Goal: Task Accomplishment & Management: Use online tool/utility

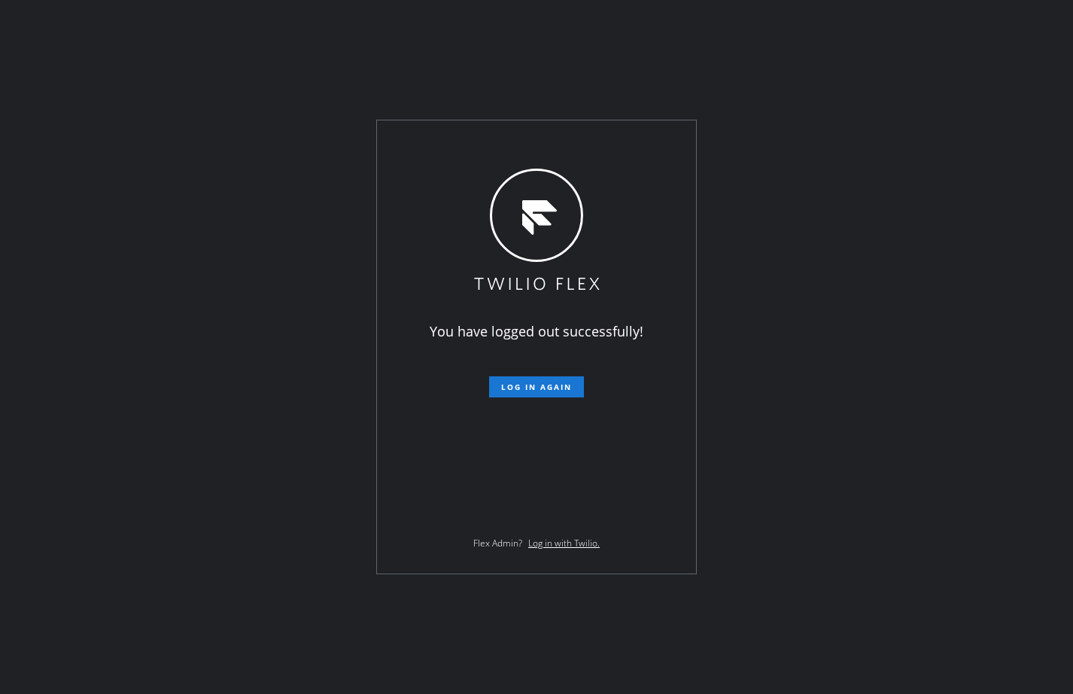
click at [49, 242] on div "You have logged out successfully! Log in again Flex Admin? Log in with Twilio." at bounding box center [536, 347] width 1073 height 694
click at [569, 393] on button "Log in again" at bounding box center [536, 386] width 95 height 21
click at [560, 377] on button "Log in again" at bounding box center [536, 386] width 95 height 21
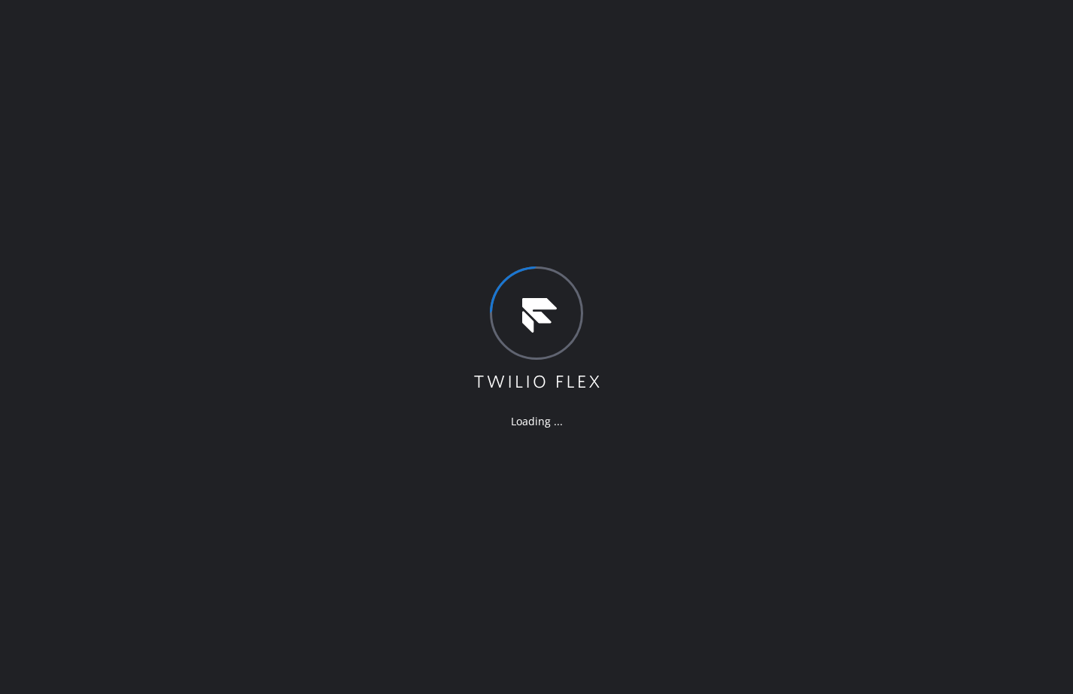
click at [175, 135] on div "Loading ..." at bounding box center [536, 347] width 1073 height 694
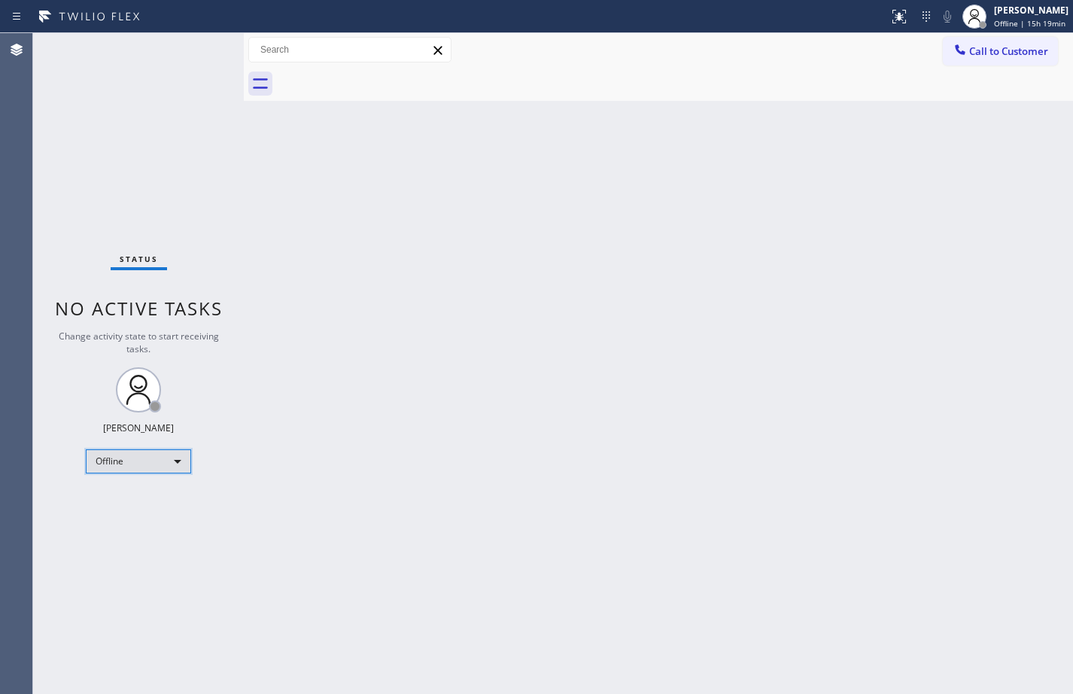
click at [155, 469] on div "Offline" at bounding box center [138, 461] width 105 height 24
click at [129, 491] on ul "Offline Available Unavailable Break" at bounding box center [138, 510] width 104 height 74
click at [130, 499] on li "Available" at bounding box center [138, 501] width 102 height 18
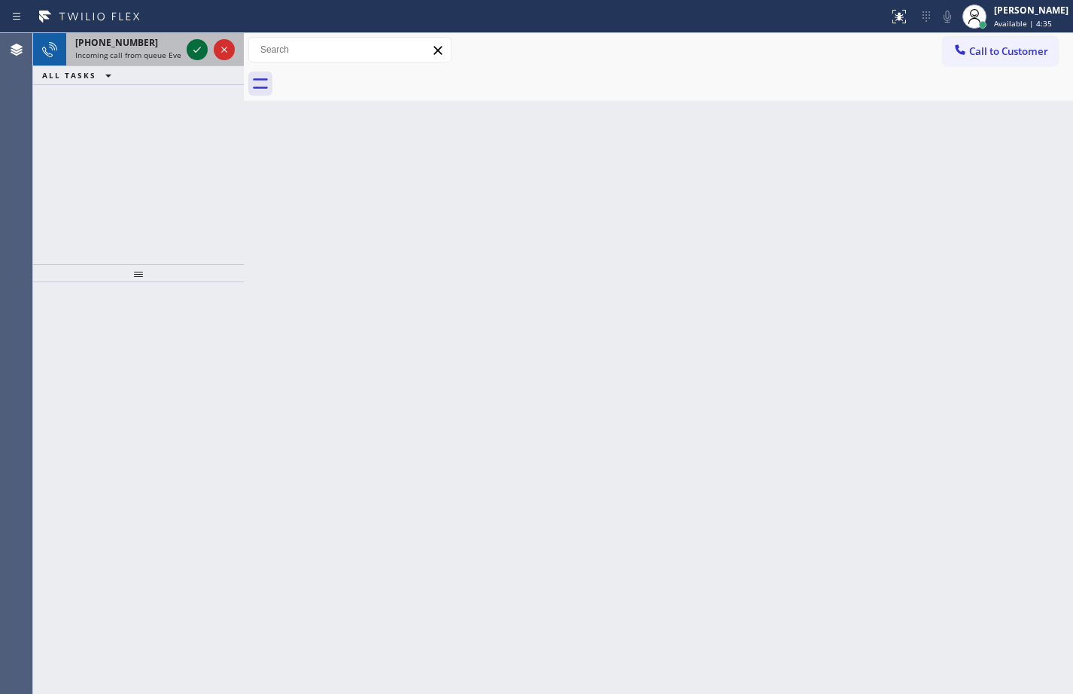
click at [196, 56] on icon at bounding box center [197, 50] width 18 height 18
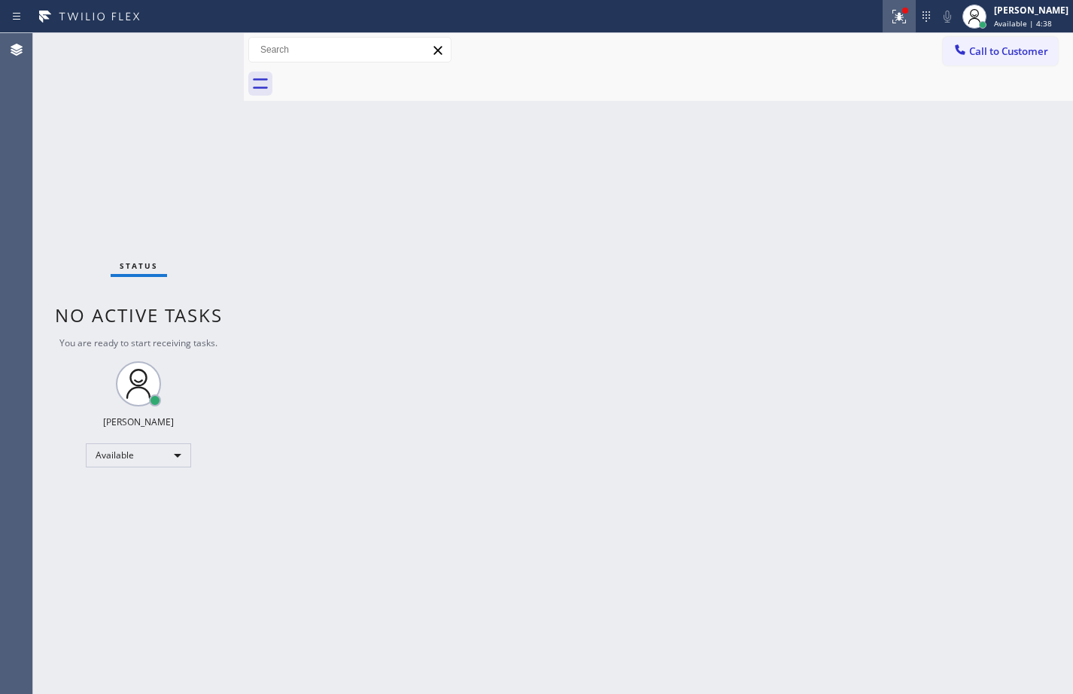
click at [902, 25] on div at bounding box center [898, 17] width 33 height 18
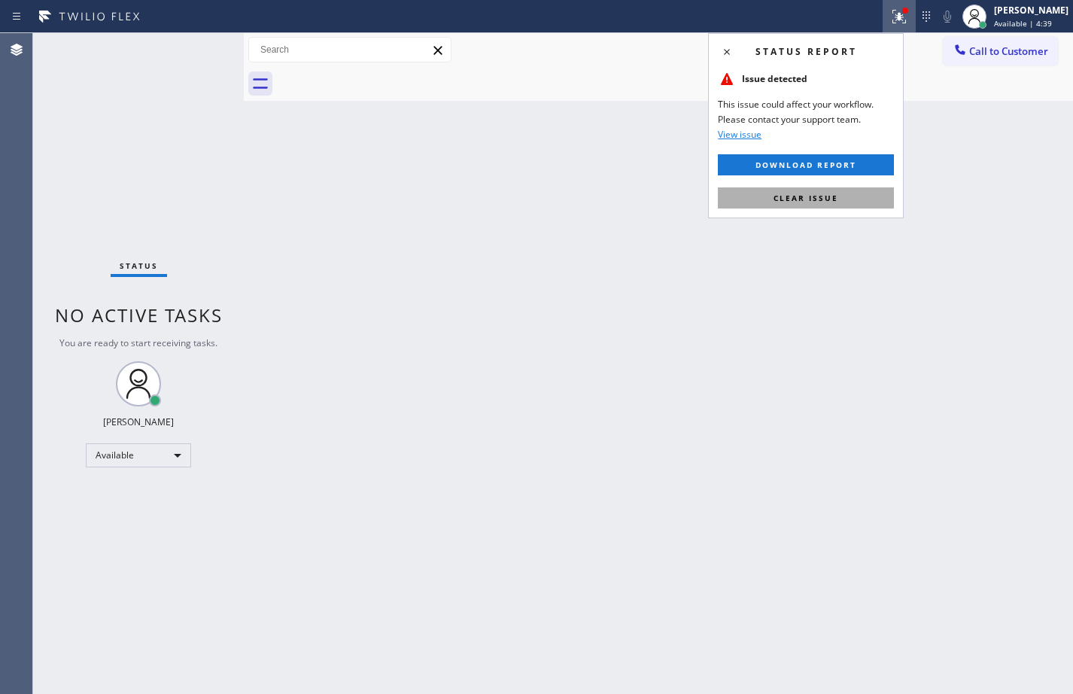
click at [829, 199] on span "Clear issue" at bounding box center [805, 198] width 65 height 11
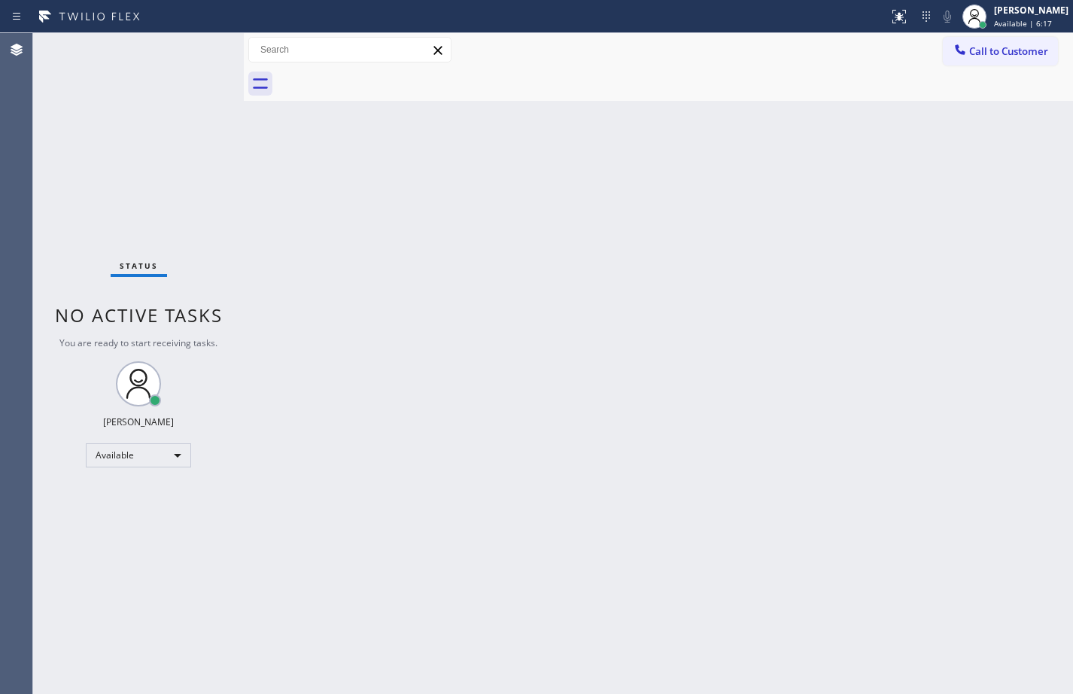
click at [167, 153] on div "Status No active tasks You are ready to start receiving tasks. [PERSON_NAME] Av…" at bounding box center [138, 363] width 211 height 660
click at [214, 209] on div "Status No active tasks You are ready to start receiving tasks. [PERSON_NAME] Av…" at bounding box center [138, 363] width 211 height 660
click at [221, 174] on div "Status No active tasks You are ready to start receiving tasks. [PERSON_NAME] Av…" at bounding box center [138, 363] width 211 height 660
click at [238, 154] on div "Status No active tasks You are ready to start receiving tasks. [PERSON_NAME] Av…" at bounding box center [138, 363] width 211 height 660
click at [254, 219] on div "Back to Dashboard Change Sender ID Customers Technicians Select a contact Outbo…" at bounding box center [658, 363] width 829 height 660
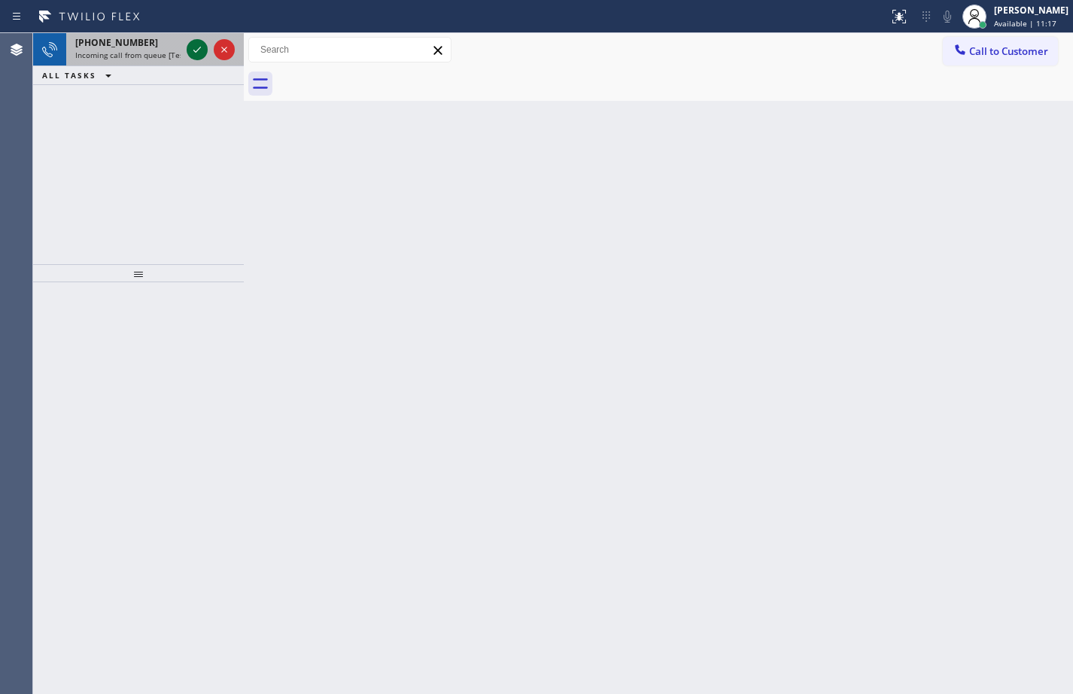
click at [196, 55] on icon at bounding box center [197, 50] width 18 height 18
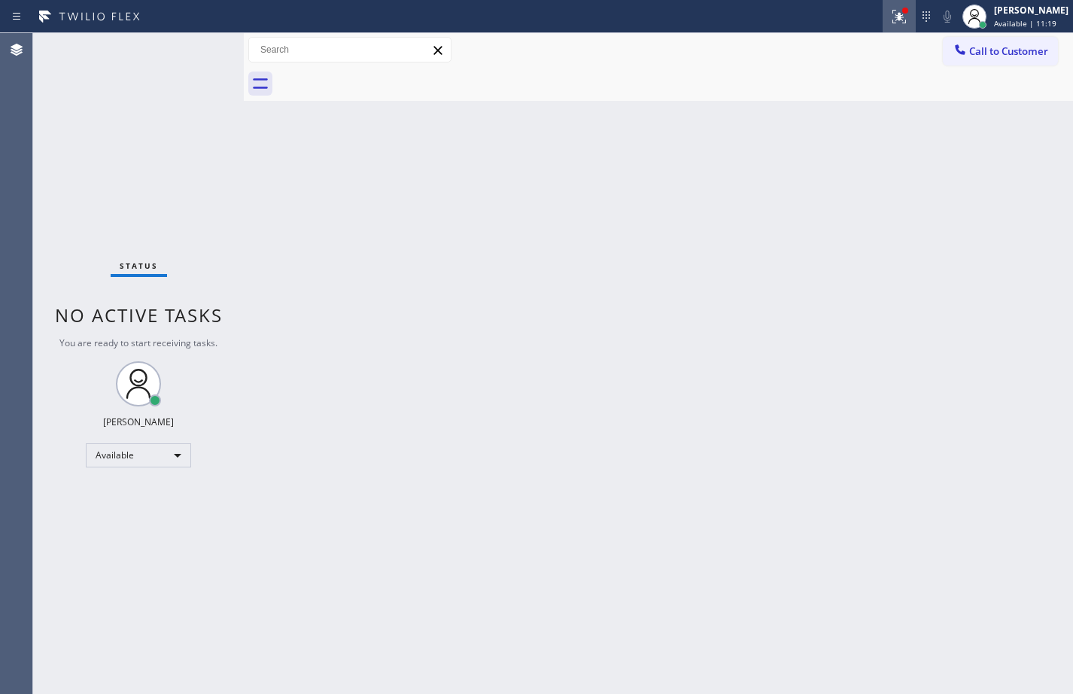
click at [898, 15] on div at bounding box center [898, 17] width 33 height 18
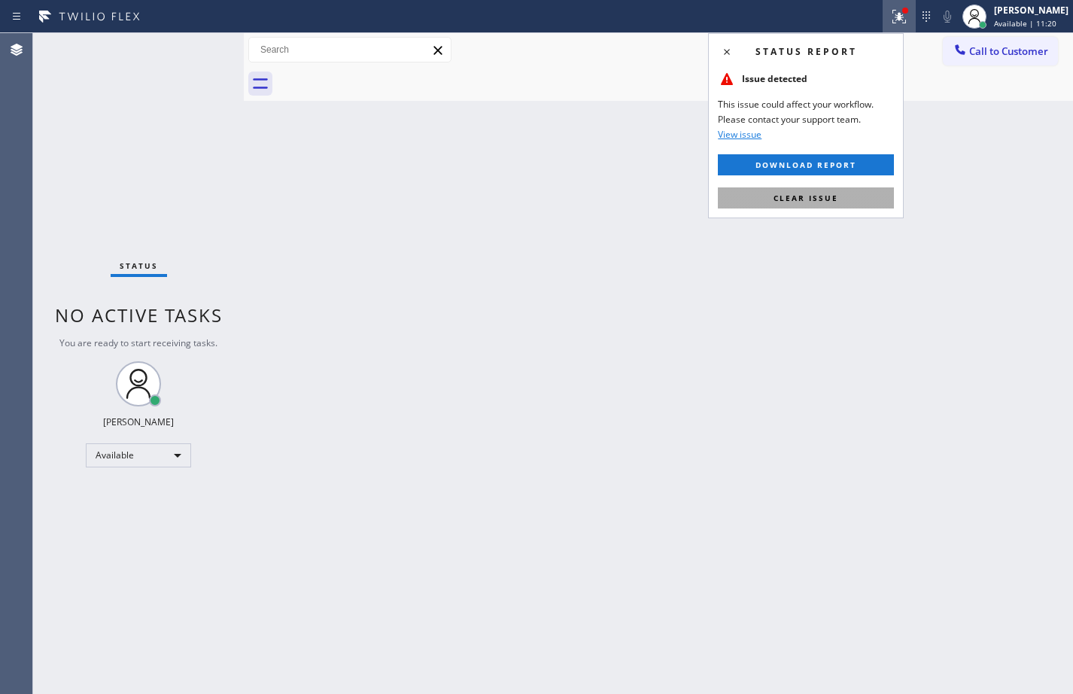
click at [824, 196] on span "Clear issue" at bounding box center [805, 198] width 65 height 11
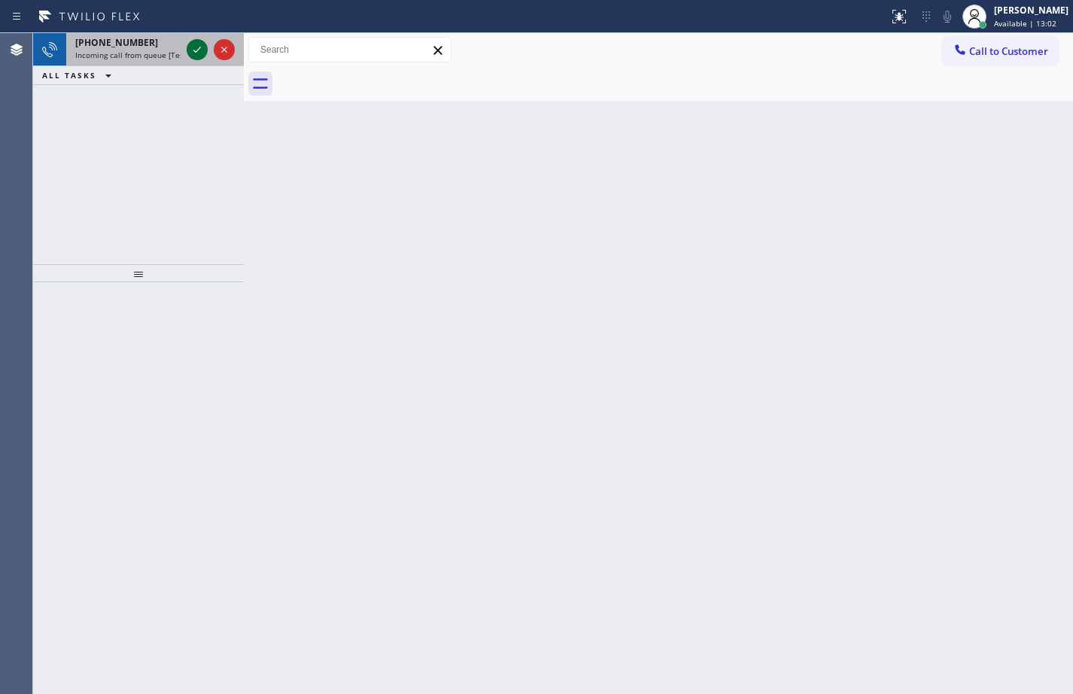
click at [192, 56] on icon at bounding box center [197, 50] width 18 height 18
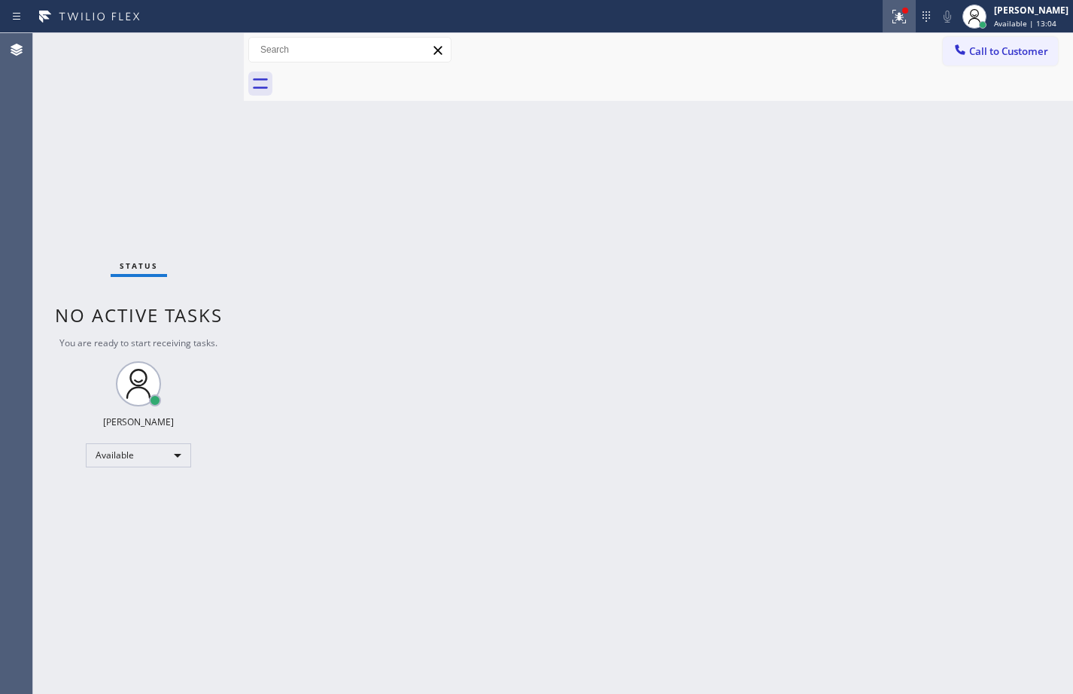
click at [882, 28] on button at bounding box center [898, 16] width 33 height 33
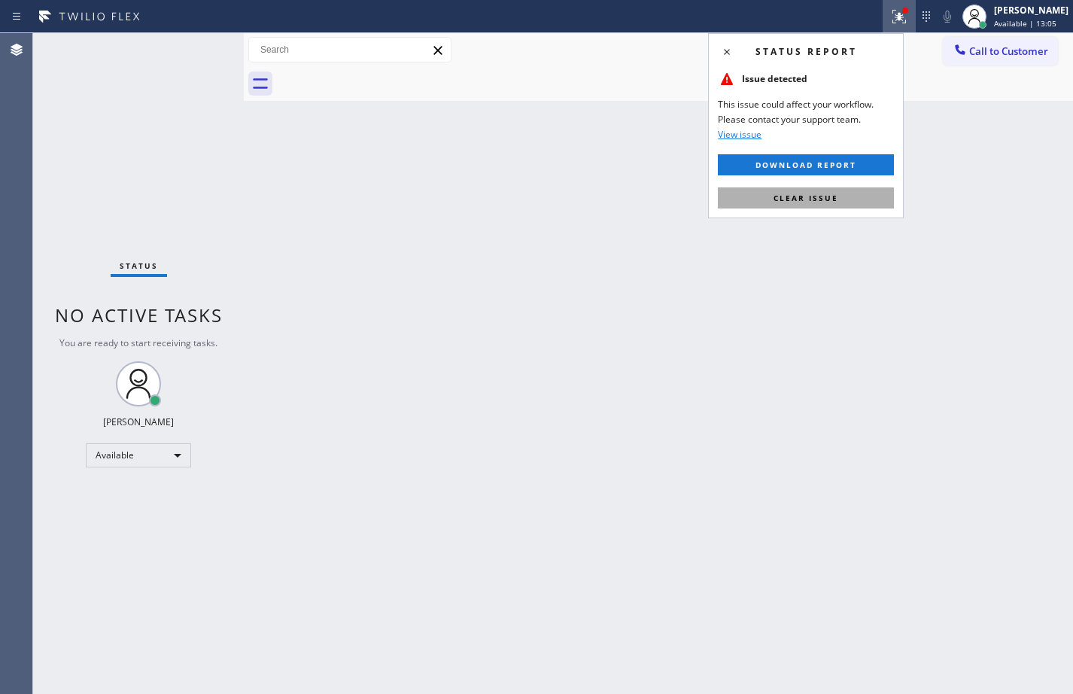
click at [852, 190] on button "Clear issue" at bounding box center [806, 197] width 176 height 21
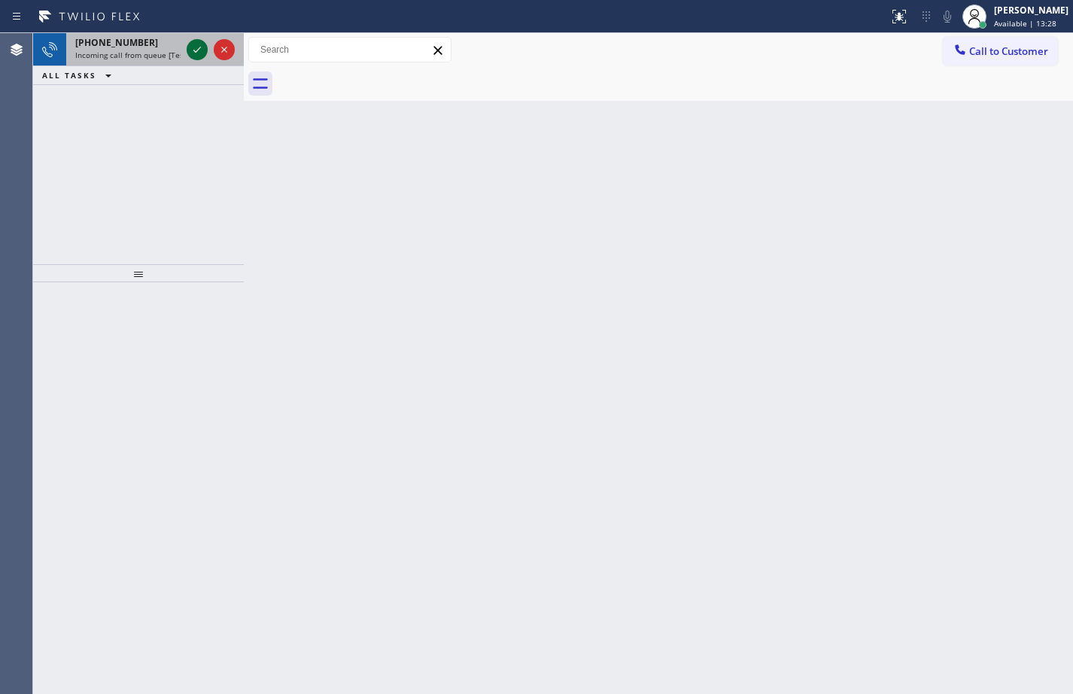
click at [196, 53] on icon at bounding box center [197, 50] width 18 height 18
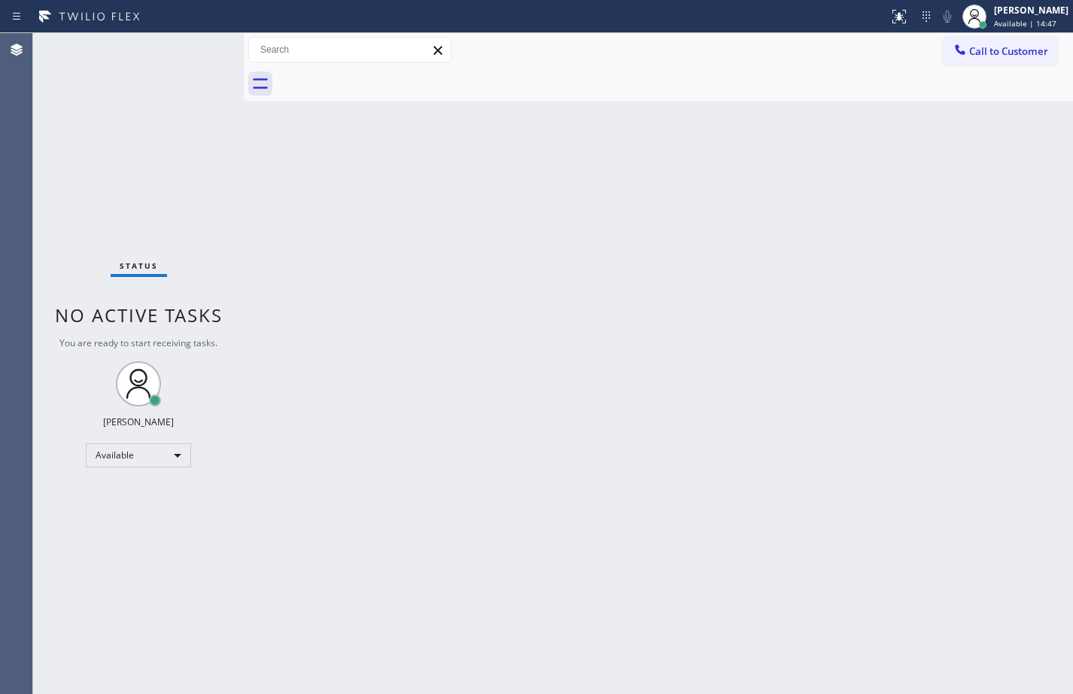
click at [646, 421] on div "Back to Dashboard Change Sender ID Customers Technicians Select a contact Outbo…" at bounding box center [658, 363] width 829 height 660
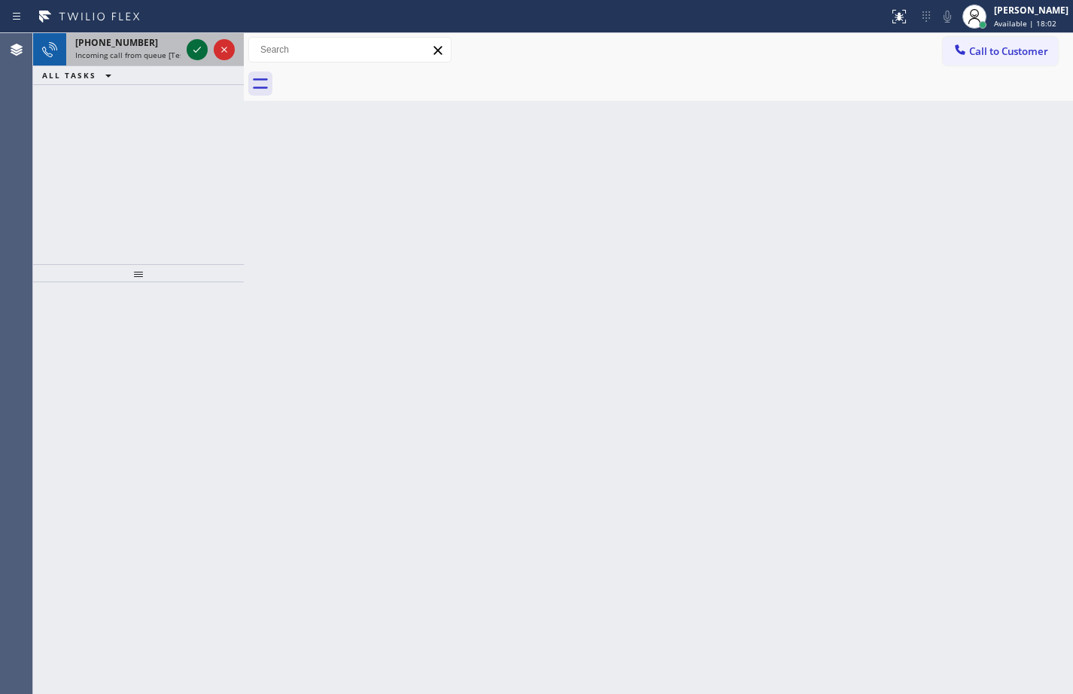
click at [189, 52] on icon at bounding box center [197, 50] width 18 height 18
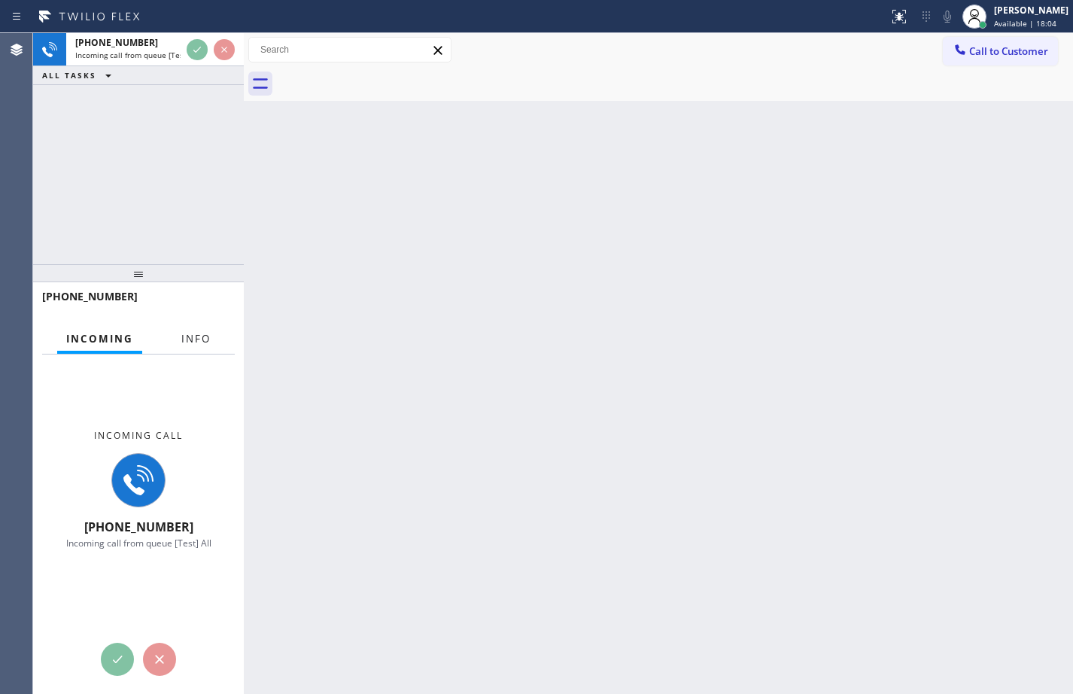
click at [178, 340] on button "Info" at bounding box center [195, 338] width 47 height 29
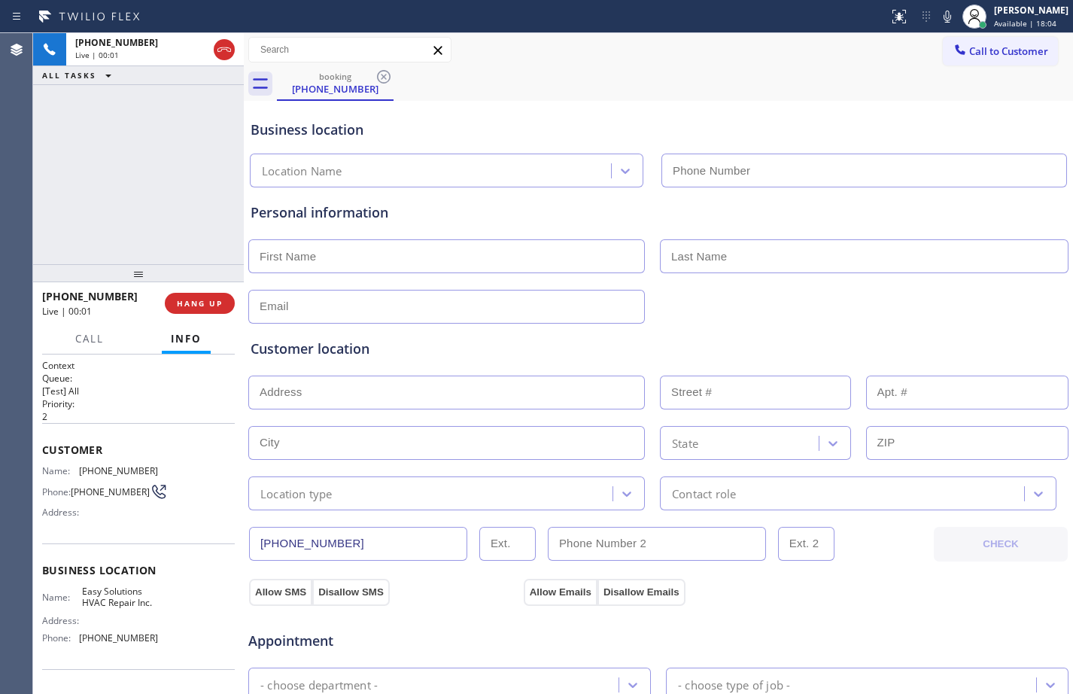
type input "[PHONE_NUMBER]"
click at [199, 298] on span "HANG UP" at bounding box center [200, 303] width 46 height 11
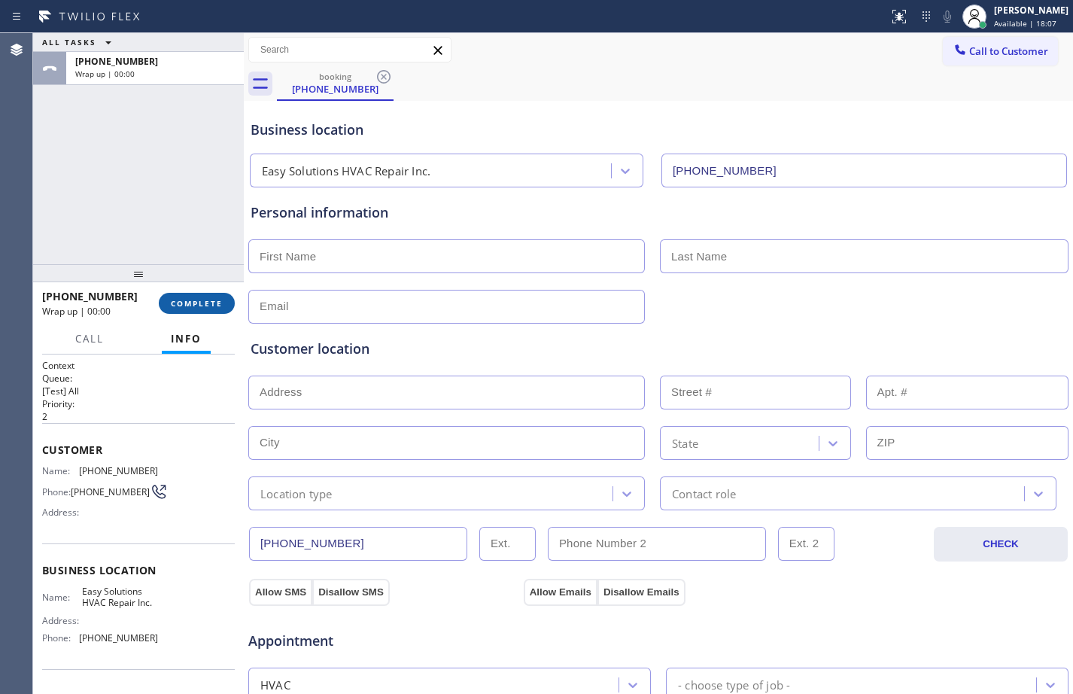
click at [199, 298] on span "COMPLETE" at bounding box center [197, 303] width 52 height 11
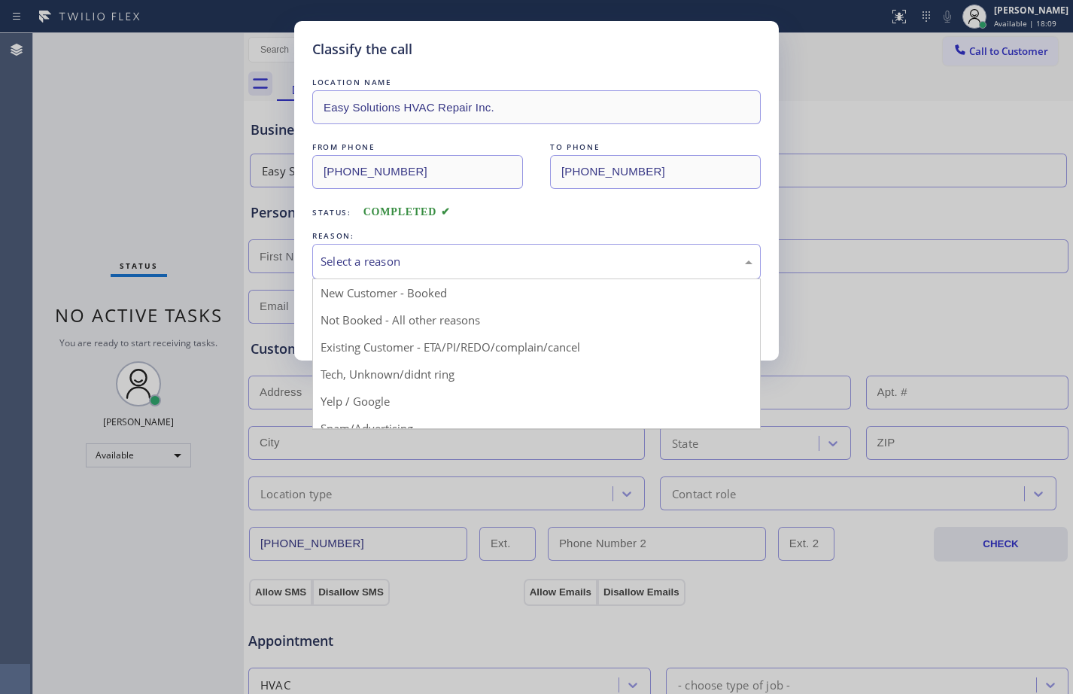
click at [575, 266] on div "Select a reason" at bounding box center [536, 261] width 432 height 17
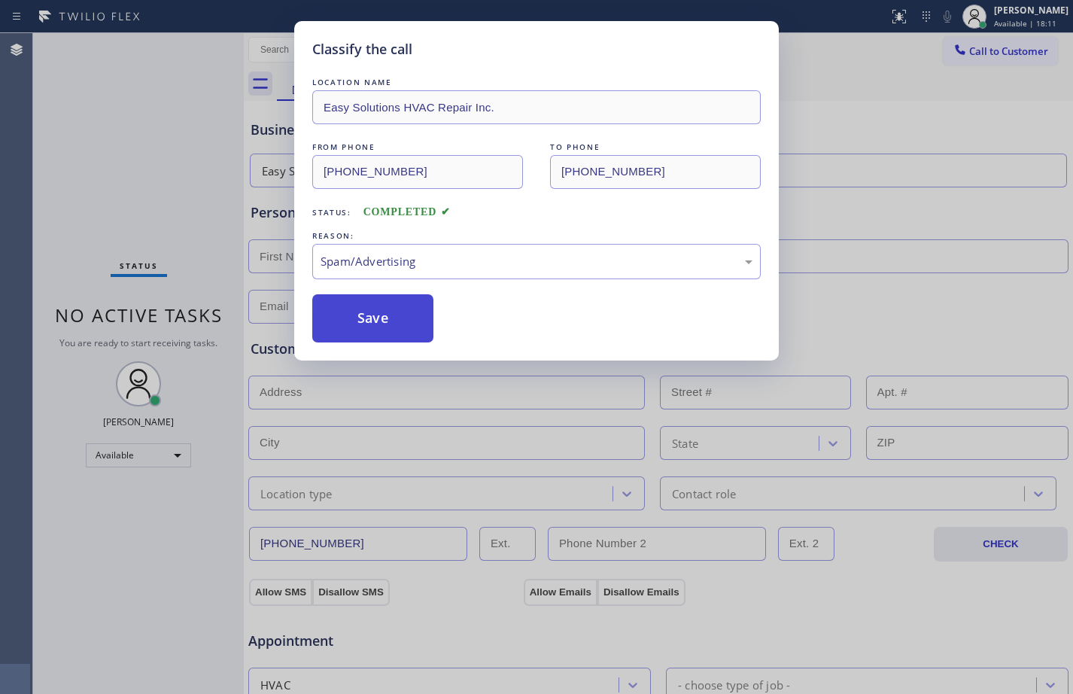
click at [360, 314] on button "Save" at bounding box center [372, 318] width 121 height 48
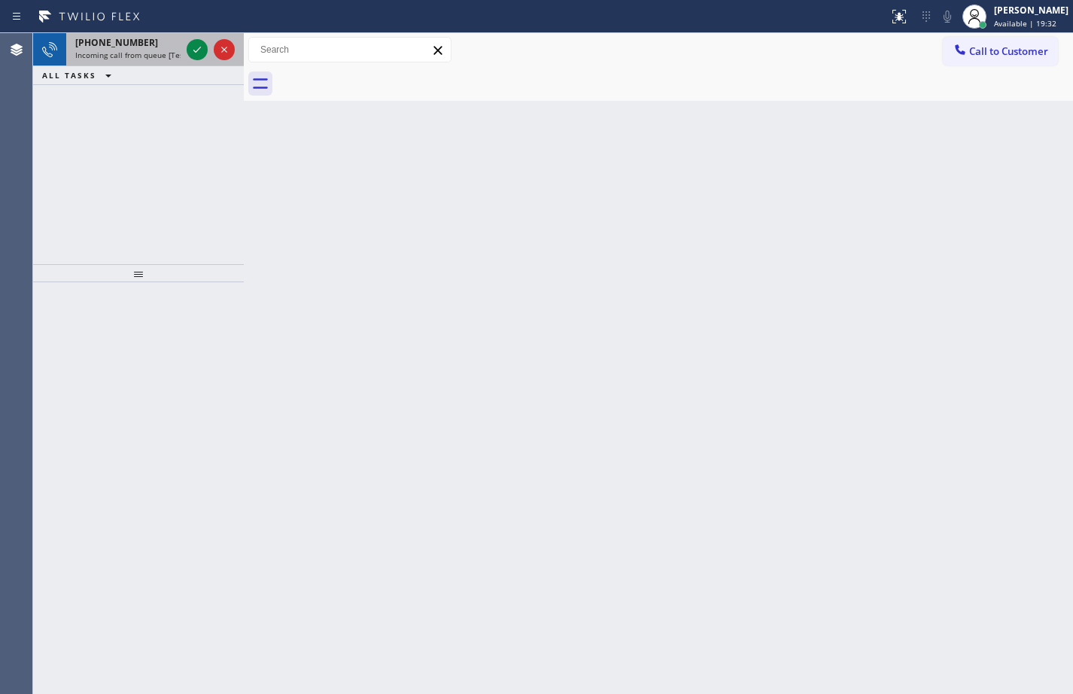
click at [193, 38] on div at bounding box center [211, 49] width 54 height 33
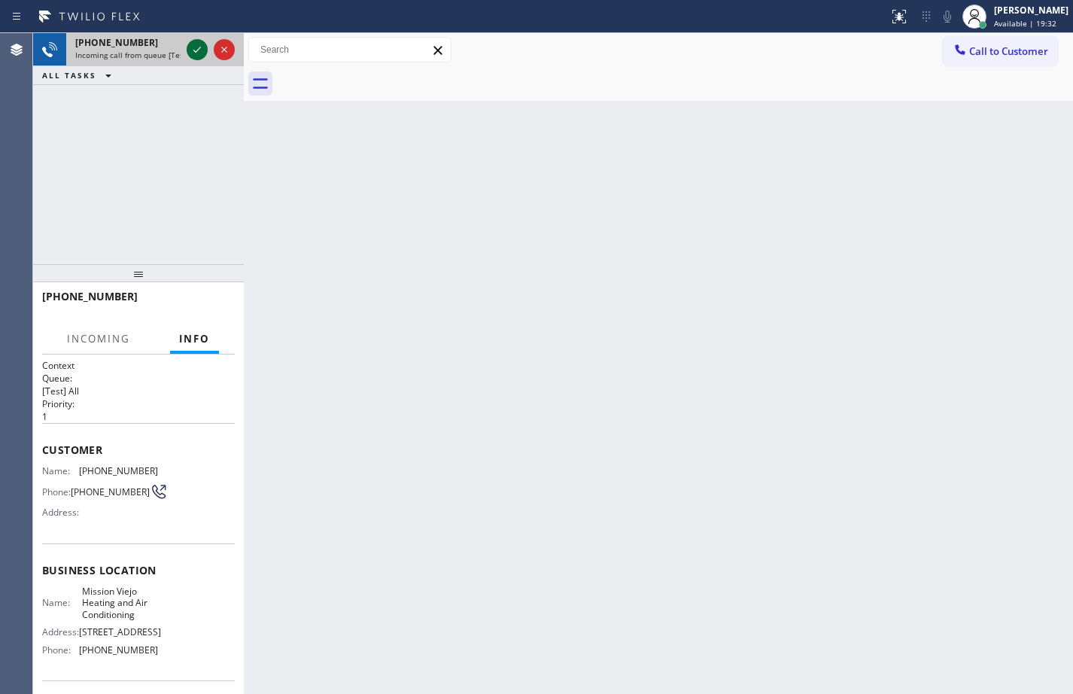
click at [193, 41] on icon at bounding box center [197, 50] width 18 height 18
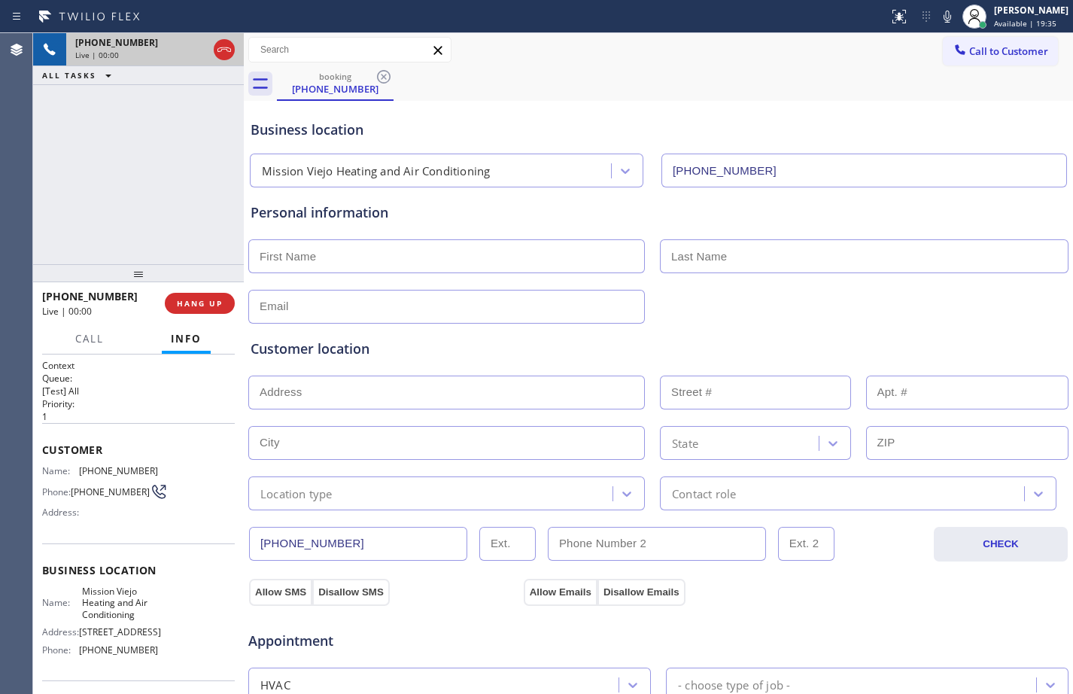
type input "[PHONE_NUMBER]"
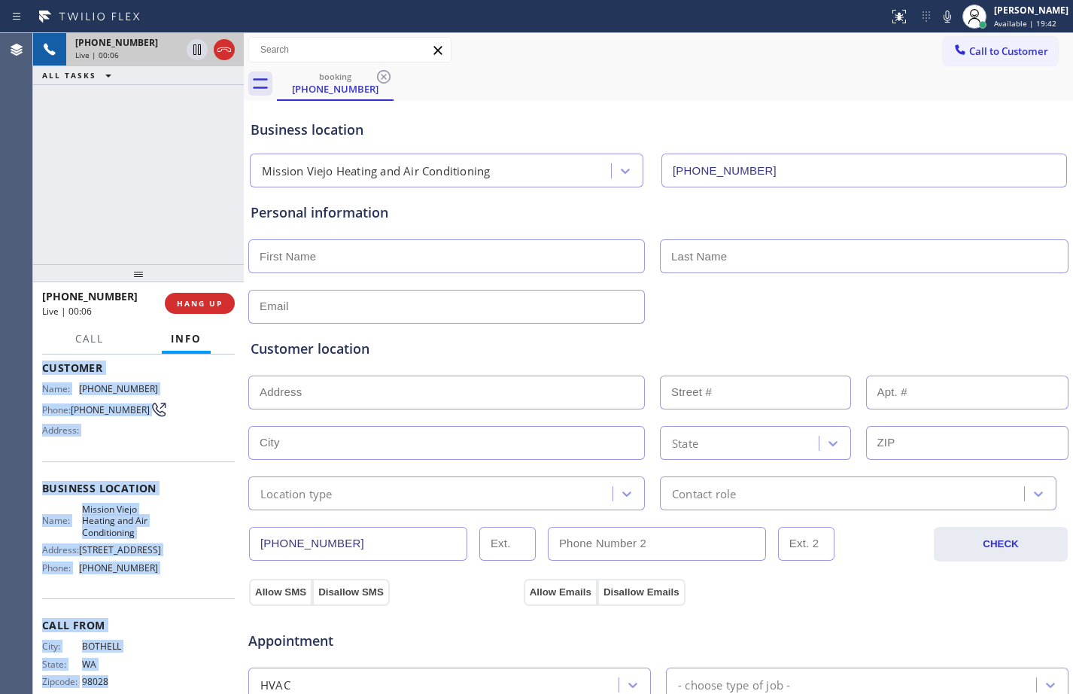
scroll to position [122, 0]
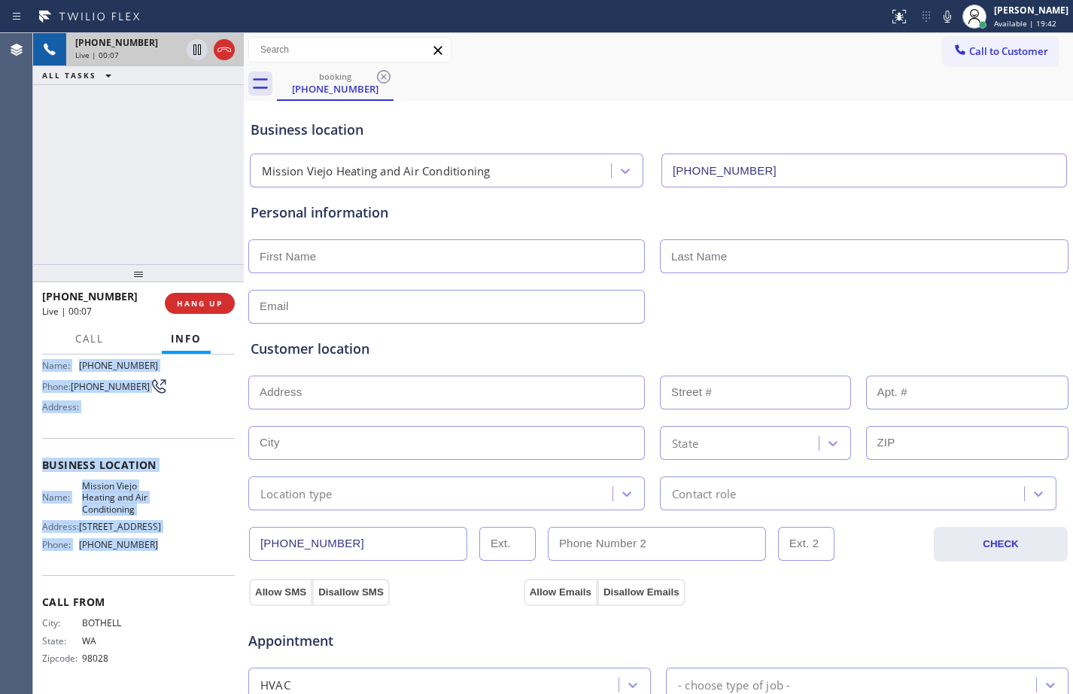
drag, startPoint x: 41, startPoint y: 448, endPoint x: 182, endPoint y: 554, distance: 177.2
click at [182, 554] on div "Context Queue: [Test] All Priority: 1 Customer Name: [PHONE_NUMBER] Phone: [PHO…" at bounding box center [138, 523] width 211 height 339
copy div "Customer Name: [PHONE_NUMBER] Phone: [PHONE_NUMBER] Address: Business location …"
click at [938, 8] on icon at bounding box center [947, 17] width 18 height 18
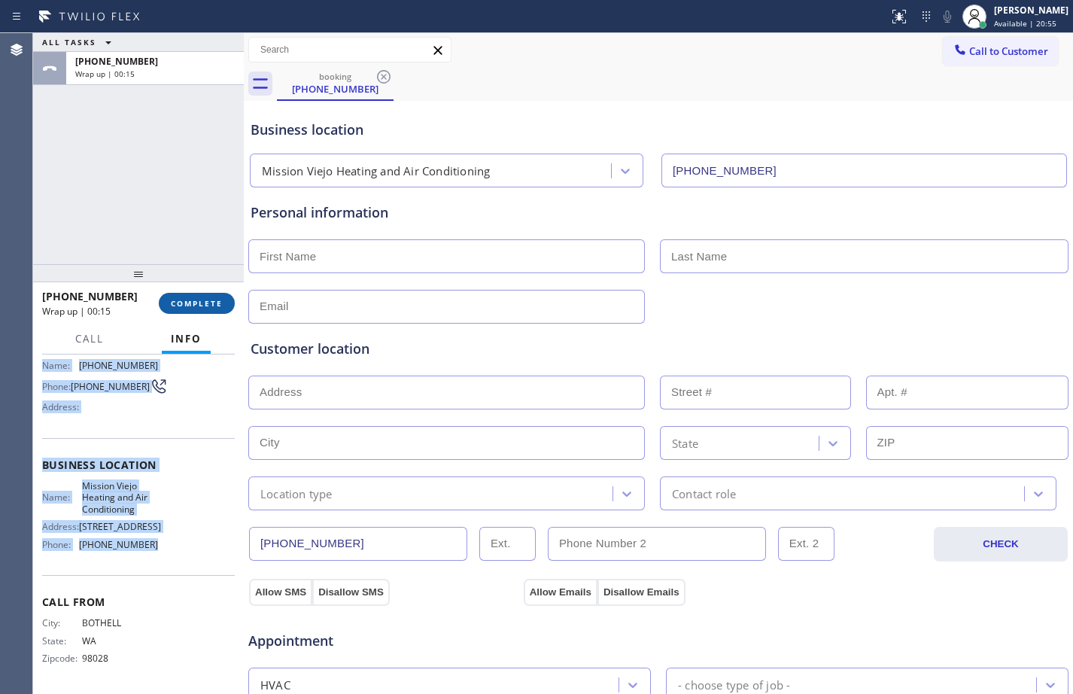
drag, startPoint x: 206, startPoint y: 290, endPoint x: 205, endPoint y: 297, distance: 7.6
click at [206, 290] on div "[PHONE_NUMBER] Wrap up | 00:15 COMPLETE" at bounding box center [138, 303] width 193 height 39
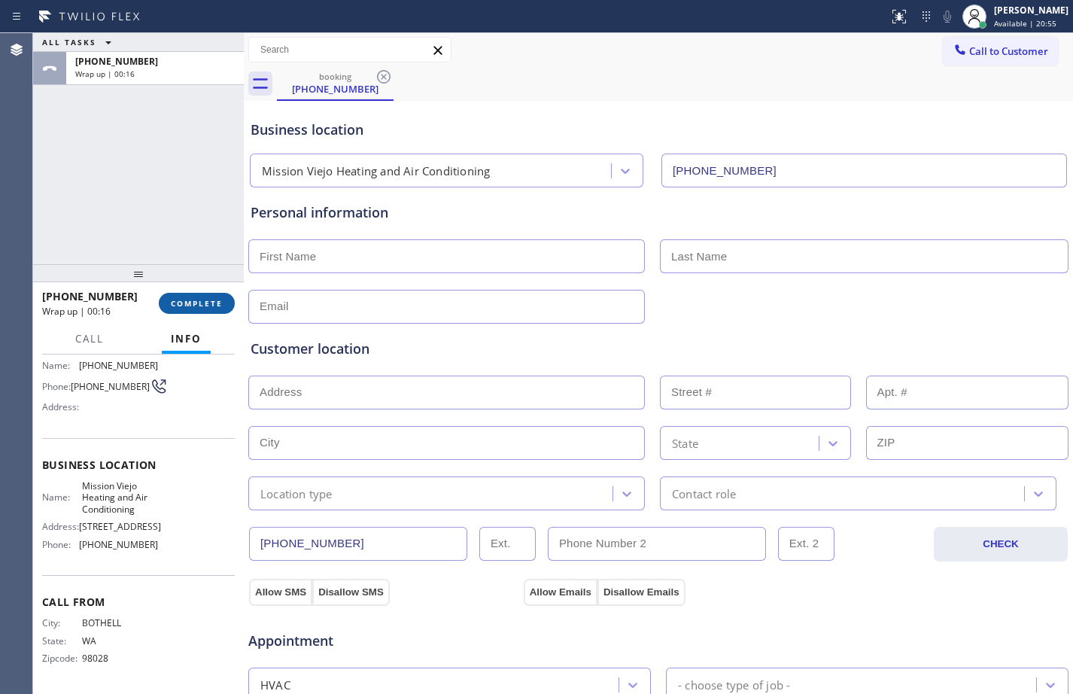
click at [202, 301] on span "COMPLETE" at bounding box center [197, 303] width 52 height 11
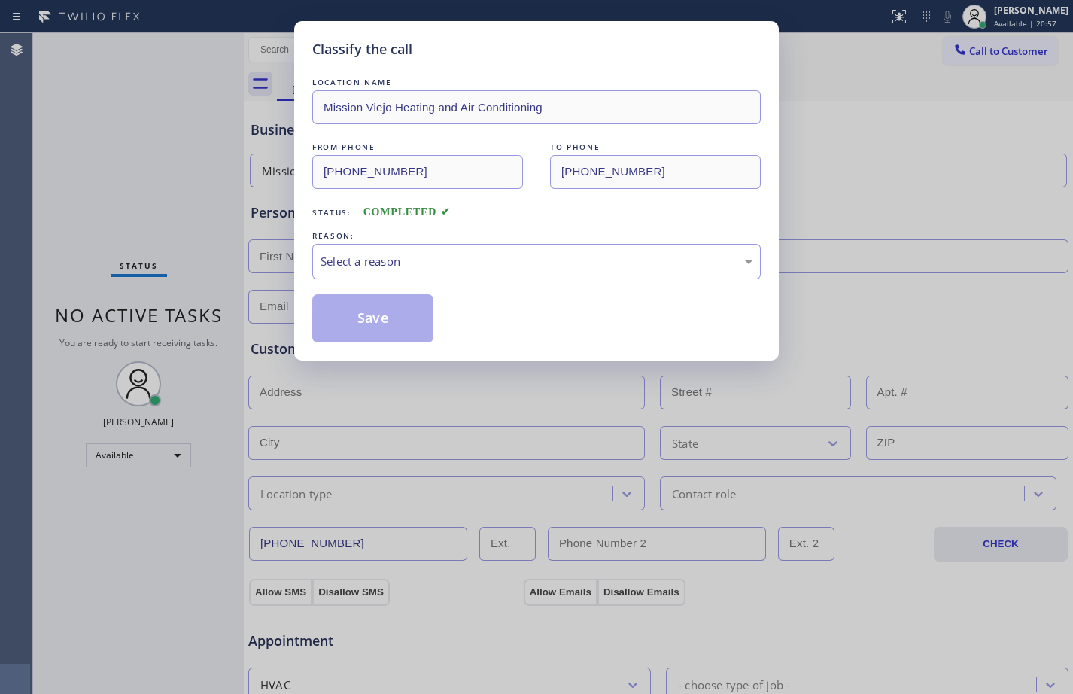
click at [390, 264] on div "Select a reason" at bounding box center [536, 261] width 432 height 17
click at [396, 321] on button "Save" at bounding box center [372, 318] width 121 height 48
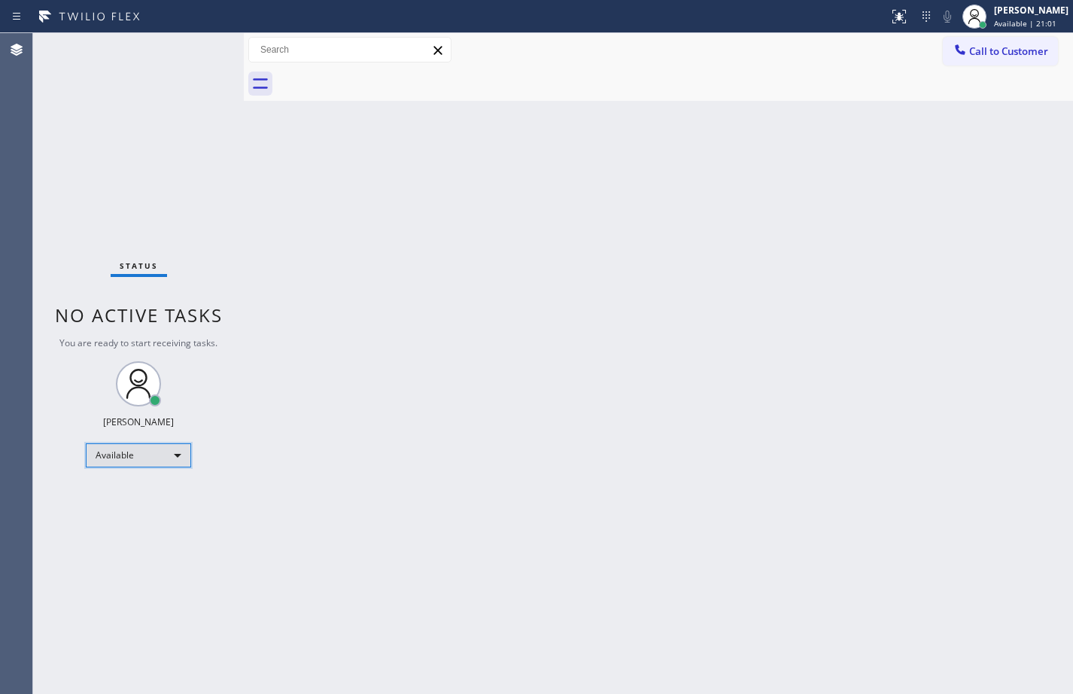
click at [149, 456] on div "Available" at bounding box center [138, 455] width 105 height 24
click at [129, 518] on li "Unavailable" at bounding box center [138, 514] width 102 height 18
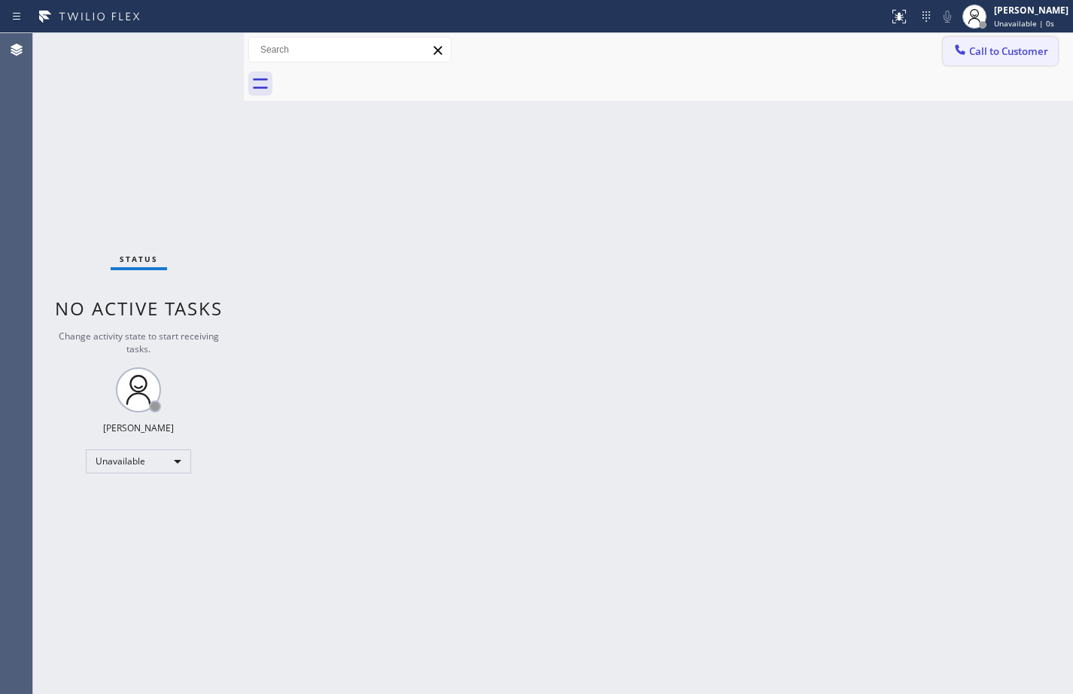
click at [1000, 50] on span "Call to Customer" at bounding box center [1008, 51] width 79 height 14
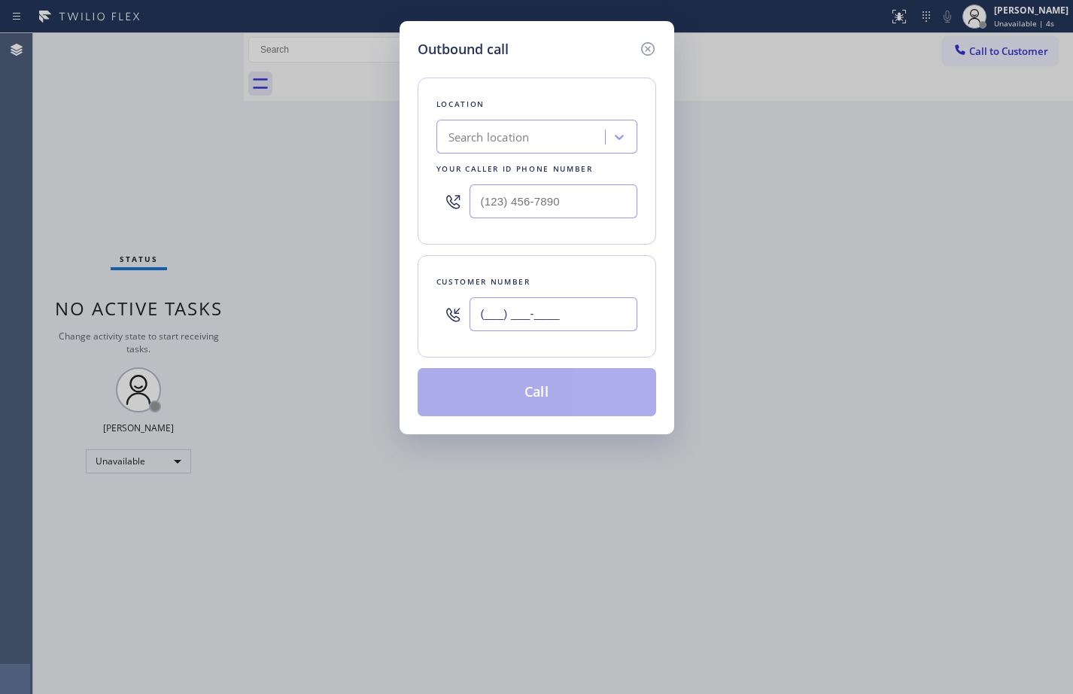
drag, startPoint x: 524, startPoint y: 305, endPoint x: 530, endPoint y: 310, distance: 8.6
click at [524, 305] on input "(___) ___-____" at bounding box center [553, 314] width 168 height 34
paste input "425) 984-4000"
type input "[PHONE_NUMBER]"
click at [587, 202] on input "(___) ___-____" at bounding box center [553, 201] width 168 height 34
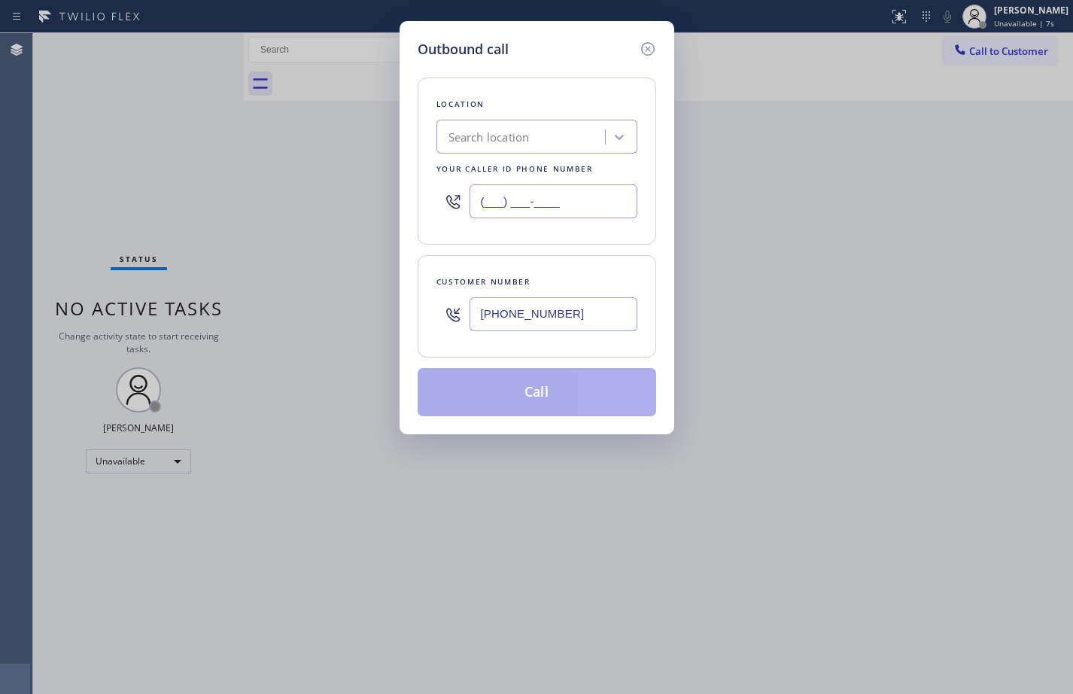
paste input "949) 239-0346"
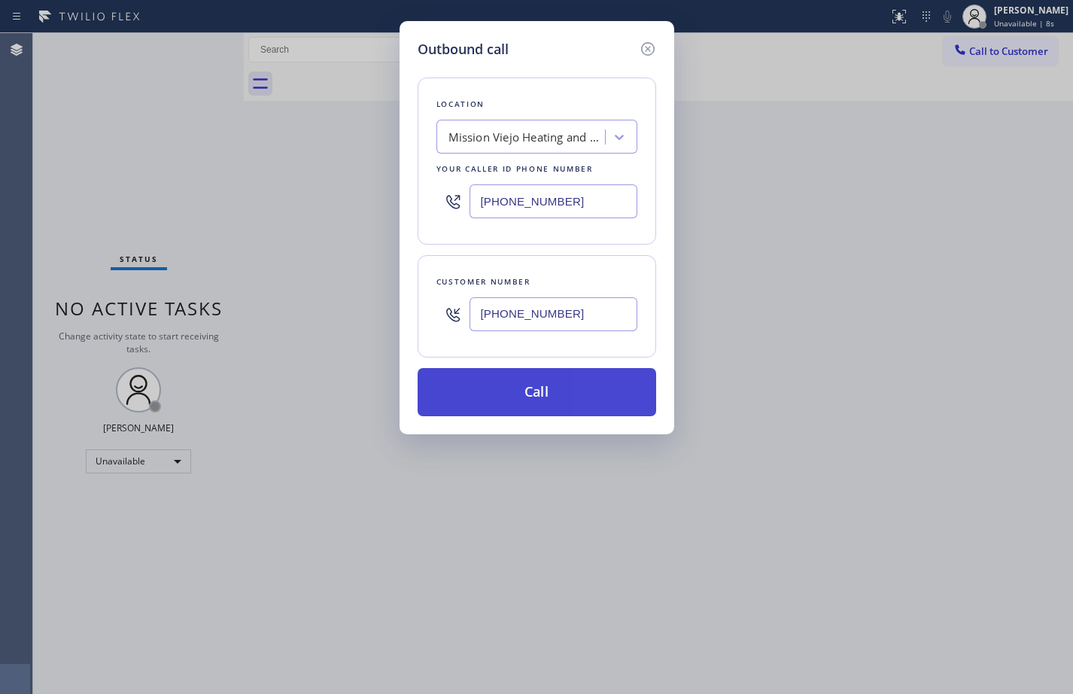
type input "[PHONE_NUMBER]"
click at [563, 405] on button "Call" at bounding box center [536, 392] width 238 height 48
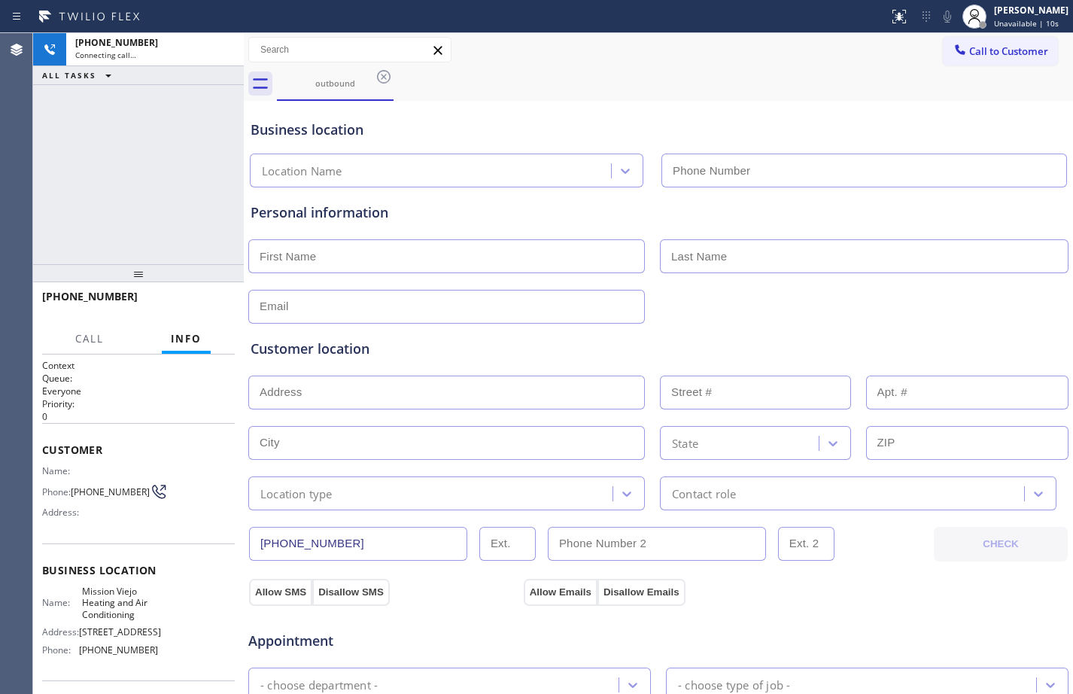
type input "[PHONE_NUMBER]"
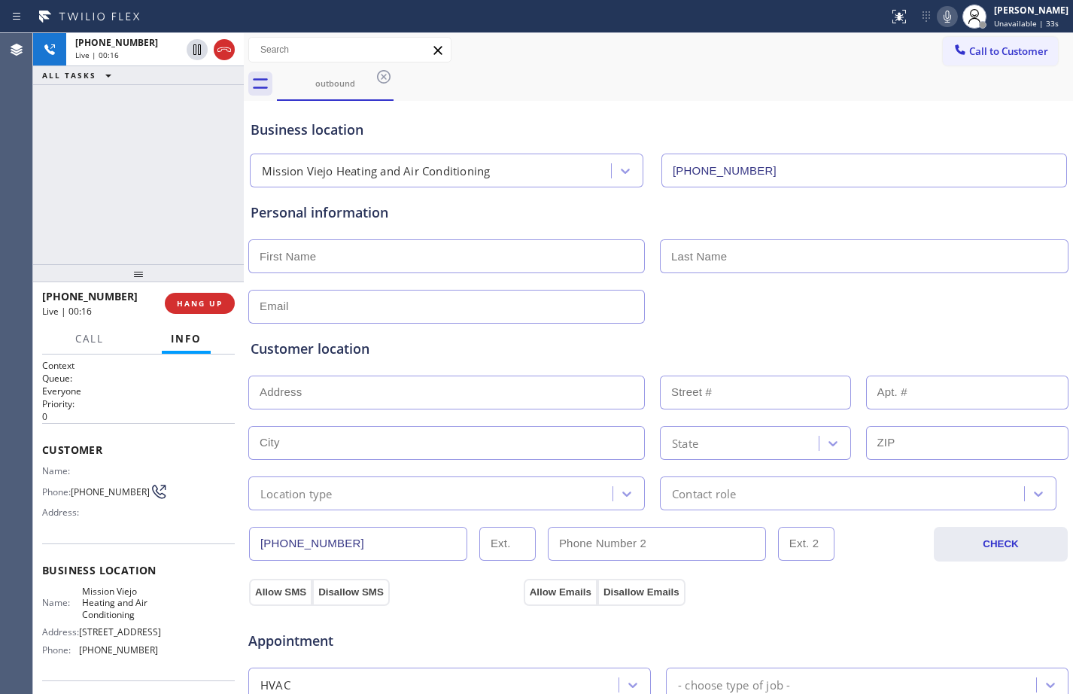
click at [158, 236] on div "[PHONE_NUMBER] Live | 00:16 ALL TASKS ALL TASKS ACTIVE TASKS TASKS IN WRAP UP" at bounding box center [138, 148] width 211 height 231
click at [193, 310] on button "HANG UP" at bounding box center [200, 303] width 70 height 21
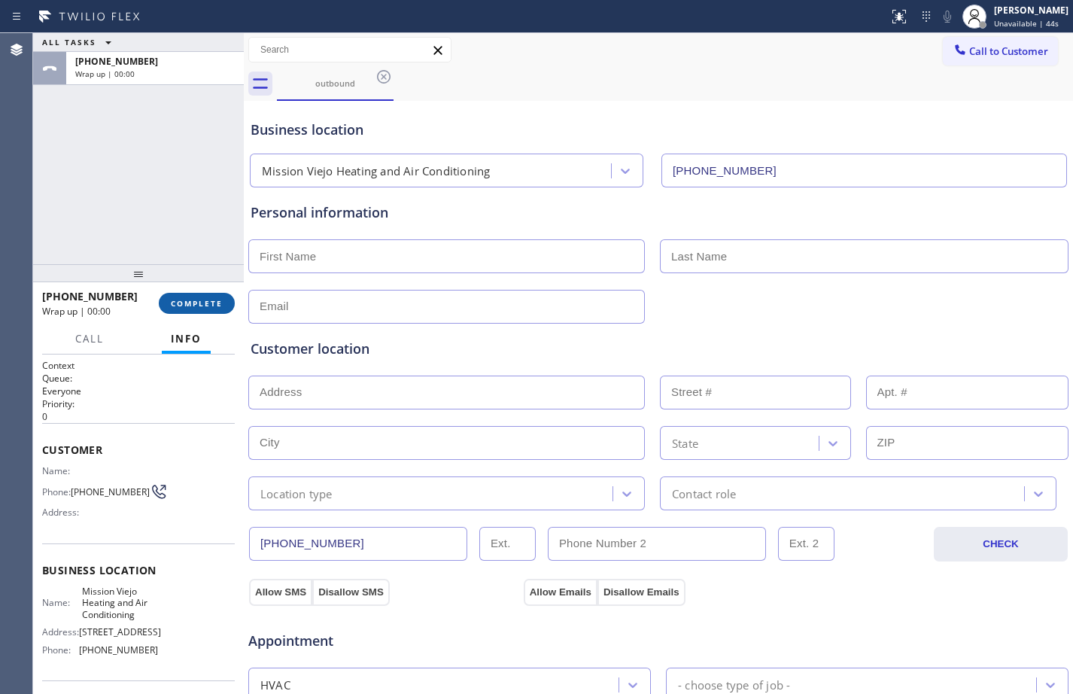
click at [210, 296] on button "COMPLETE" at bounding box center [197, 303] width 76 height 21
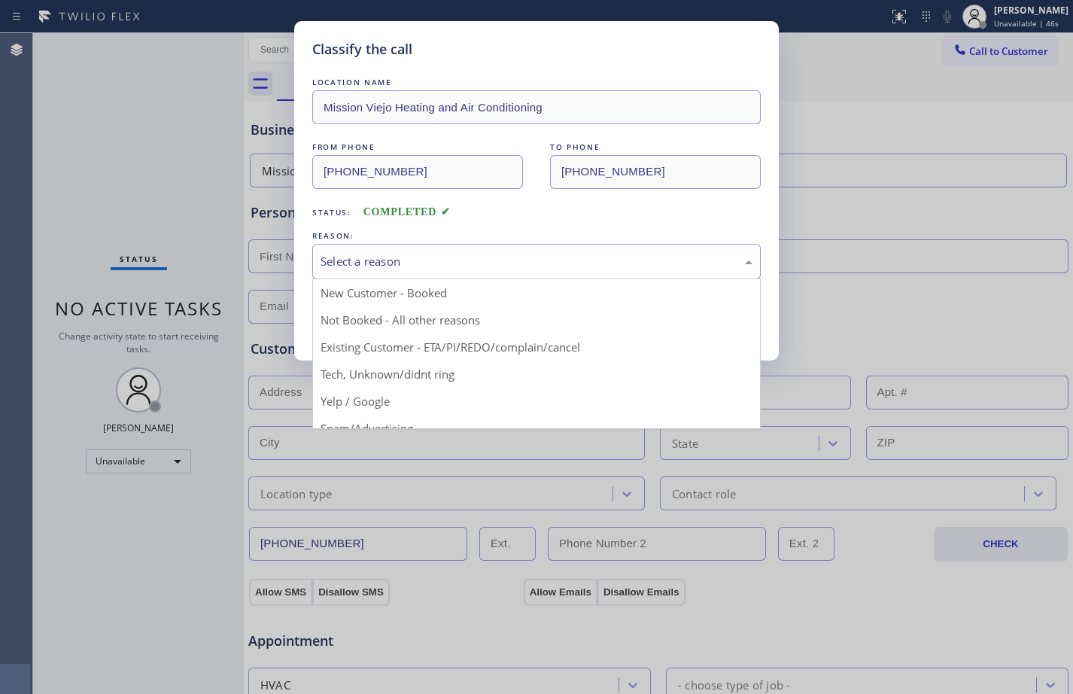
drag, startPoint x: 603, startPoint y: 249, endPoint x: 585, endPoint y: 258, distance: 19.5
click at [603, 250] on div "Select a reason" at bounding box center [536, 261] width 448 height 35
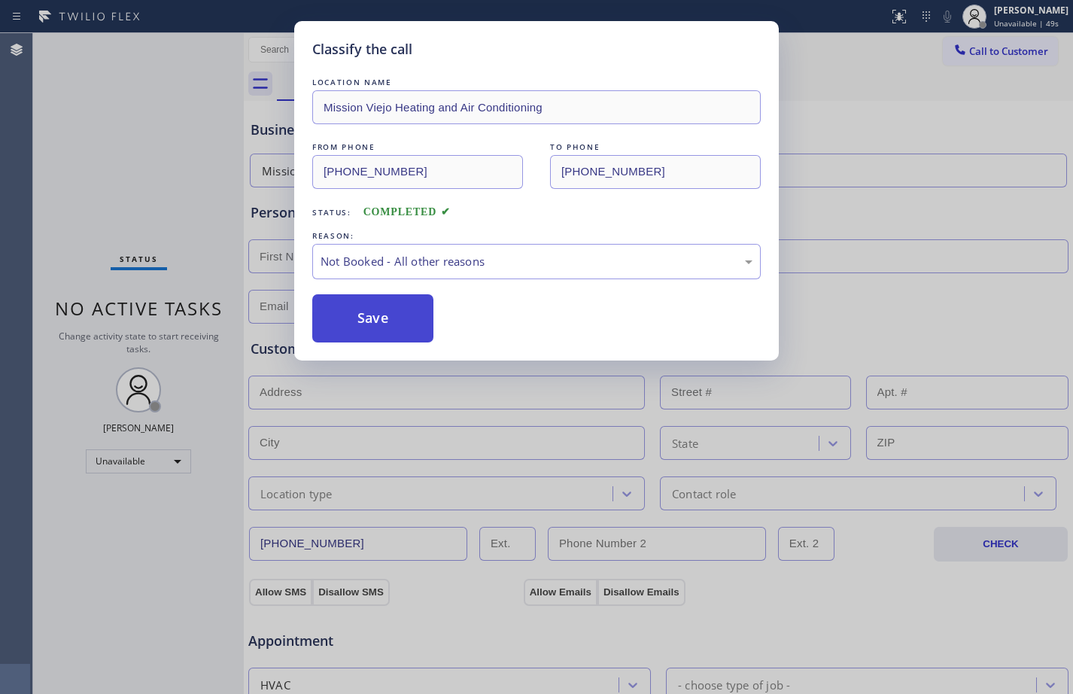
click at [362, 321] on button "Save" at bounding box center [372, 318] width 121 height 48
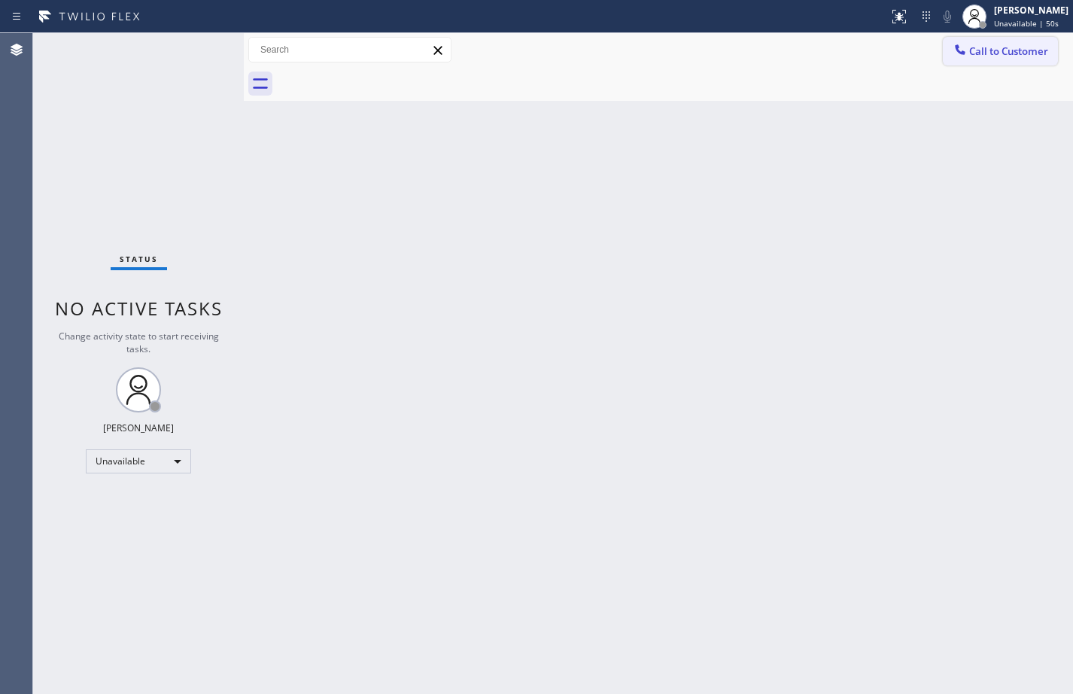
click at [1017, 50] on span "Call to Customer" at bounding box center [1008, 51] width 79 height 14
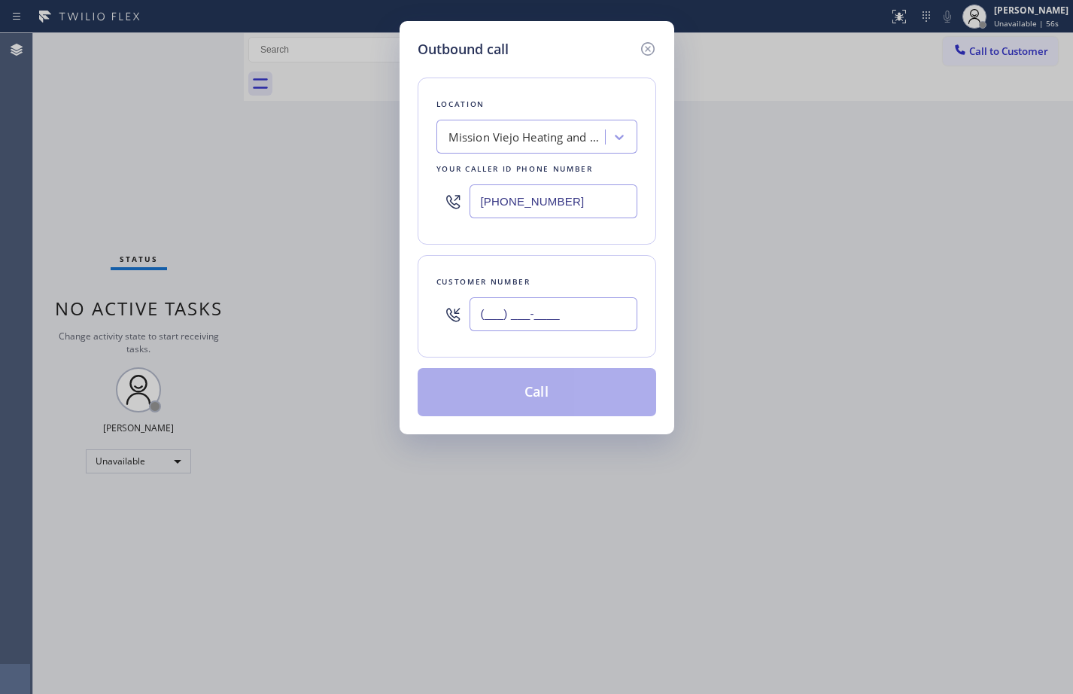
click at [579, 322] on input "(___) ___-____" at bounding box center [553, 314] width 168 height 34
paste input "425) 984-4000"
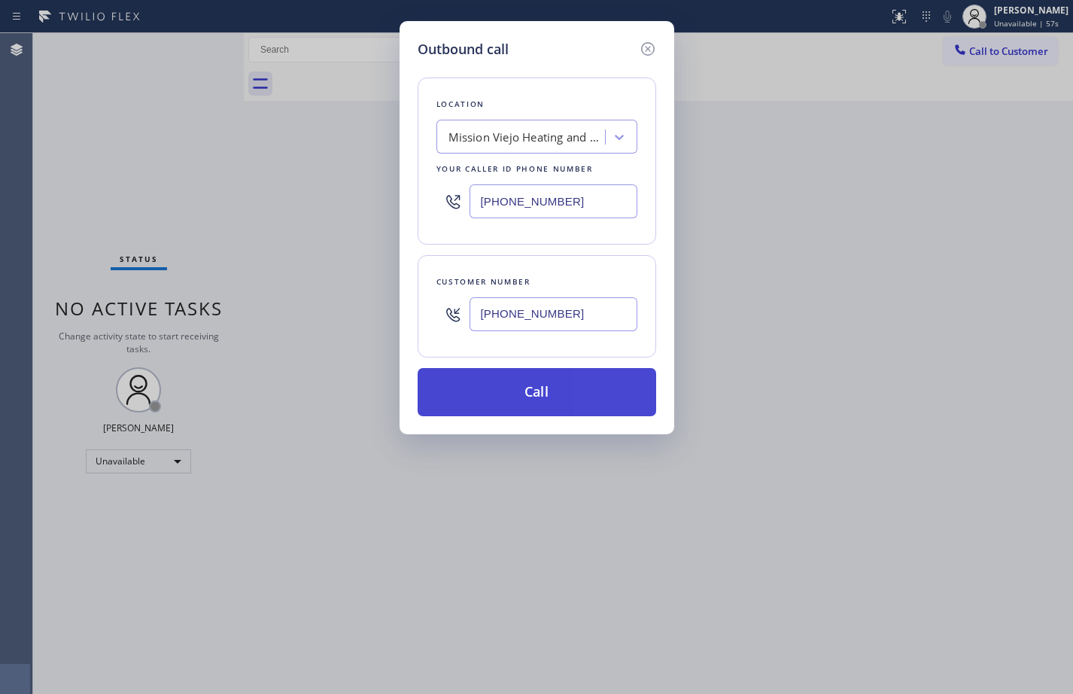
type input "[PHONE_NUMBER]"
click at [548, 390] on button "Call" at bounding box center [536, 392] width 238 height 48
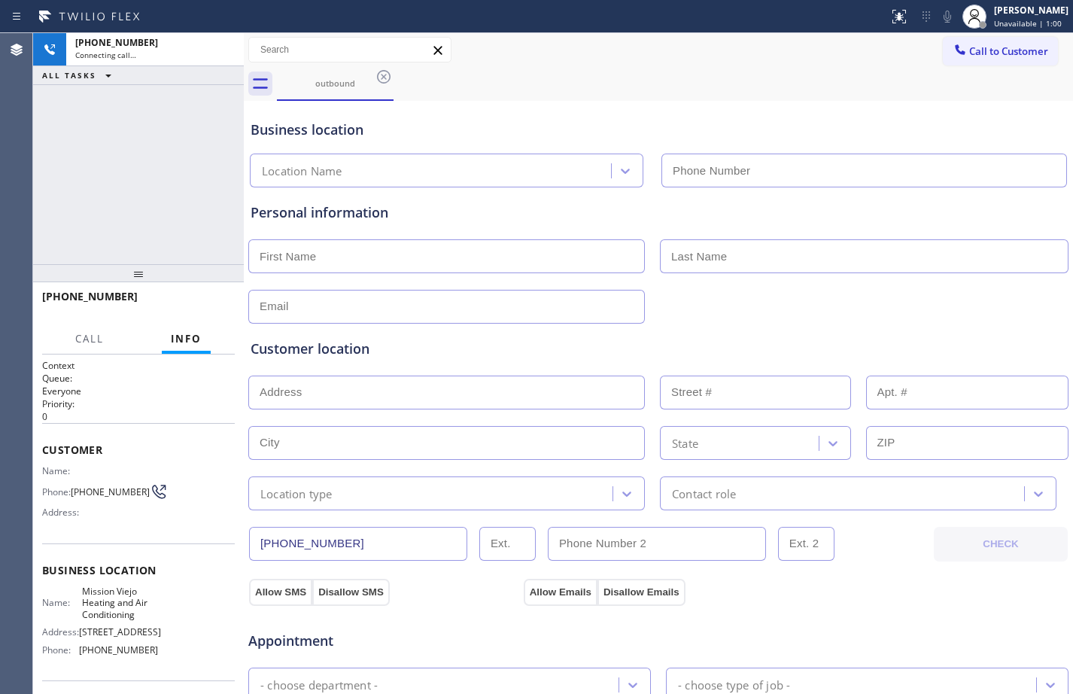
type input "[PHONE_NUMBER]"
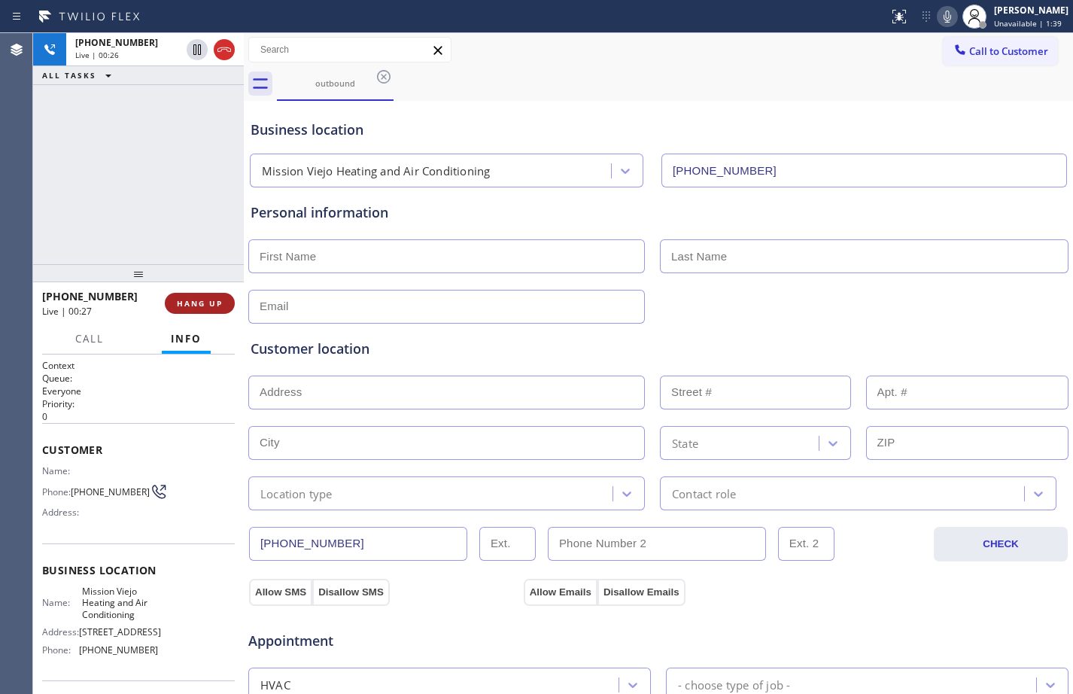
click at [182, 296] on button "HANG UP" at bounding box center [200, 303] width 70 height 21
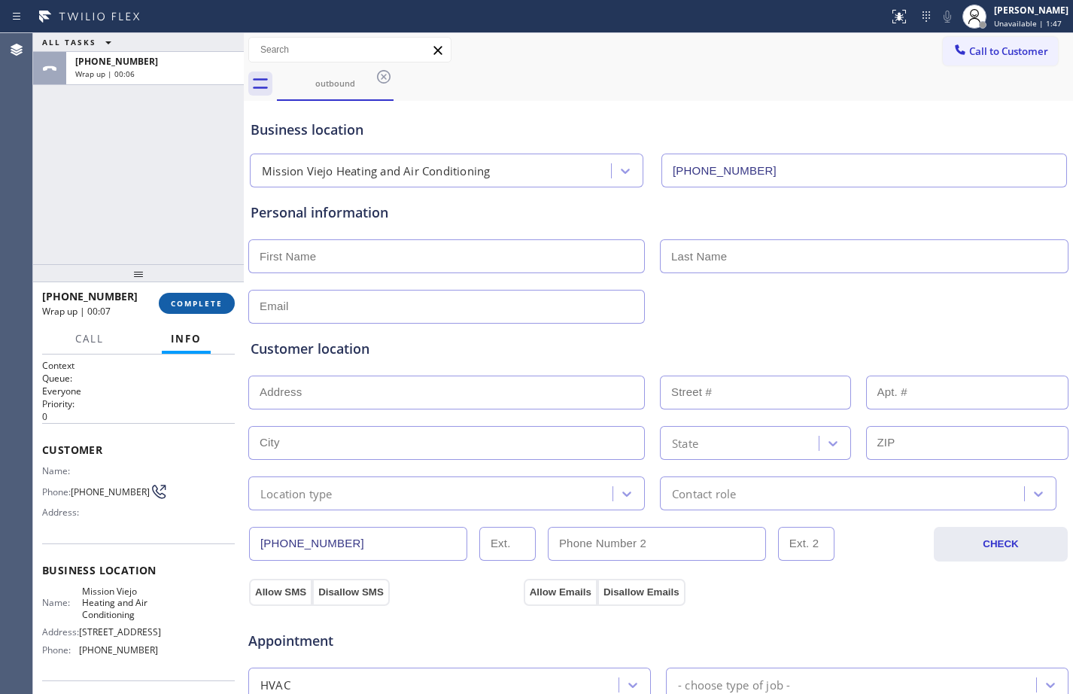
click at [165, 299] on button "COMPLETE" at bounding box center [197, 303] width 76 height 21
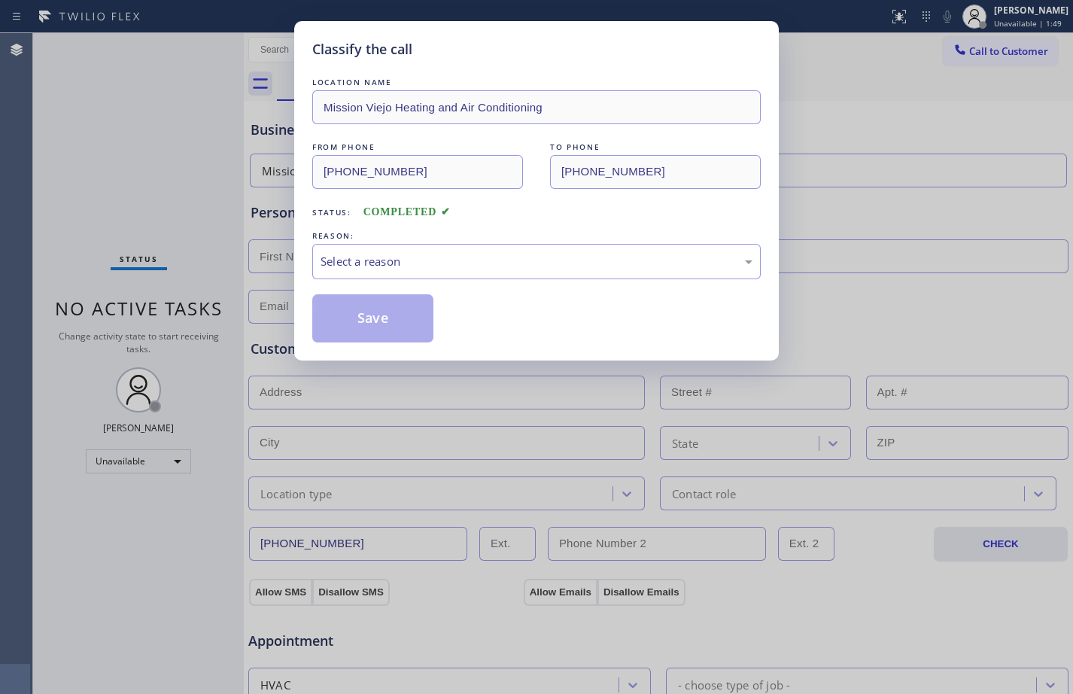
click at [477, 266] on div "Select a reason" at bounding box center [536, 261] width 432 height 17
click at [396, 302] on button "Save" at bounding box center [372, 318] width 121 height 48
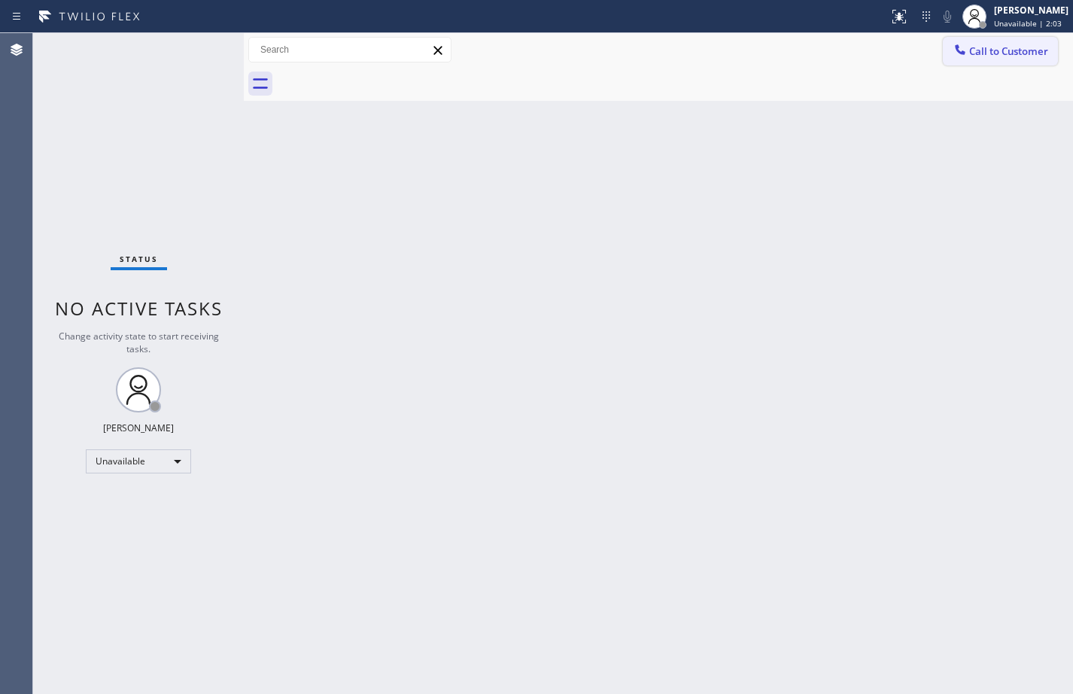
click at [997, 41] on button "Call to Customer" at bounding box center [1000, 51] width 115 height 29
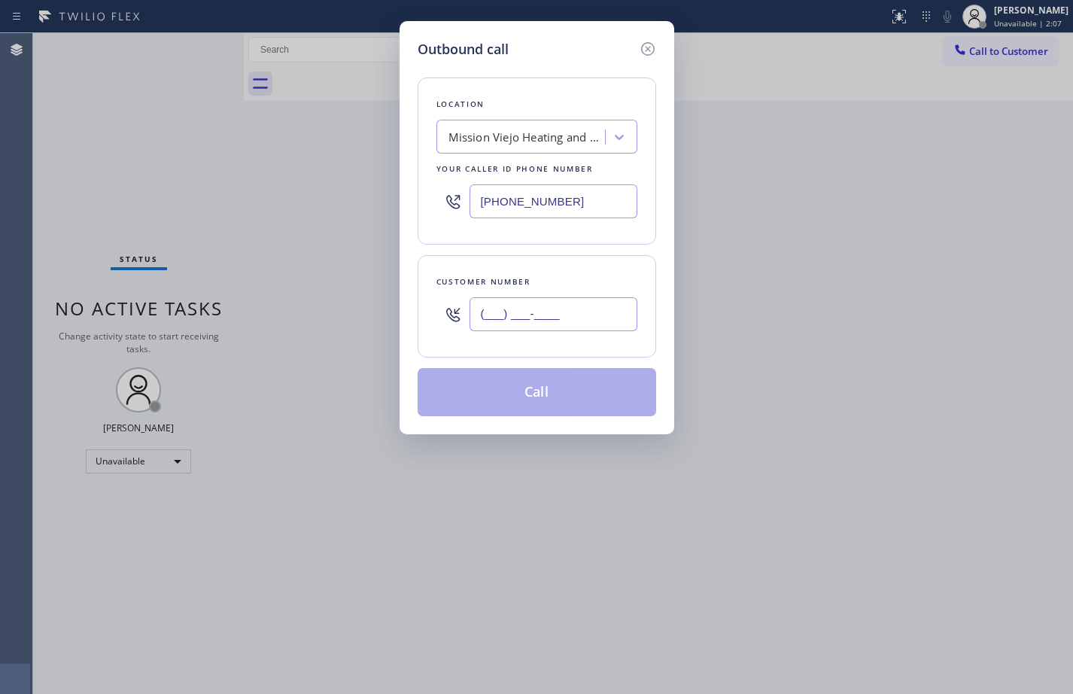
click at [609, 309] on input "(___) ___-____" at bounding box center [553, 314] width 168 height 34
paste input "425) 984-4000"
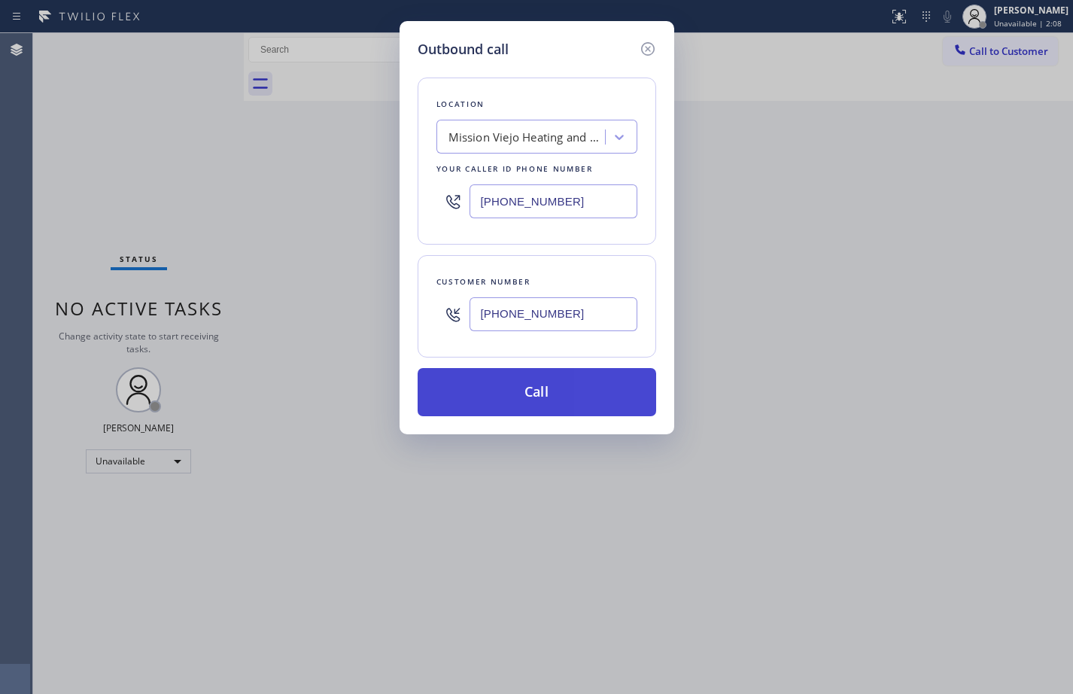
type input "[PHONE_NUMBER]"
click at [585, 411] on button "Call" at bounding box center [536, 392] width 238 height 48
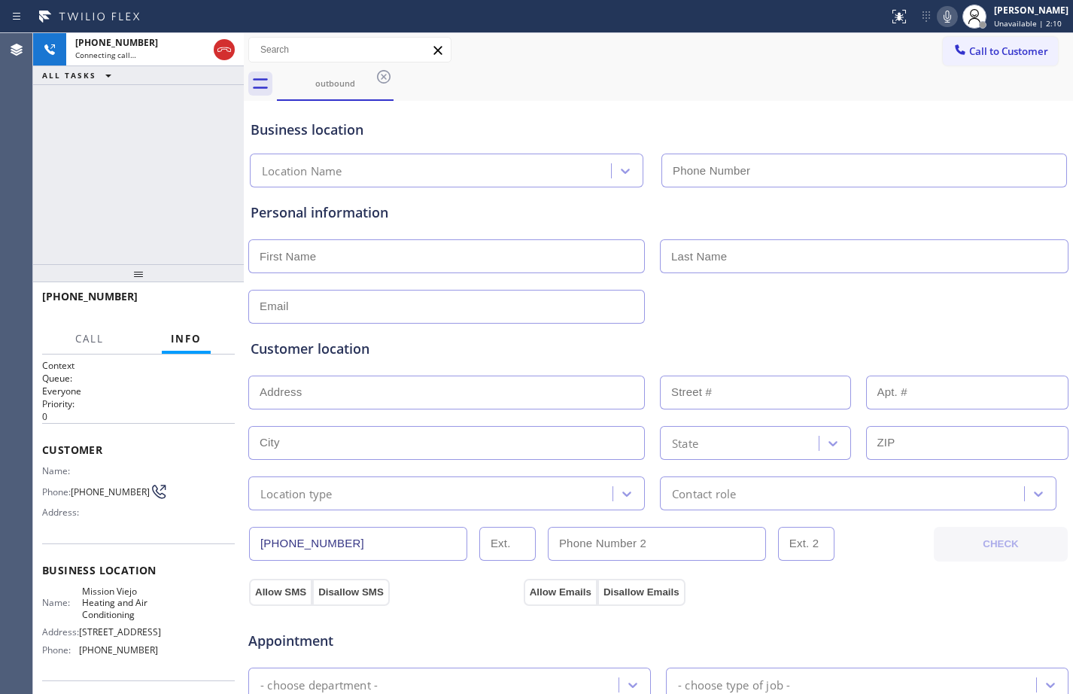
type input "[PHONE_NUMBER]"
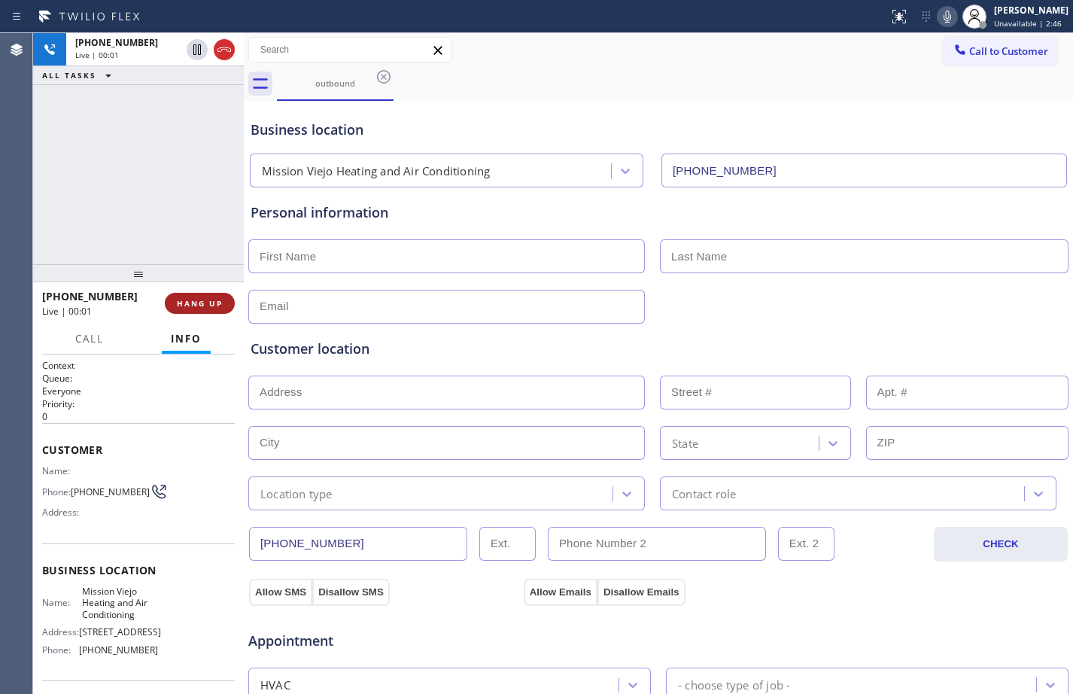
click at [215, 308] on span "HANG UP" at bounding box center [200, 303] width 46 height 11
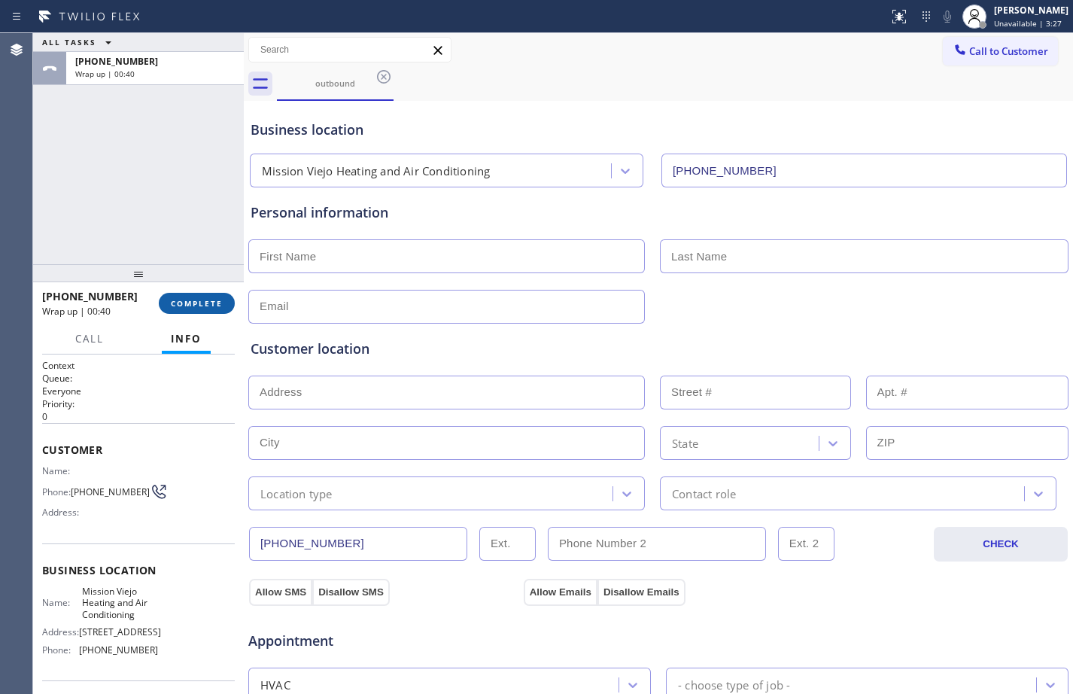
click at [205, 303] on span "COMPLETE" at bounding box center [197, 303] width 52 height 11
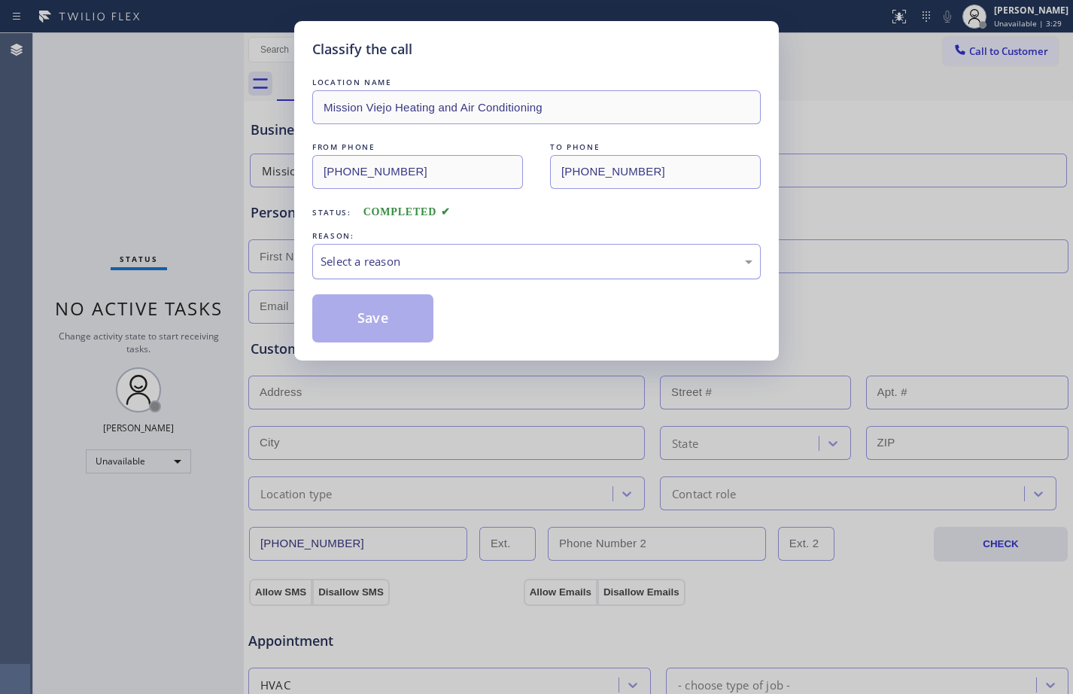
click at [405, 262] on div "Select a reason" at bounding box center [536, 261] width 432 height 17
click at [411, 266] on div "Existing Customer - ETA/PI/REDO/complain/cancel" at bounding box center [536, 261] width 432 height 17
click at [348, 317] on button "Save" at bounding box center [372, 318] width 121 height 48
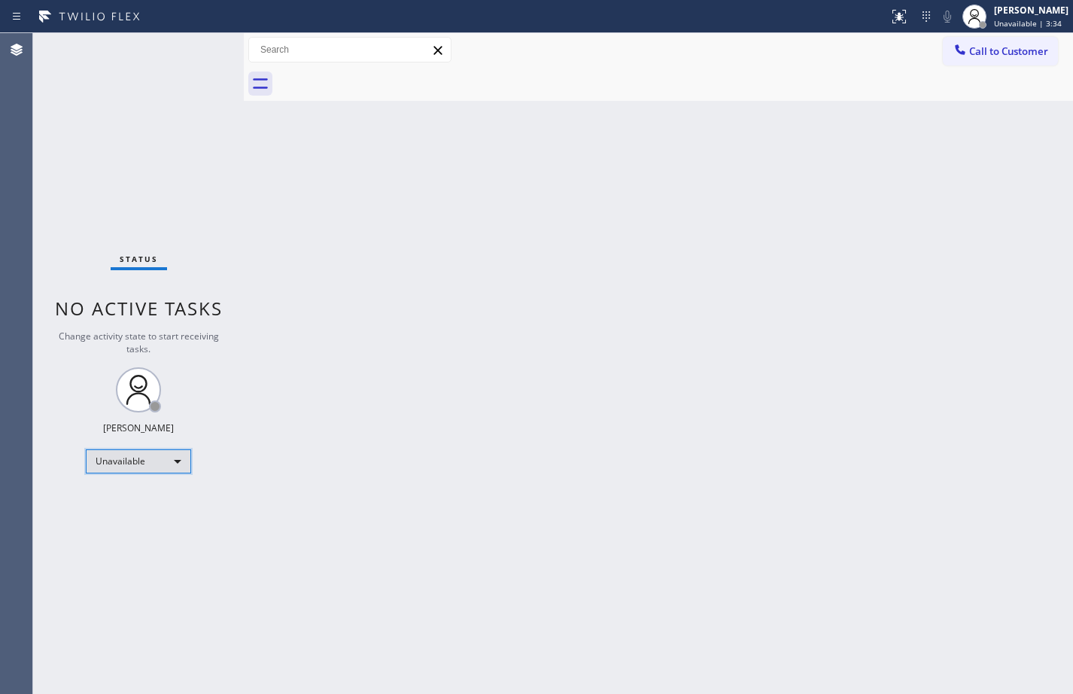
click at [158, 467] on div "Unavailable" at bounding box center [138, 461] width 105 height 24
click at [140, 499] on li "Available" at bounding box center [138, 501] width 102 height 18
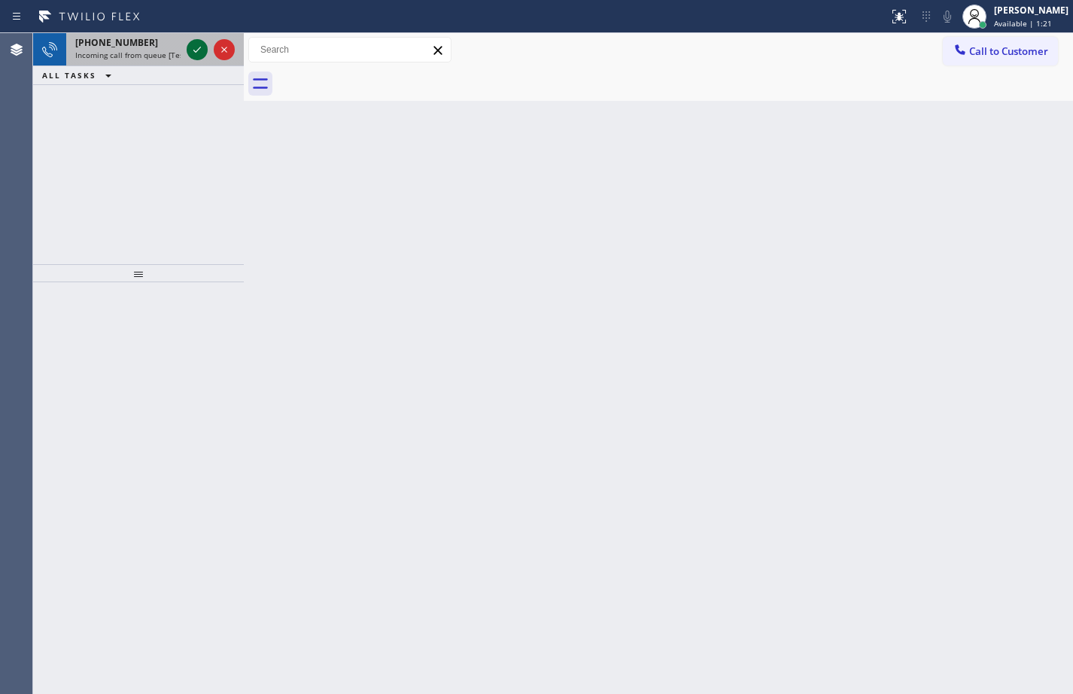
click at [200, 50] on icon at bounding box center [197, 50] width 18 height 18
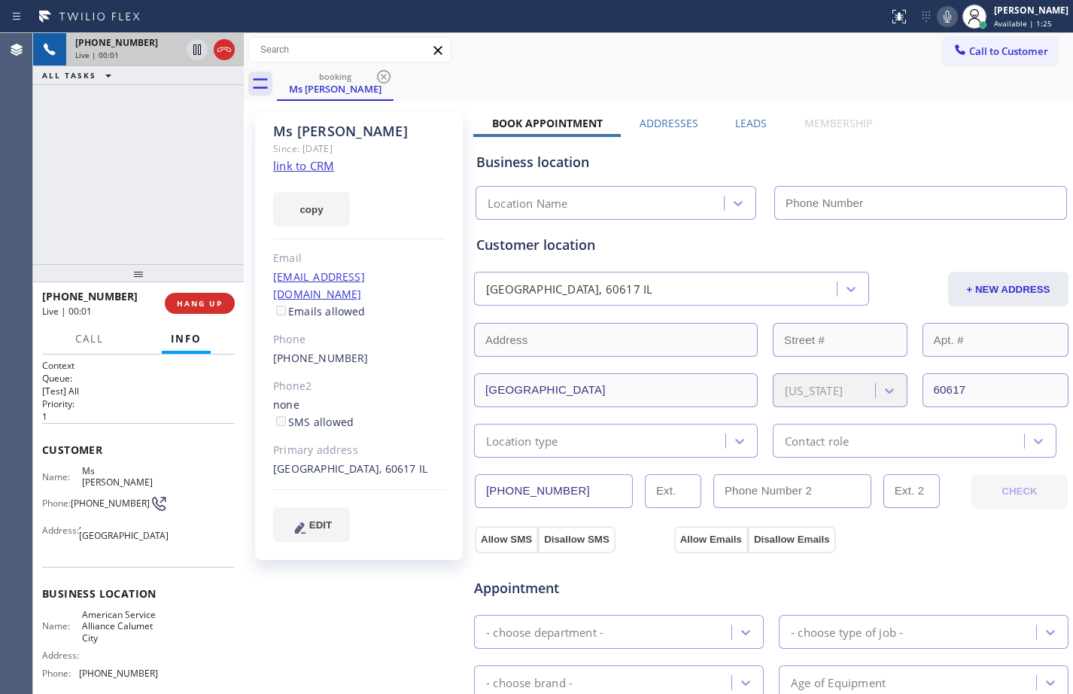
type input "[PHONE_NUMBER]"
click at [320, 168] on link "link to CRM" at bounding box center [303, 165] width 61 height 15
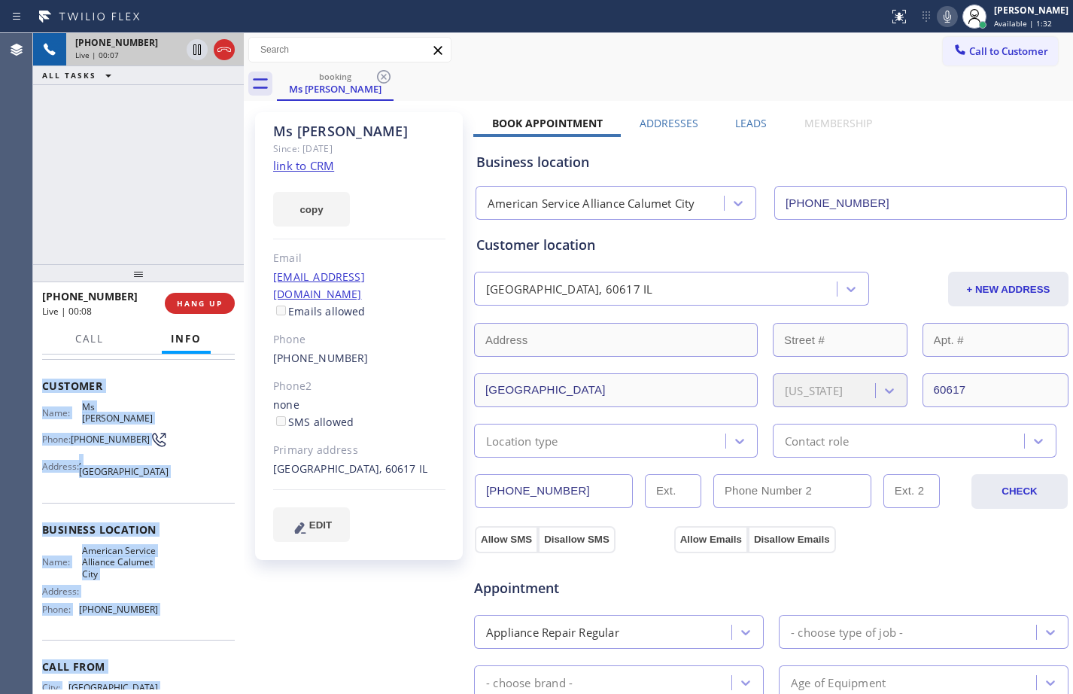
scroll to position [122, 0]
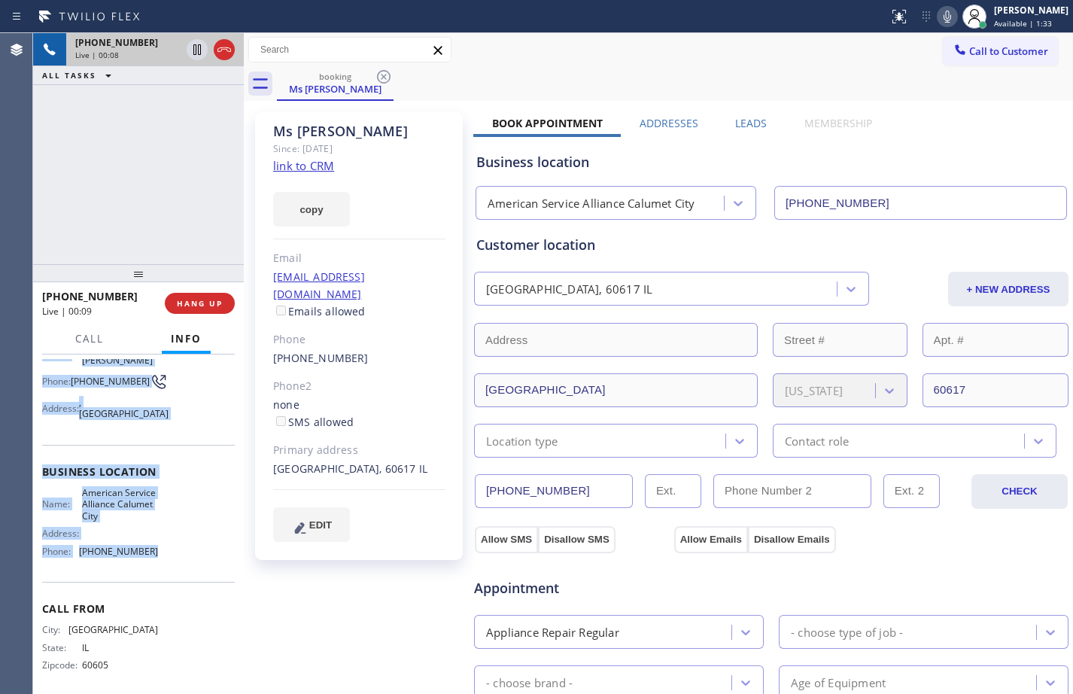
drag, startPoint x: 39, startPoint y: 448, endPoint x: 178, endPoint y: 572, distance: 186.5
click at [178, 572] on div "Context Queue: [Test] All Priority: 1 Customer Name: Ms [PERSON_NAME] Phone: [P…" at bounding box center [138, 523] width 211 height 339
copy div "Customer Name: Ms [PERSON_NAME] Phone: [PHONE_NUMBER] Address: [GEOGRAPHIC_DATA…"
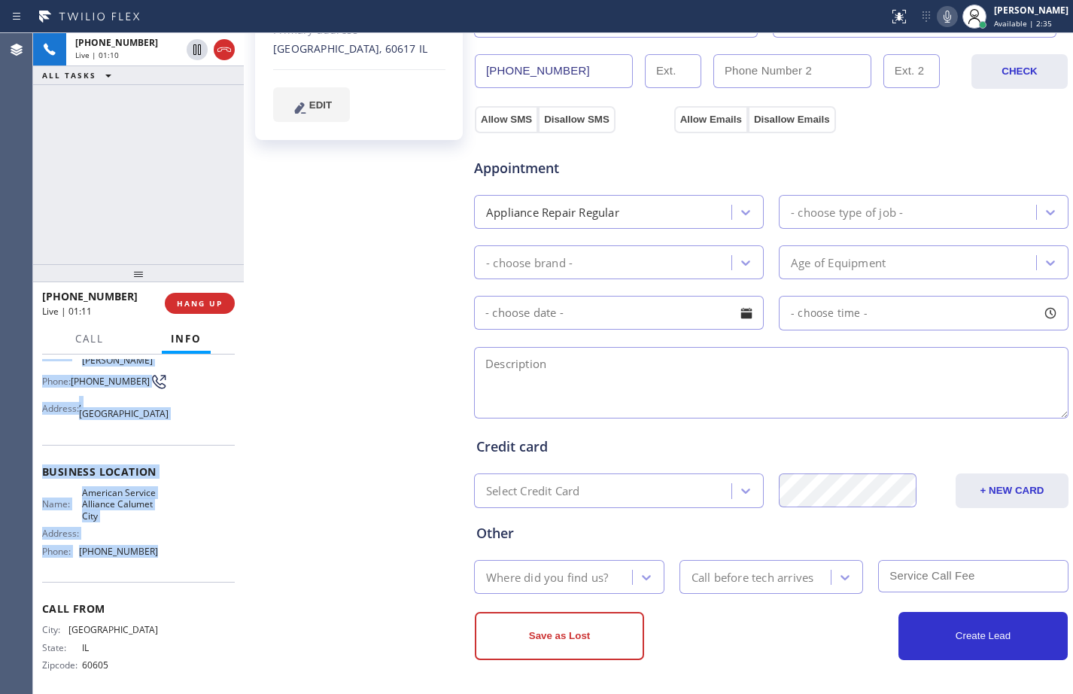
drag, startPoint x: 199, startPoint y: 53, endPoint x: 309, endPoint y: 65, distance: 111.2
click at [199, 53] on icon at bounding box center [197, 49] width 8 height 11
click at [939, 24] on icon at bounding box center [947, 17] width 18 height 18
click at [198, 50] on icon at bounding box center [197, 50] width 18 height 18
click at [938, 19] on icon at bounding box center [947, 17] width 18 height 18
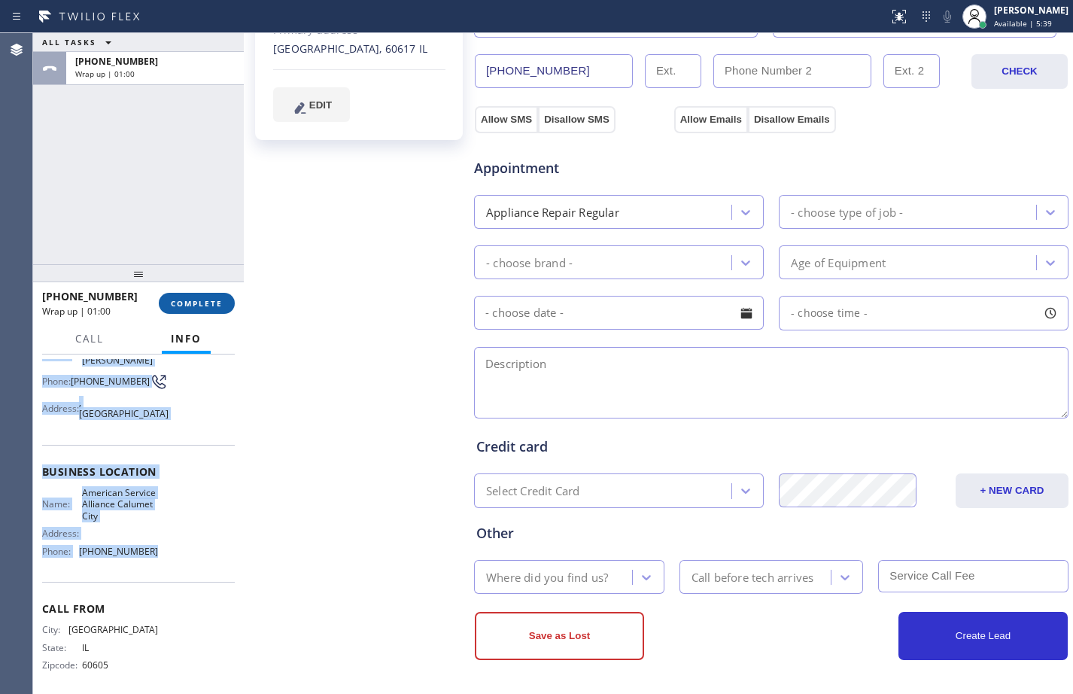
click at [217, 308] on span "COMPLETE" at bounding box center [197, 303] width 52 height 11
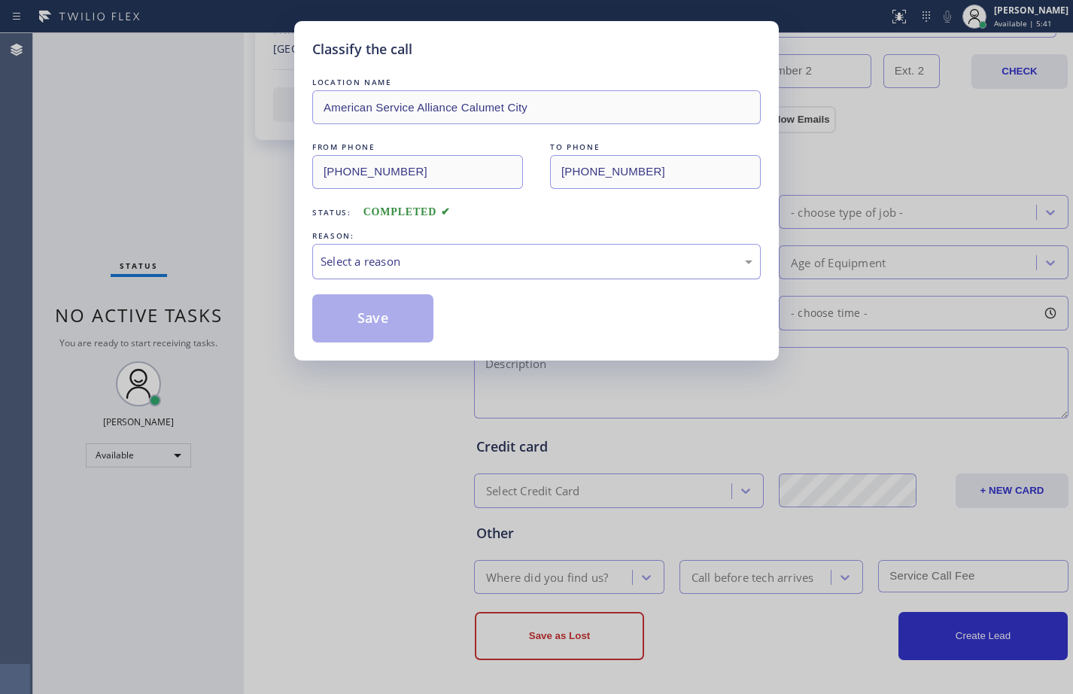
click at [398, 267] on div "Select a reason" at bounding box center [536, 261] width 432 height 17
click at [373, 317] on button "Save" at bounding box center [372, 318] width 121 height 48
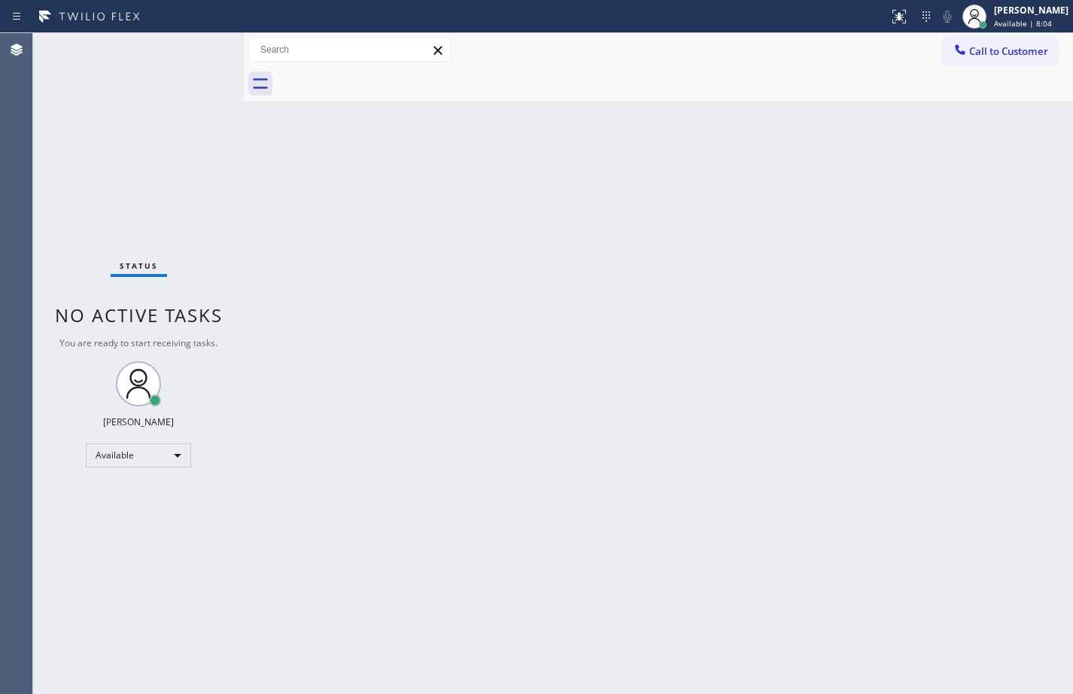
click at [271, 281] on div "Back to Dashboard Change Sender ID Customers Technicians Select a contact Outbo…" at bounding box center [658, 363] width 829 height 660
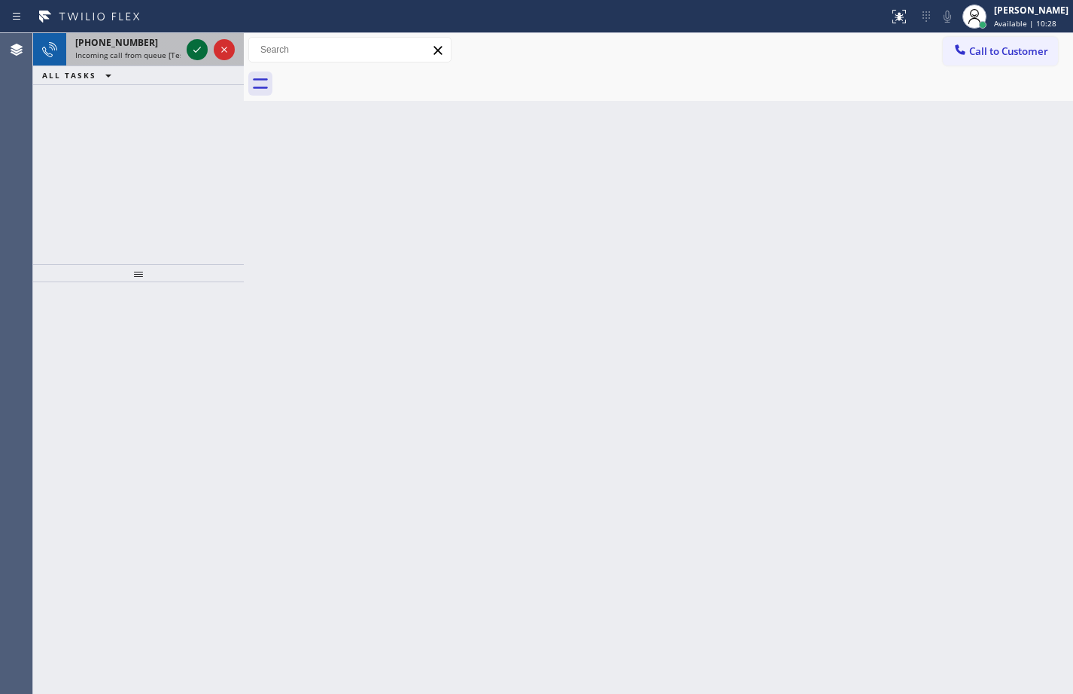
click at [192, 52] on icon at bounding box center [197, 50] width 18 height 18
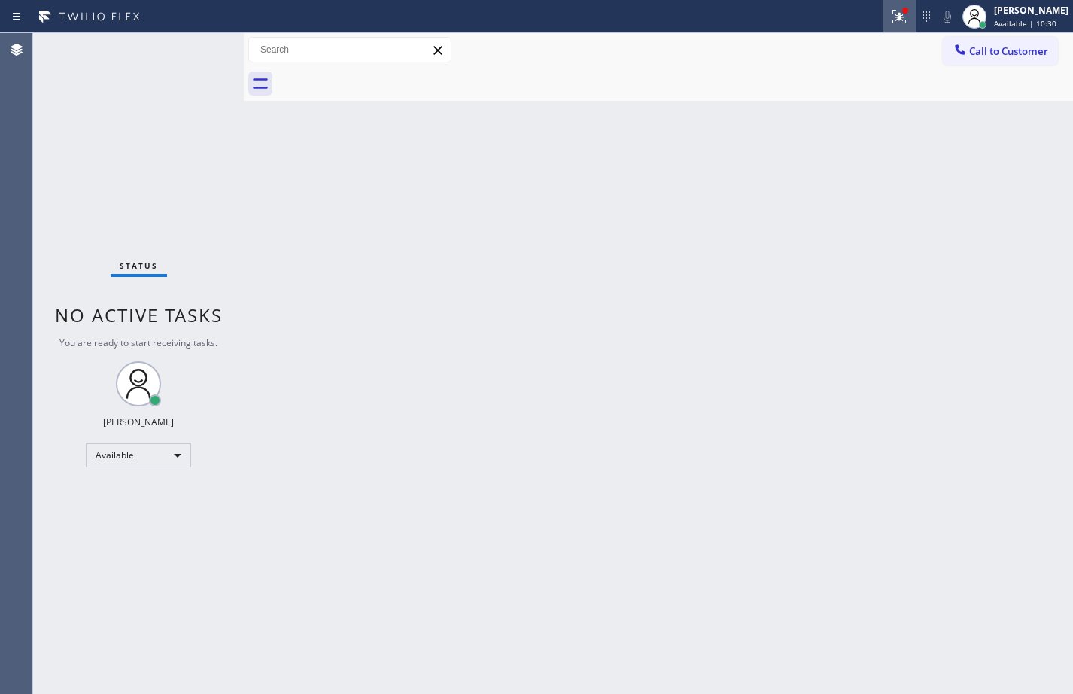
click at [890, 22] on icon at bounding box center [899, 17] width 18 height 18
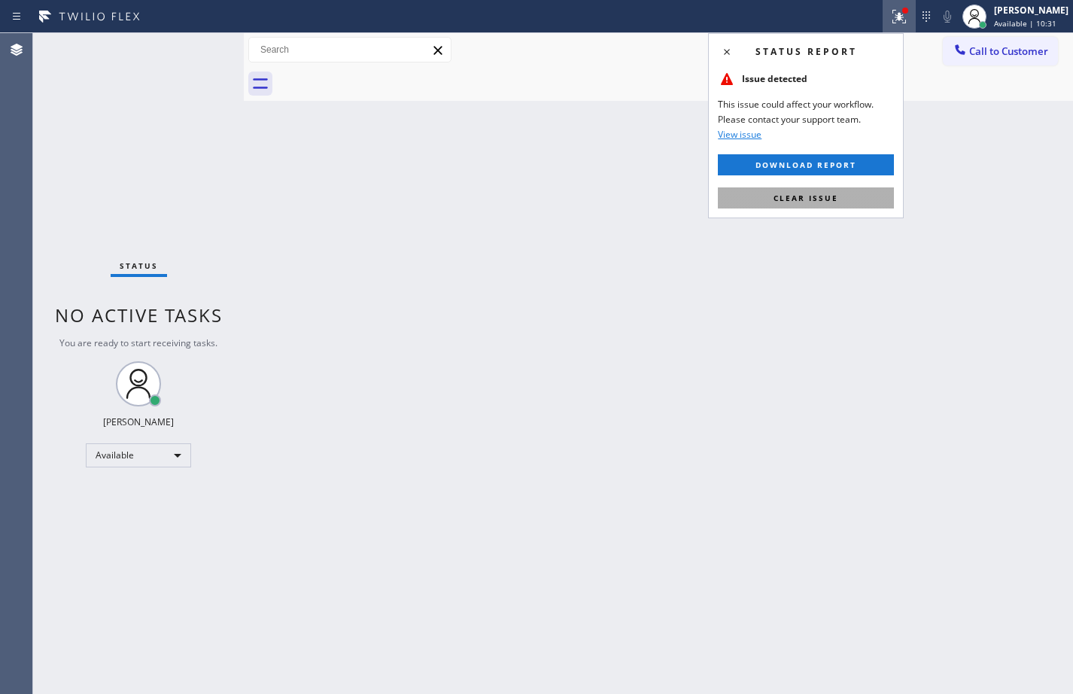
click at [815, 205] on button "Clear issue" at bounding box center [806, 197] width 176 height 21
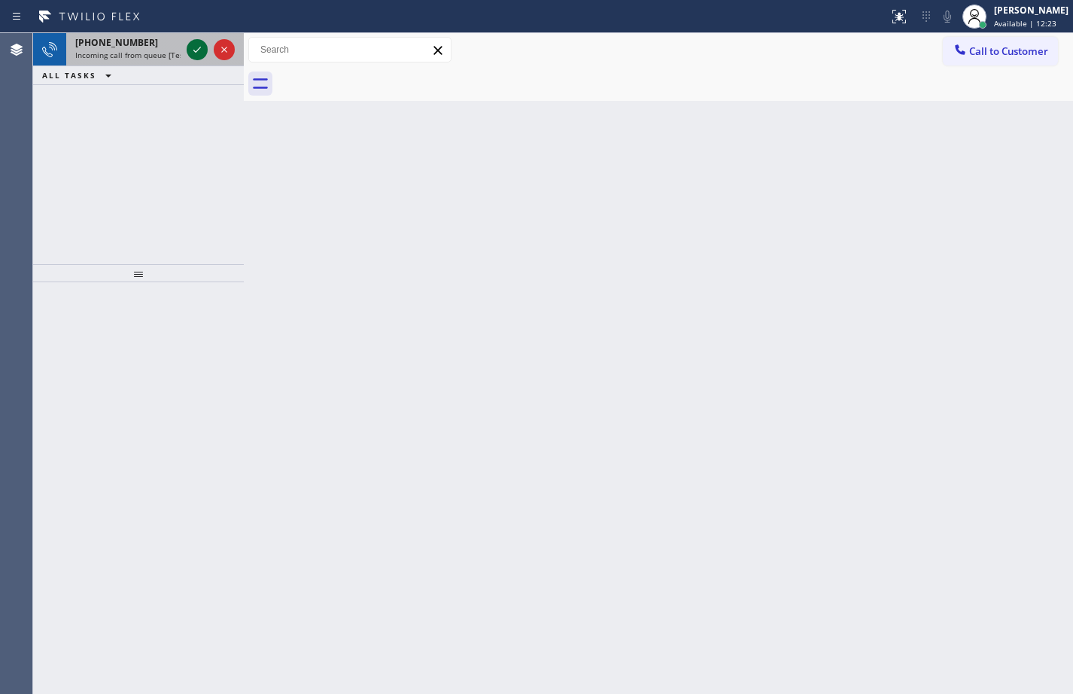
click at [196, 48] on icon at bounding box center [197, 50] width 18 height 18
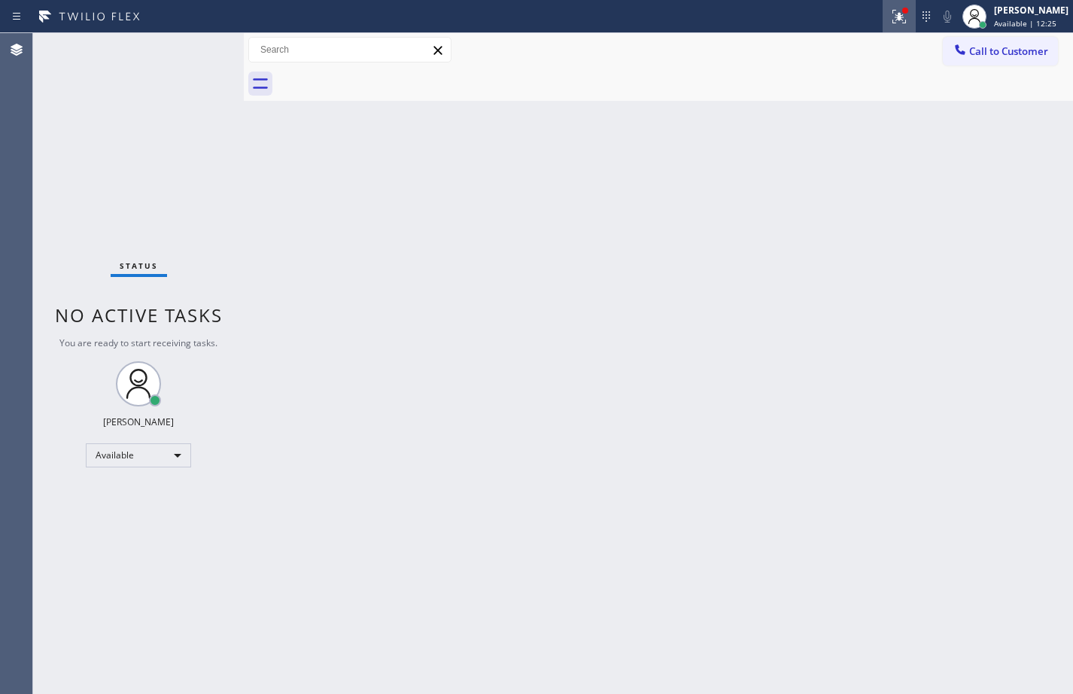
click at [882, 11] on div at bounding box center [898, 17] width 33 height 18
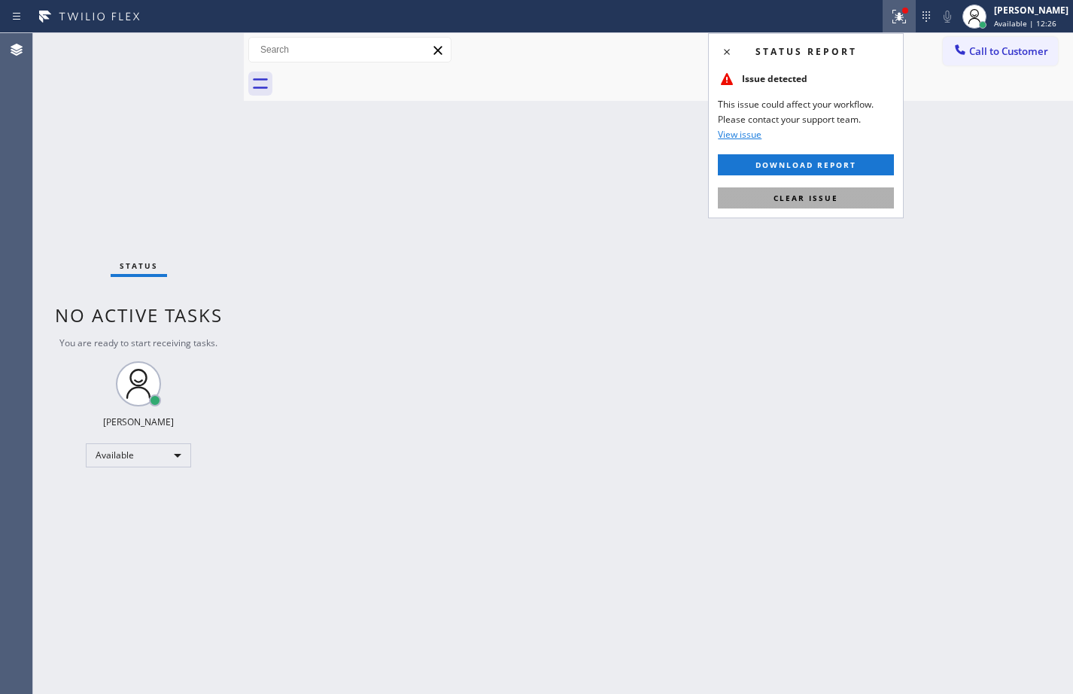
click at [857, 205] on button "Clear issue" at bounding box center [806, 197] width 176 height 21
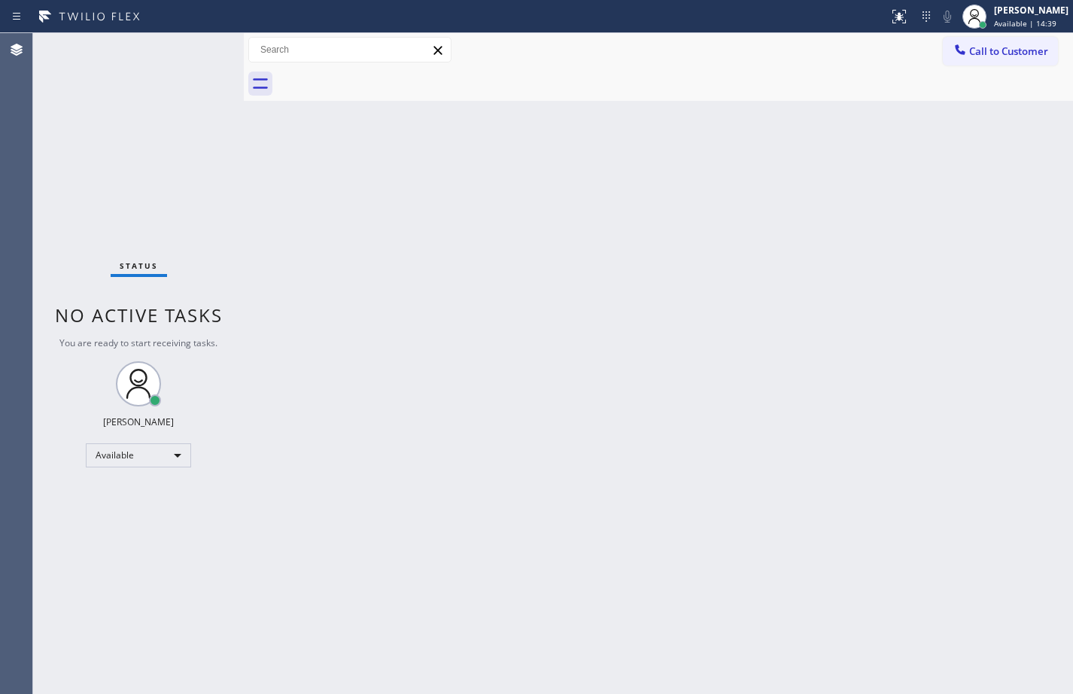
click at [232, 230] on div "Status No active tasks You are ready to start receiving tasks. [PERSON_NAME] Av…" at bounding box center [138, 363] width 211 height 660
click at [437, 278] on div "Back to Dashboard Change Sender ID Customers Technicians Select a contact Outbo…" at bounding box center [658, 363] width 829 height 660
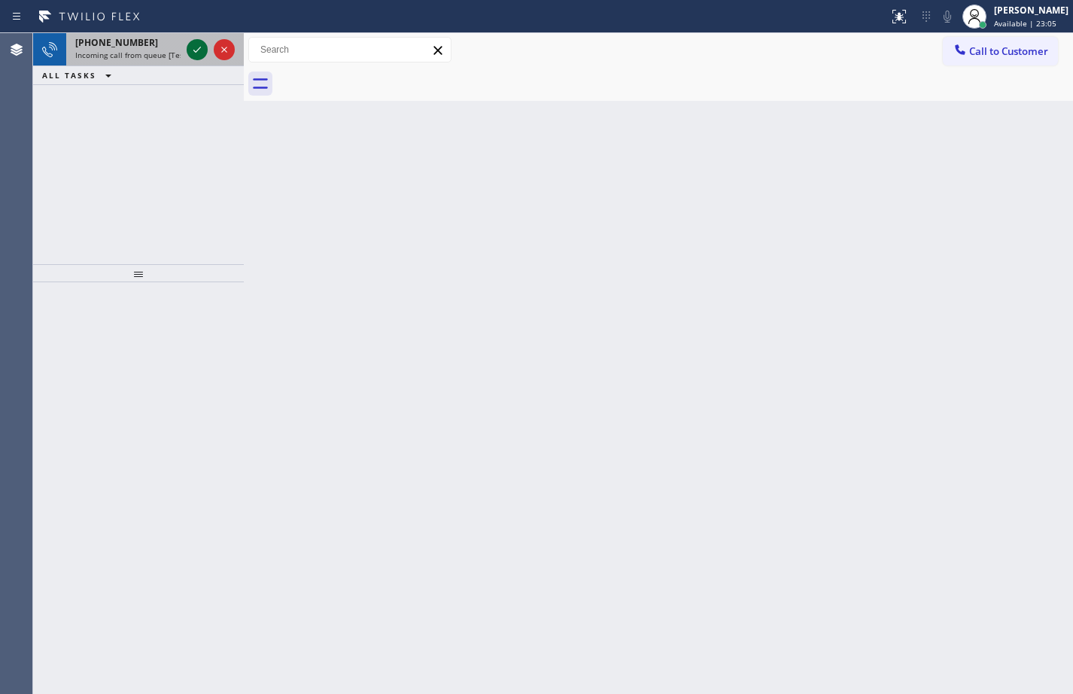
click at [205, 44] on icon at bounding box center [197, 50] width 18 height 18
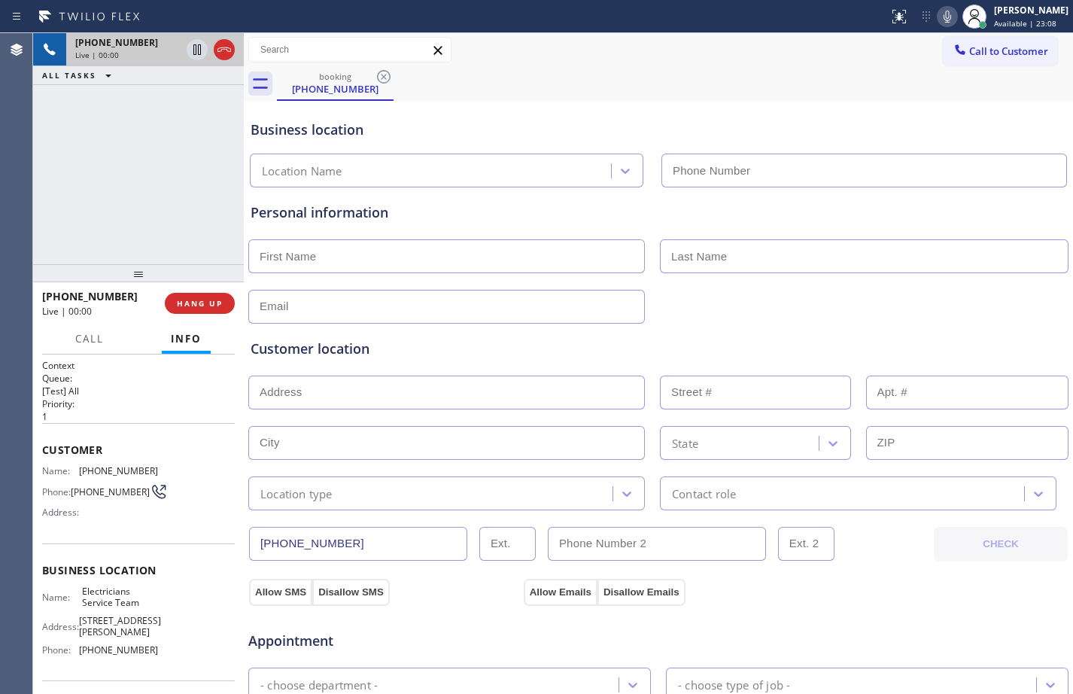
type input "[PHONE_NUMBER]"
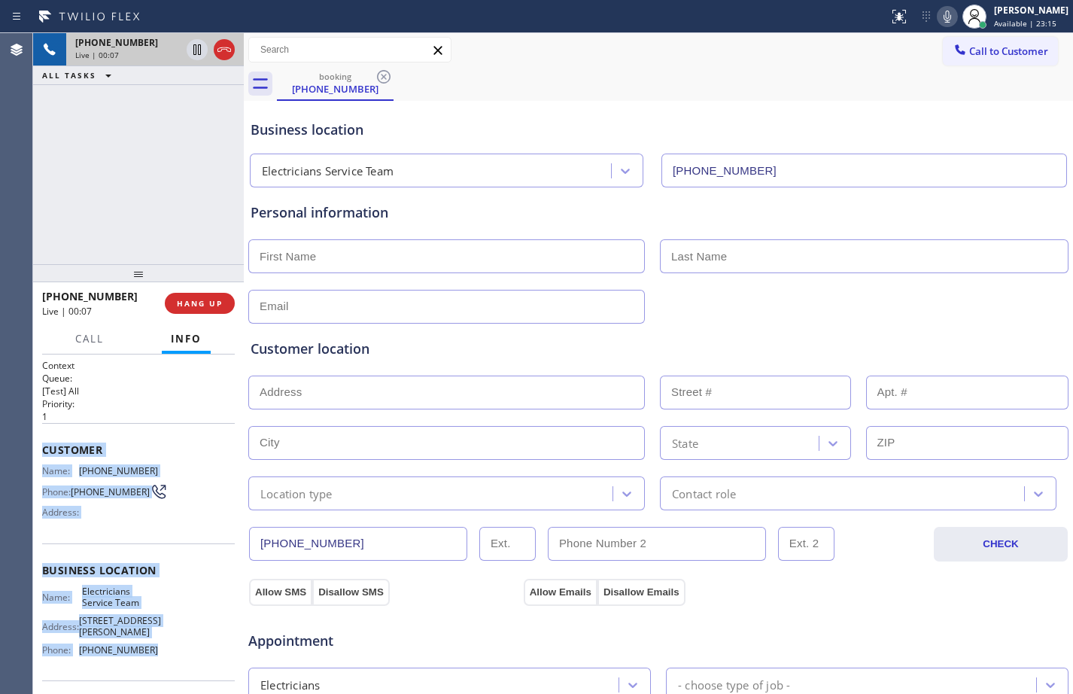
drag, startPoint x: 42, startPoint y: 452, endPoint x: 160, endPoint y: 665, distance: 243.4
click at [160, 665] on div "Context Queue: [Test] All Priority: 1 Customer Name: [PHONE_NUMBER] Phone: [PHO…" at bounding box center [138, 577] width 193 height 436
copy div "Customer Name: [PHONE_NUMBER] Phone: [PHONE_NUMBER] Address: Business location …"
drag, startPoint x: 202, startPoint y: 54, endPoint x: 238, endPoint y: 50, distance: 36.3
click at [202, 54] on icon at bounding box center [197, 50] width 18 height 18
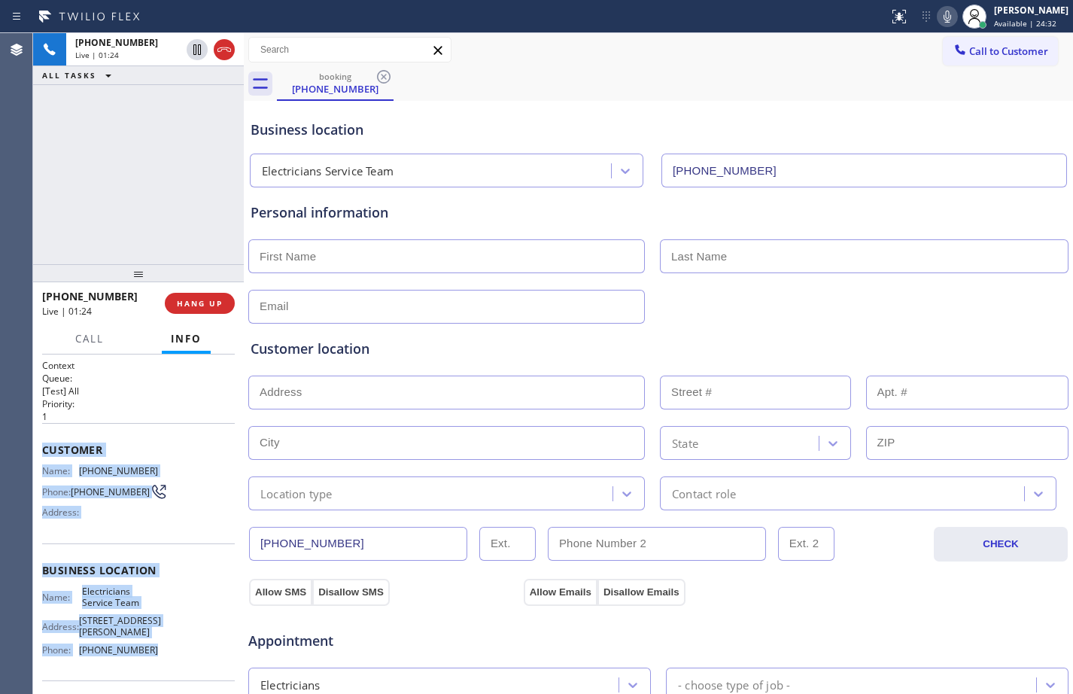
click at [943, 13] on icon at bounding box center [947, 17] width 8 height 12
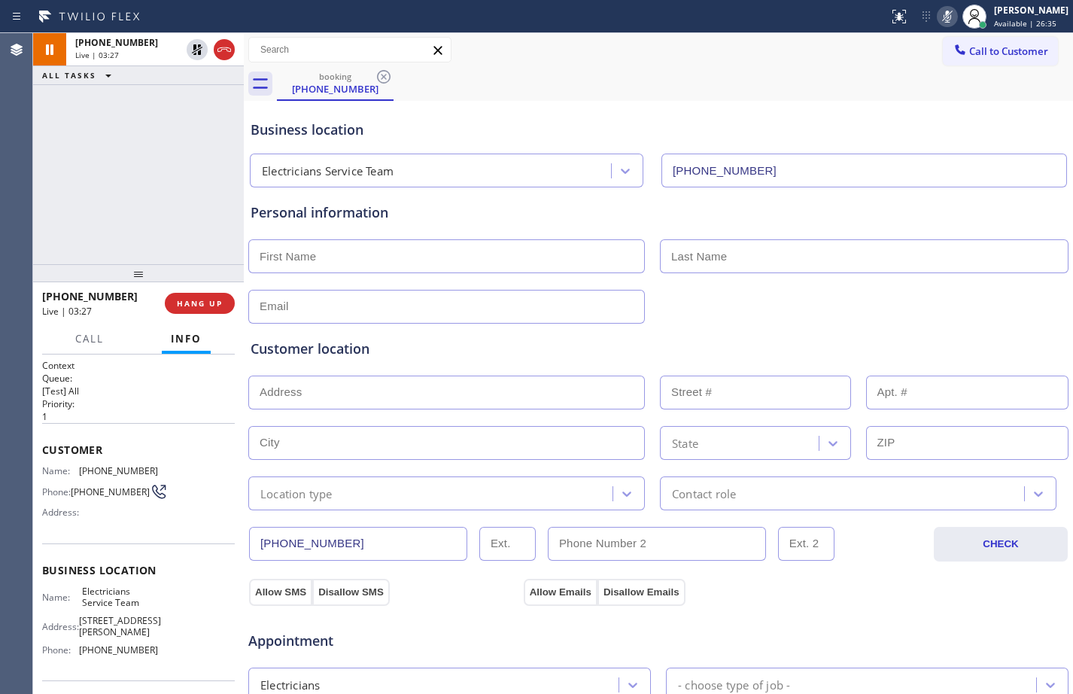
click at [128, 165] on div "[PHONE_NUMBER] Live | 03:27 ALL TASKS ALL TASKS ACTIVE TASKS TASKS IN WRAP UP" at bounding box center [138, 148] width 211 height 231
click at [192, 56] on icon at bounding box center [197, 50] width 18 height 18
click at [938, 19] on icon at bounding box center [947, 17] width 18 height 18
click at [105, 339] on button "Call" at bounding box center [89, 338] width 47 height 29
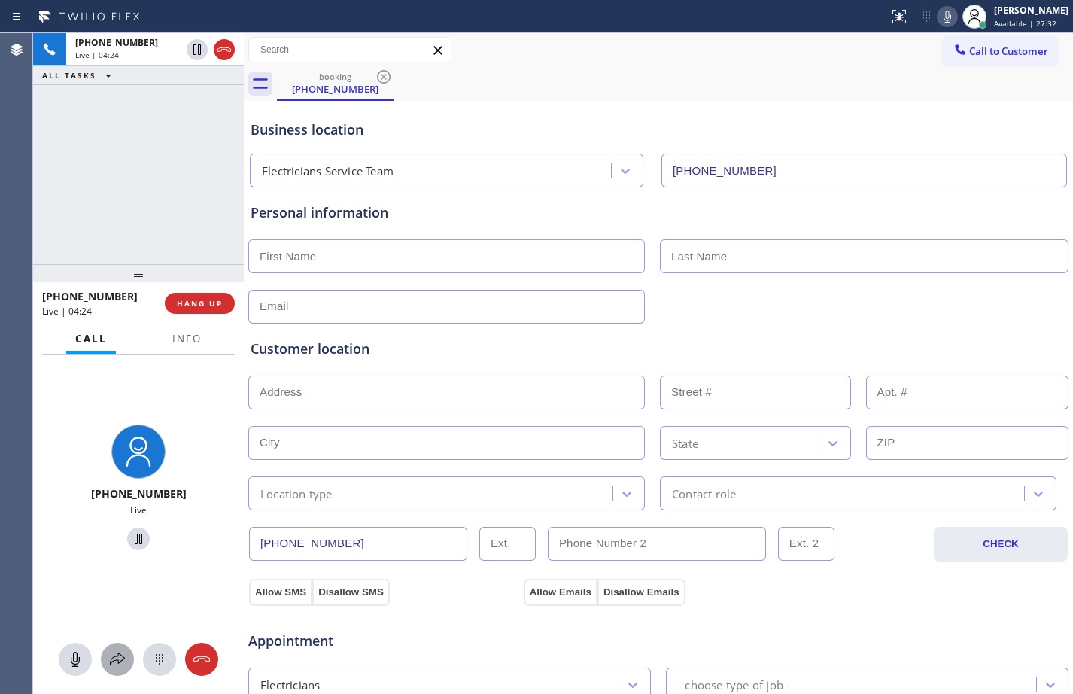
click at [118, 662] on icon at bounding box center [117, 658] width 15 height 13
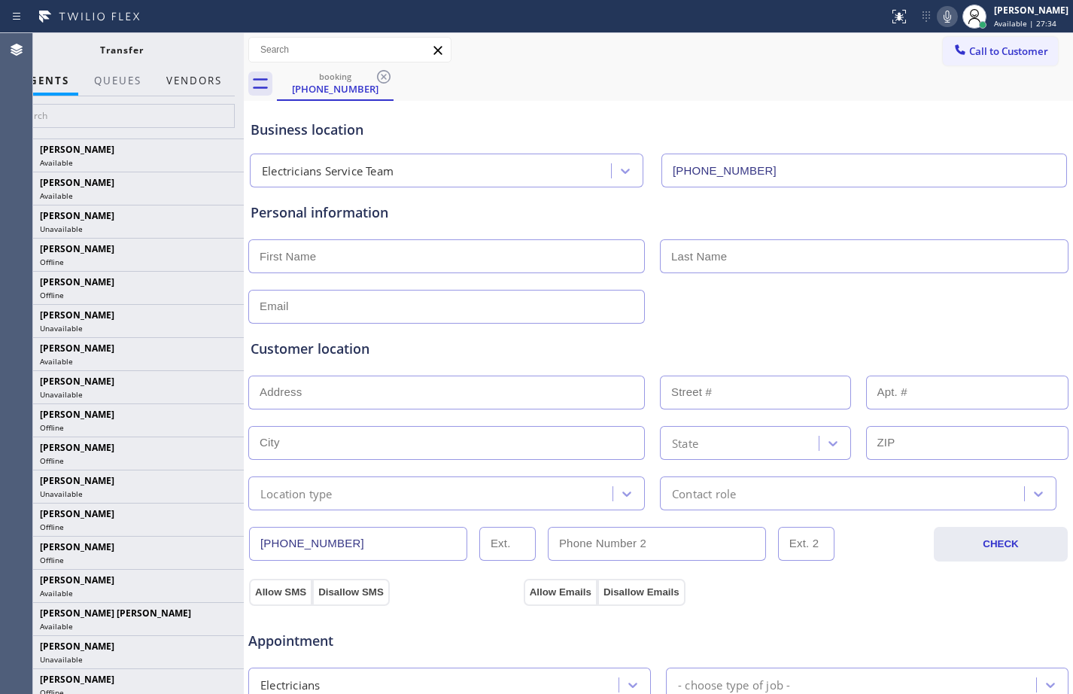
click at [187, 82] on button "Vendors" at bounding box center [194, 80] width 74 height 29
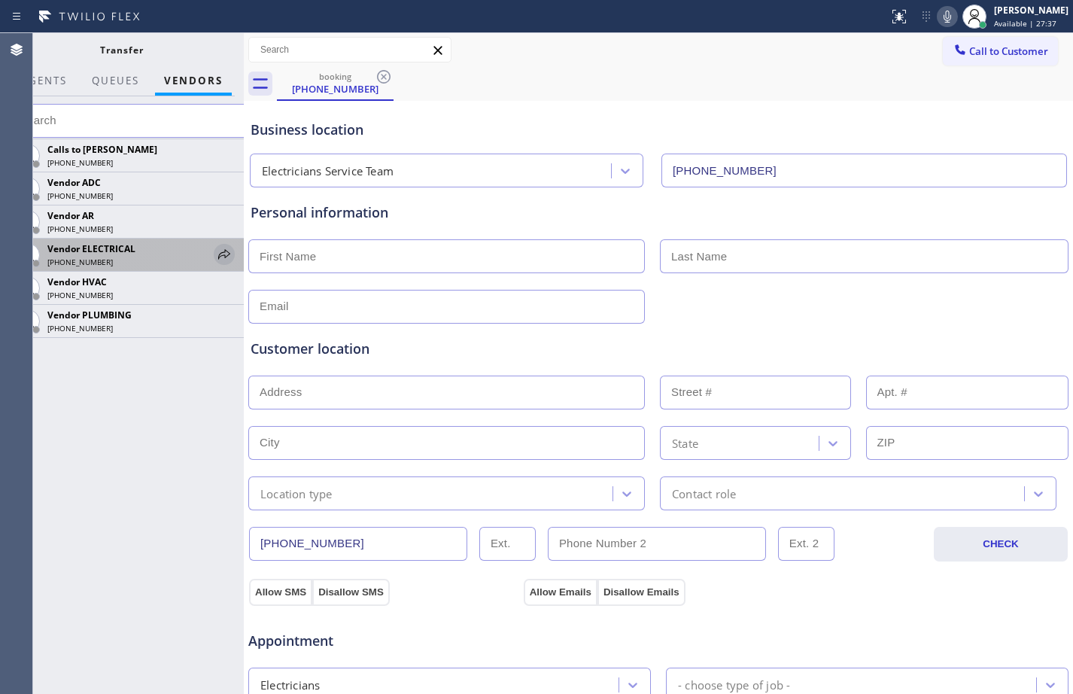
click at [224, 250] on icon at bounding box center [224, 254] width 18 height 18
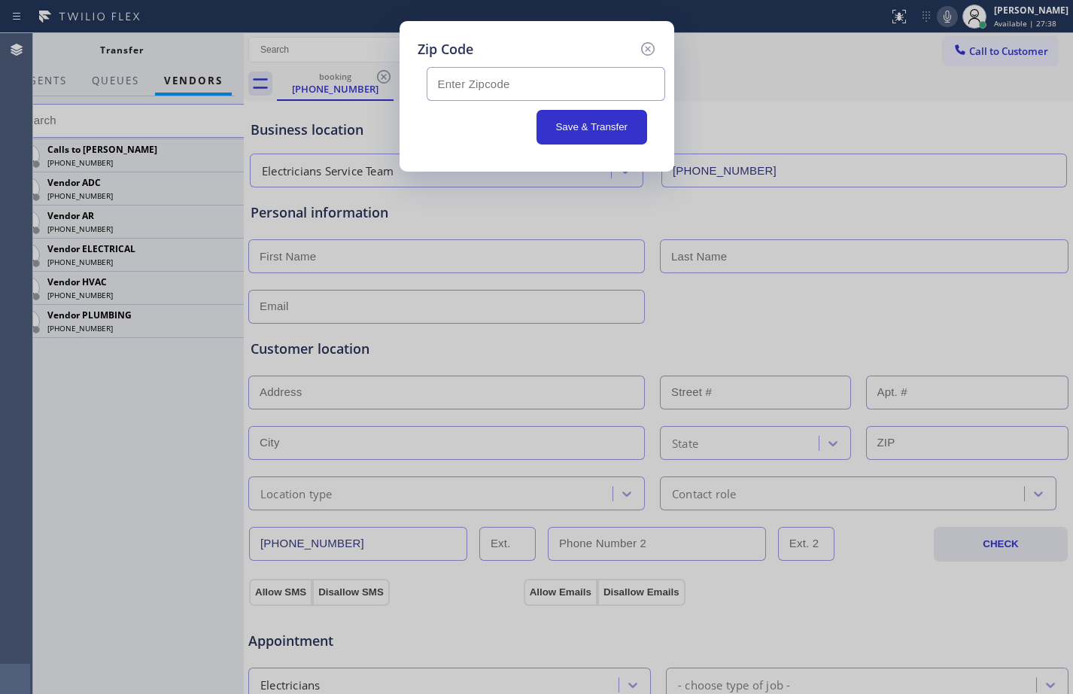
click at [567, 90] on input "text" at bounding box center [546, 84] width 238 height 34
paste input "08234"
type input "08234"
click at [581, 118] on button "Save & Transfer" at bounding box center [591, 127] width 111 height 35
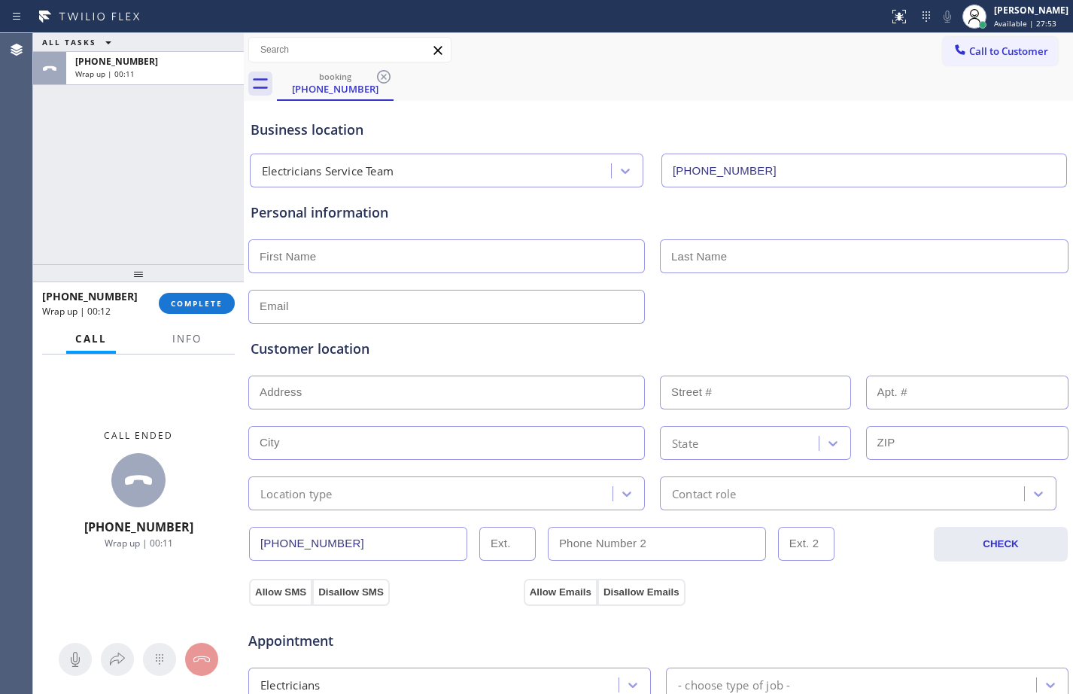
click at [387, 244] on input "text" at bounding box center [446, 256] width 396 height 34
type input "[PERSON_NAME]"
type input "Price"
click at [532, 305] on input "text" at bounding box center [446, 307] width 396 height 34
type input "[EMAIL_ADDRESS][DOMAIN_NAME]"
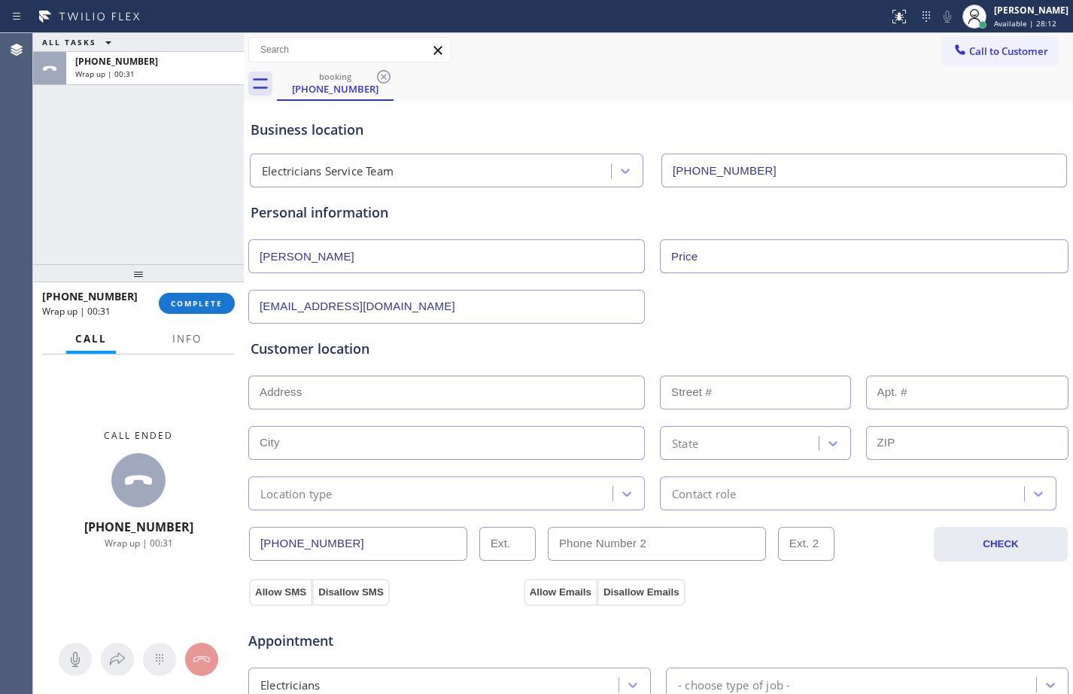
click at [378, 400] on input "text" at bounding box center [446, 392] width 396 height 34
paste input "[GEOGRAPHIC_DATA]"
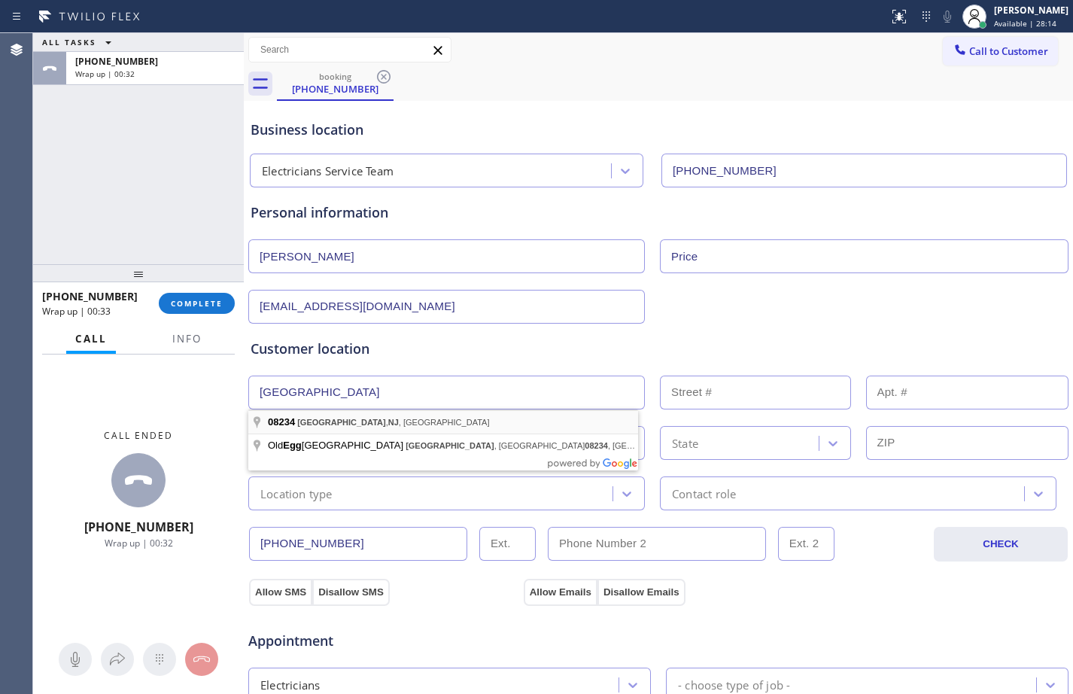
type input "[GEOGRAPHIC_DATA], [GEOGRAPHIC_DATA]"
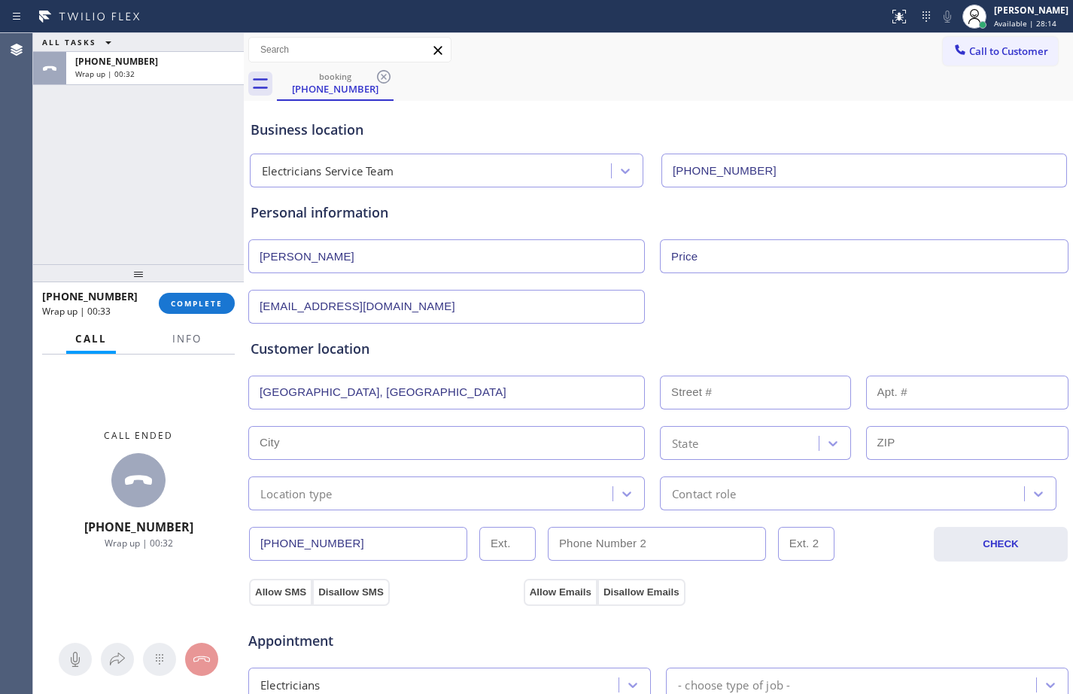
type input "[GEOGRAPHIC_DATA]"
type input "08234"
click at [384, 404] on input "text" at bounding box center [446, 392] width 396 height 34
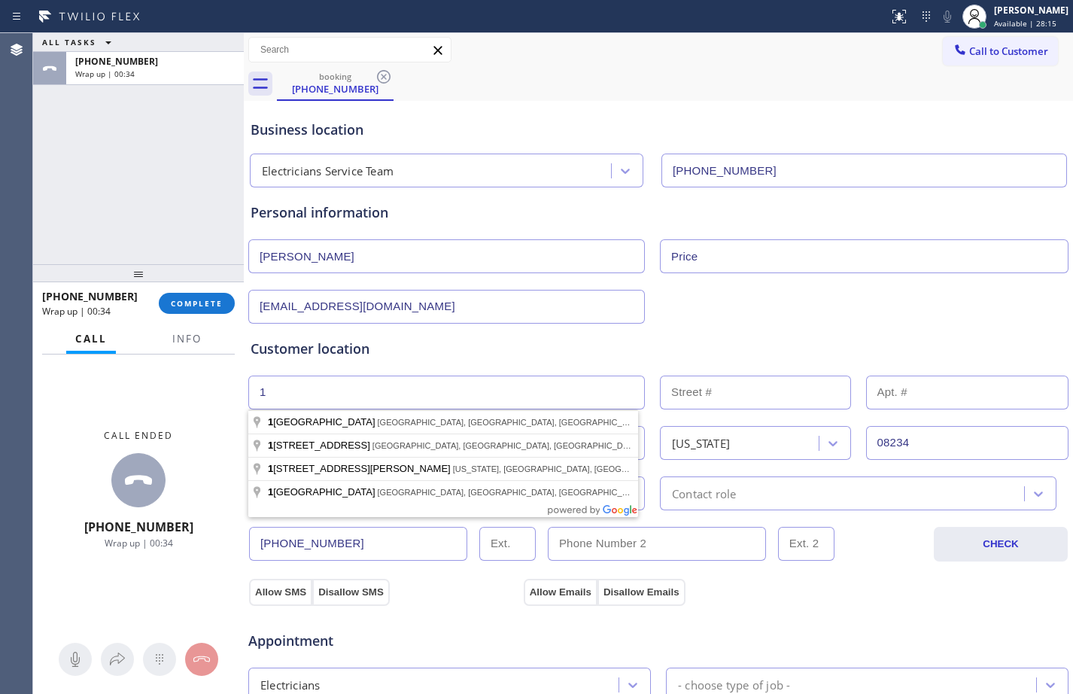
type input "1"
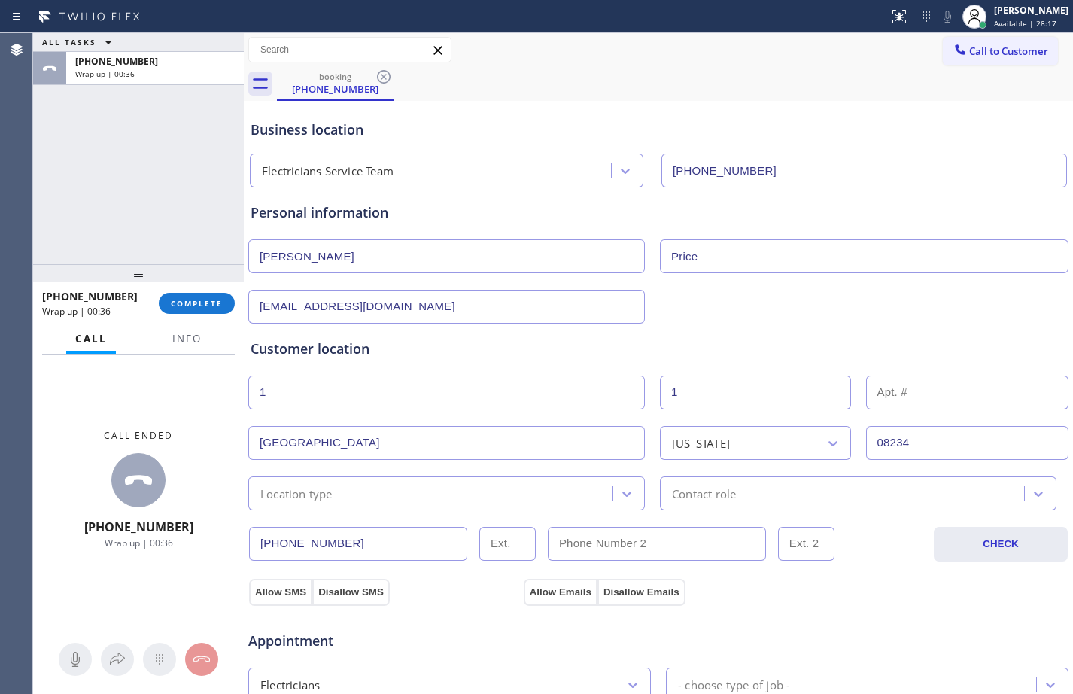
type input "1"
click at [330, 485] on div "Location type" at bounding box center [296, 492] width 72 height 17
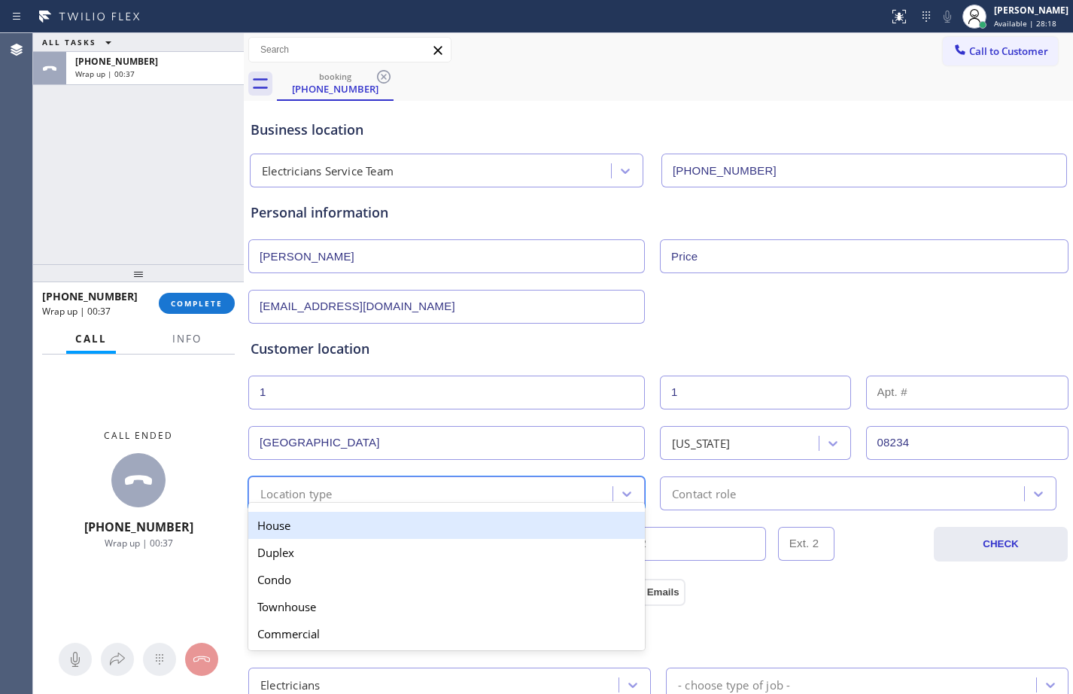
click at [333, 526] on div "House" at bounding box center [446, 525] width 396 height 27
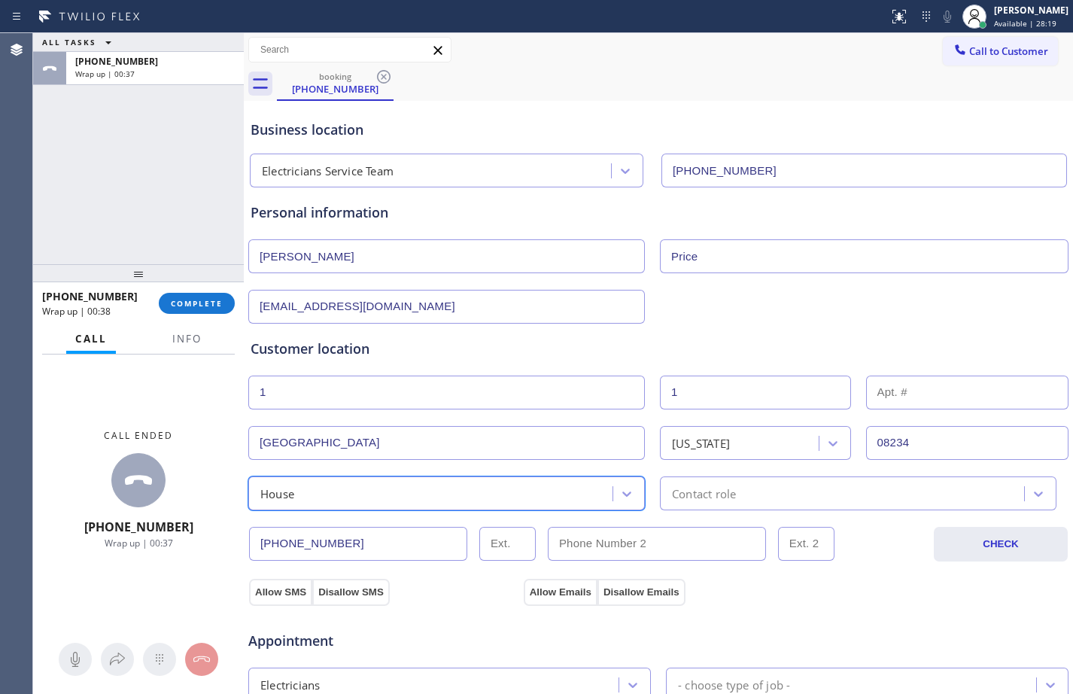
click at [512, 532] on input "text" at bounding box center [507, 544] width 56 height 34
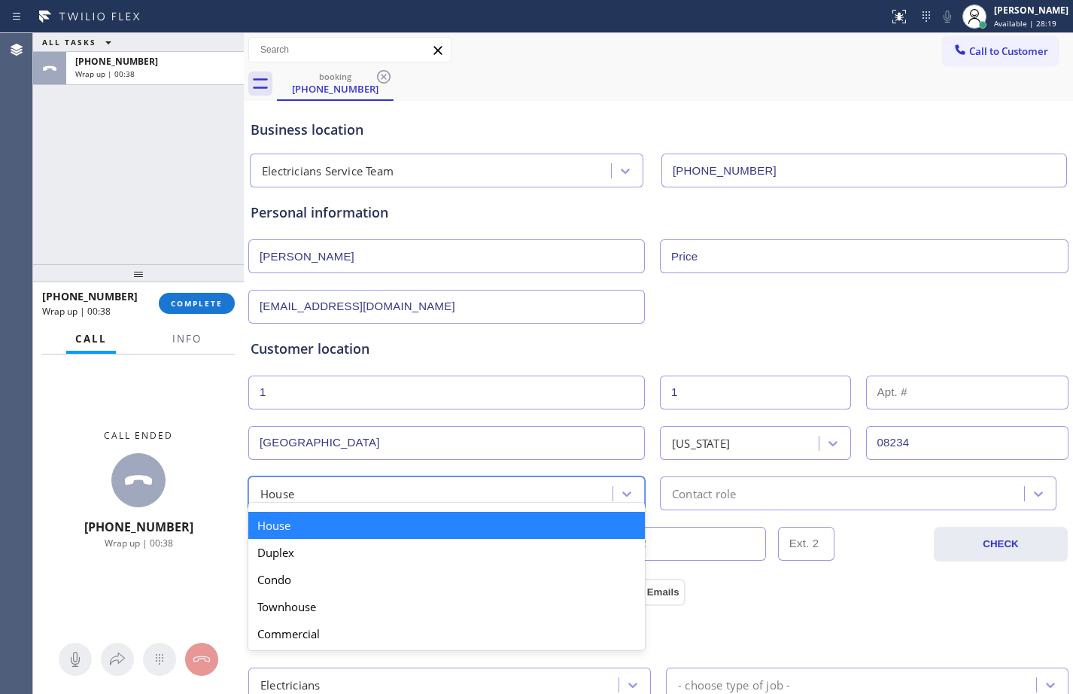
click at [493, 504] on div "option House, selected. option House focused, 1 of 5. 5 results available. Use …" at bounding box center [446, 493] width 396 height 34
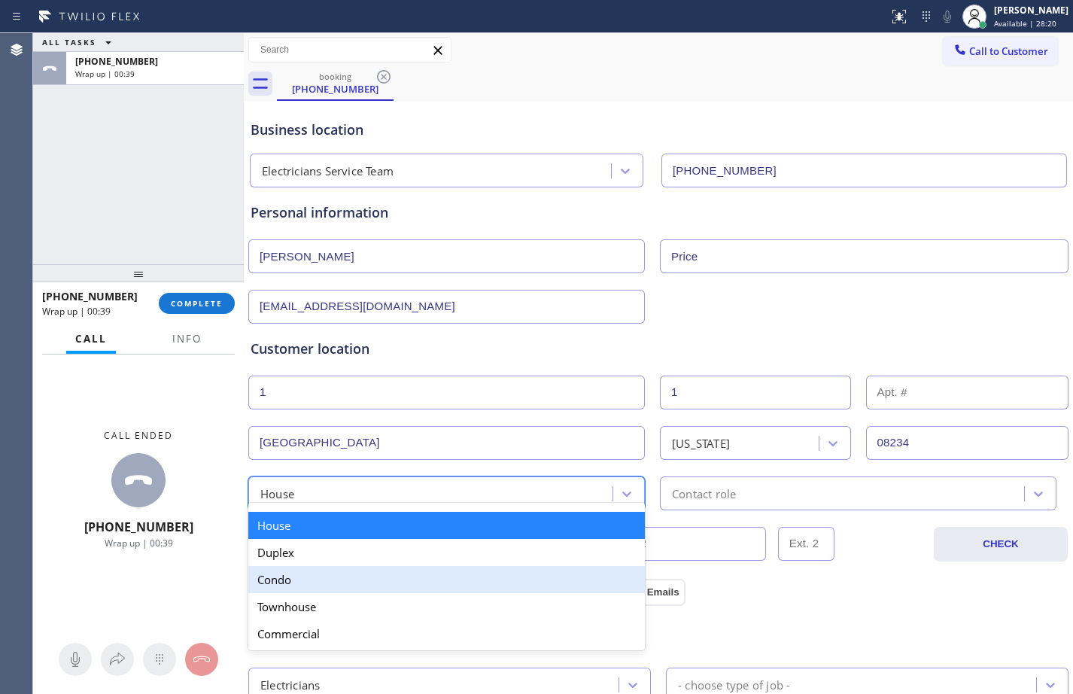
click at [307, 581] on div "Condo" at bounding box center [446, 579] width 396 height 27
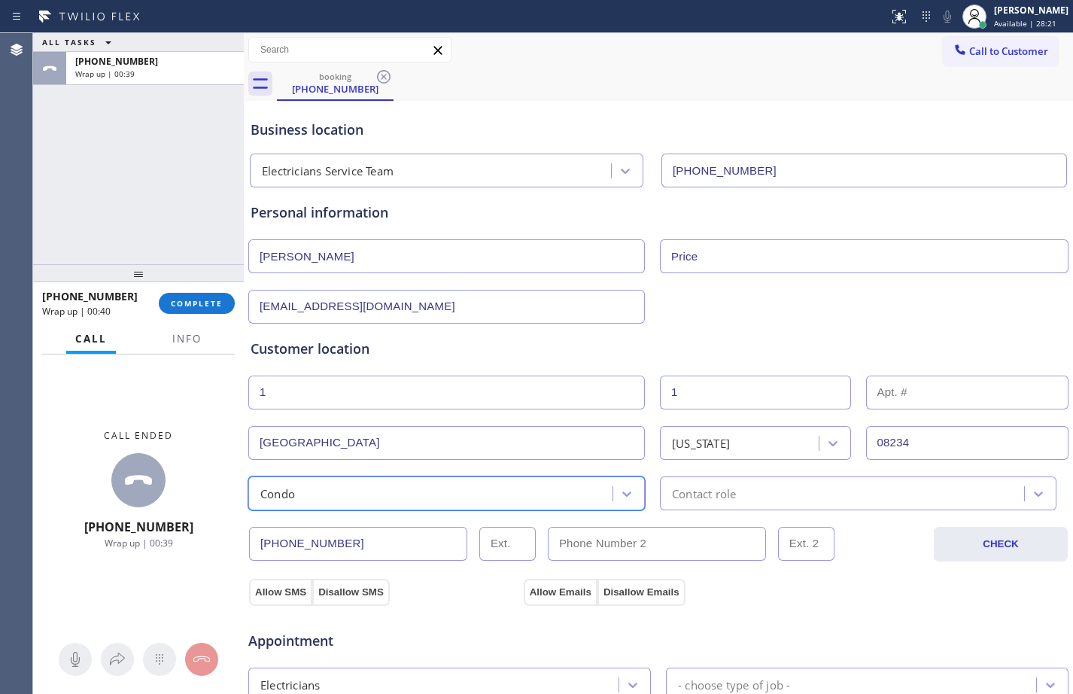
click at [682, 496] on div "Contact role" at bounding box center [704, 492] width 64 height 17
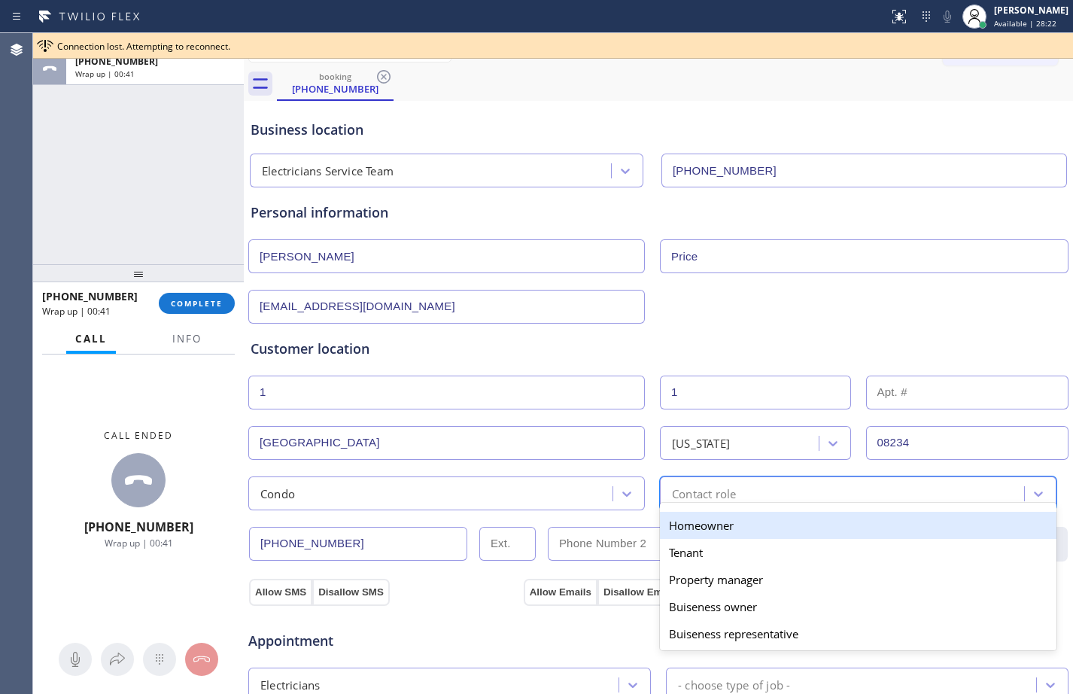
click at [706, 531] on div "Homeowner" at bounding box center [858, 525] width 396 height 27
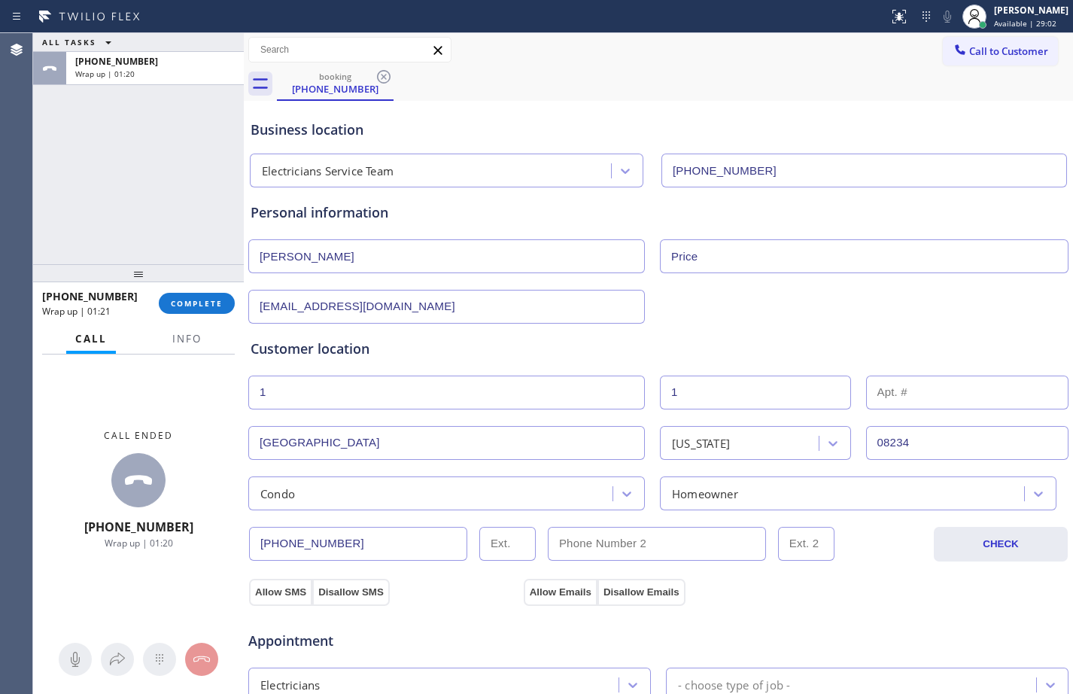
scroll to position [472, 0]
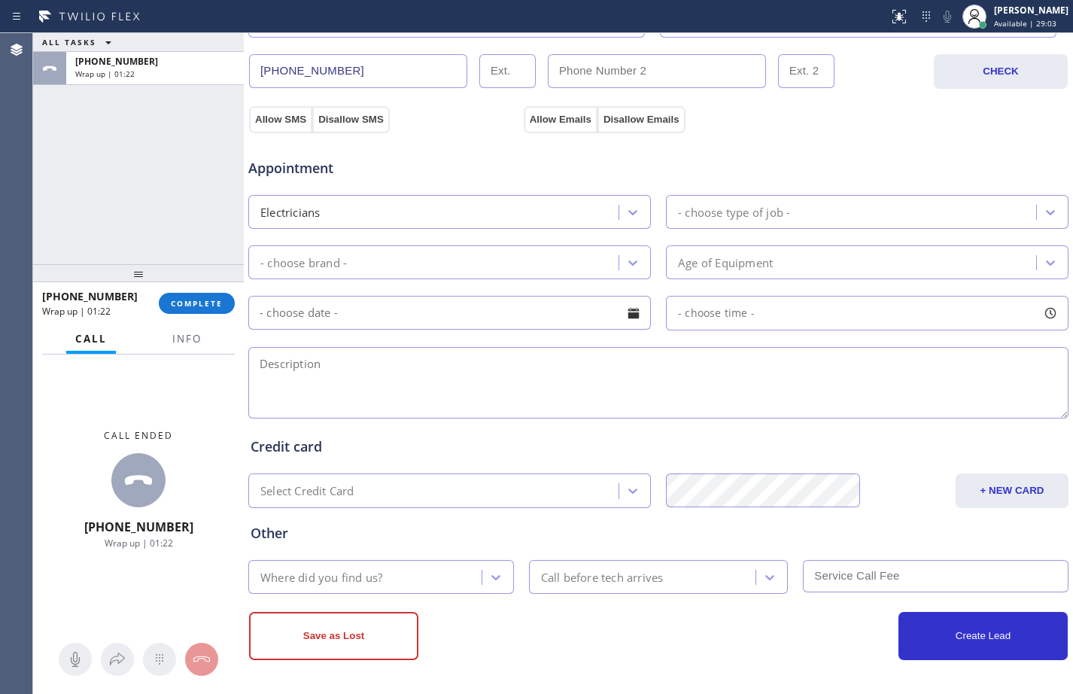
click at [403, 386] on textarea at bounding box center [658, 382] width 820 height 71
paste textarea "need to put 2 outlets in the kitchen and a regular outlet in the bedroom and on…"
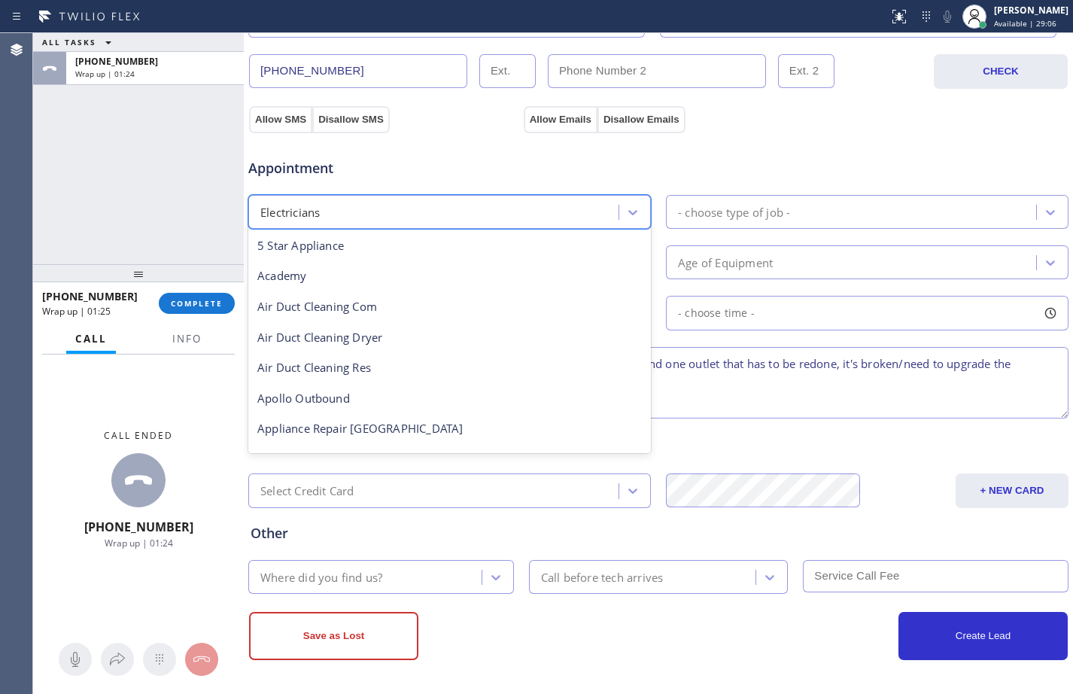
click at [360, 215] on div "Electricians" at bounding box center [436, 212] width 366 height 26
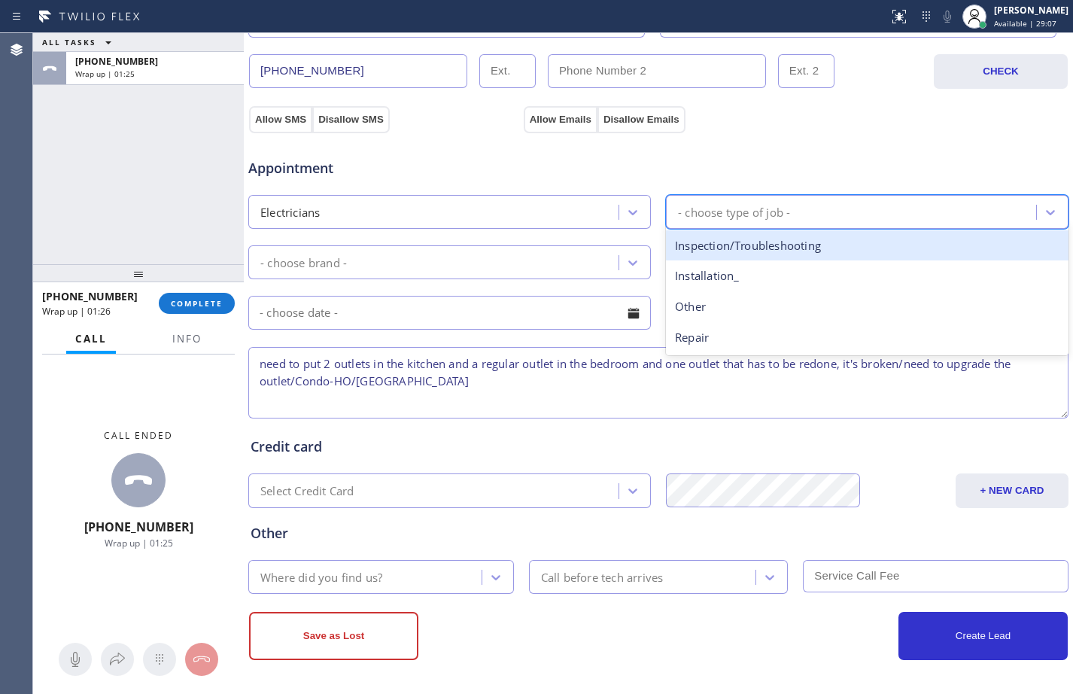
click at [695, 220] on div "- choose type of job -" at bounding box center [734, 211] width 112 height 17
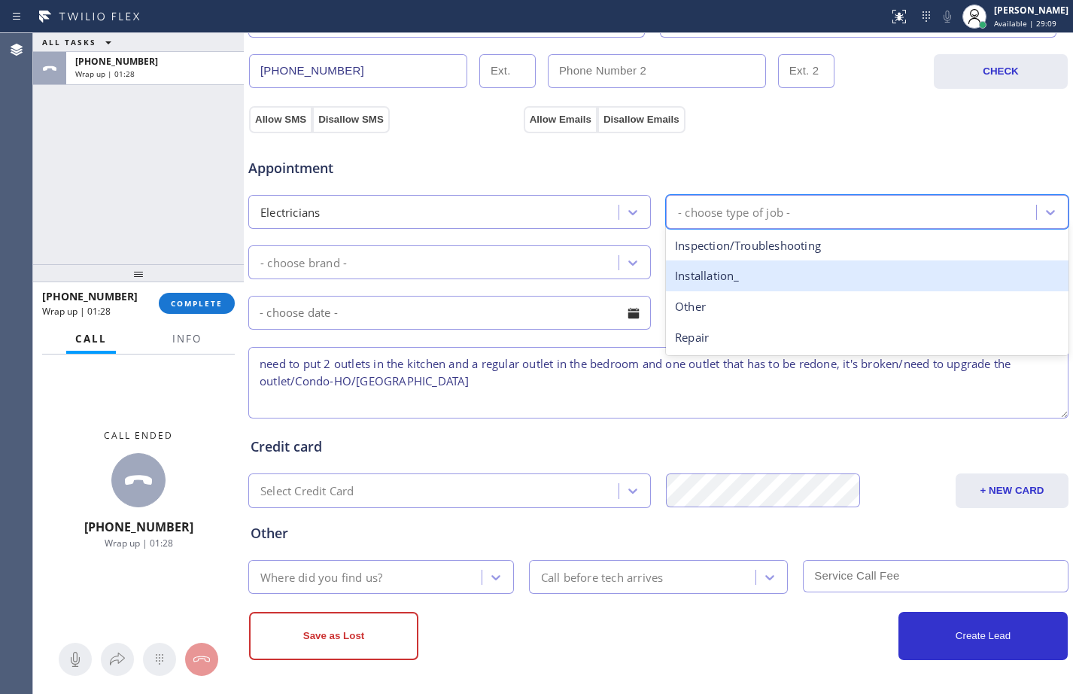
click at [731, 275] on div "Installation_" at bounding box center [867, 275] width 402 height 31
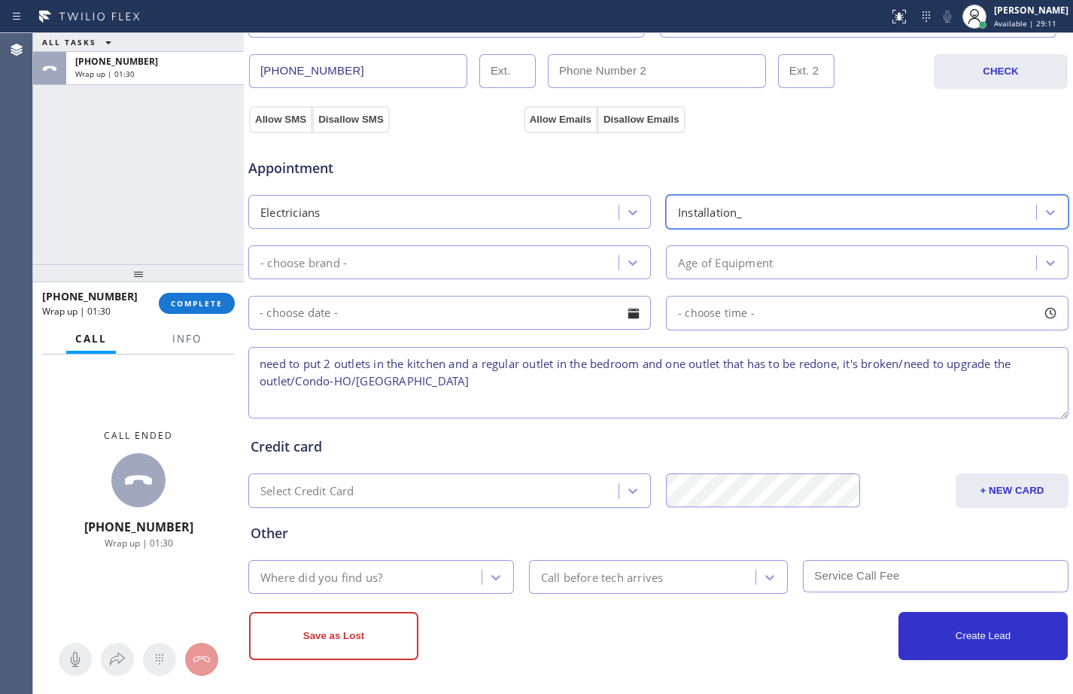
click at [505, 277] on div "- choose brand -" at bounding box center [449, 262] width 402 height 34
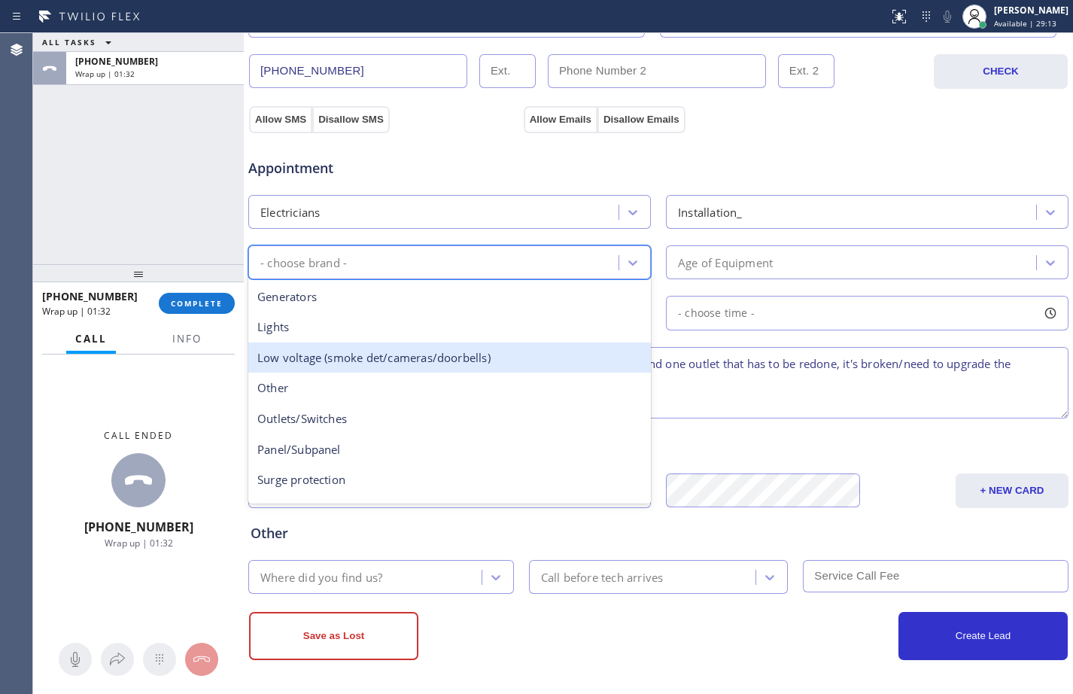
scroll to position [116, 0]
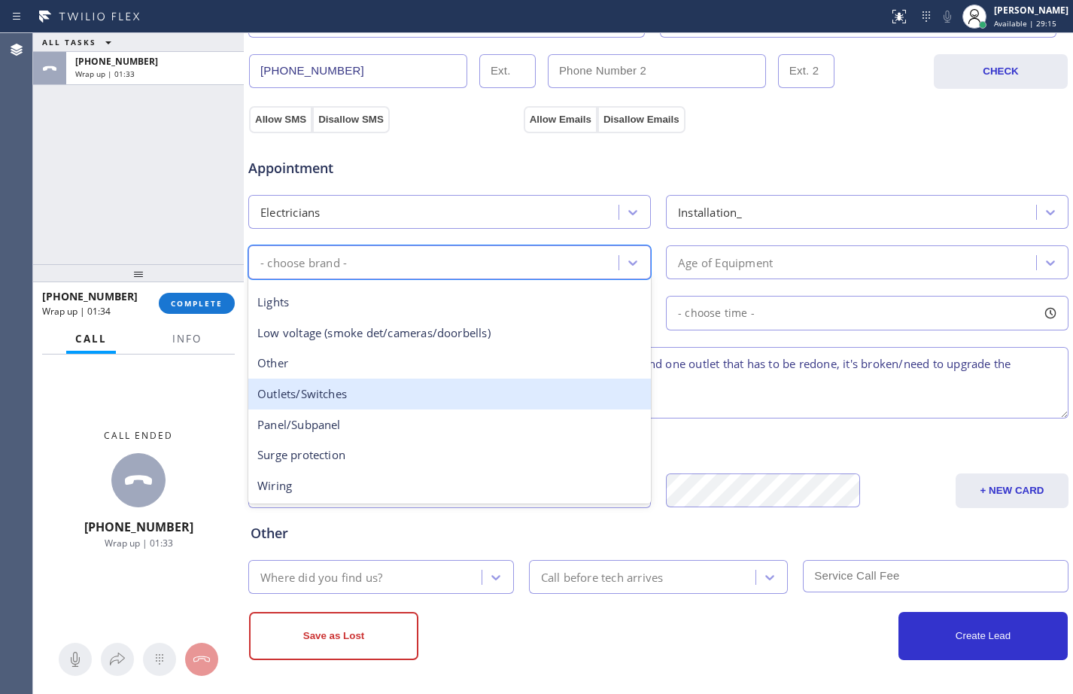
click at [310, 399] on div "Outlets/Switches" at bounding box center [449, 393] width 402 height 31
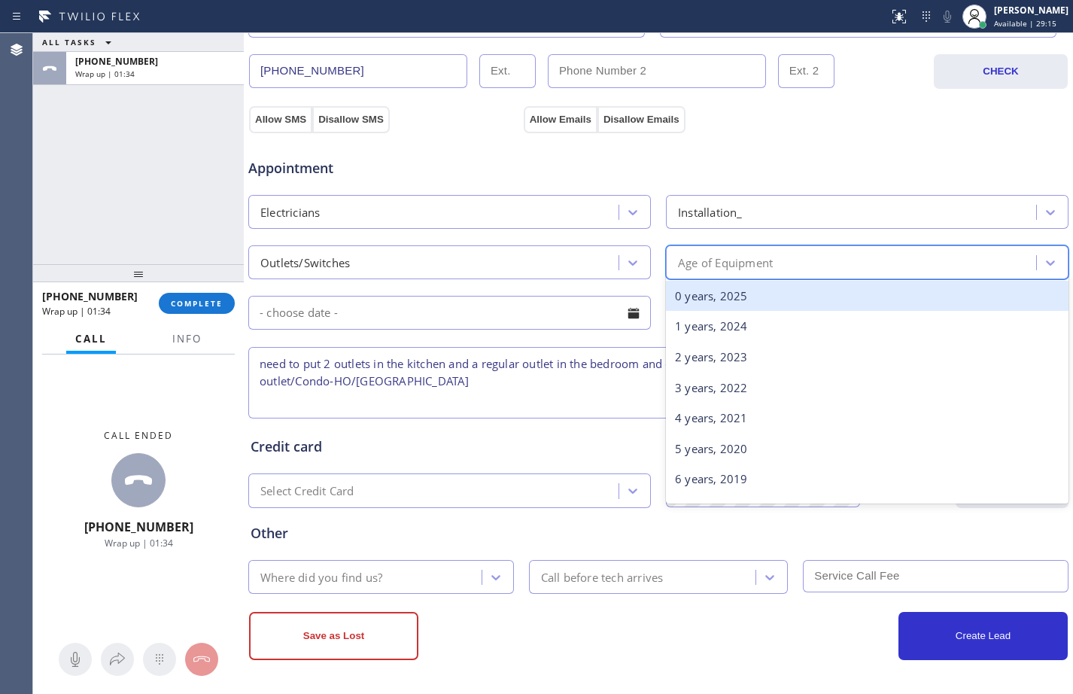
click at [728, 275] on div "Age of Equipment" at bounding box center [853, 262] width 366 height 26
click at [733, 306] on div "0 years, 2025" at bounding box center [867, 296] width 402 height 31
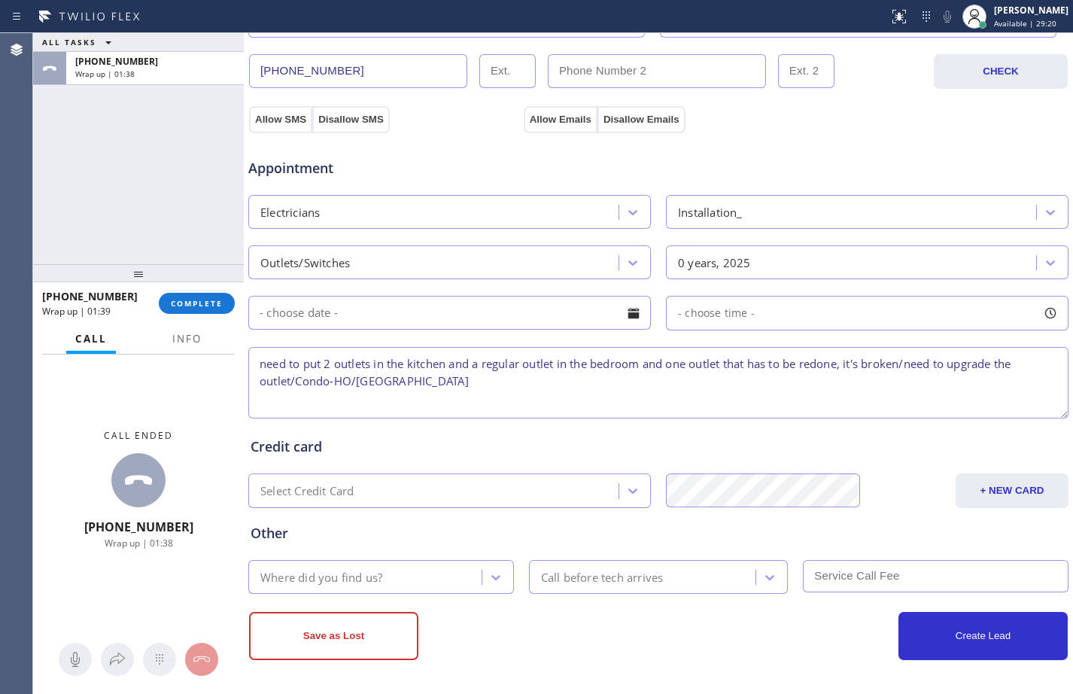
click at [542, 387] on textarea "need to put 2 outlets in the kitchen and a regular outlet in the bedroom and on…" at bounding box center [658, 382] width 820 height 71
click at [610, 385] on textarea "need to put 2 outlets in the kitchen and a regular outlet in the bedroom and on…" at bounding box center [658, 382] width 820 height 71
paste textarea "Electricians Service Team"
type textarea "need to put 2 outlets in the kitchen and a regular outlet in the bedroom and on…"
click at [349, 588] on div "Where did you find us?" at bounding box center [367, 576] width 229 height 26
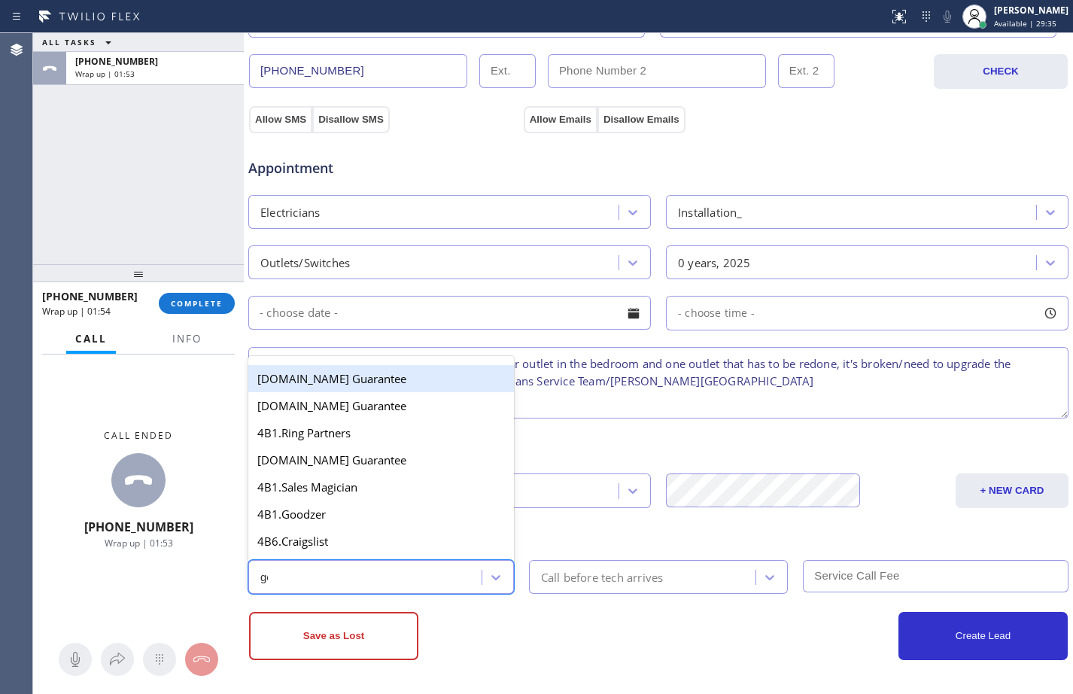
type input "goo"
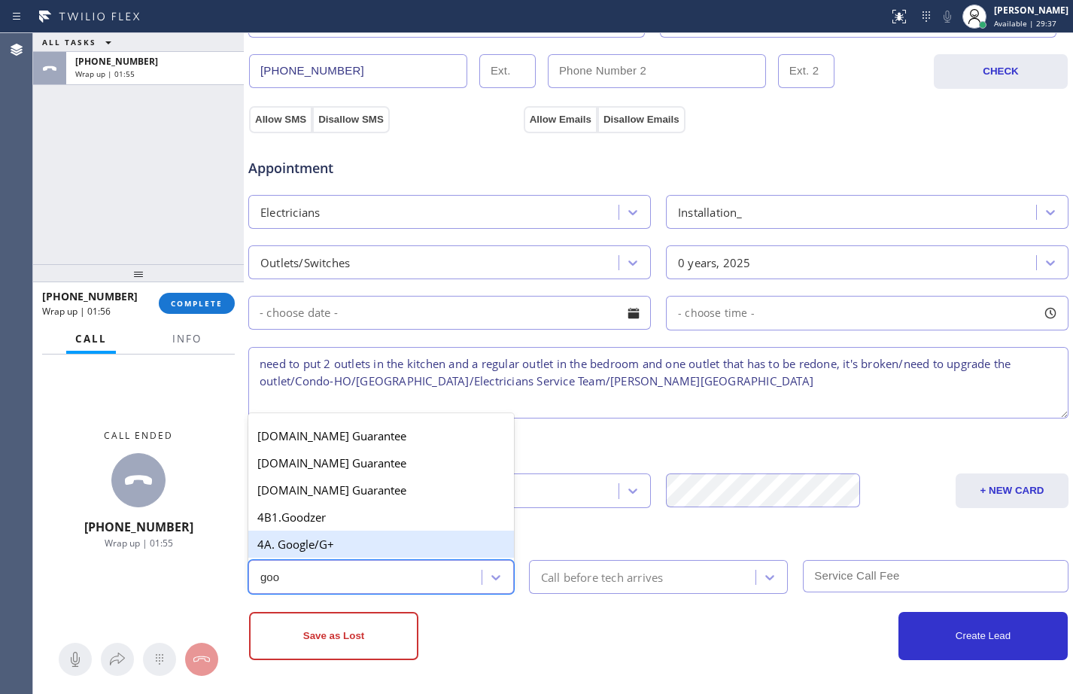
click at [372, 533] on div "4A. Google/G+" at bounding box center [381, 543] width 266 height 27
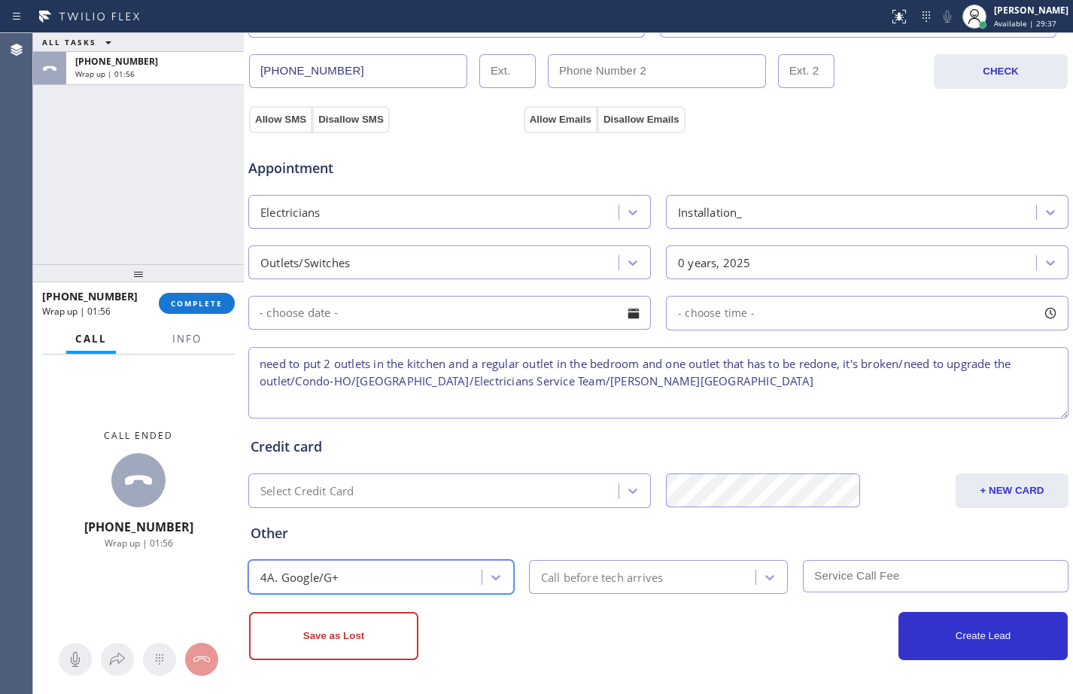
scroll to position [0, 0]
click at [370, 647] on button "Save as Lost" at bounding box center [333, 636] width 169 height 48
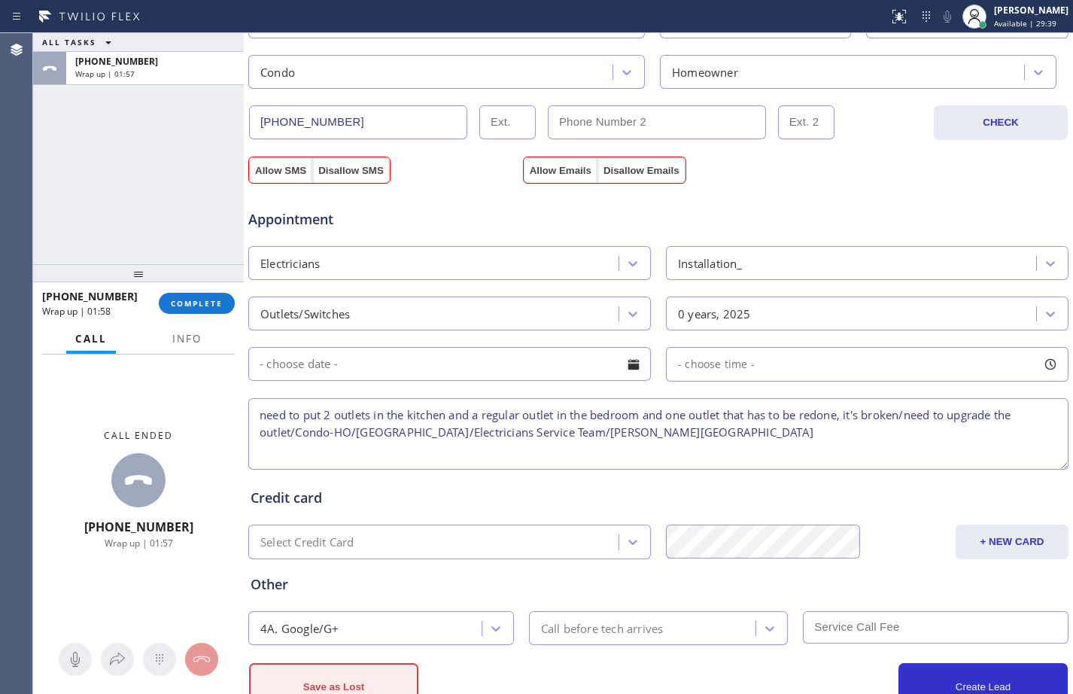
scroll to position [524, 0]
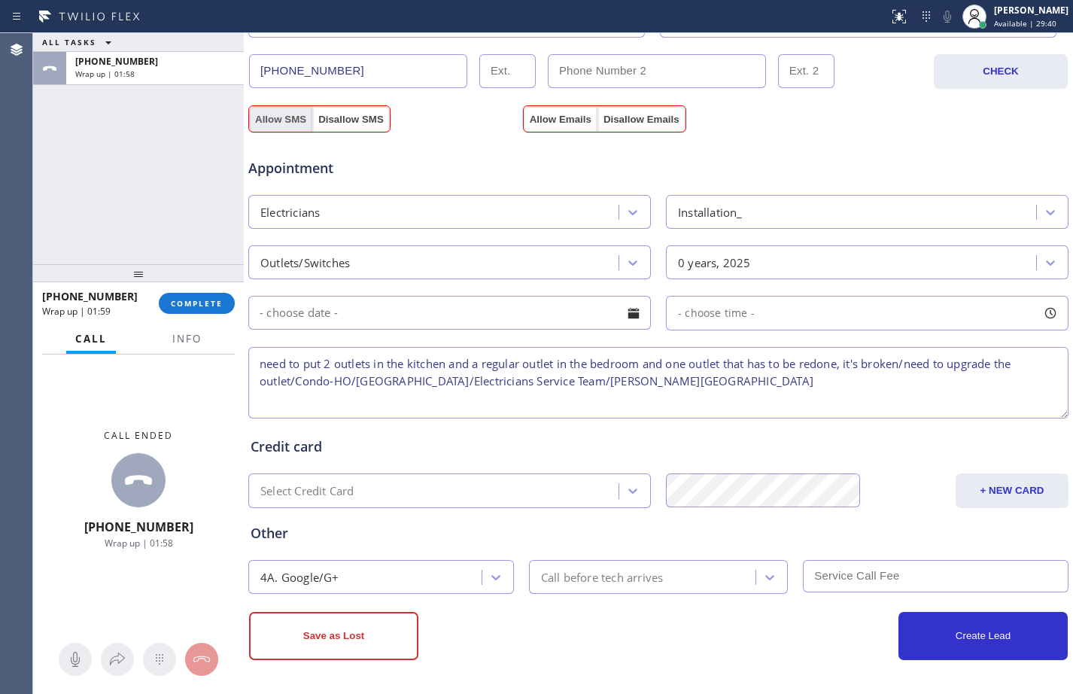
click at [298, 117] on button "Allow SMS" at bounding box center [280, 119] width 63 height 27
click at [576, 116] on button "Allow Emails" at bounding box center [561, 119] width 74 height 27
click at [340, 652] on button "Save as Lost" at bounding box center [333, 636] width 169 height 48
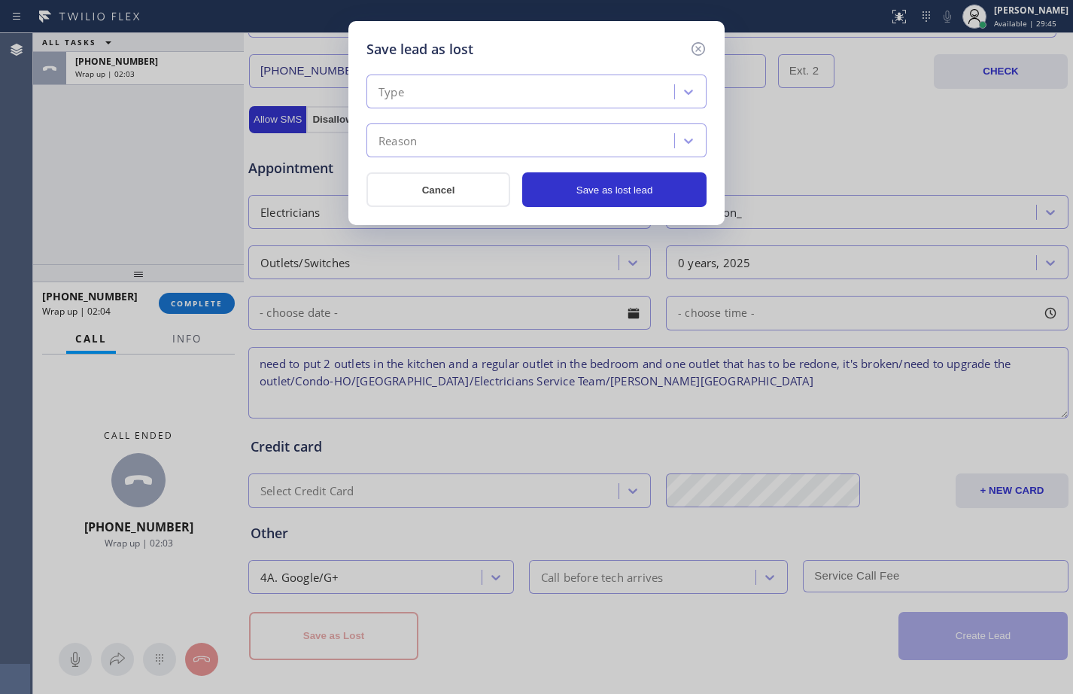
click at [510, 89] on div "Type" at bounding box center [522, 92] width 303 height 26
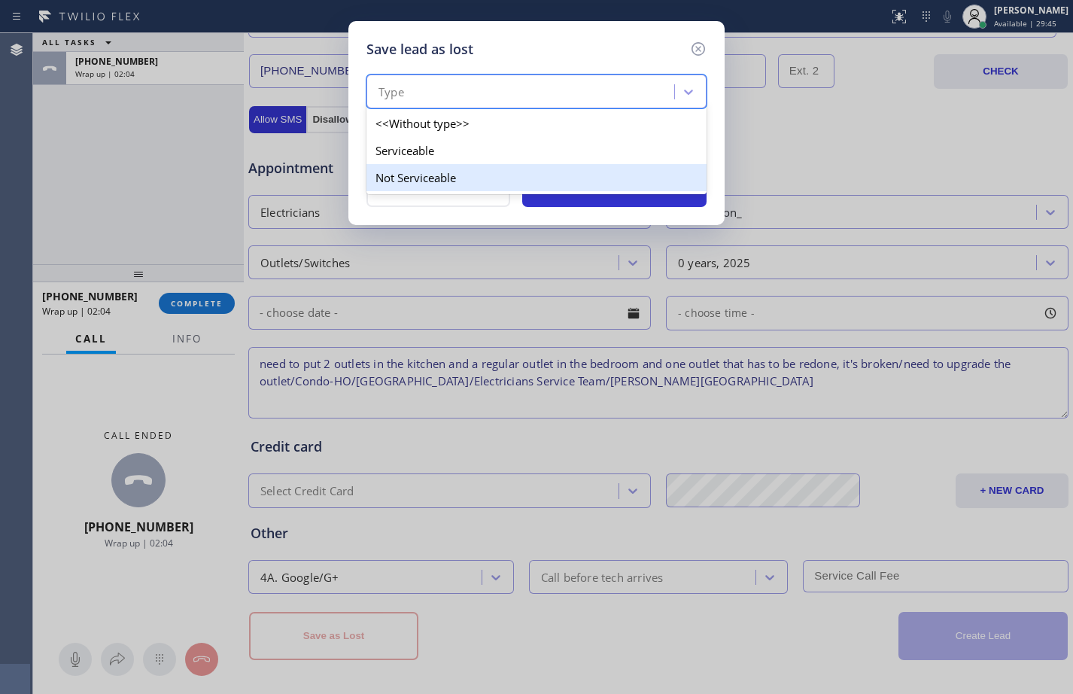
click at [459, 182] on div "Not Serviceable" at bounding box center [536, 177] width 340 height 27
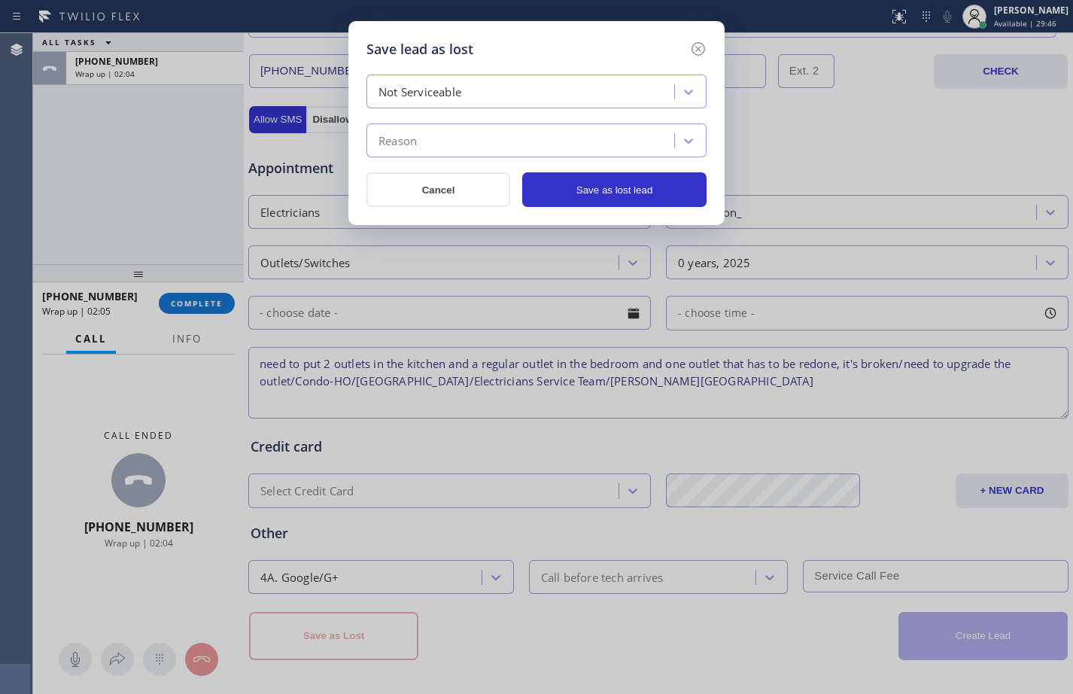
click at [462, 138] on div "Reason" at bounding box center [522, 141] width 303 height 26
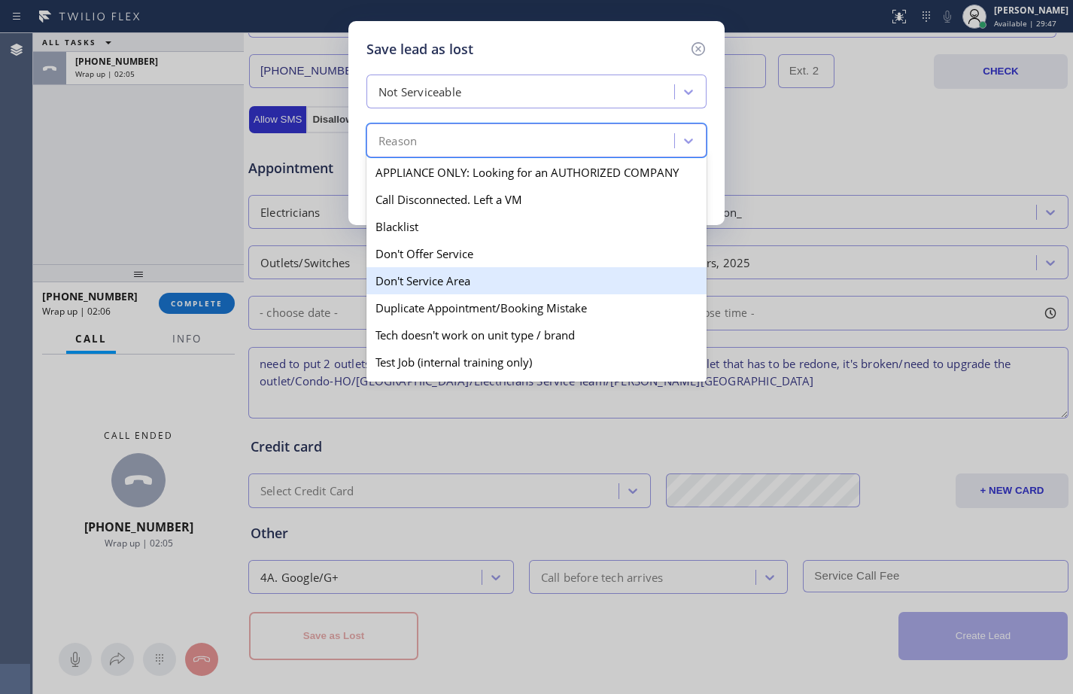
click at [436, 275] on div "Don't Service Area" at bounding box center [536, 280] width 340 height 27
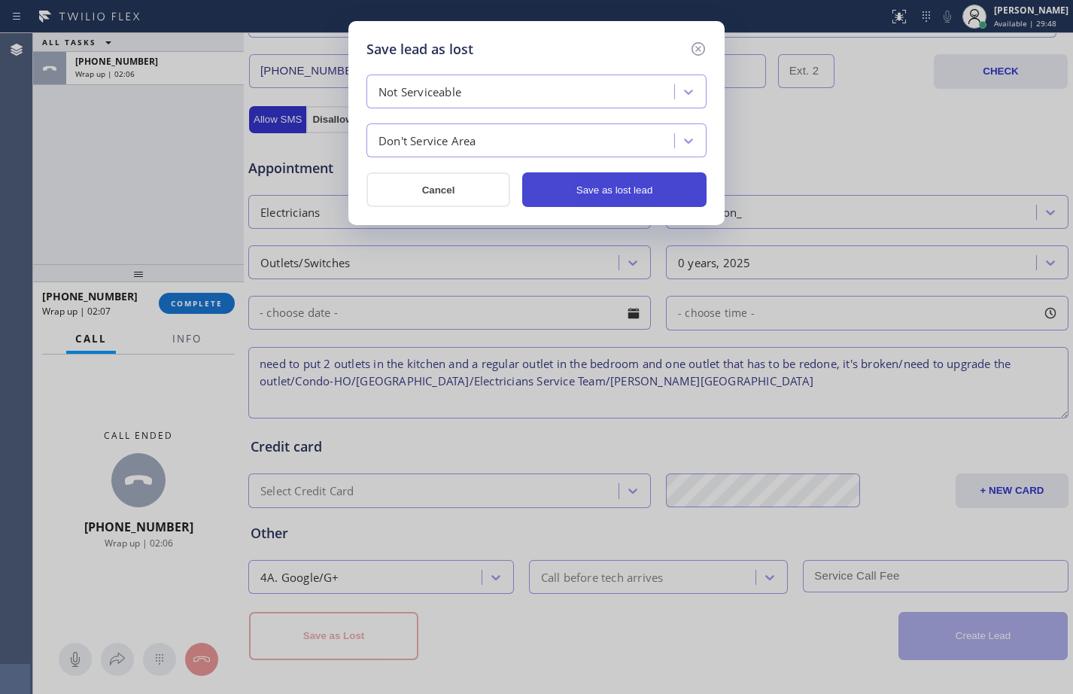
click at [581, 187] on button "Save as lost lead" at bounding box center [614, 189] width 184 height 35
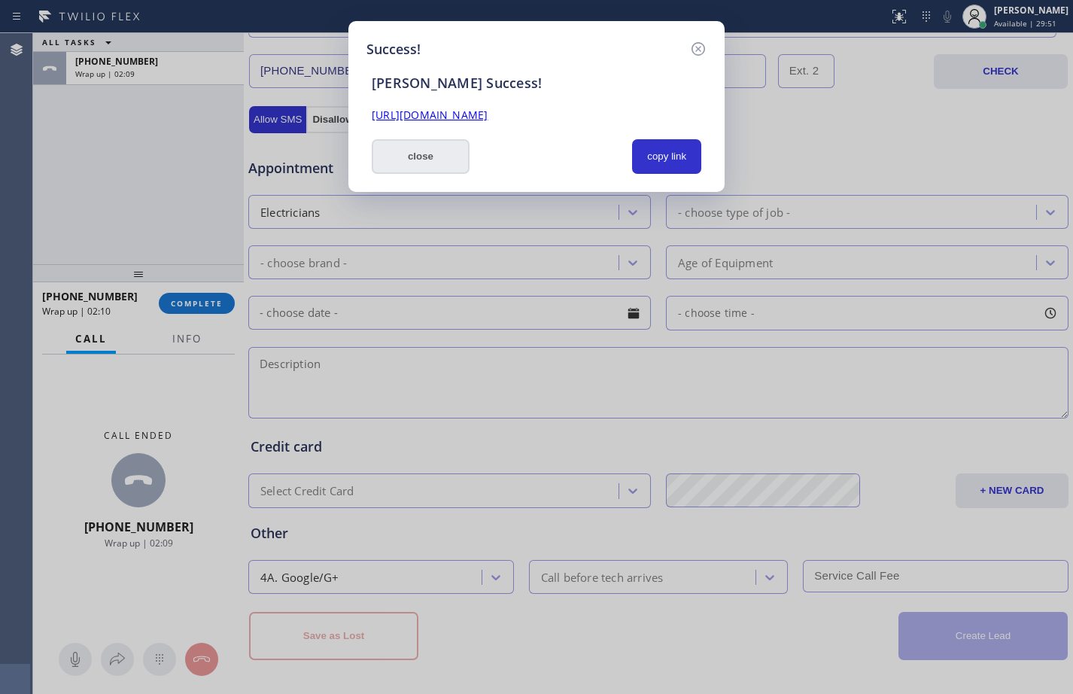
click at [430, 159] on button "close" at bounding box center [421, 156] width 98 height 35
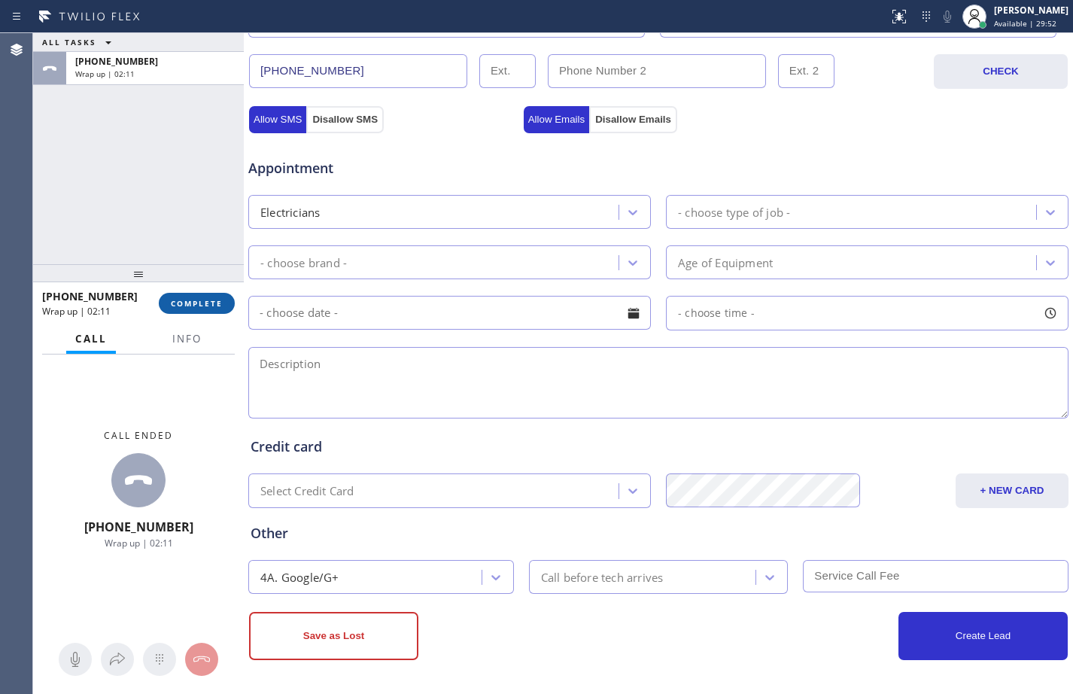
click at [209, 308] on span "COMPLETE" at bounding box center [197, 303] width 52 height 11
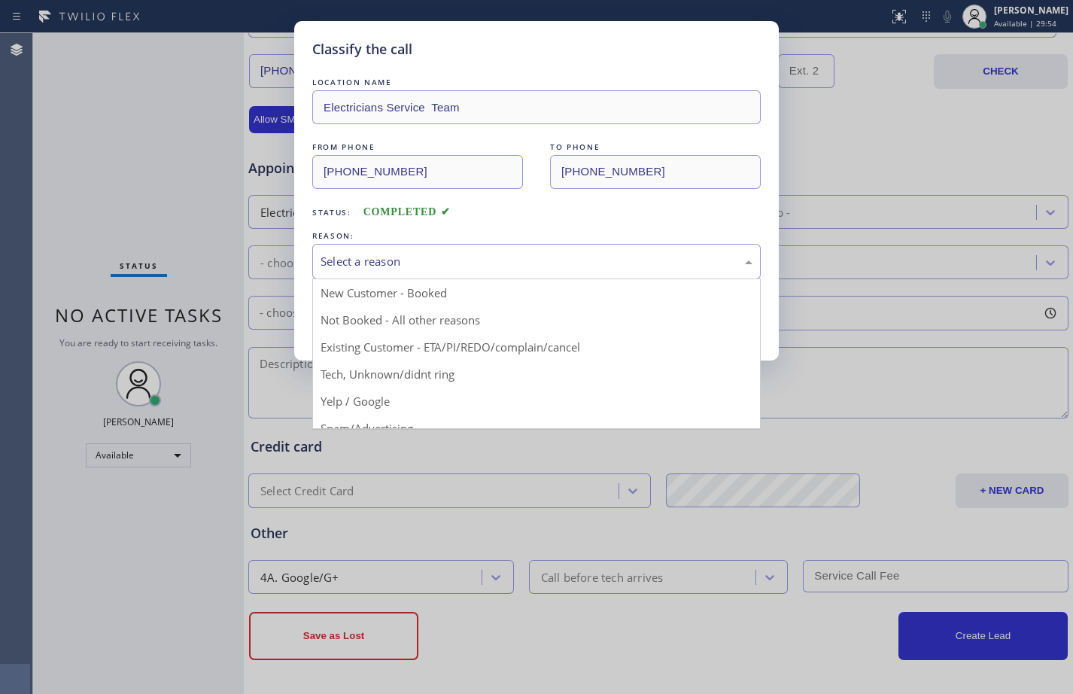
click at [436, 244] on div "Select a reason" at bounding box center [536, 261] width 448 height 35
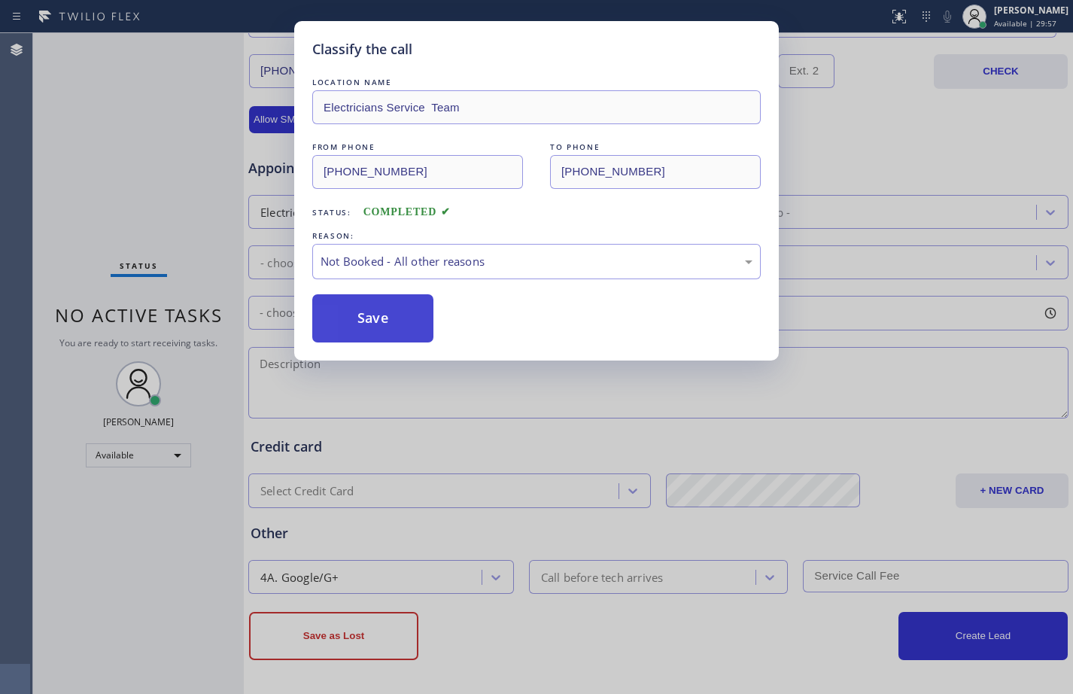
click at [398, 312] on button "Save" at bounding box center [372, 318] width 121 height 48
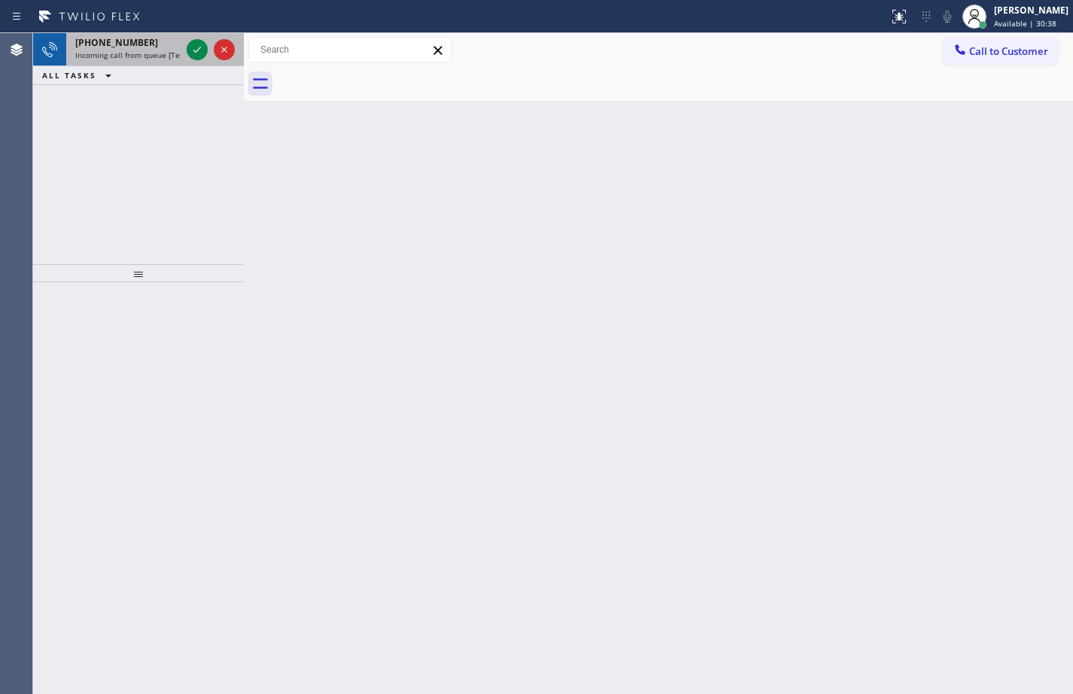
click at [208, 47] on div at bounding box center [211, 49] width 54 height 33
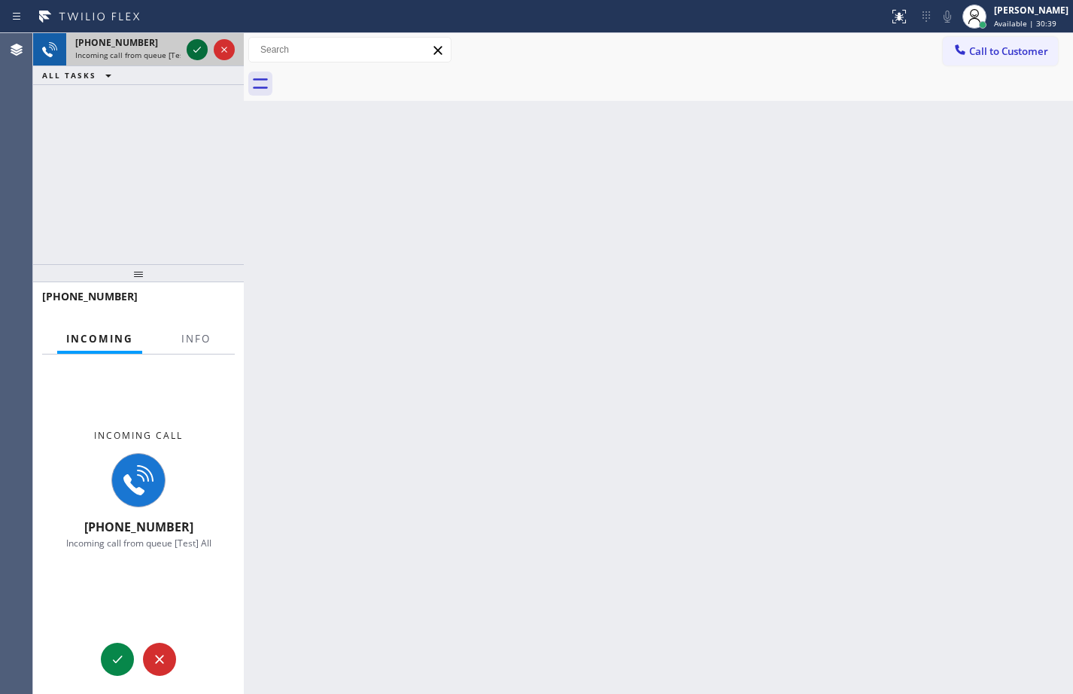
click at [187, 49] on div at bounding box center [197, 50] width 21 height 18
click at [199, 334] on span "Info" at bounding box center [195, 339] width 29 height 14
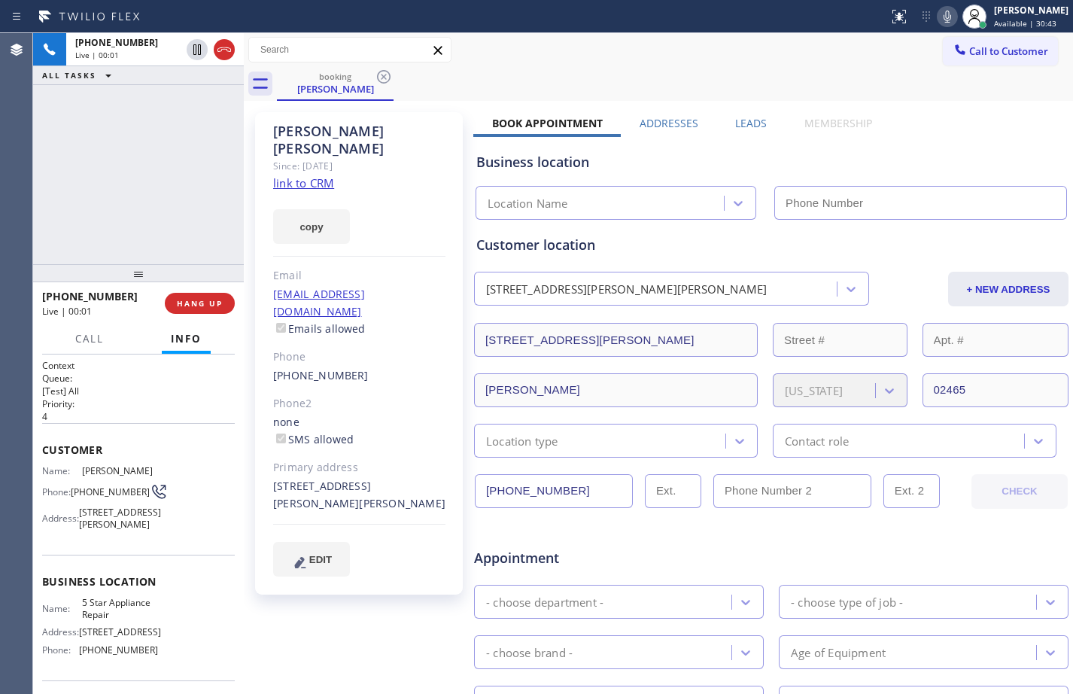
type input "[PHONE_NUMBER]"
click at [311, 175] on link "link to CRM" at bounding box center [303, 182] width 61 height 15
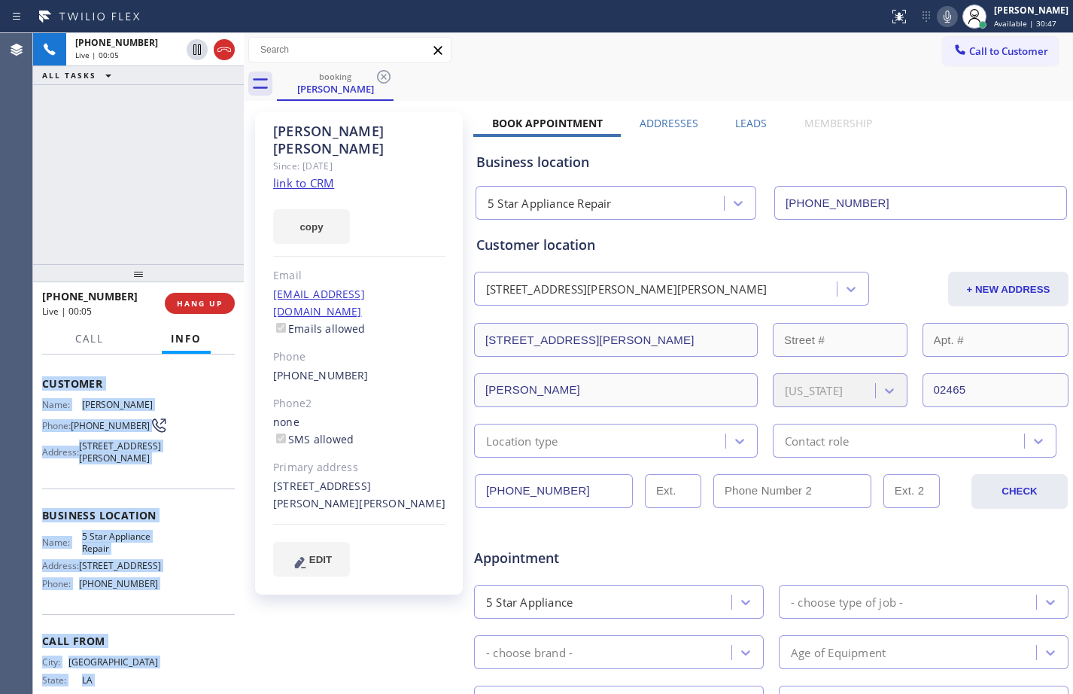
scroll to position [122, 0]
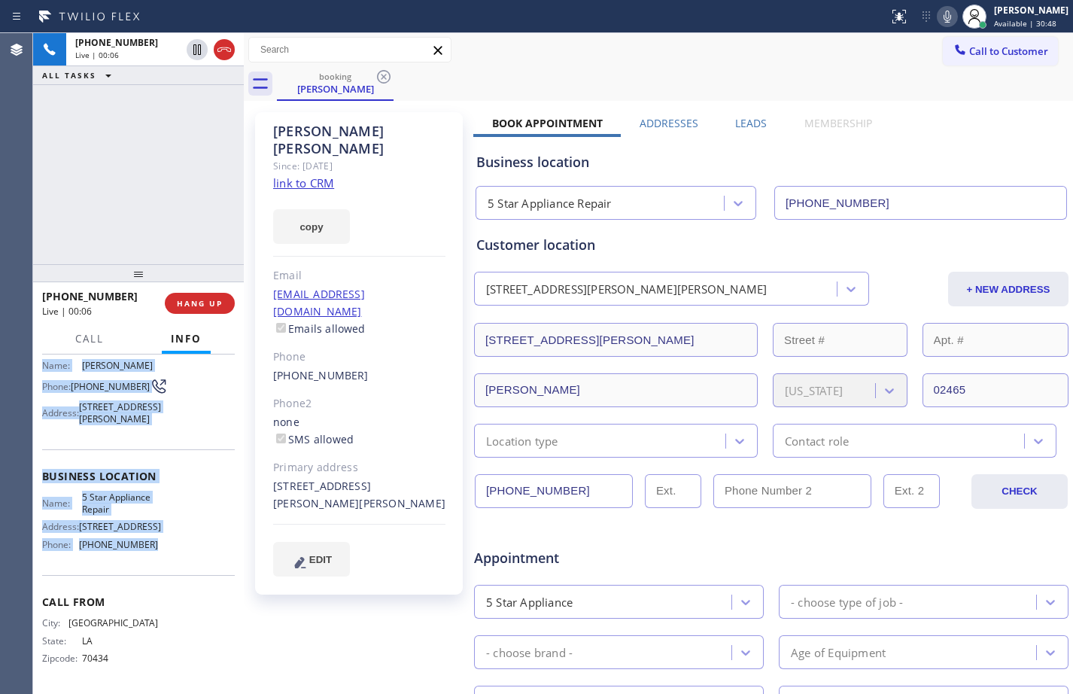
drag, startPoint x: 41, startPoint y: 448, endPoint x: 150, endPoint y: 555, distance: 152.1
click at [150, 555] on div "Context Queue: [Test] All Priority: 4 Customer Name: [PERSON_NAME] Phone: [PHON…" at bounding box center [138, 523] width 211 height 339
copy div "Customer Name: [PERSON_NAME] Phone: [PHONE_NUMBER] Address: [STREET_ADDRESS][PE…"
drag, startPoint x: 196, startPoint y: 55, endPoint x: 230, endPoint y: 59, distance: 34.8
click at [196, 55] on icon at bounding box center [197, 49] width 8 height 11
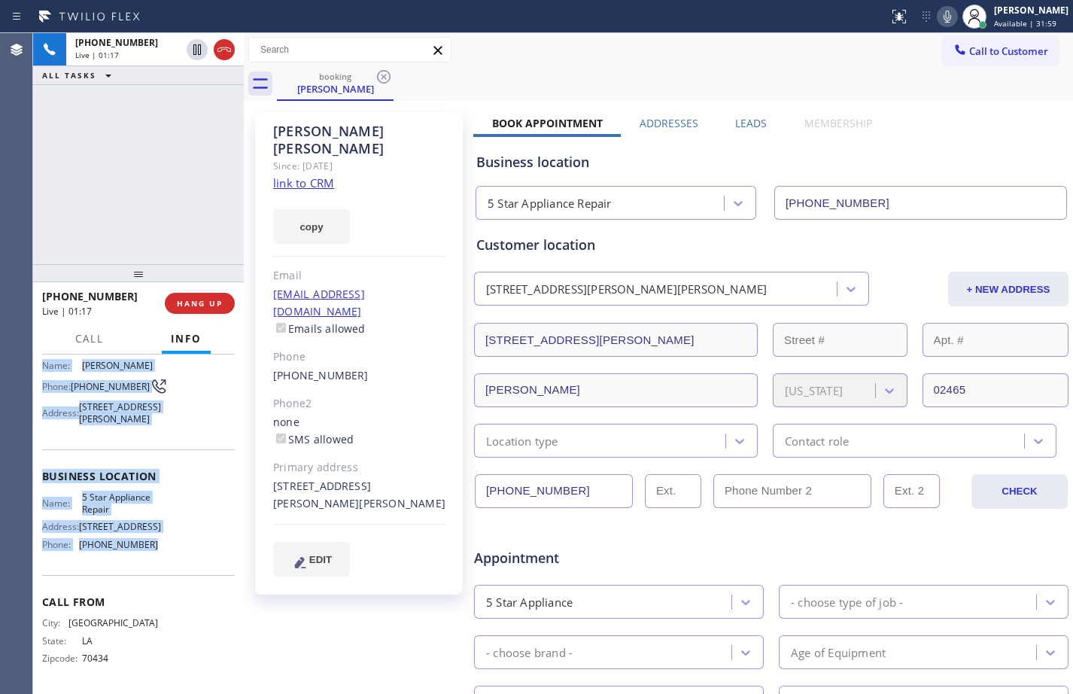
click at [938, 20] on icon at bounding box center [947, 17] width 18 height 18
click at [198, 57] on icon at bounding box center [197, 50] width 18 height 18
click at [938, 19] on icon at bounding box center [947, 17] width 18 height 18
click at [85, 343] on span "Call" at bounding box center [89, 339] width 29 height 14
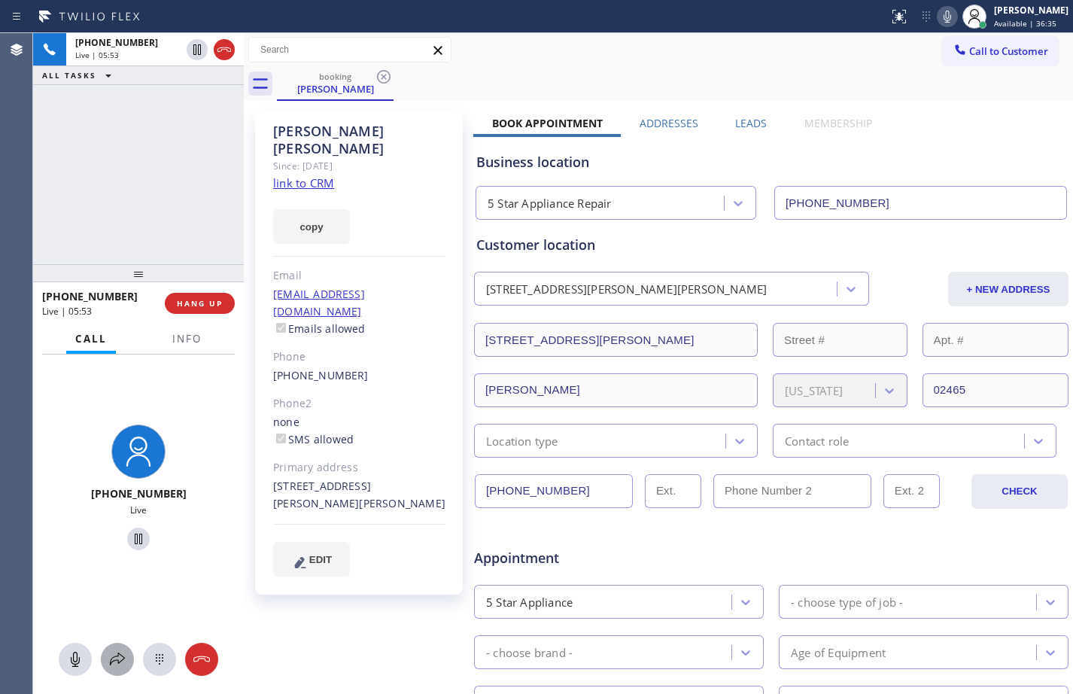
click at [119, 662] on icon at bounding box center [117, 659] width 18 height 18
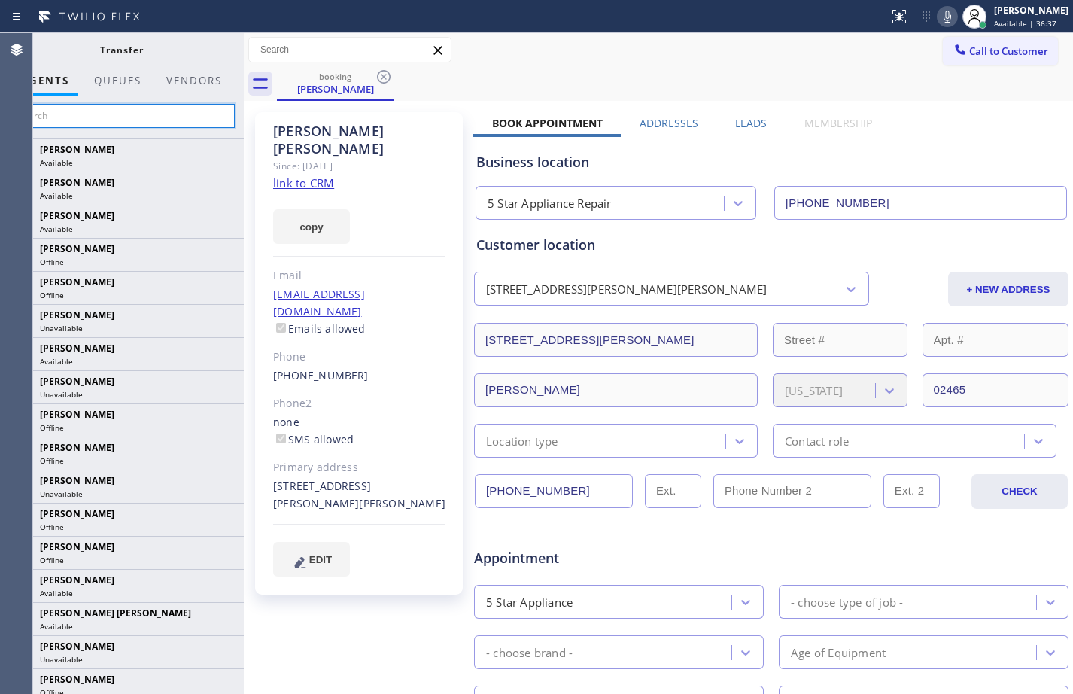
click at [100, 115] on input "text" at bounding box center [121, 116] width 226 height 24
type input "ra"
drag, startPoint x: 128, startPoint y: 124, endPoint x: -2, endPoint y: 122, distance: 130.2
click at [0, 122] on html "Status report No issues detected If you experience an issue, please download th…" at bounding box center [536, 347] width 1073 height 694
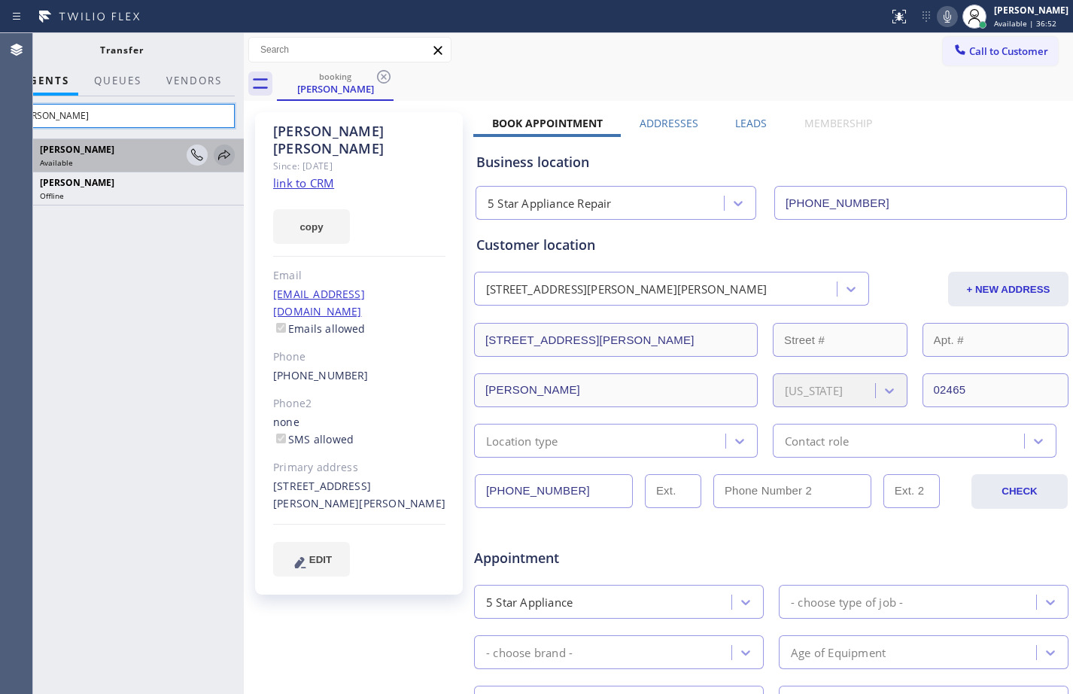
type input "[PERSON_NAME]"
click at [229, 157] on icon at bounding box center [224, 155] width 18 height 18
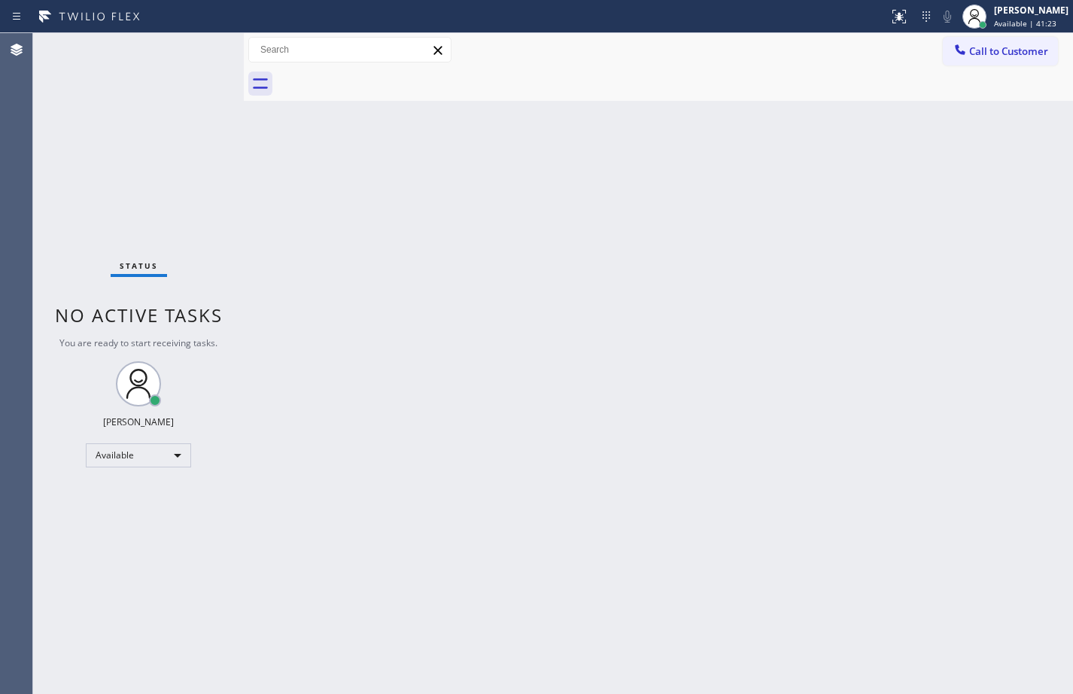
click at [230, 182] on div "Status No active tasks You are ready to start receiving tasks. [PERSON_NAME] Av…" at bounding box center [138, 363] width 211 height 660
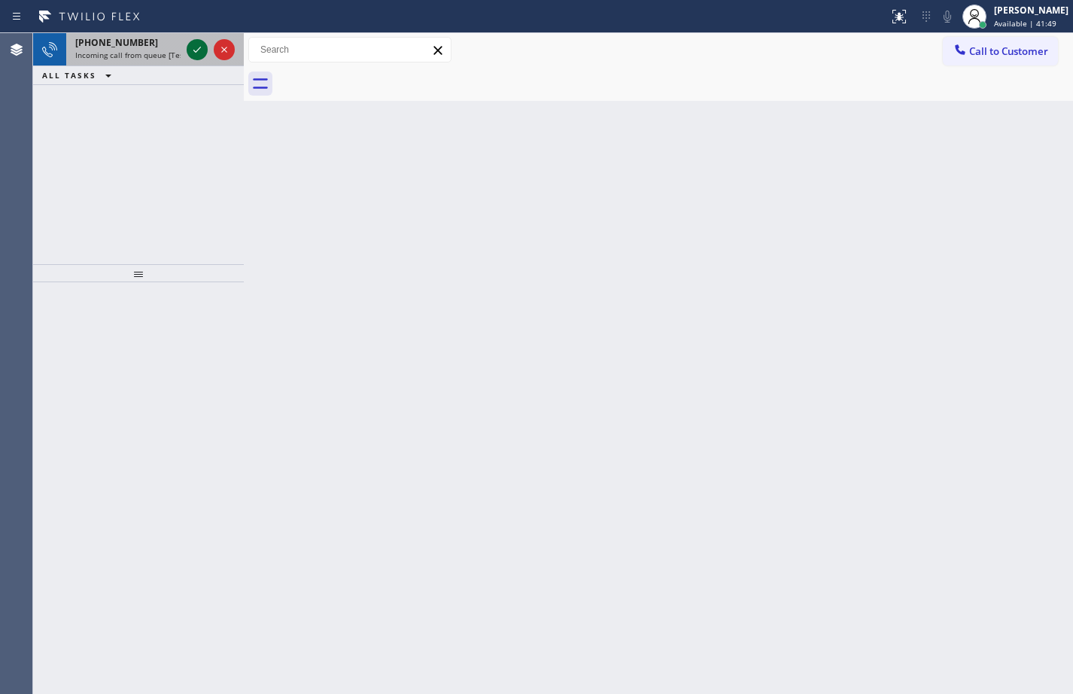
click at [193, 47] on icon at bounding box center [197, 50] width 18 height 18
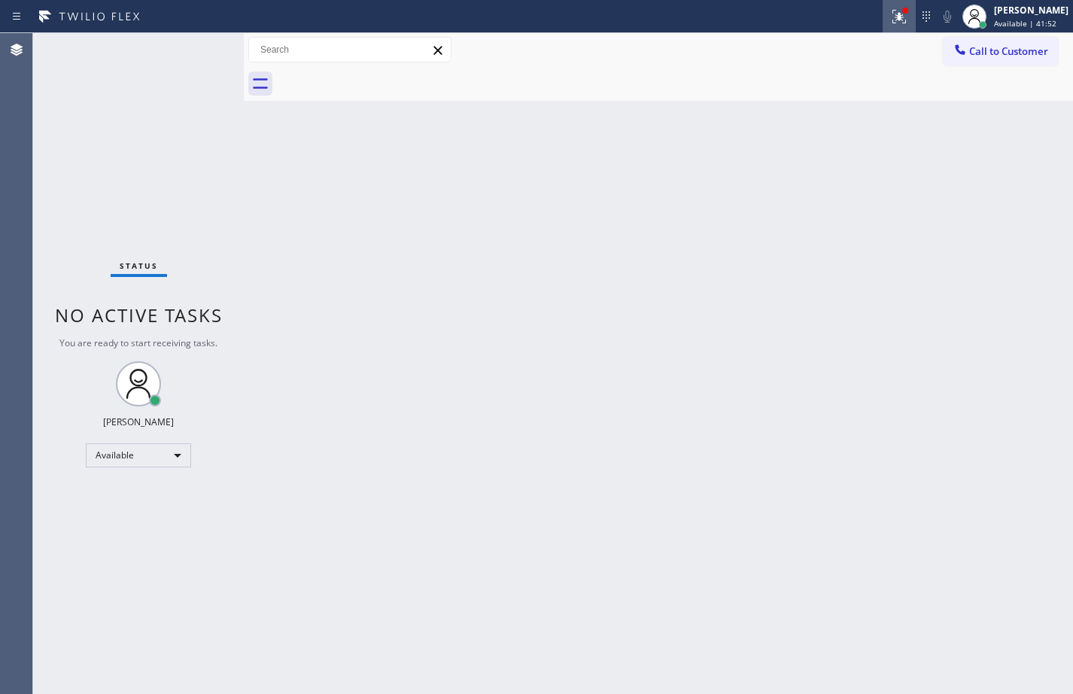
click at [890, 9] on icon at bounding box center [899, 17] width 18 height 18
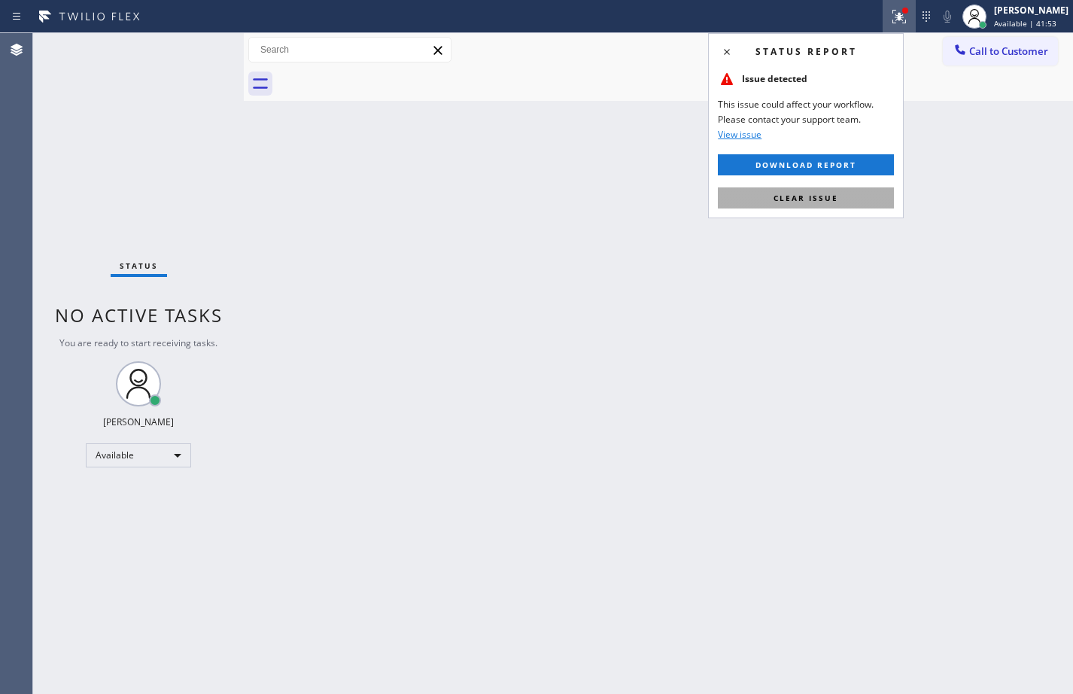
click at [837, 201] on button "Clear issue" at bounding box center [806, 197] width 176 height 21
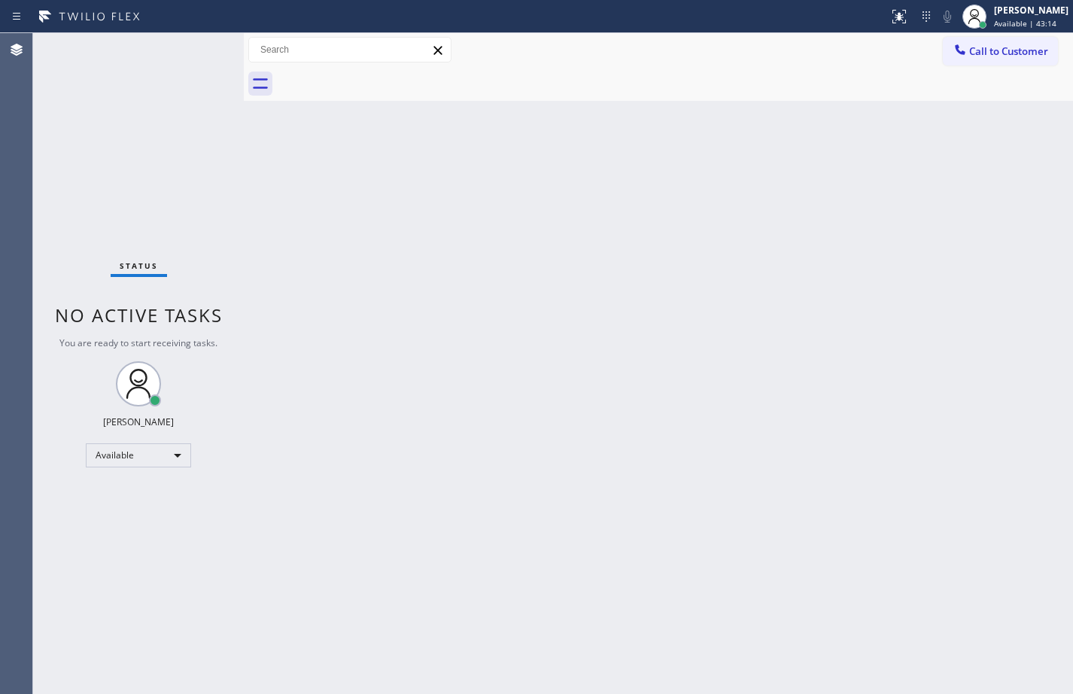
click at [244, 249] on div at bounding box center [244, 363] width 0 height 660
drag, startPoint x: 245, startPoint y: 249, endPoint x: 194, endPoint y: 223, distance: 57.5
click at [194, 223] on div "Status No active tasks You are ready to start receiving tasks. [PERSON_NAME] Av…" at bounding box center [553, 363] width 1040 height 660
drag, startPoint x: 242, startPoint y: 90, endPoint x: 199, endPoint y: 77, distance: 45.3
click at [199, 77] on div "Status No active tasks You are ready to start receiving tasks. [PERSON_NAME] Av…" at bounding box center [553, 363] width 1040 height 660
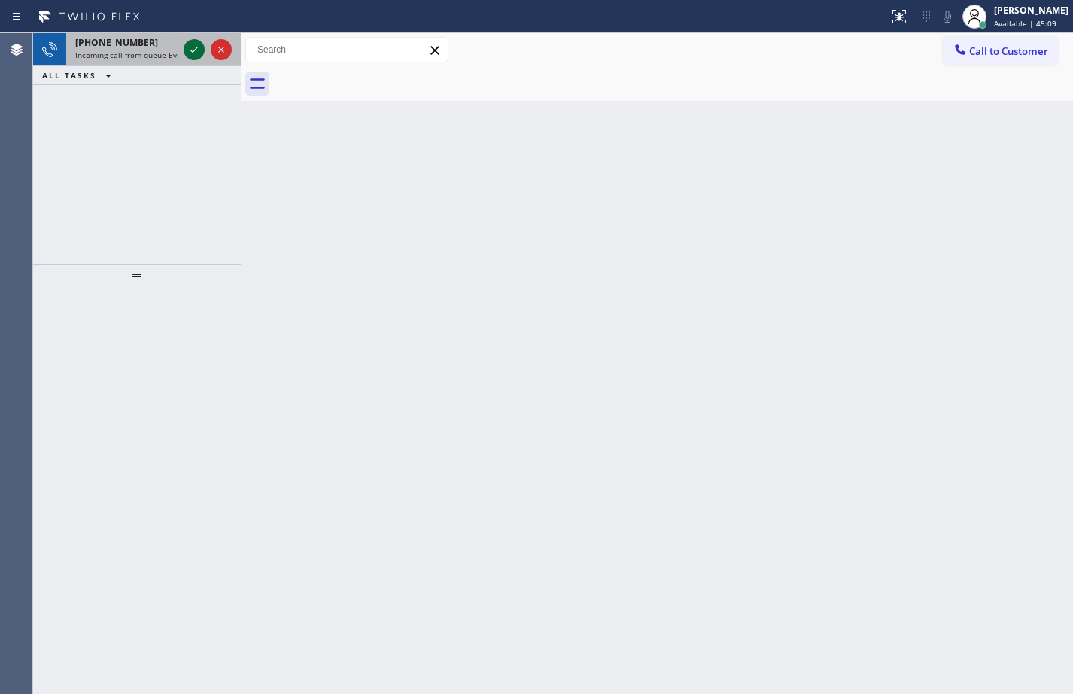
click at [190, 46] on icon at bounding box center [194, 50] width 18 height 18
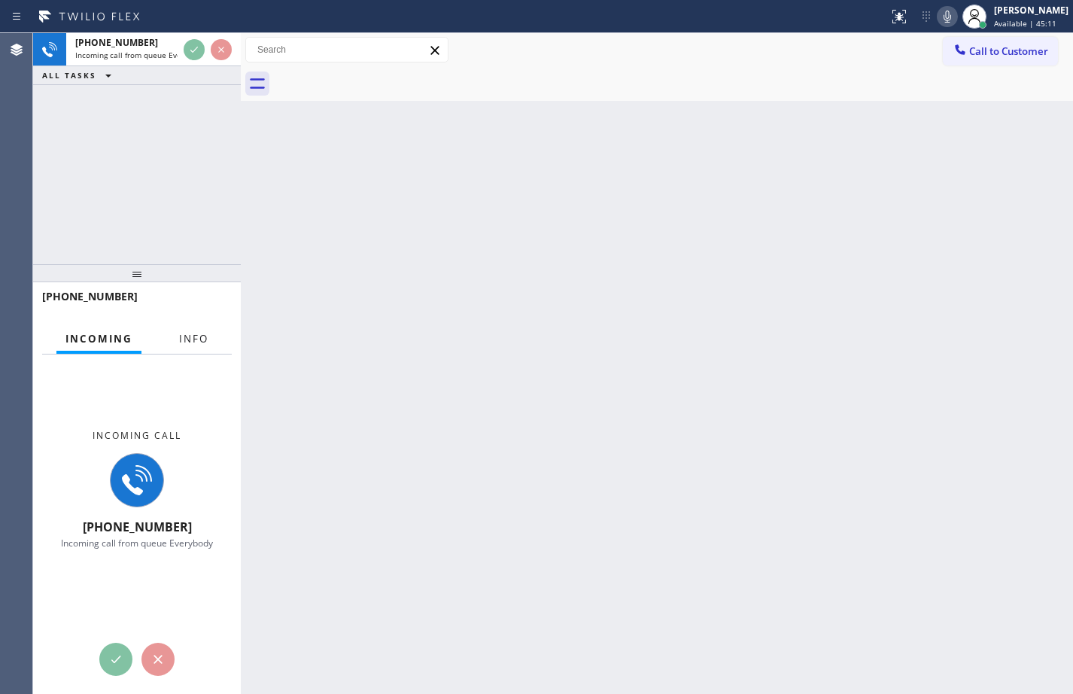
click at [191, 334] on span "Info" at bounding box center [193, 339] width 29 height 14
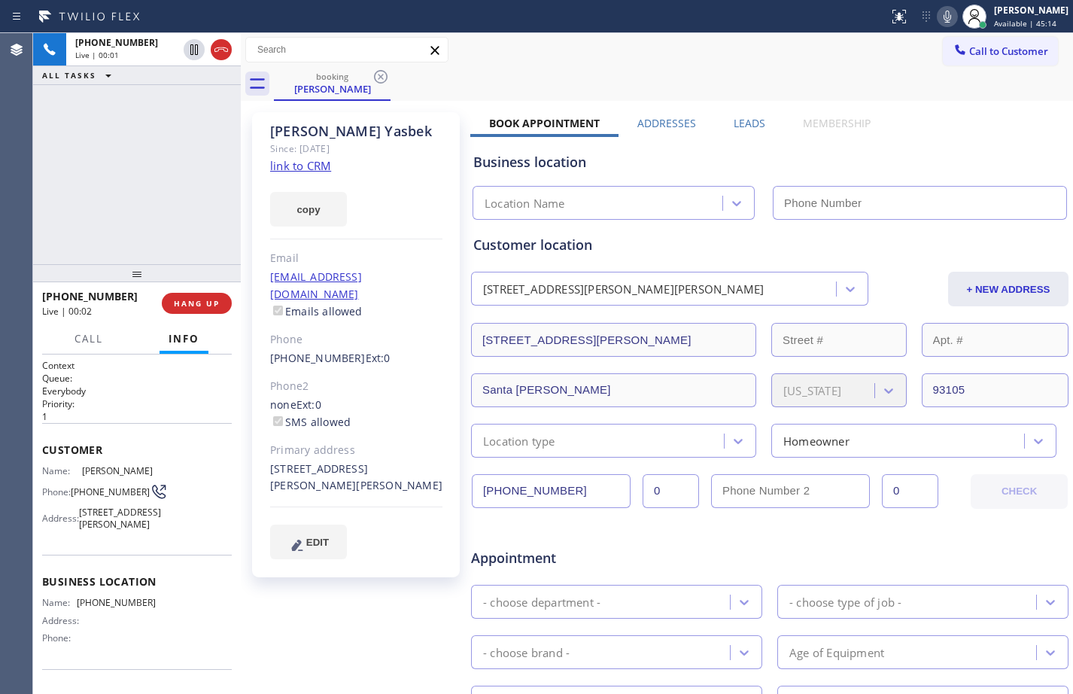
click at [311, 165] on link "link to CRM" at bounding box center [300, 165] width 61 height 15
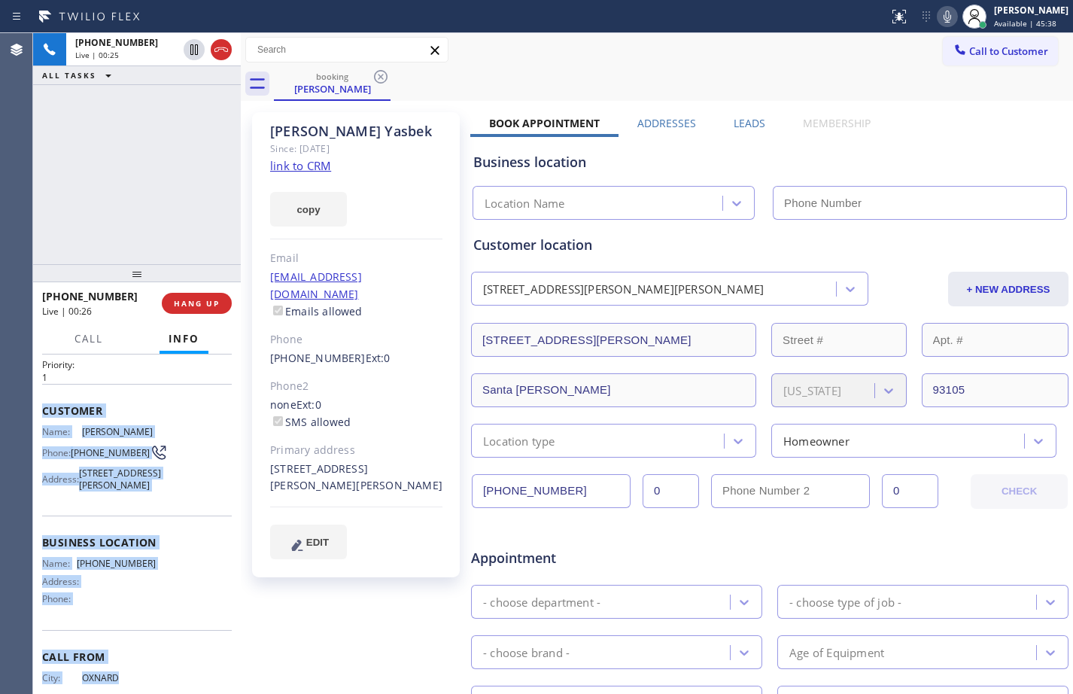
scroll to position [111, 0]
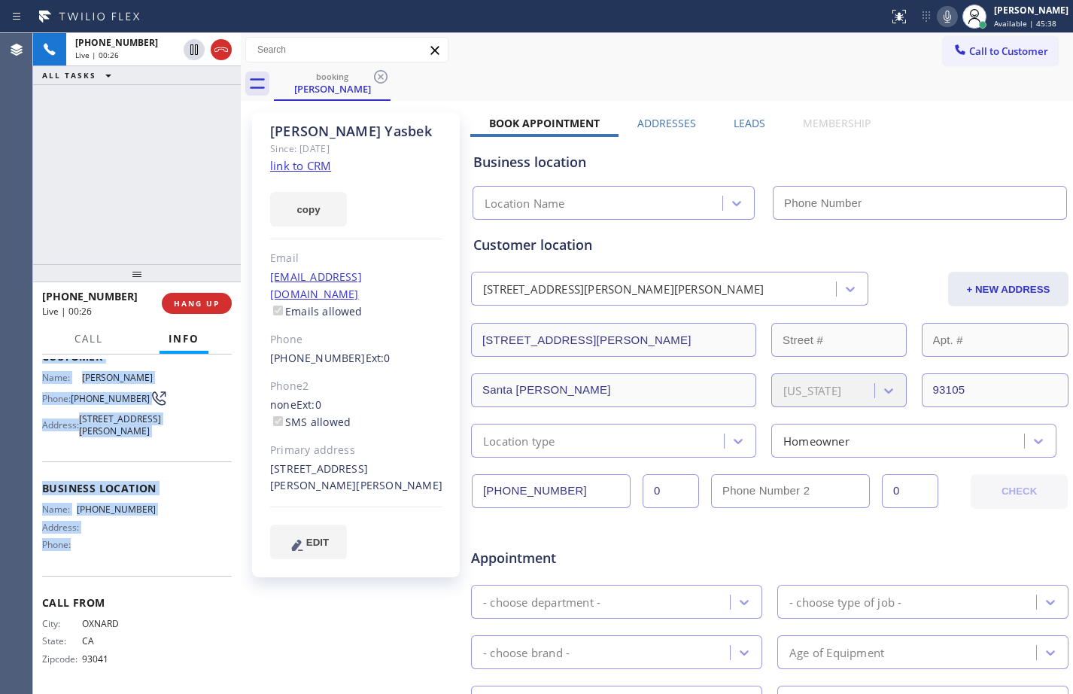
drag, startPoint x: 35, startPoint y: 448, endPoint x: 166, endPoint y: 548, distance: 164.9
click at [166, 548] on div "Context Queue: Everybody Priority: 1 Customer Name: [PERSON_NAME] Phone: [PHONE…" at bounding box center [137, 523] width 208 height 339
copy div "Customer Name: [PERSON_NAME] Phone: [PHONE_NUMBER] Address: [STREET_ADDRESS][PE…"
click at [197, 48] on icon at bounding box center [194, 49] width 8 height 11
click at [943, 20] on icon at bounding box center [947, 17] width 8 height 12
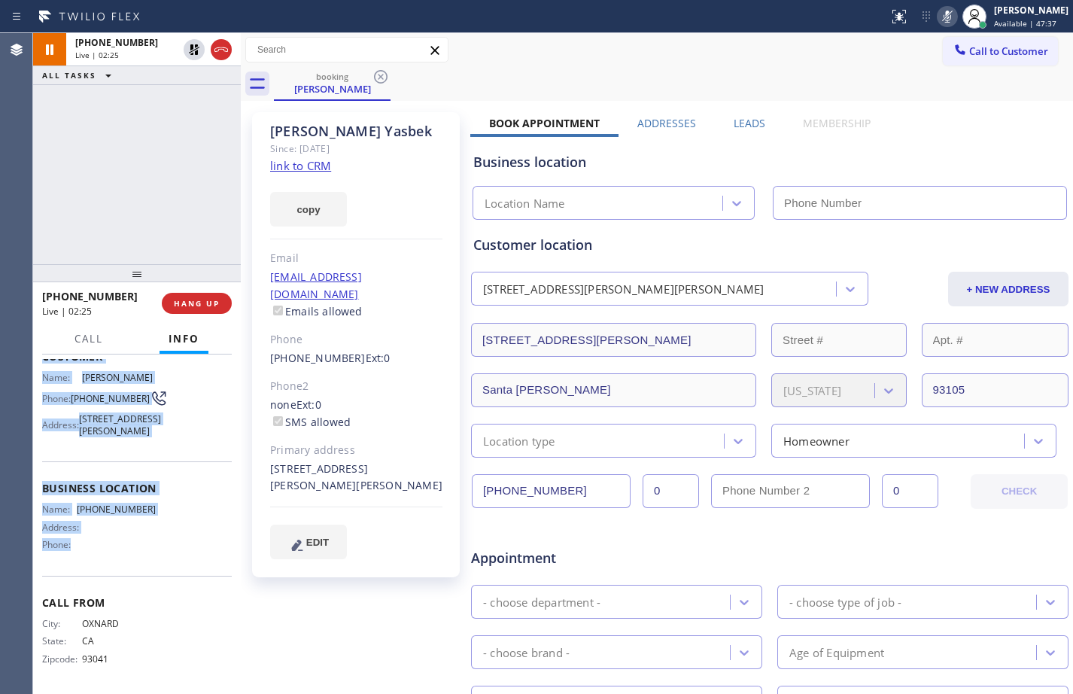
drag, startPoint x: 131, startPoint y: 159, endPoint x: 126, endPoint y: 119, distance: 40.9
click at [131, 159] on div "[PHONE_NUMBER] Live | 02:25 ALL TASKS ALL TASKS ACTIVE TASKS TASKS IN WRAP UP" at bounding box center [137, 148] width 208 height 231
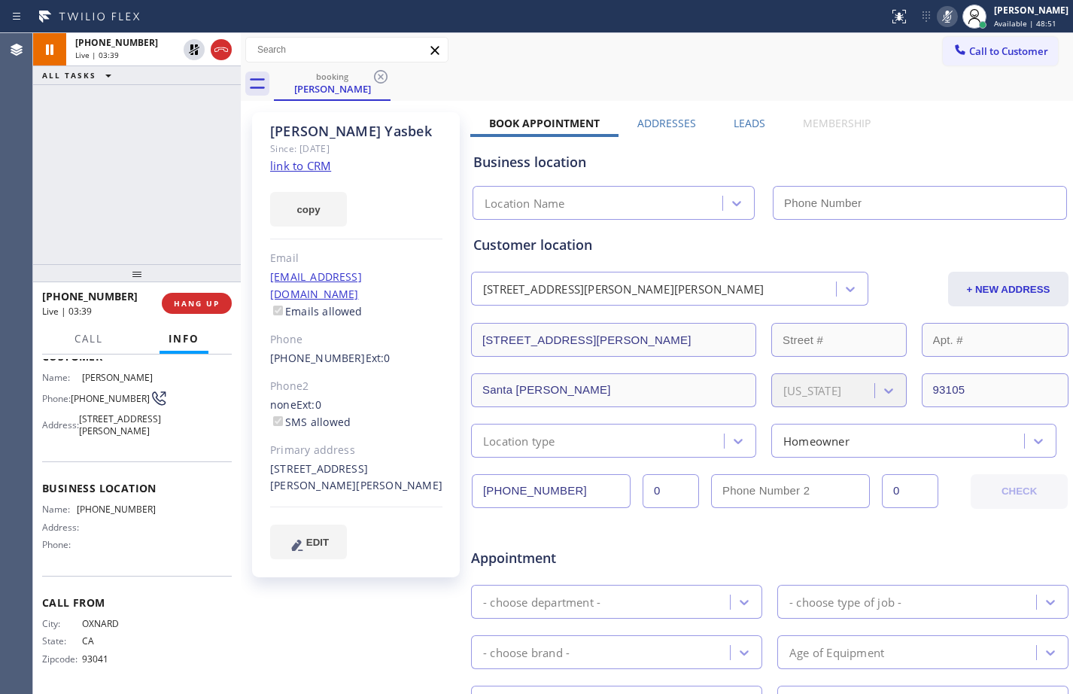
click at [196, 197] on div "[PHONE_NUMBER] Live | 03:39 ALL TASKS ALL TASKS ACTIVE TASKS TASKS IN WRAP UP" at bounding box center [137, 148] width 208 height 231
click at [191, 54] on icon at bounding box center [194, 49] width 11 height 11
click at [940, 13] on icon at bounding box center [947, 17] width 18 height 18
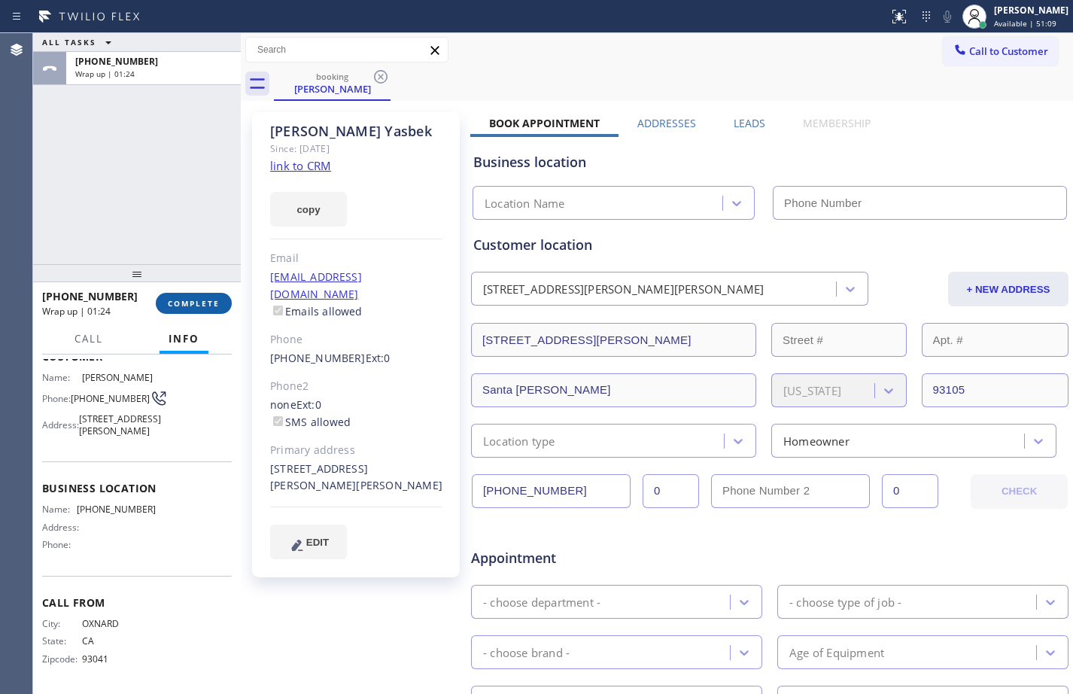
click at [205, 296] on button "COMPLETE" at bounding box center [194, 303] width 76 height 21
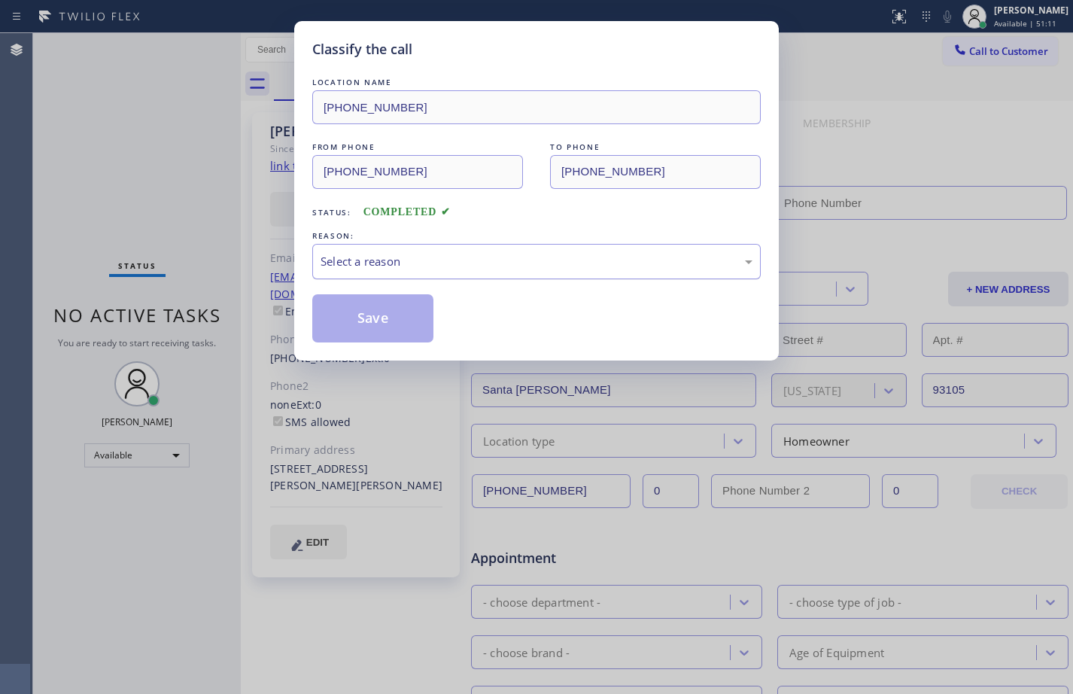
click at [469, 254] on div "Select a reason" at bounding box center [536, 261] width 432 height 17
click at [368, 310] on button "Save" at bounding box center [372, 318] width 121 height 48
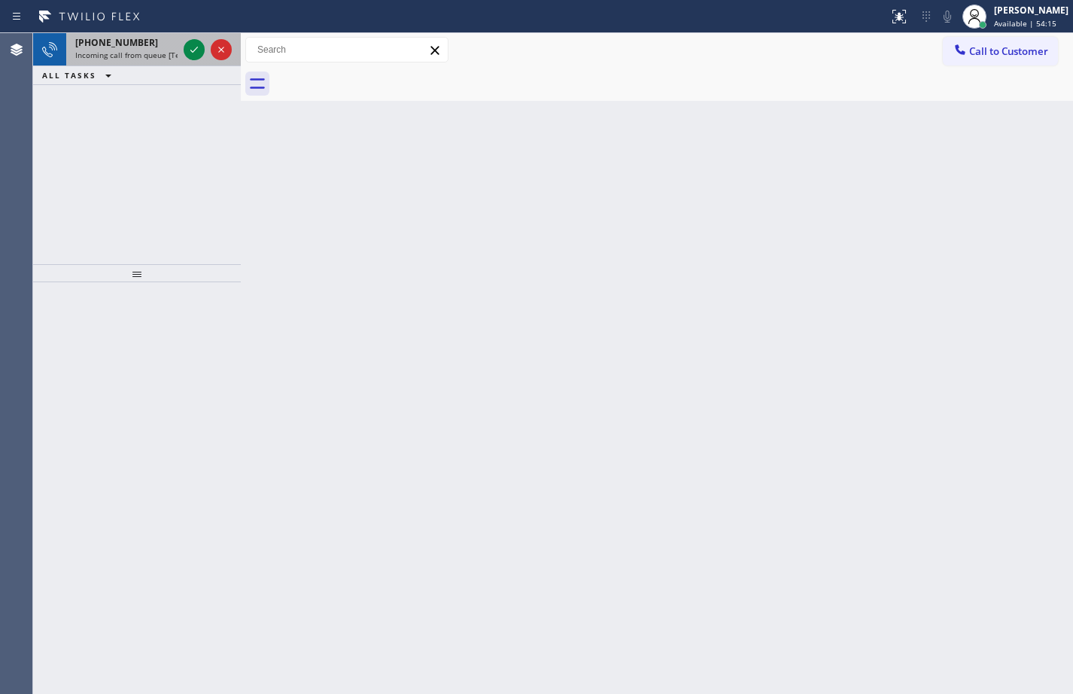
click at [202, 59] on div at bounding box center [208, 49] width 54 height 33
click at [196, 53] on icon at bounding box center [194, 50] width 18 height 18
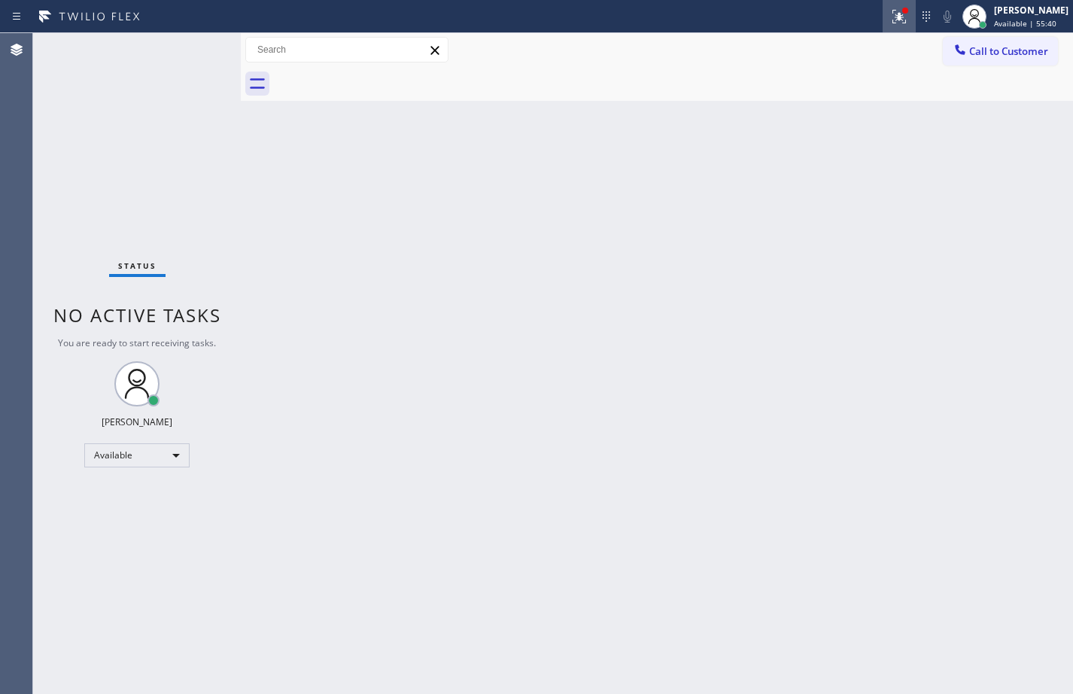
click at [898, 13] on div at bounding box center [898, 17] width 33 height 18
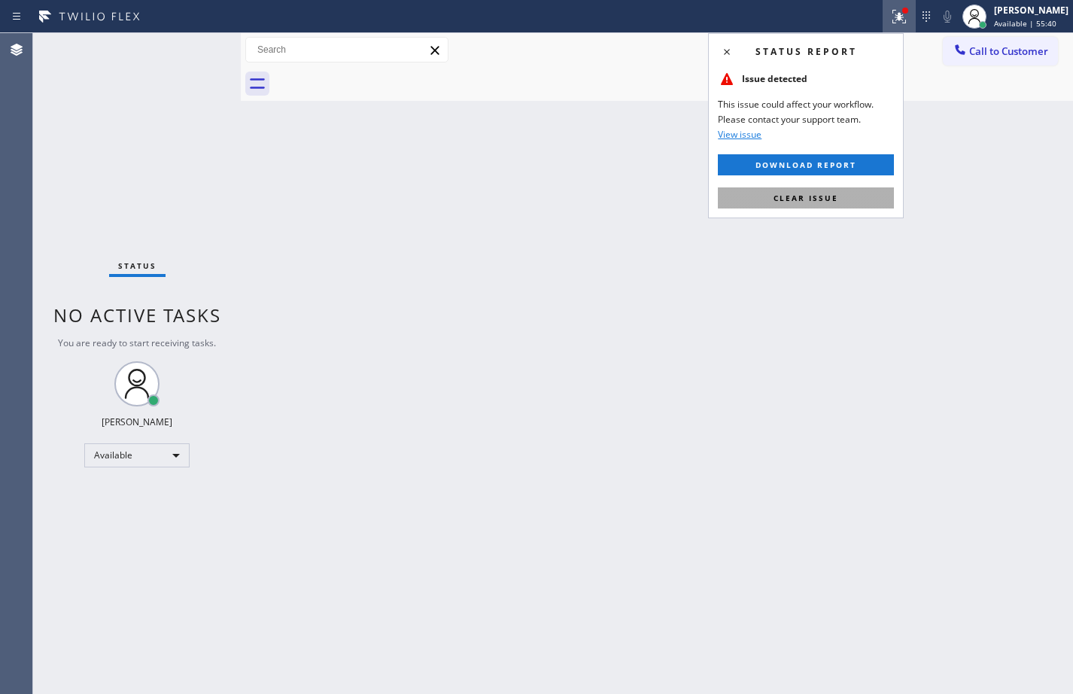
click at [856, 205] on button "Clear issue" at bounding box center [806, 197] width 176 height 21
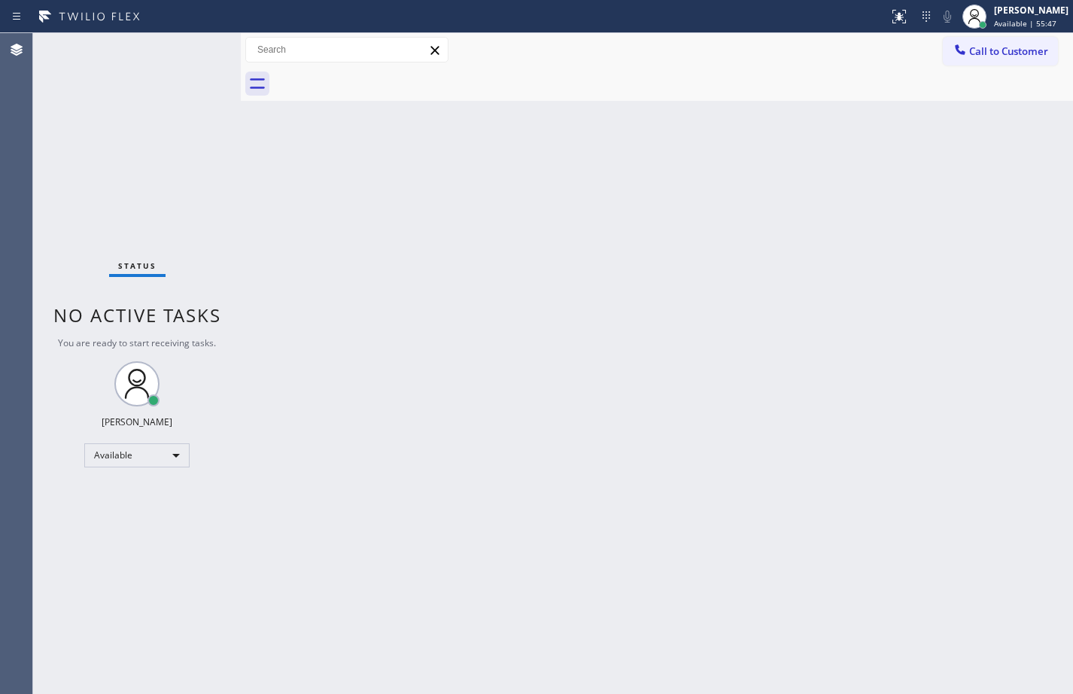
click at [214, 72] on div "Status No active tasks You are ready to start receiving tasks. [PERSON_NAME] Av…" at bounding box center [137, 363] width 208 height 660
click at [216, 165] on div "Status No active tasks You are ready to start receiving tasks. [PERSON_NAME] Av…" at bounding box center [137, 363] width 208 height 660
click at [247, 232] on div "Back to Dashboard Change Sender ID Customers Technicians Select a contact Outbo…" at bounding box center [657, 363] width 832 height 660
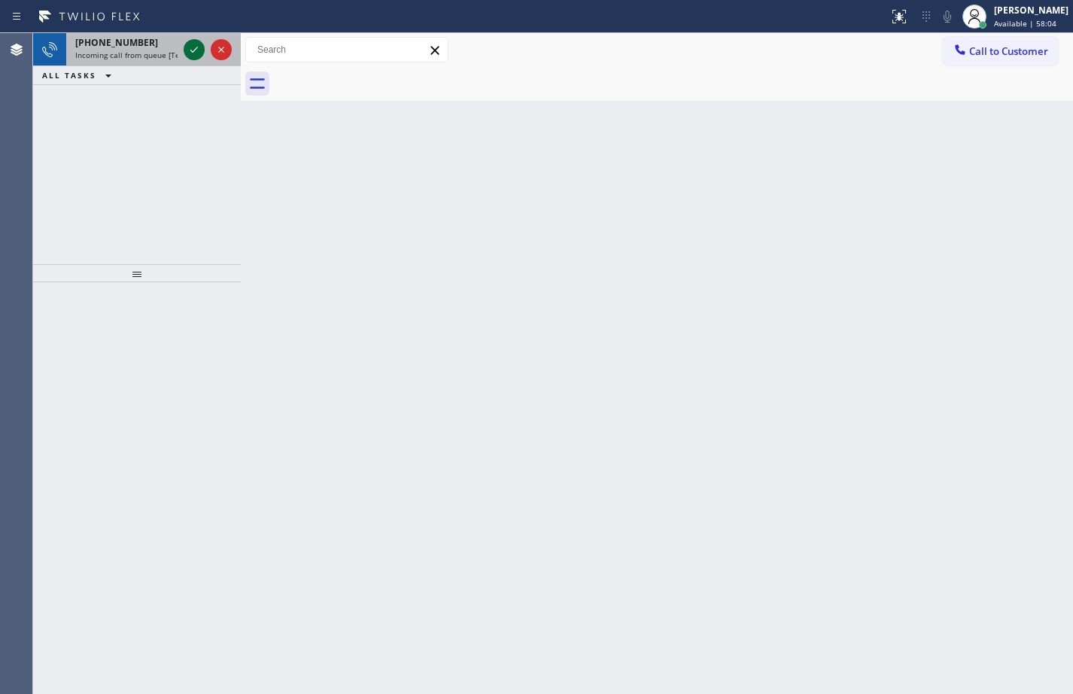
click at [192, 42] on icon at bounding box center [194, 50] width 18 height 18
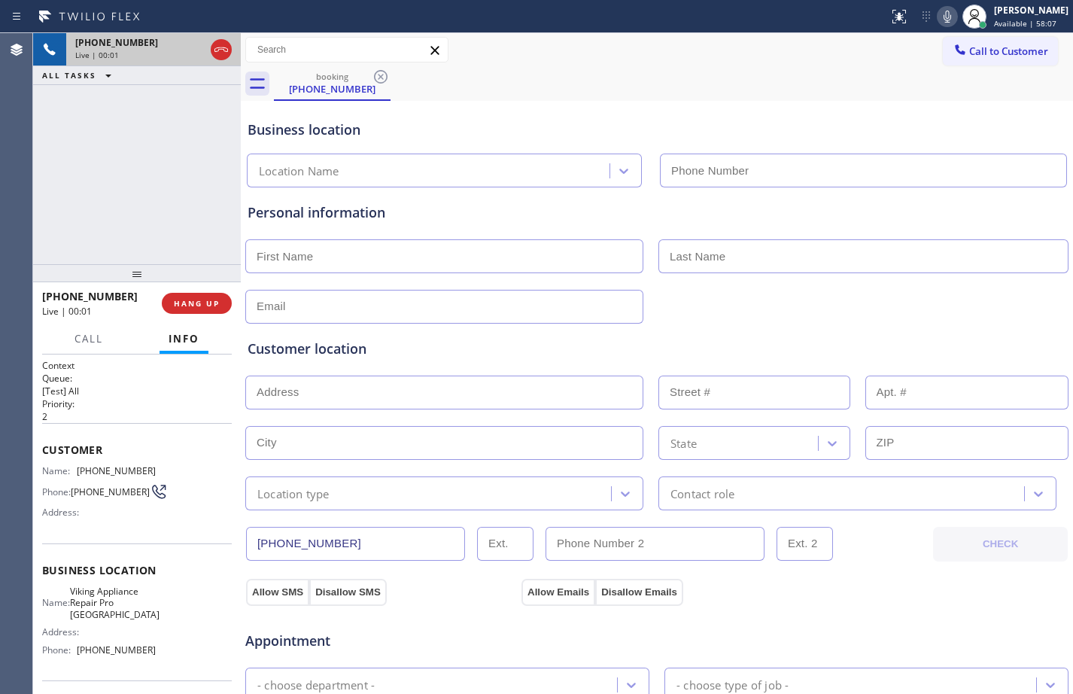
type input "[PHONE_NUMBER]"
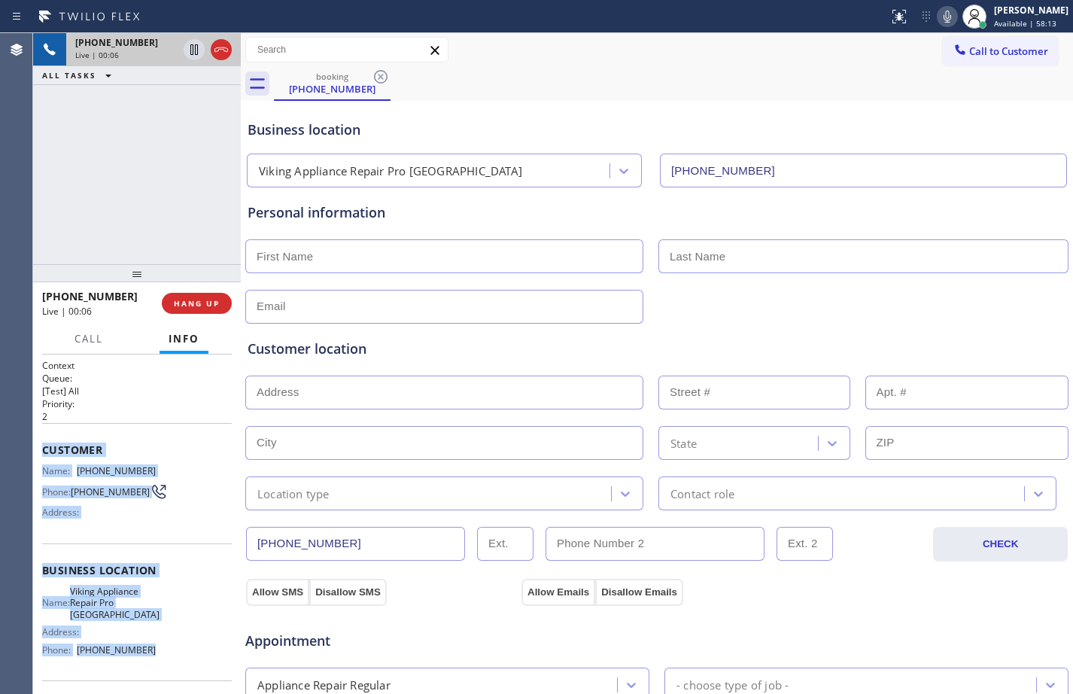
drag, startPoint x: 43, startPoint y: 451, endPoint x: 198, endPoint y: 669, distance: 267.6
click at [198, 669] on div "Context Queue: [Test] All Priority: 2 Customer Name: [PHONE_NUMBER] Phone: [PHO…" at bounding box center [137, 577] width 190 height 436
copy div "Customer Name: [PHONE_NUMBER] Phone: [PHONE_NUMBER] Address: Business location …"
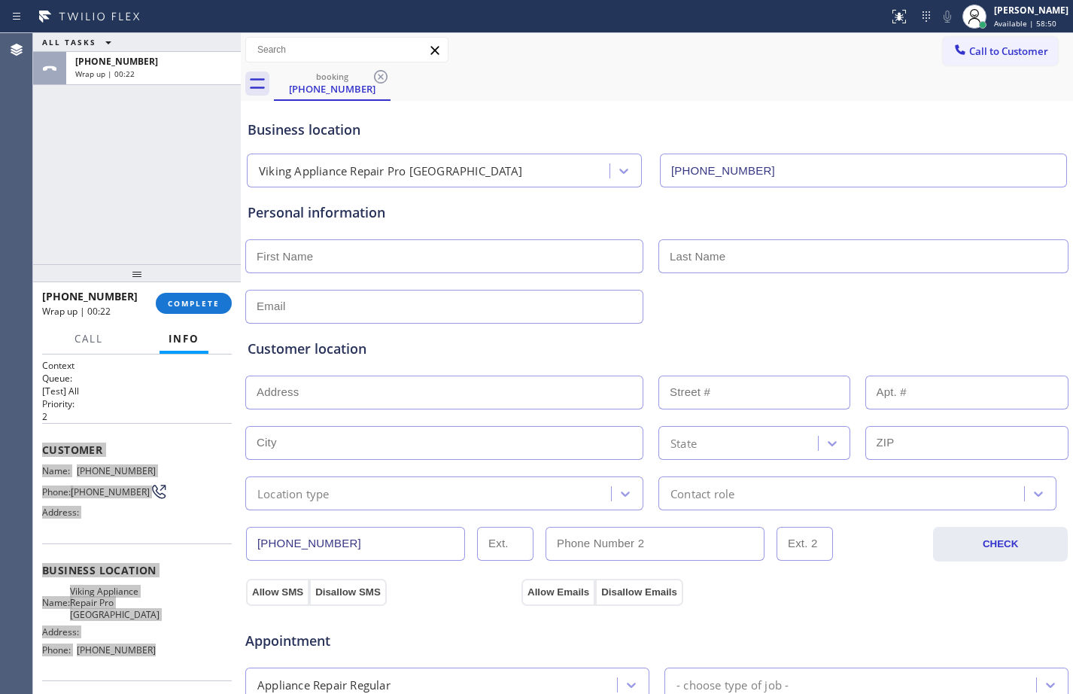
scroll to position [472, 0]
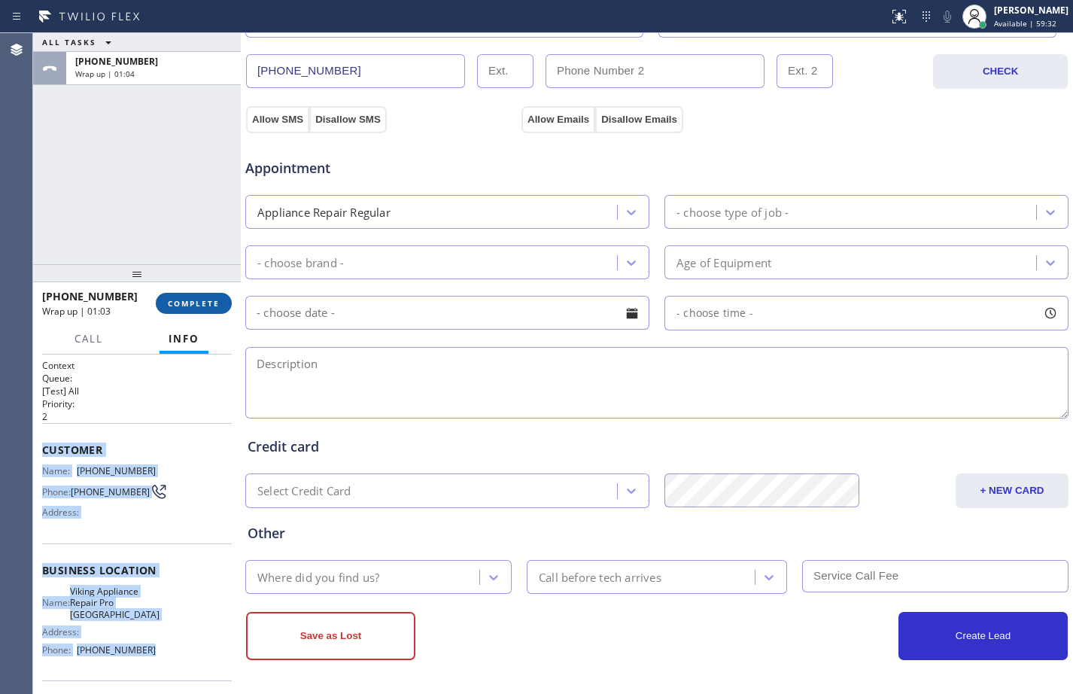
click at [216, 307] on span "COMPLETE" at bounding box center [194, 303] width 52 height 11
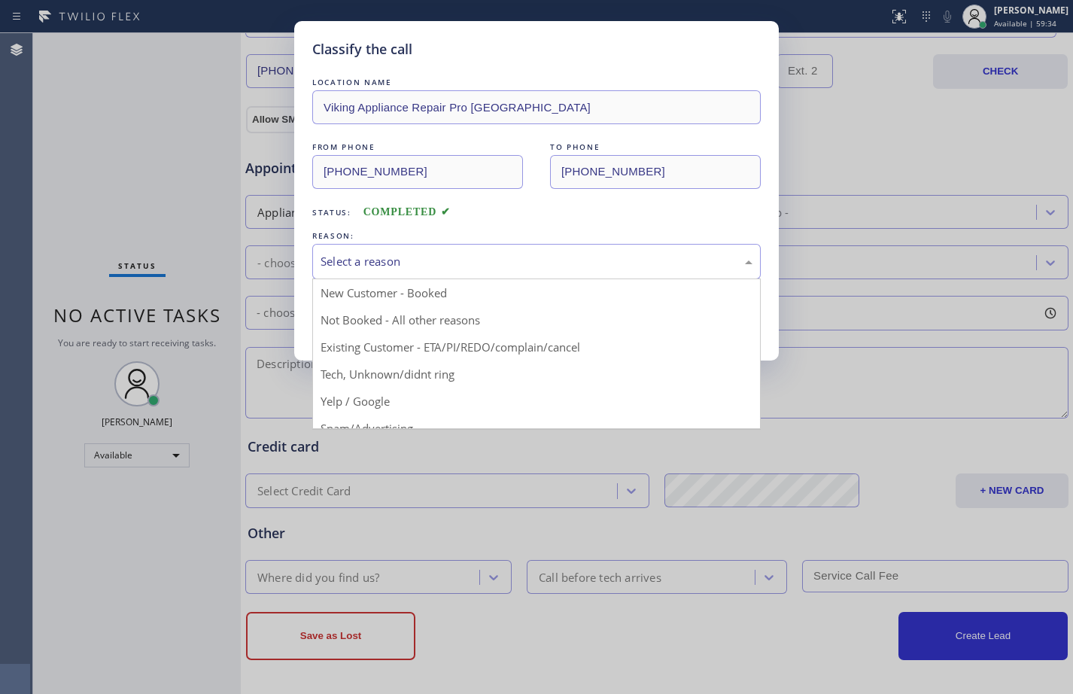
click at [373, 266] on div "Select a reason" at bounding box center [536, 261] width 432 height 17
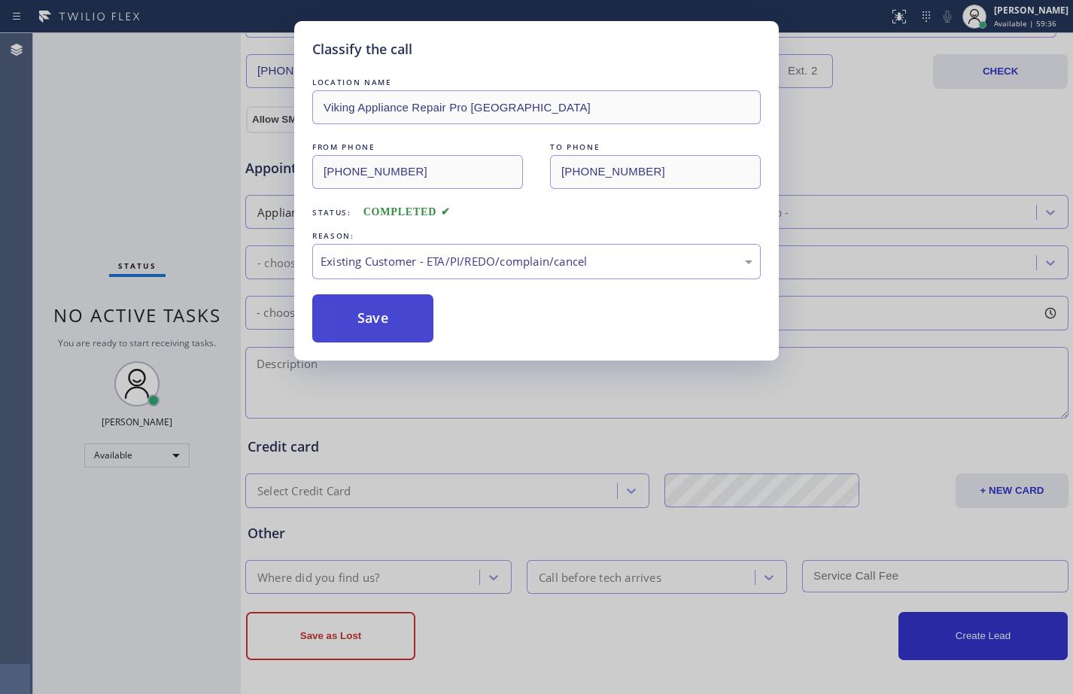
click at [363, 320] on button "Save" at bounding box center [372, 318] width 121 height 48
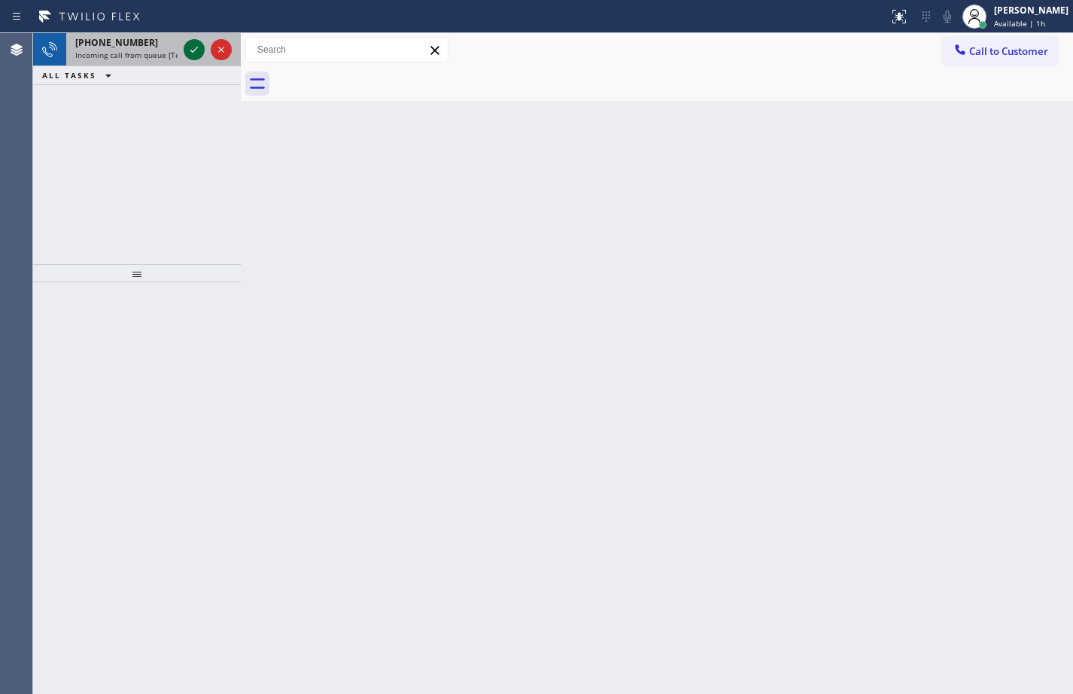
click at [190, 54] on icon at bounding box center [194, 50] width 18 height 18
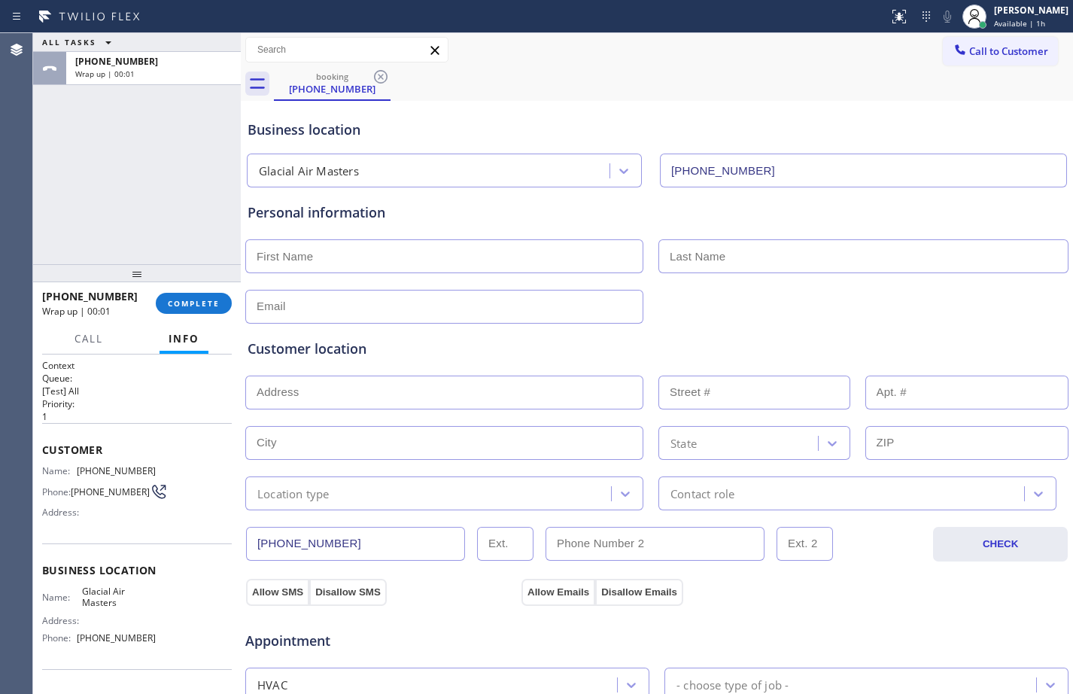
type input "[PHONE_NUMBER]"
click at [205, 308] on span "COMPLETE" at bounding box center [194, 303] width 52 height 11
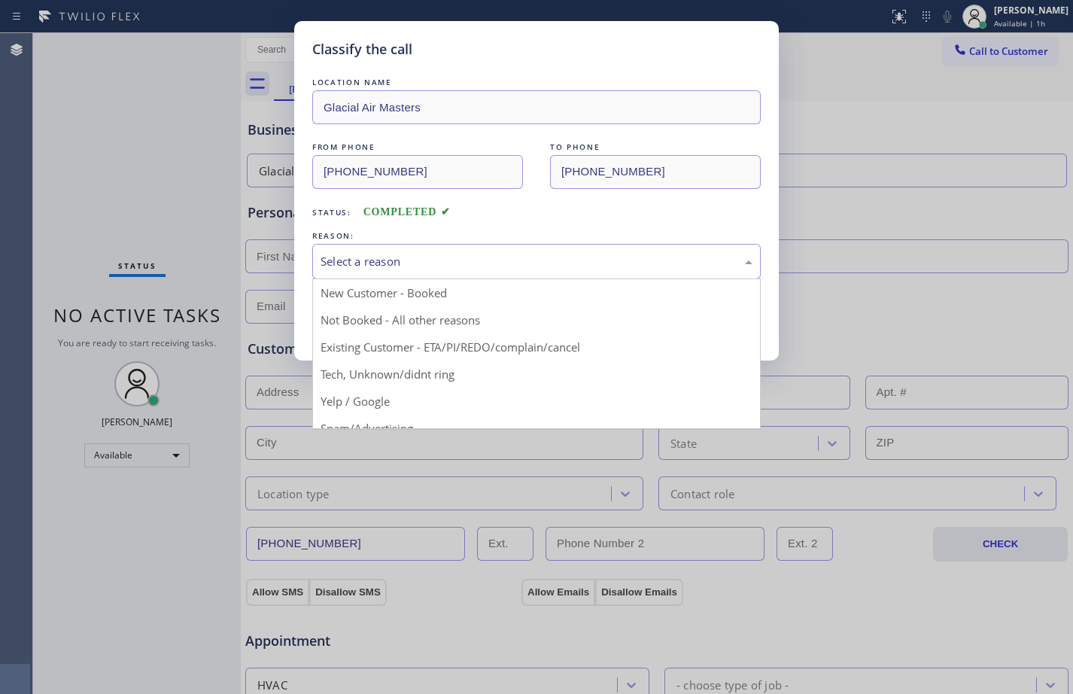
click at [423, 275] on div "Select a reason" at bounding box center [536, 261] width 448 height 35
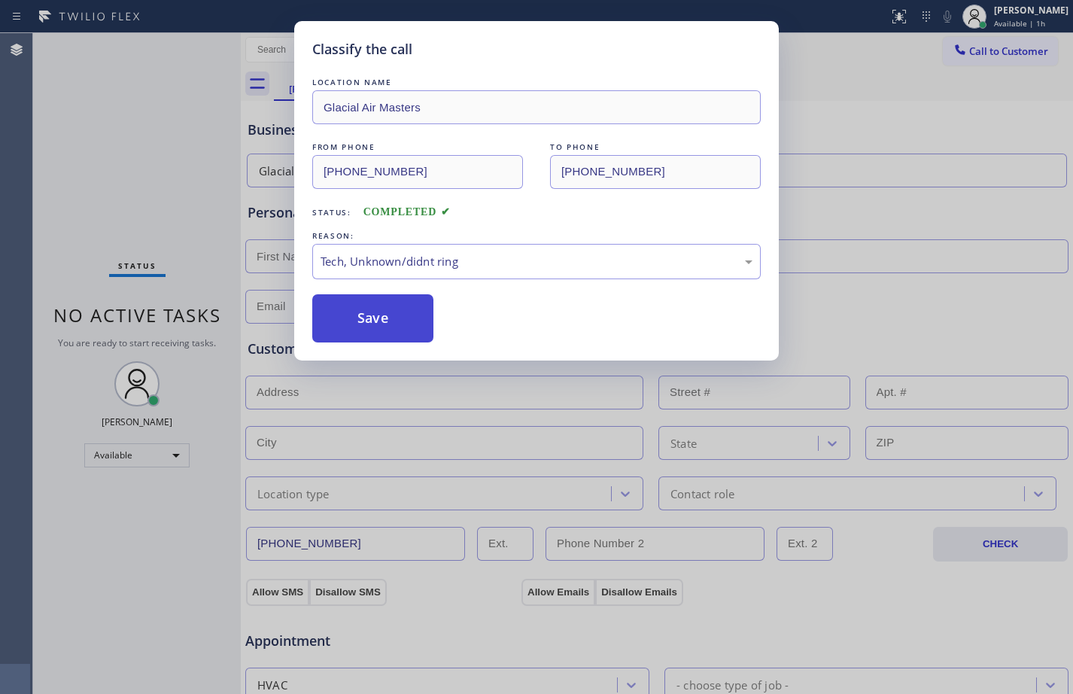
click at [386, 327] on button "Save" at bounding box center [372, 318] width 121 height 48
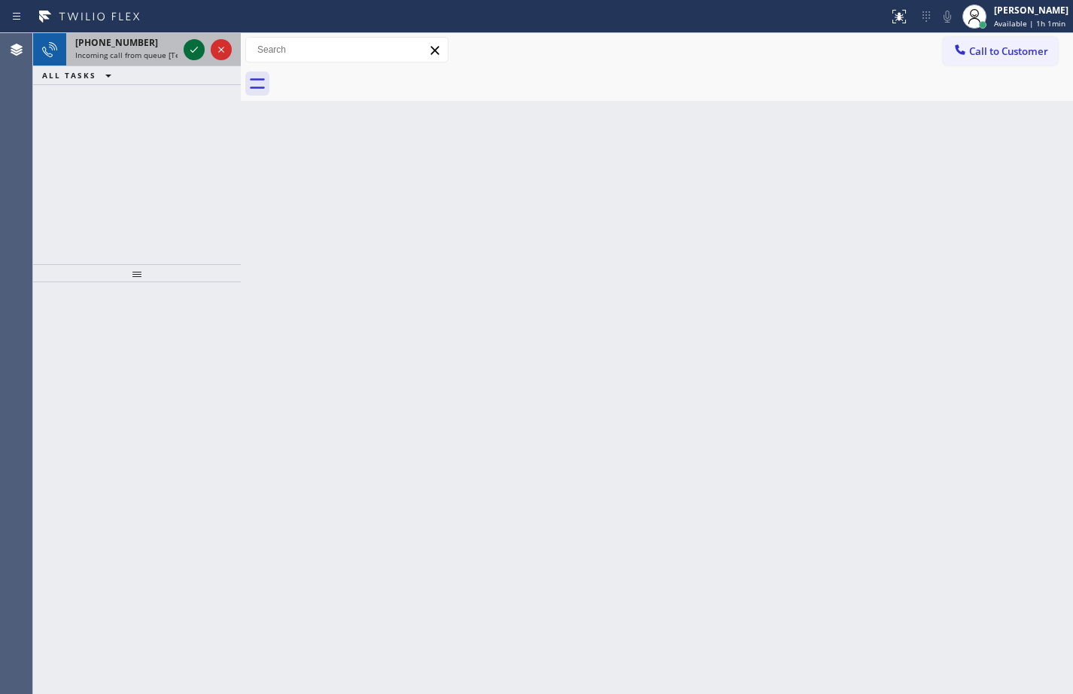
click at [190, 44] on icon at bounding box center [194, 50] width 18 height 18
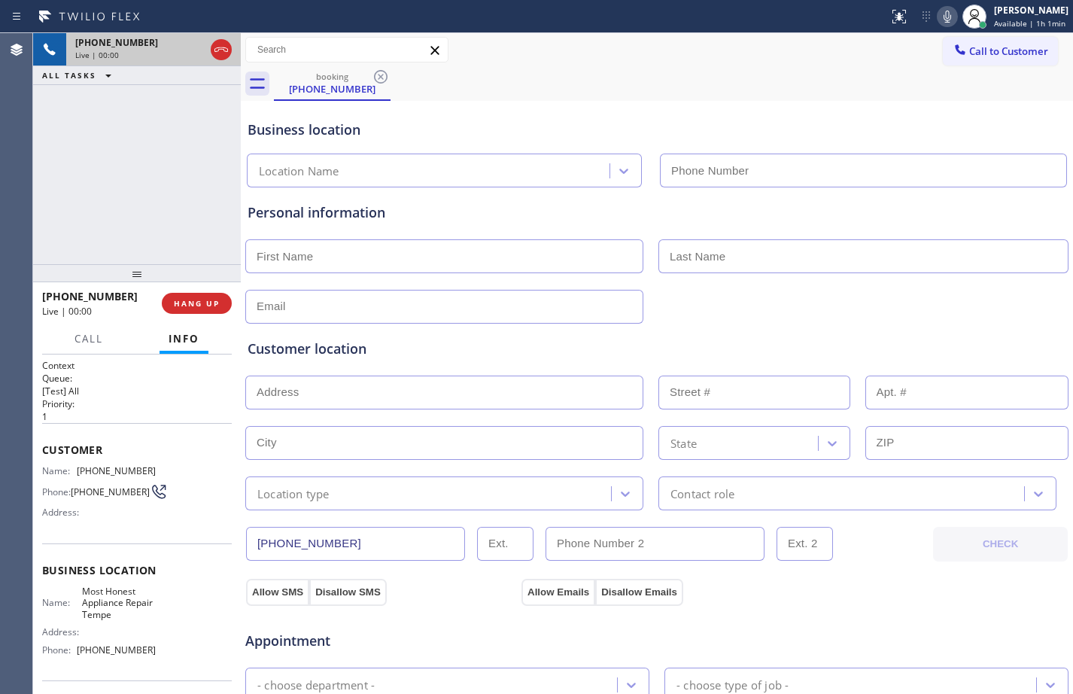
type input "[PHONE_NUMBER]"
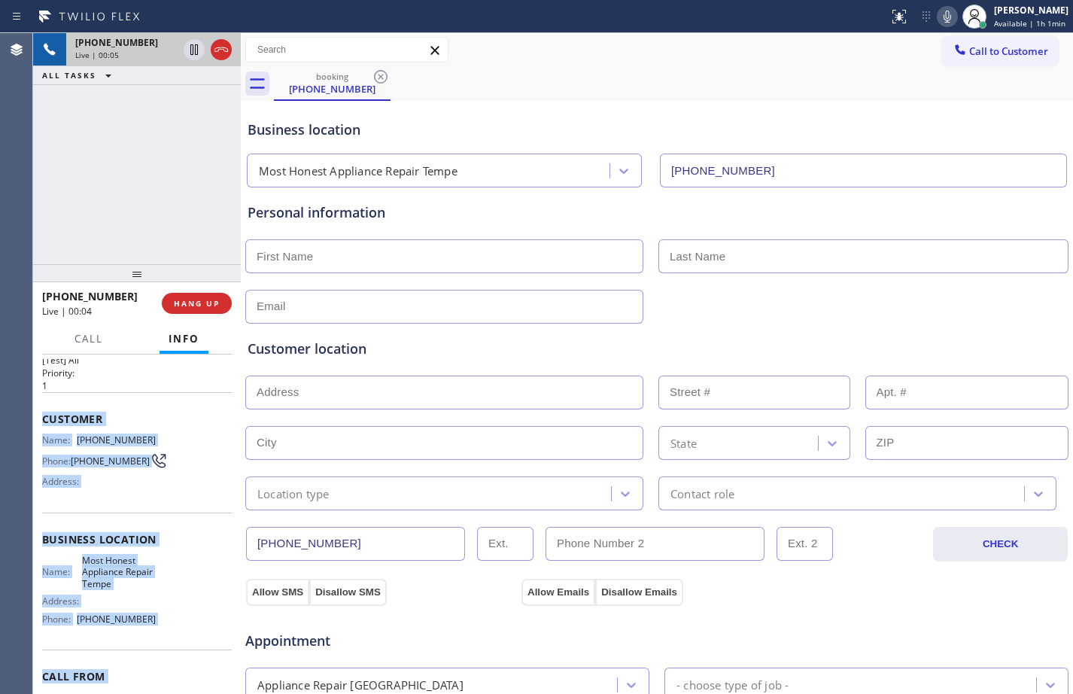
scroll to position [83, 0]
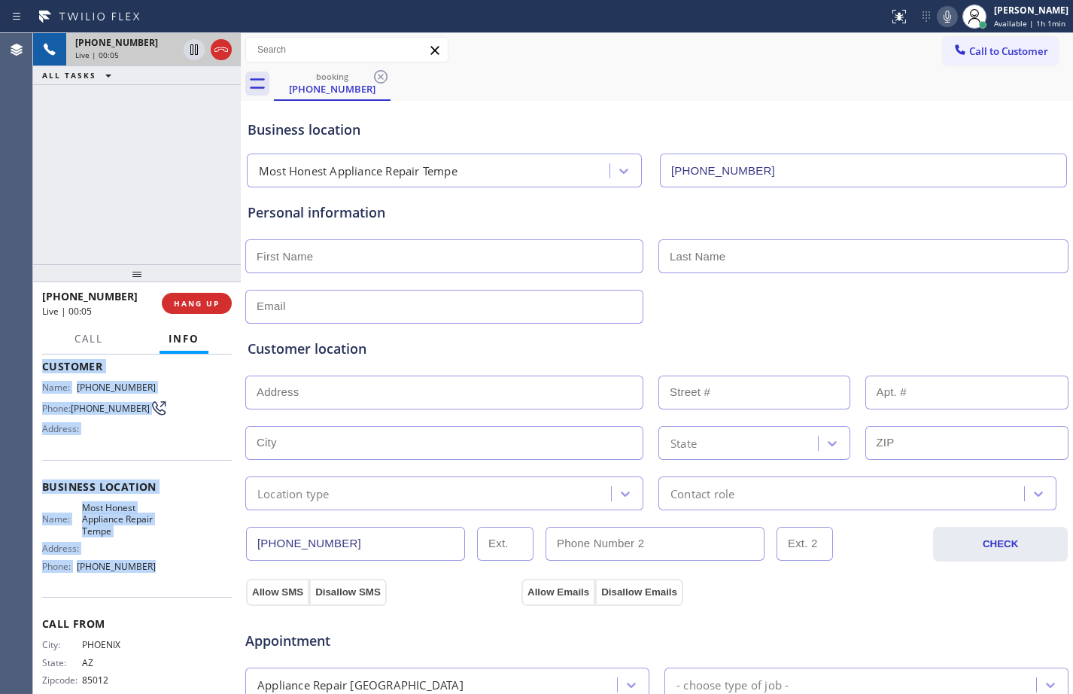
drag, startPoint x: 42, startPoint y: 450, endPoint x: 161, endPoint y: 584, distance: 179.6
click at [161, 584] on div "Context Queue: [Test] All Priority: 1 Customer Name: [PHONE_NUMBER] Phone: [PHO…" at bounding box center [137, 493] width 190 height 436
copy div "Customer Name: [PHONE_NUMBER] Phone: [PHONE_NUMBER] Address: Business location …"
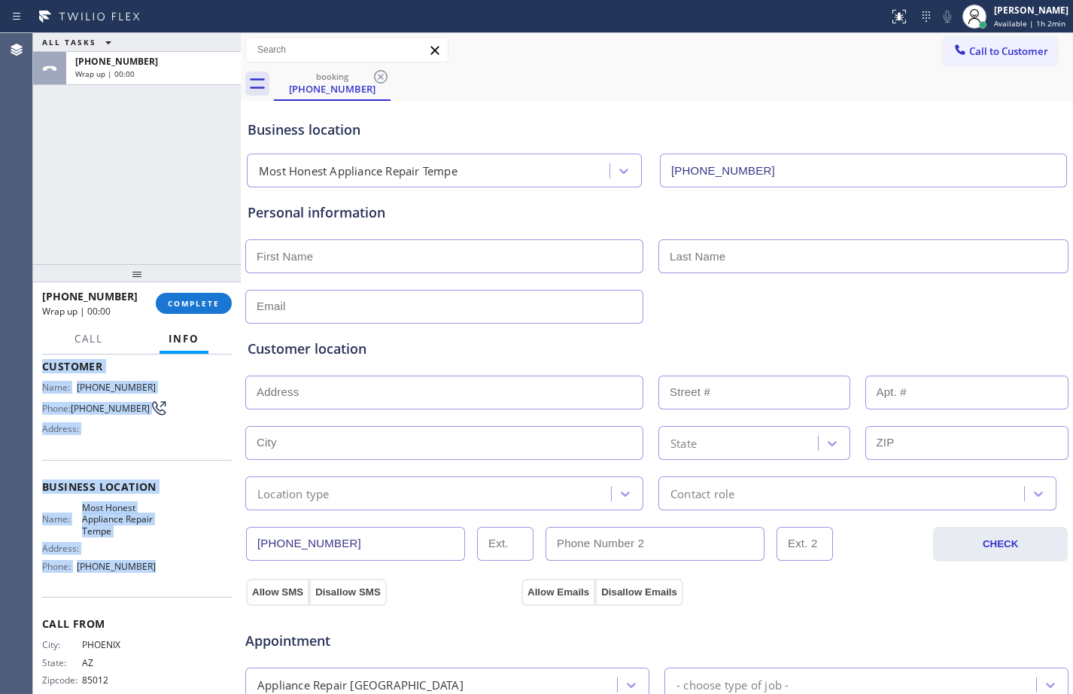
drag, startPoint x: 194, startPoint y: 296, endPoint x: 296, endPoint y: 296, distance: 102.3
click at [194, 296] on button "COMPLETE" at bounding box center [194, 303] width 76 height 21
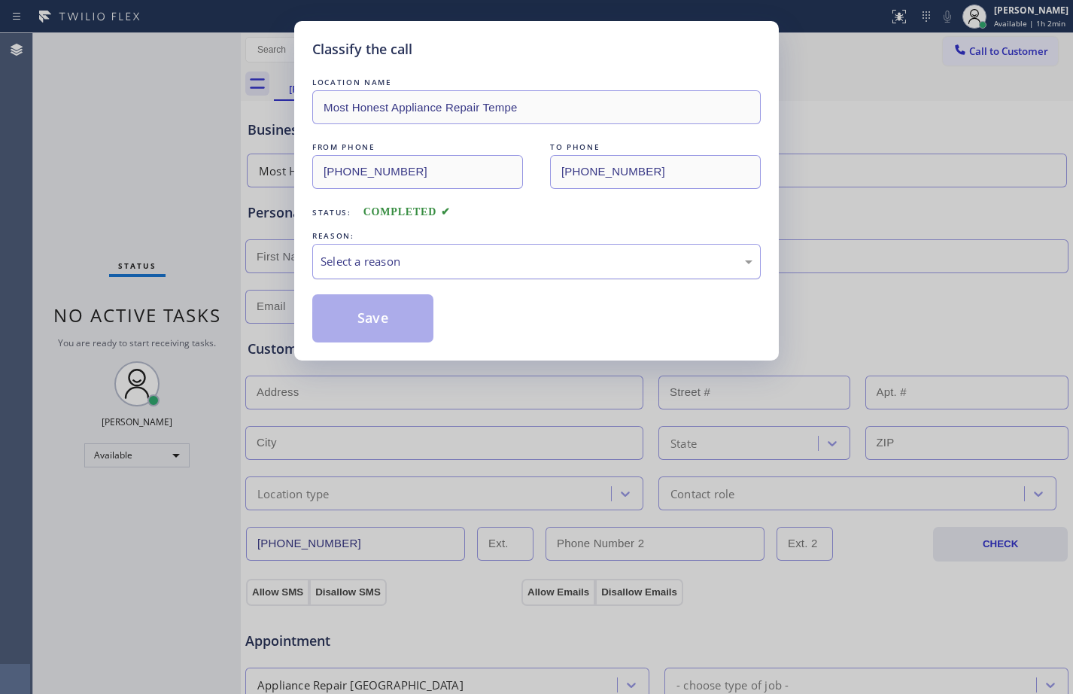
click at [479, 257] on div "Select a reason" at bounding box center [536, 261] width 432 height 17
click at [387, 317] on button "Save" at bounding box center [372, 318] width 121 height 48
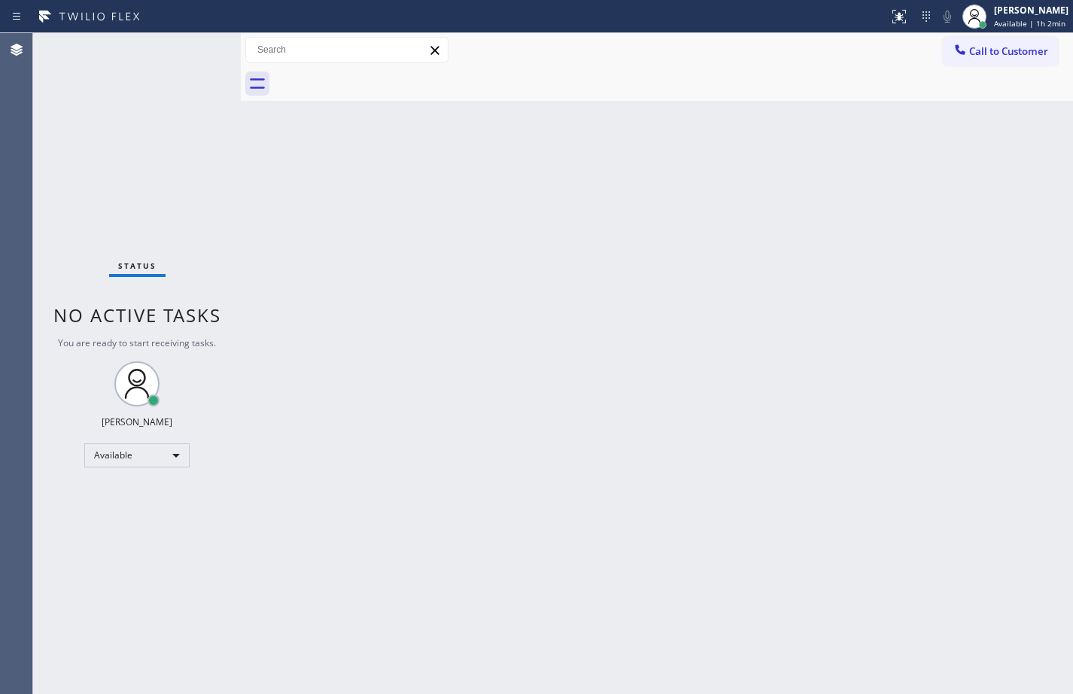
click at [223, 159] on div "Status No active tasks You are ready to start receiving tasks. [PERSON_NAME] Av…" at bounding box center [137, 363] width 208 height 660
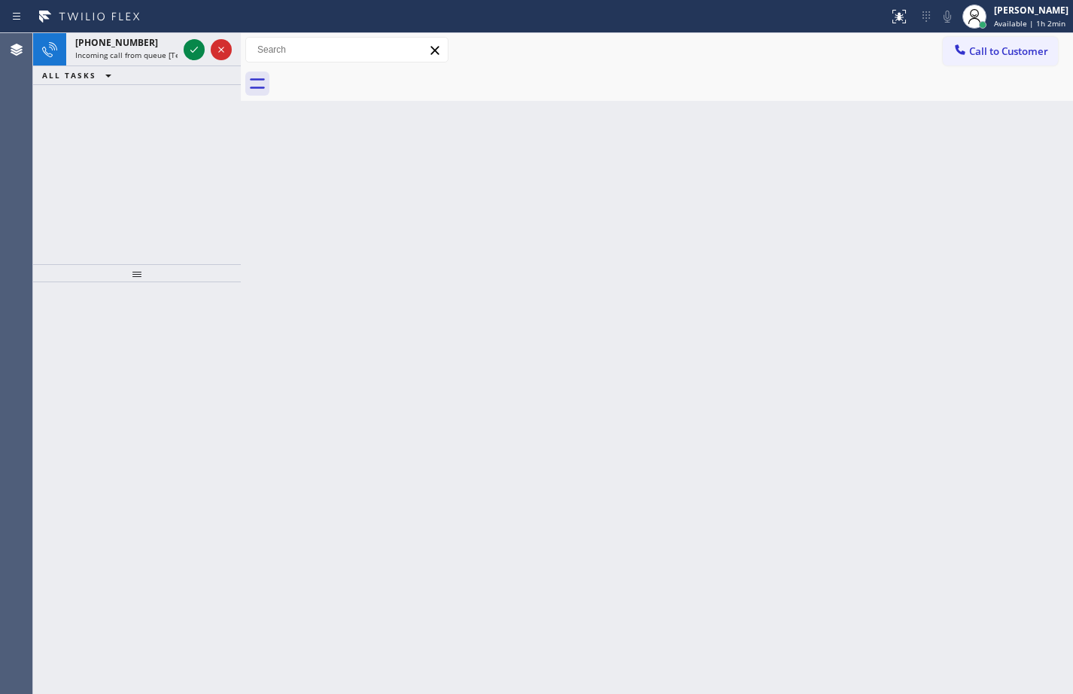
click at [200, 195] on div "[PHONE_NUMBER] Incoming call from queue [Test] All ALL TASKS ALL TASKS ACTIVE T…" at bounding box center [137, 148] width 208 height 231
click at [195, 48] on icon at bounding box center [194, 50] width 18 height 18
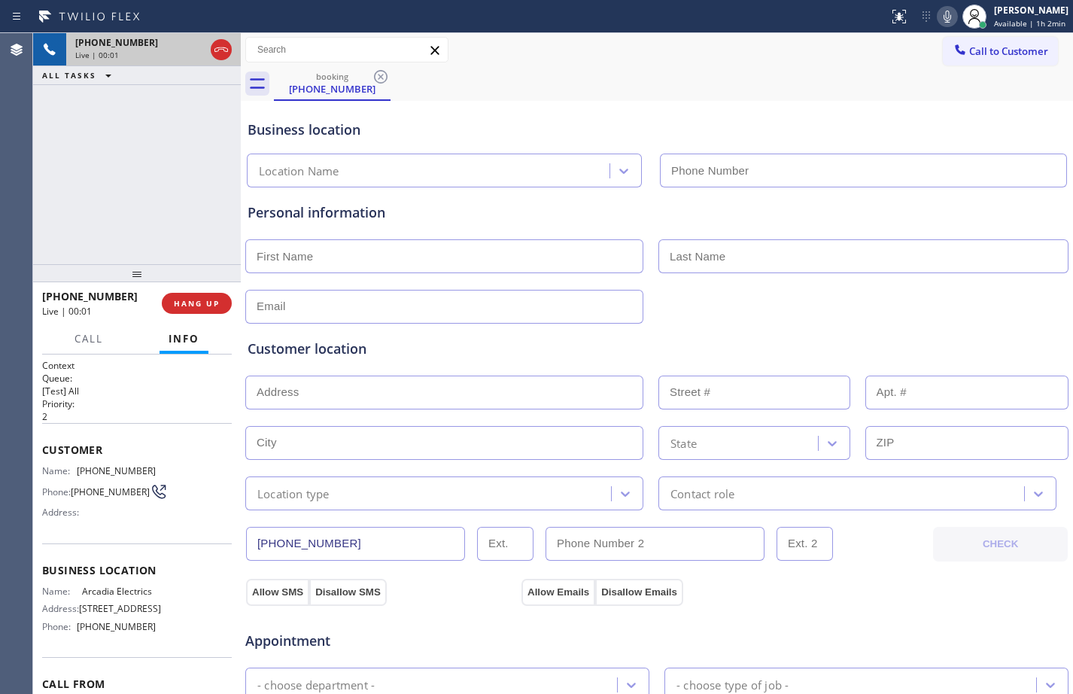
type input "[PHONE_NUMBER]"
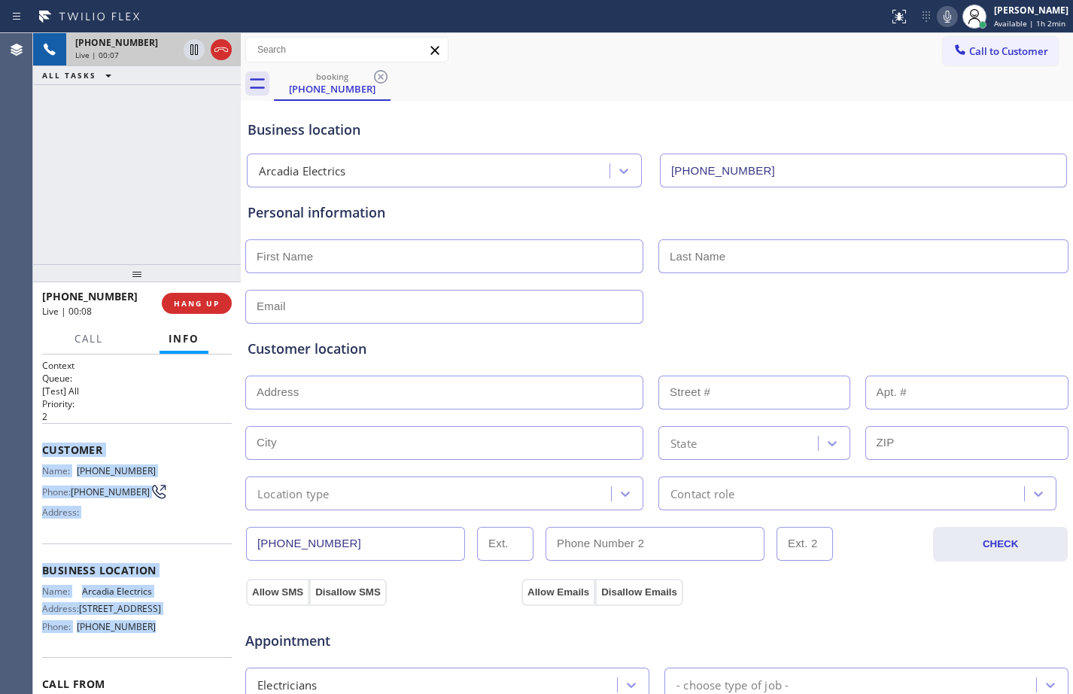
drag, startPoint x: 39, startPoint y: 448, endPoint x: 141, endPoint y: 648, distance: 225.4
click at [141, 648] on div "Context Queue: [Test] All Priority: 2 Customer Name: [PHONE_NUMBER] Phone: [PHO…" at bounding box center [137, 523] width 208 height 339
copy div "Customer Name: [PHONE_NUMBER] Phone: [PHONE_NUMBER] Address: Business location …"
click at [193, 53] on icon at bounding box center [194, 49] width 8 height 11
click at [944, 23] on icon at bounding box center [947, 17] width 18 height 18
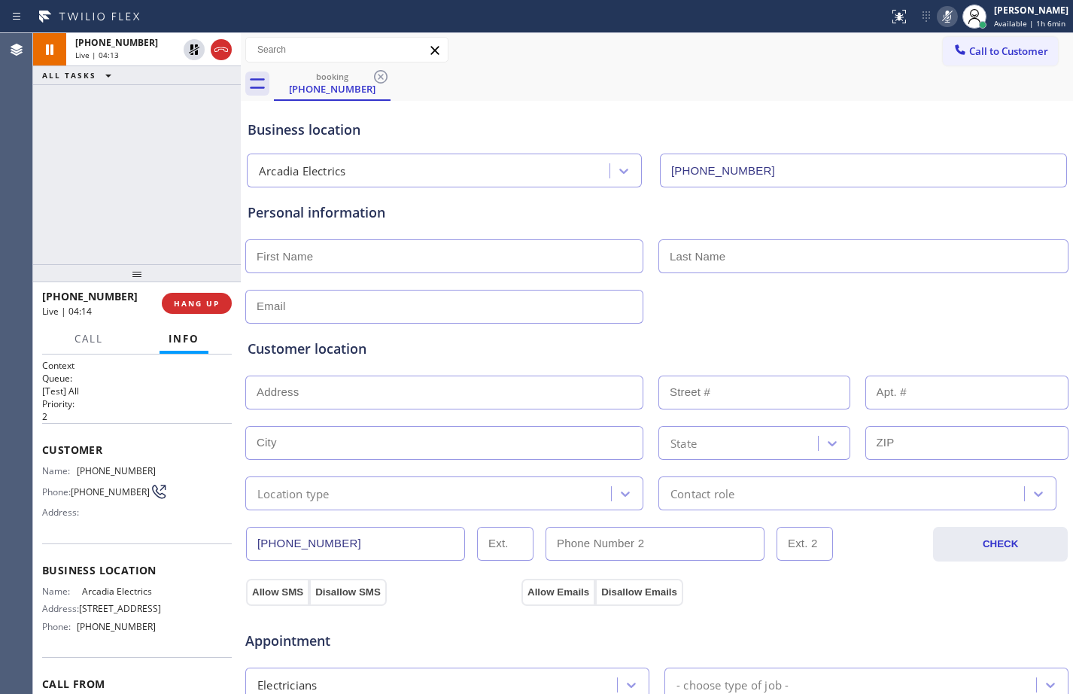
click at [419, 250] on input "text" at bounding box center [444, 256] width 398 height 34
paste input "Dolf"
type input "Dolf"
click at [760, 261] on input "text" at bounding box center [863, 256] width 410 height 34
paste input "May"
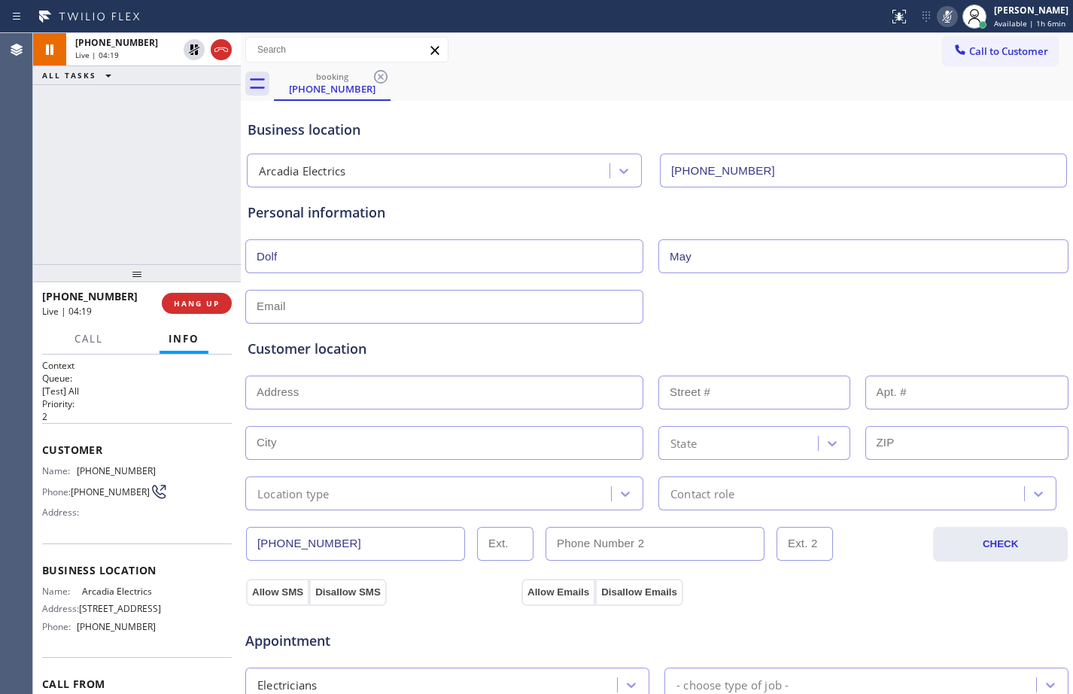
scroll to position [472, 0]
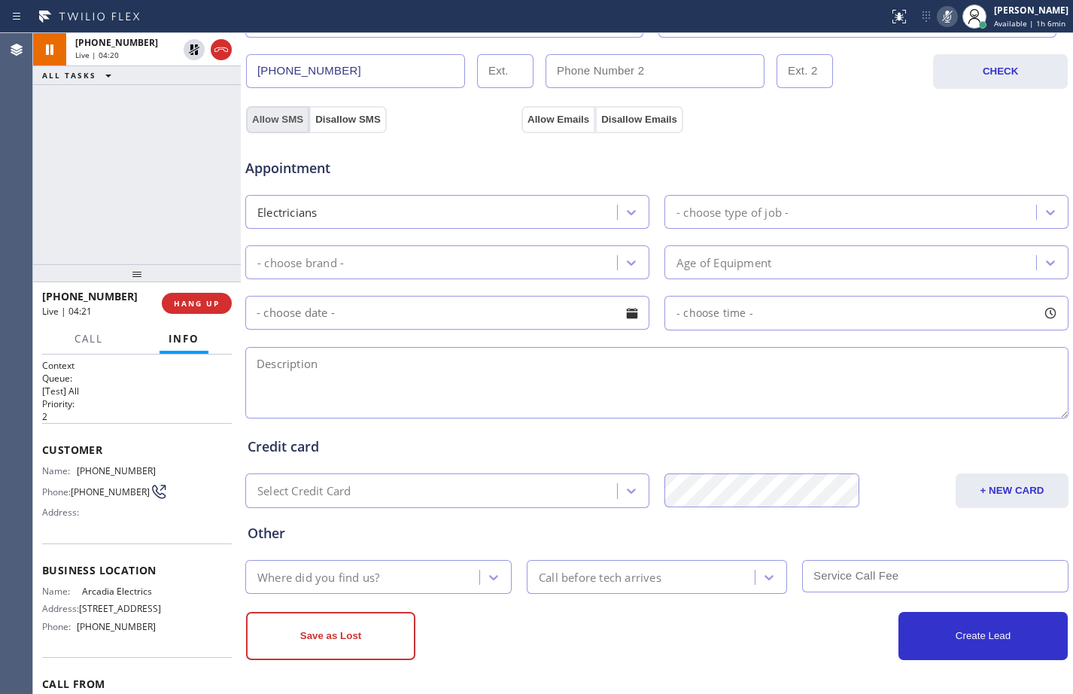
type input "May"
click at [281, 123] on button "Allow SMS" at bounding box center [277, 119] width 63 height 27
click at [557, 117] on button "Allow Emails" at bounding box center [558, 119] width 74 height 27
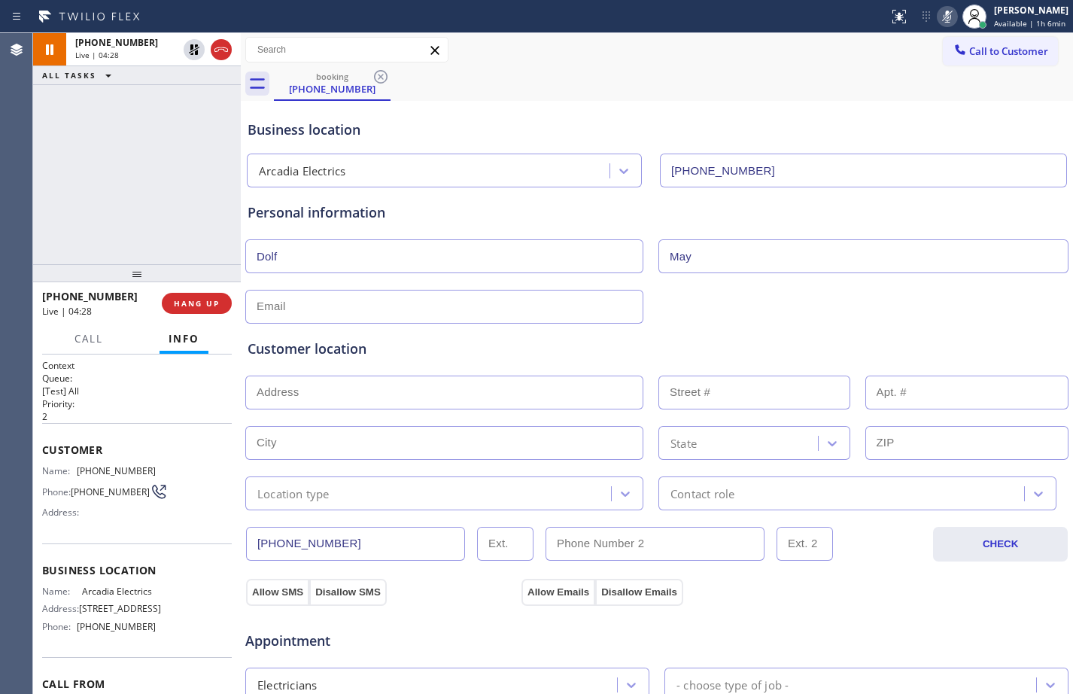
click at [464, 396] on input "text" at bounding box center [444, 392] width 398 height 34
paste input "[GEOGRAPHIC_DATA]"
type input "[GEOGRAPHIC_DATA], [GEOGRAPHIC_DATA]"
drag, startPoint x: 366, startPoint y: 430, endPoint x: 375, endPoint y: 428, distance: 9.3
type input "Arcadia"
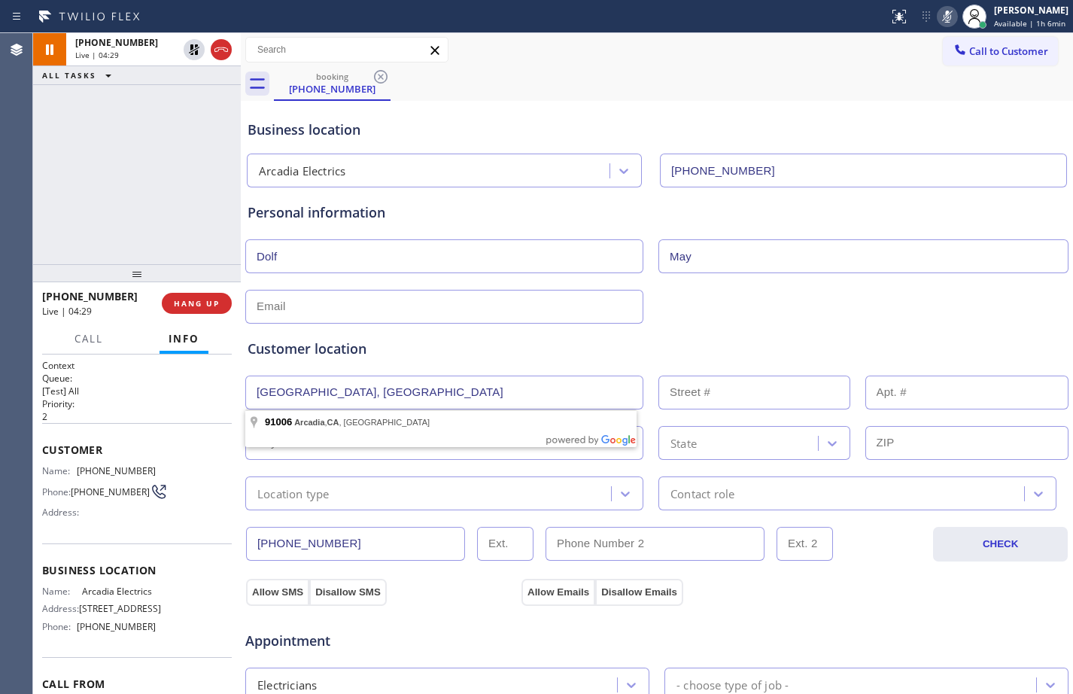
type input "91006"
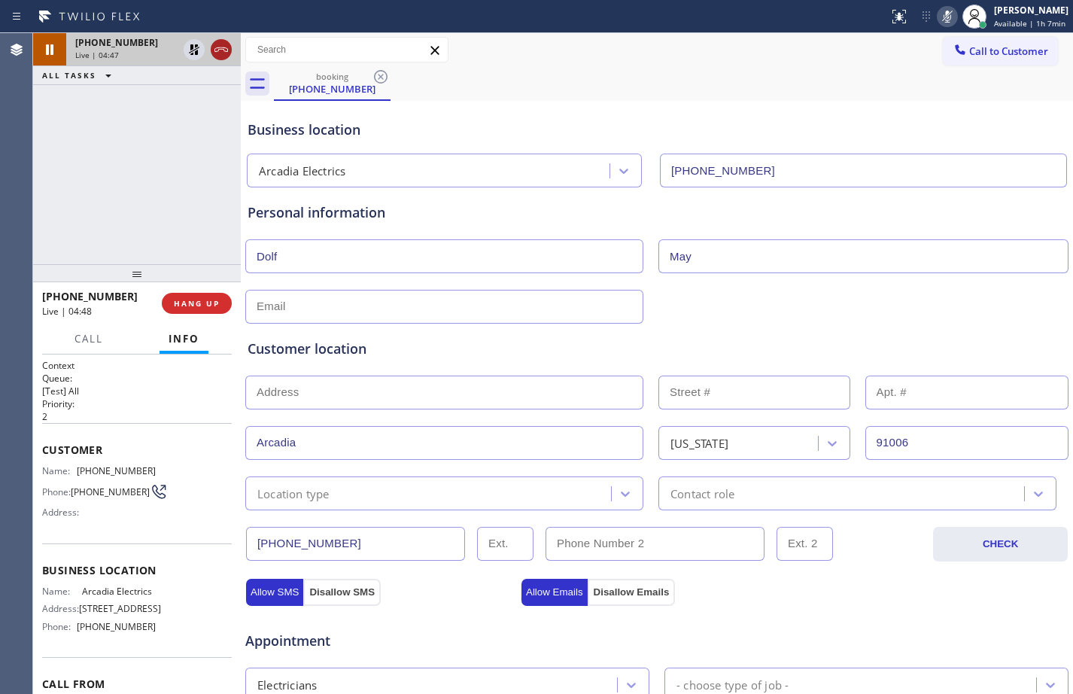
drag, startPoint x: 199, startPoint y: 48, endPoint x: 225, endPoint y: 50, distance: 25.6
click at [199, 48] on icon at bounding box center [194, 50] width 18 height 18
click at [938, 19] on icon at bounding box center [947, 17] width 18 height 18
click at [61, 181] on div "[PHONE_NUMBER] Live | 05:35 ALL TASKS ALL TASKS ACTIVE TASKS TASKS IN WRAP UP" at bounding box center [137, 148] width 208 height 231
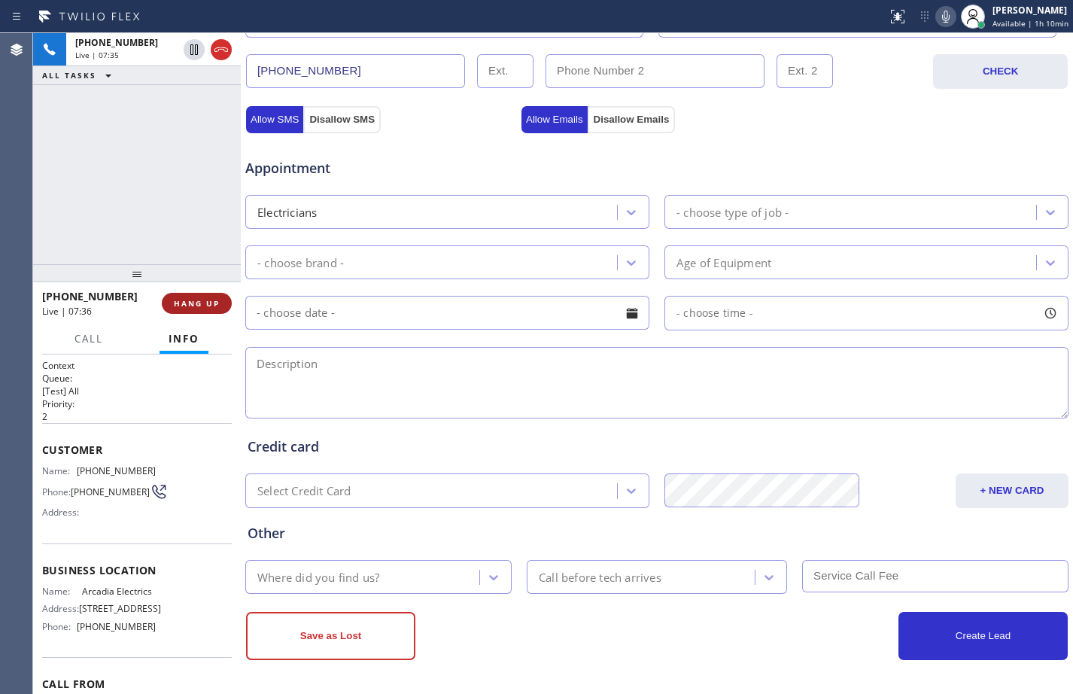
click at [202, 306] on span "HANG UP" at bounding box center [197, 303] width 46 height 11
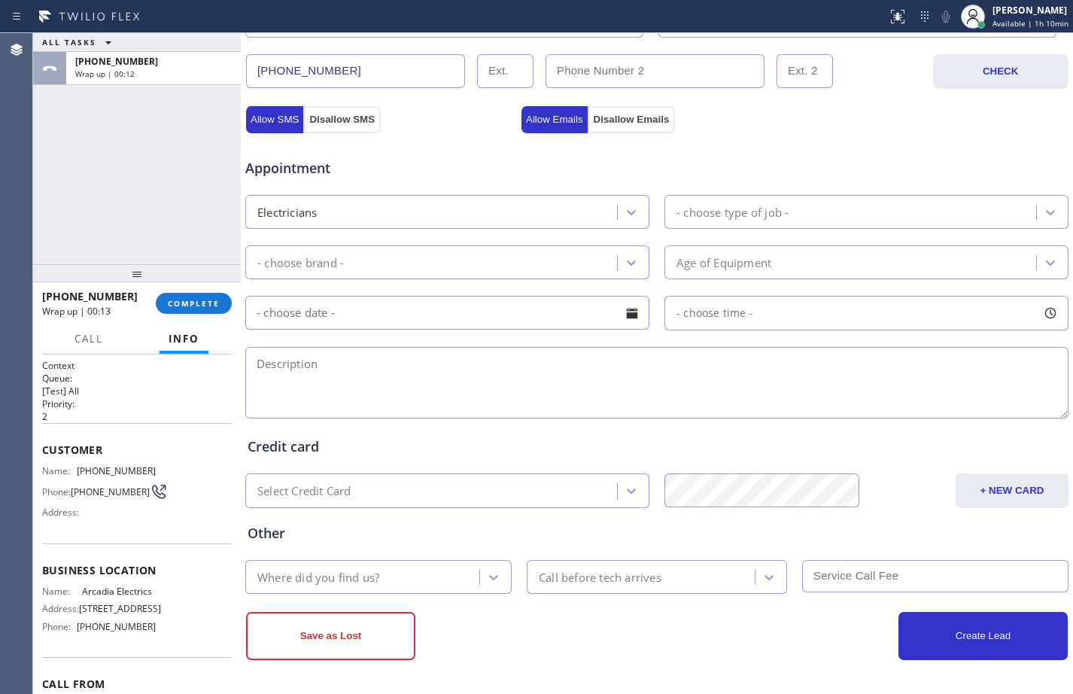
scroll to position [0, 0]
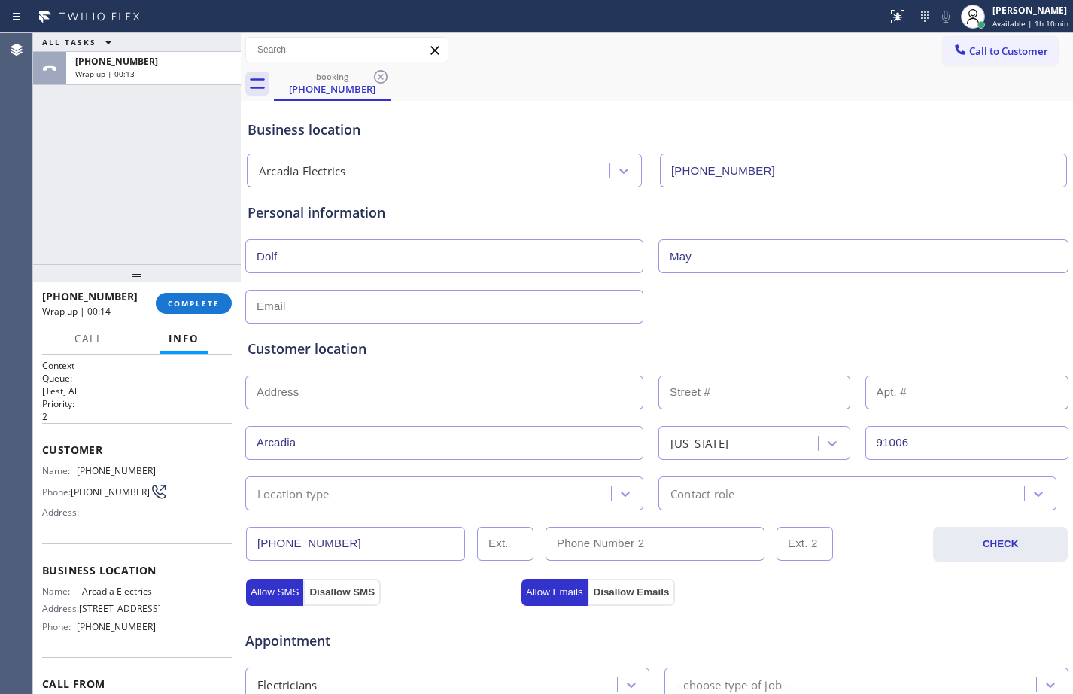
click at [378, 394] on input "text" at bounding box center [444, 392] width 398 height 34
paste input "[STREET_ADDRESS][PERSON_NAME]"
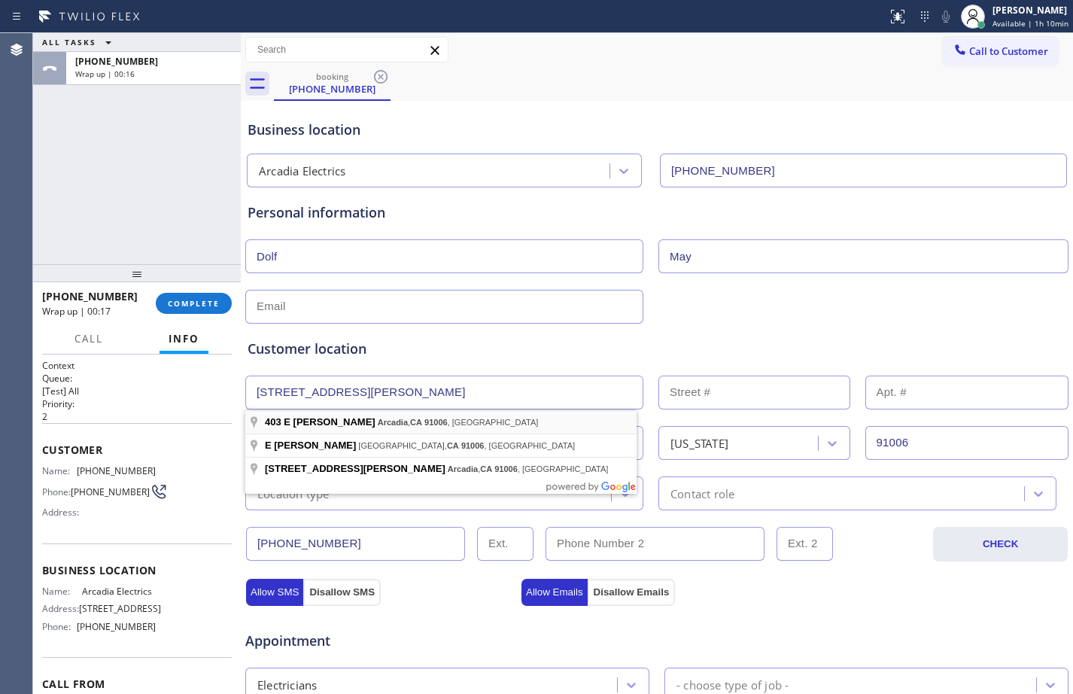
type input "[STREET_ADDRESS][PERSON_NAME]"
type input "403"
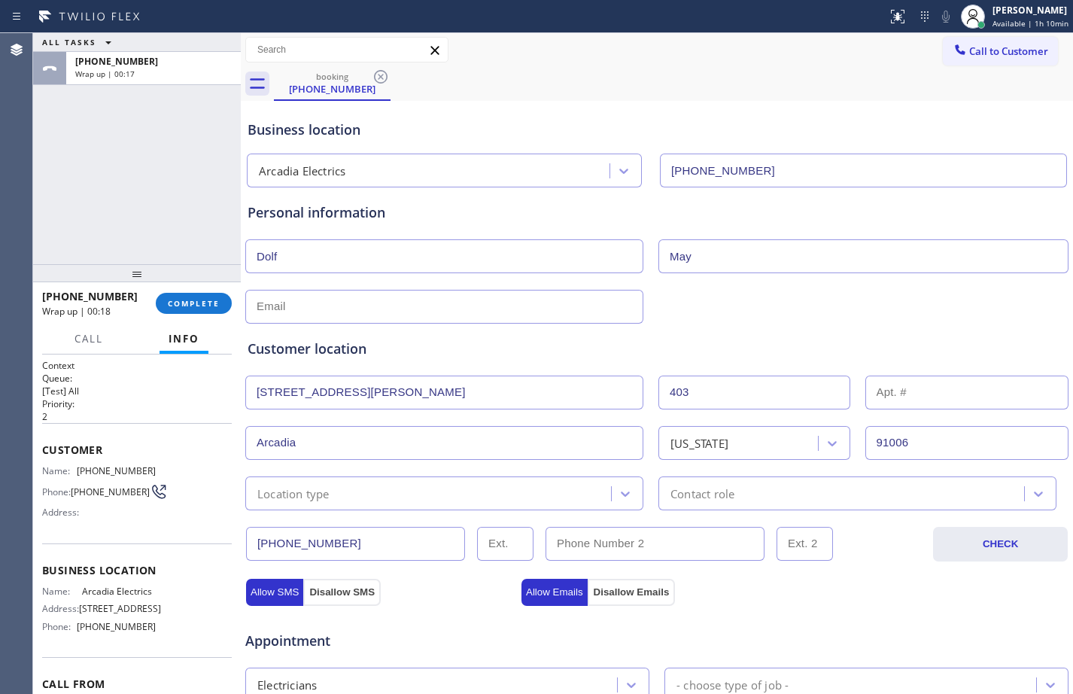
click at [351, 503] on div "Location type" at bounding box center [444, 493] width 398 height 34
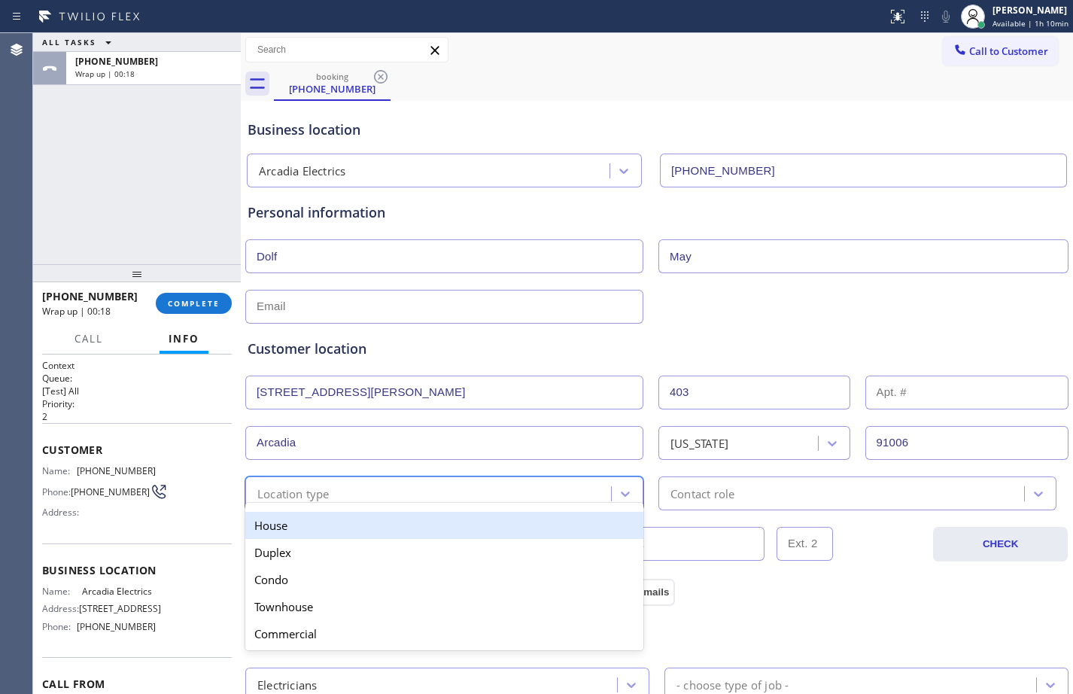
click at [329, 527] on div "House" at bounding box center [444, 525] width 398 height 27
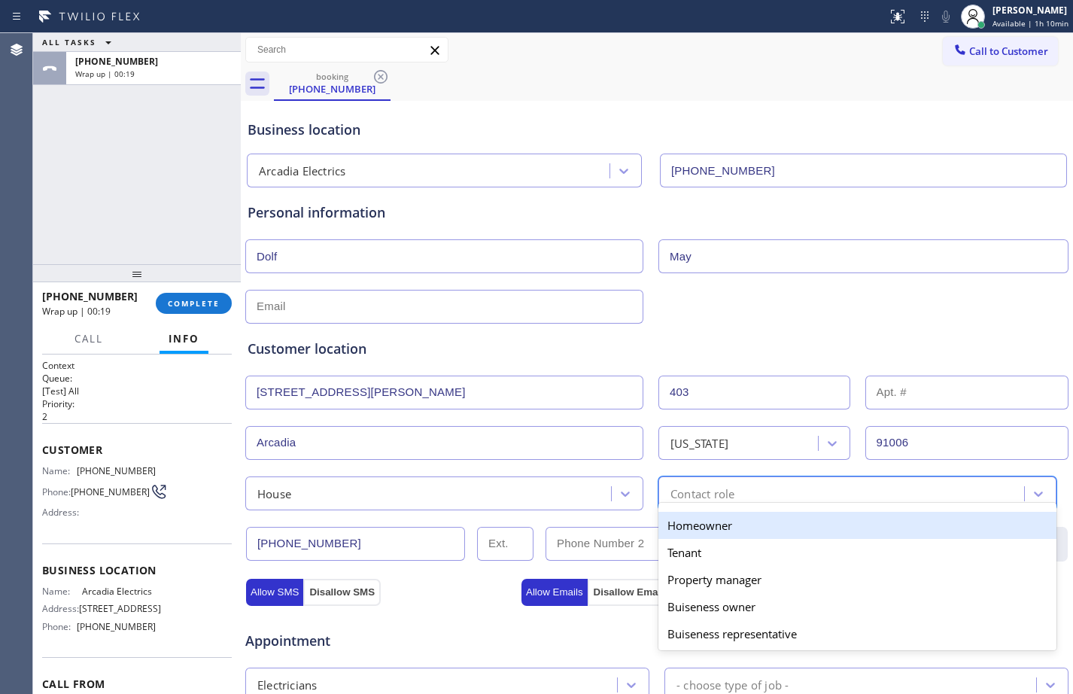
click at [684, 509] on div "option Homeowner focused, 1 of 5. 5 results available. Use Up and Down to choos…" at bounding box center [857, 493] width 398 height 34
click at [676, 524] on div "Homeowner" at bounding box center [857, 525] width 398 height 27
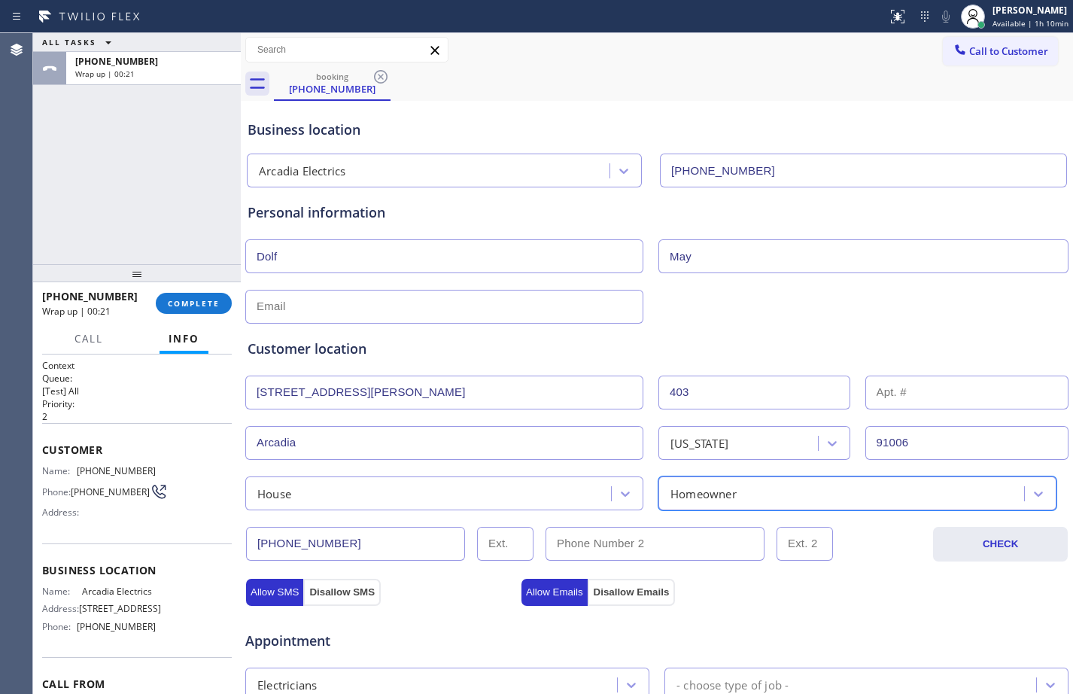
click at [387, 308] on input "text" at bounding box center [444, 307] width 398 height 34
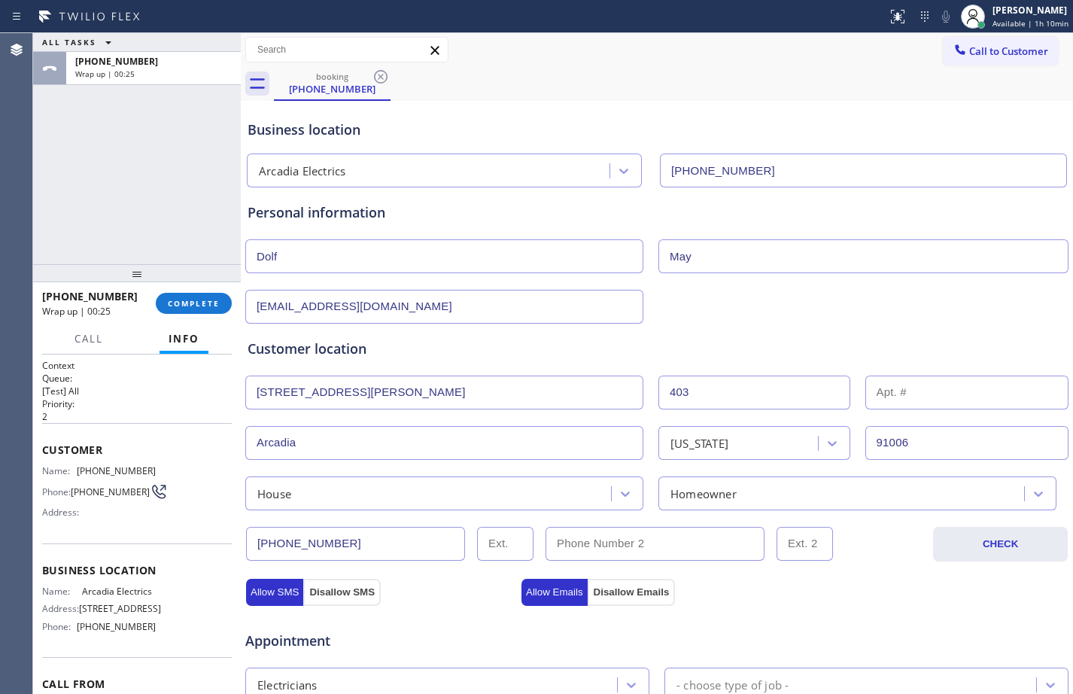
scroll to position [472, 0]
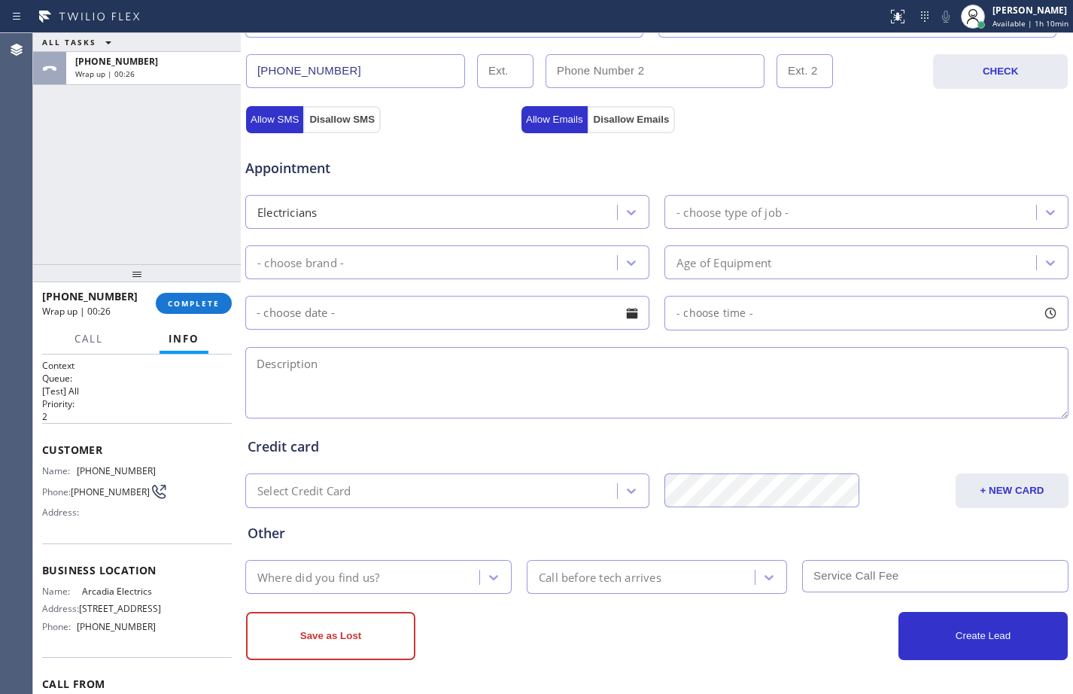
type input "[EMAIL_ADDRESS][DOMAIN_NAME]"
click at [313, 587] on div "Where did you find us?" at bounding box center [364, 576] width 229 height 26
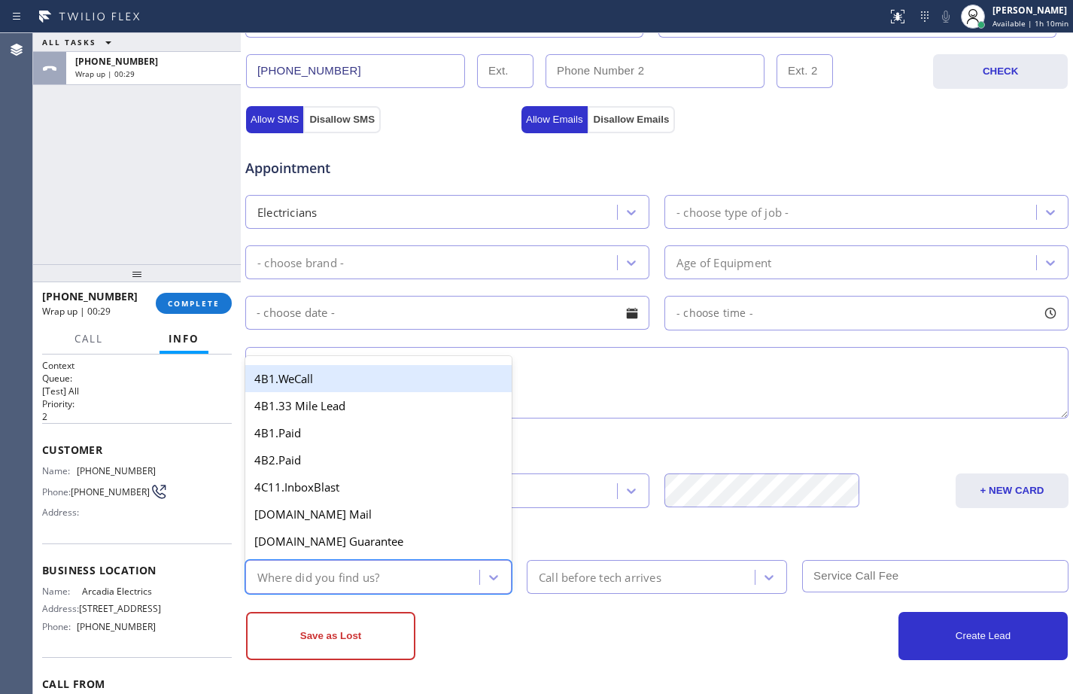
click at [758, 214] on div "- choose type of job -" at bounding box center [732, 211] width 112 height 17
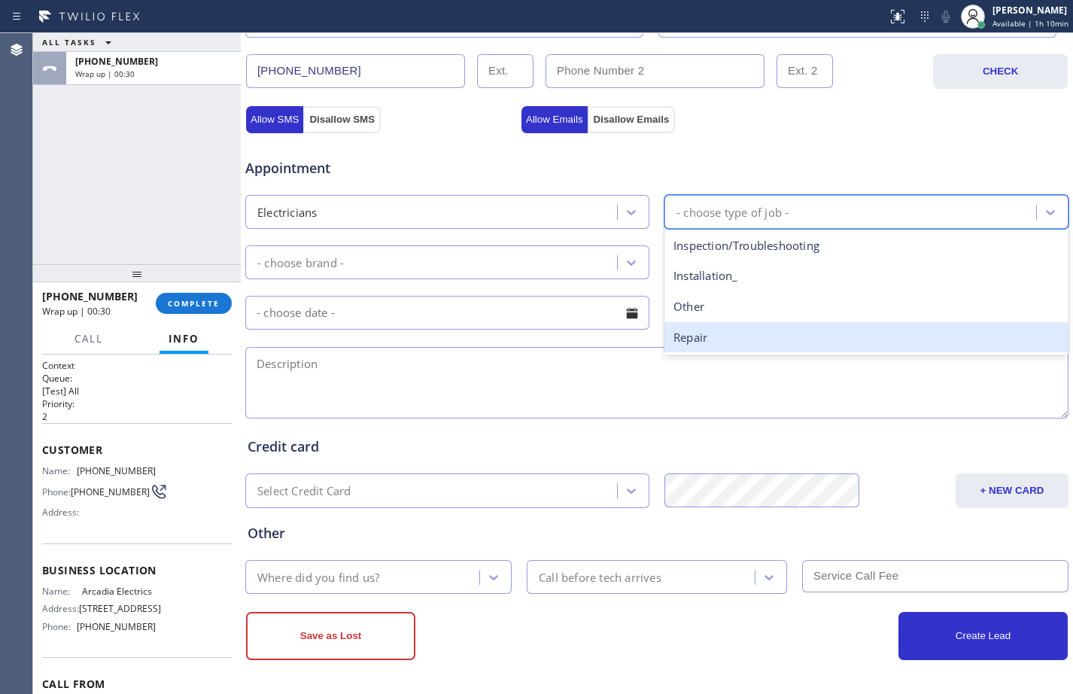
click at [711, 340] on div "Repair" at bounding box center [866, 337] width 404 height 31
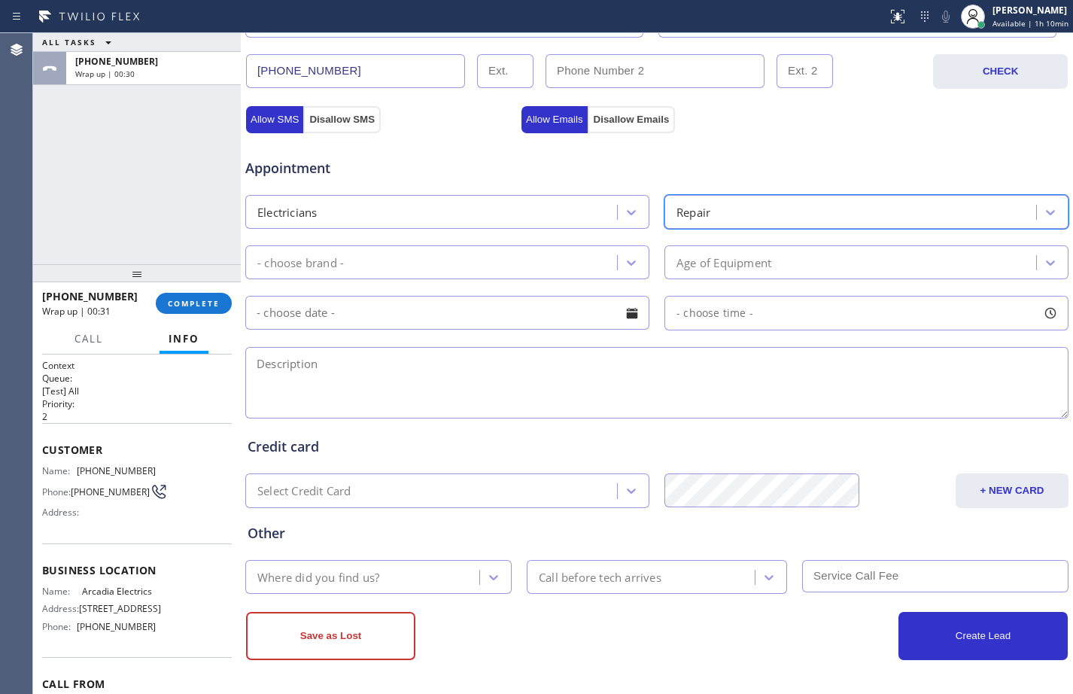
click at [537, 265] on div "- choose brand -" at bounding box center [433, 262] width 367 height 26
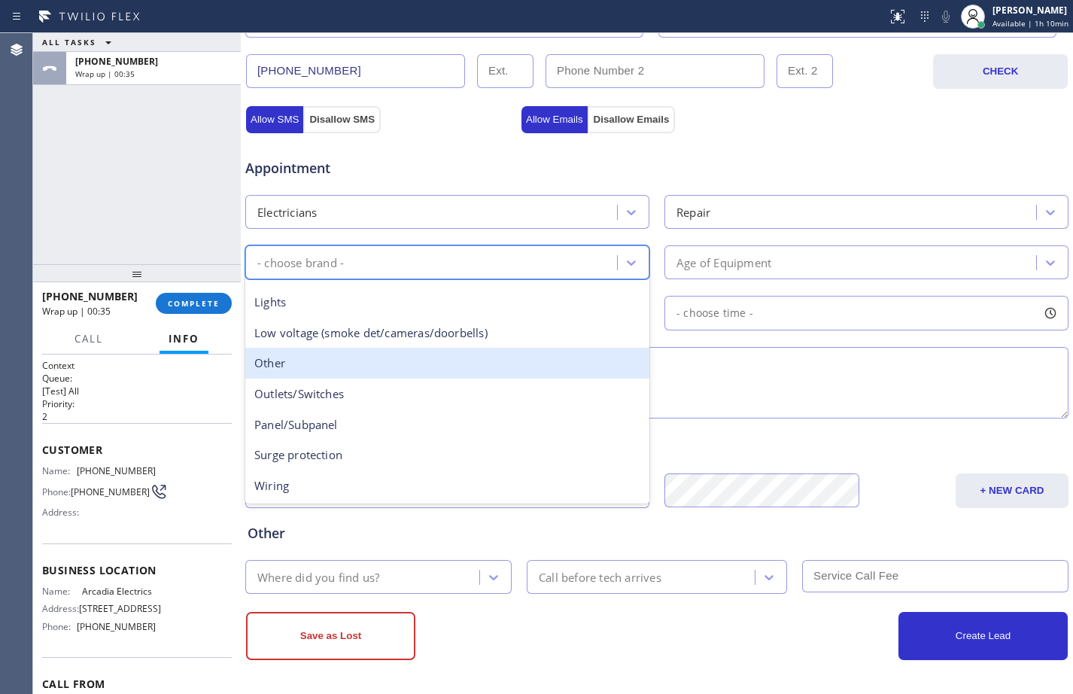
scroll to position [0, 0]
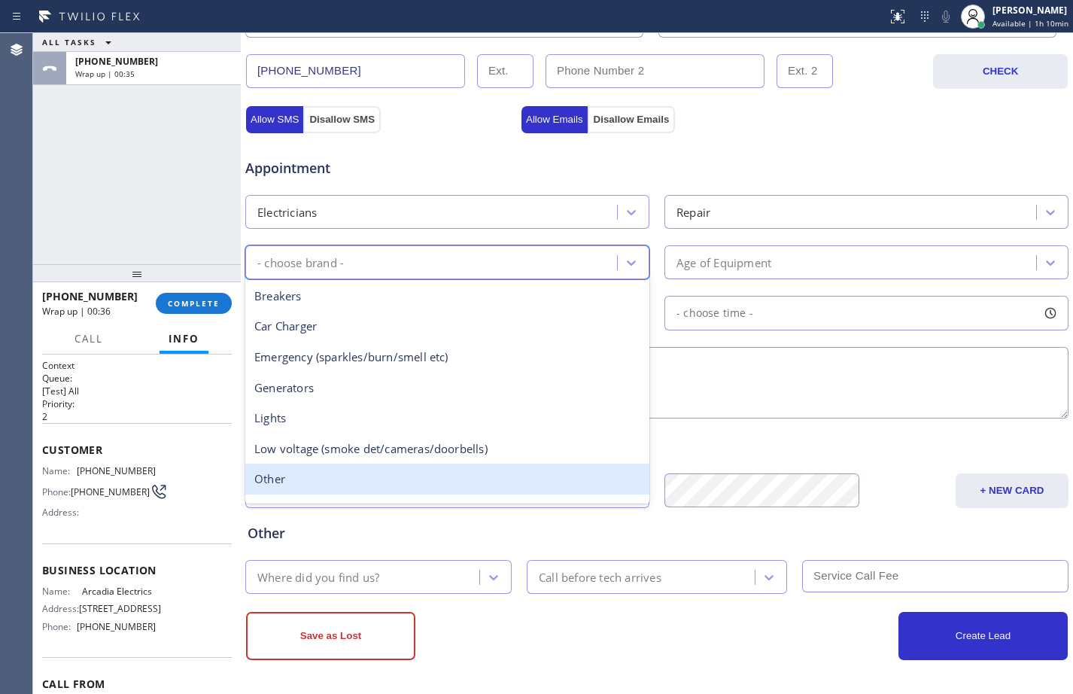
click at [287, 478] on div "Other" at bounding box center [447, 478] width 404 height 31
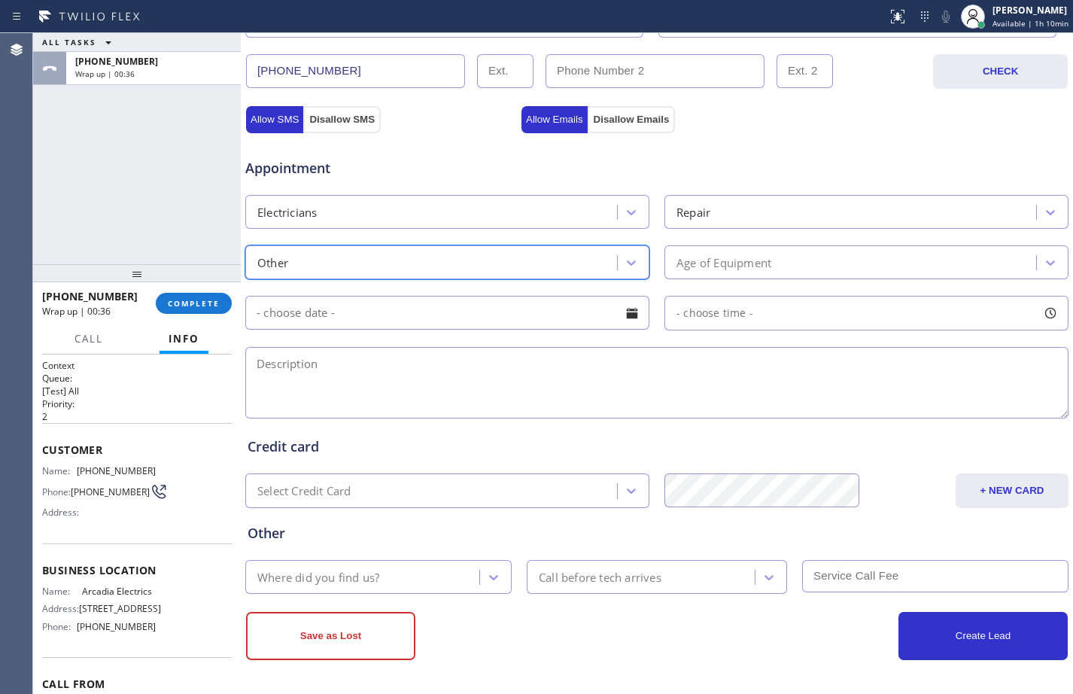
click at [825, 264] on div "Age of Equipment" at bounding box center [852, 262] width 367 height 26
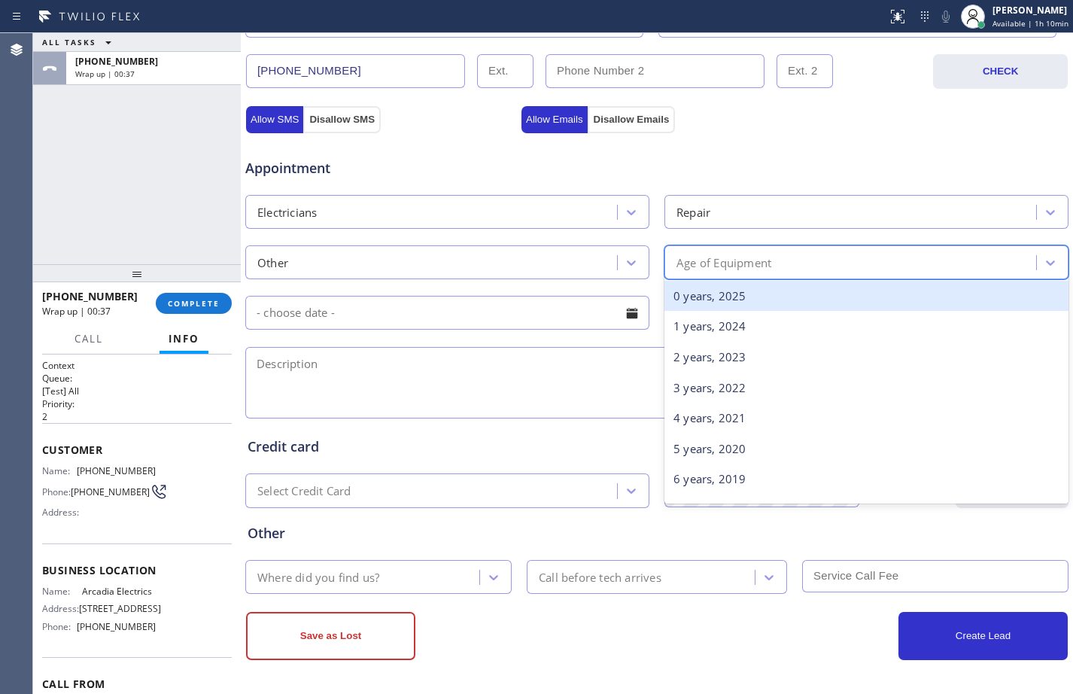
click at [721, 307] on div "0 years, 2025" at bounding box center [866, 296] width 404 height 31
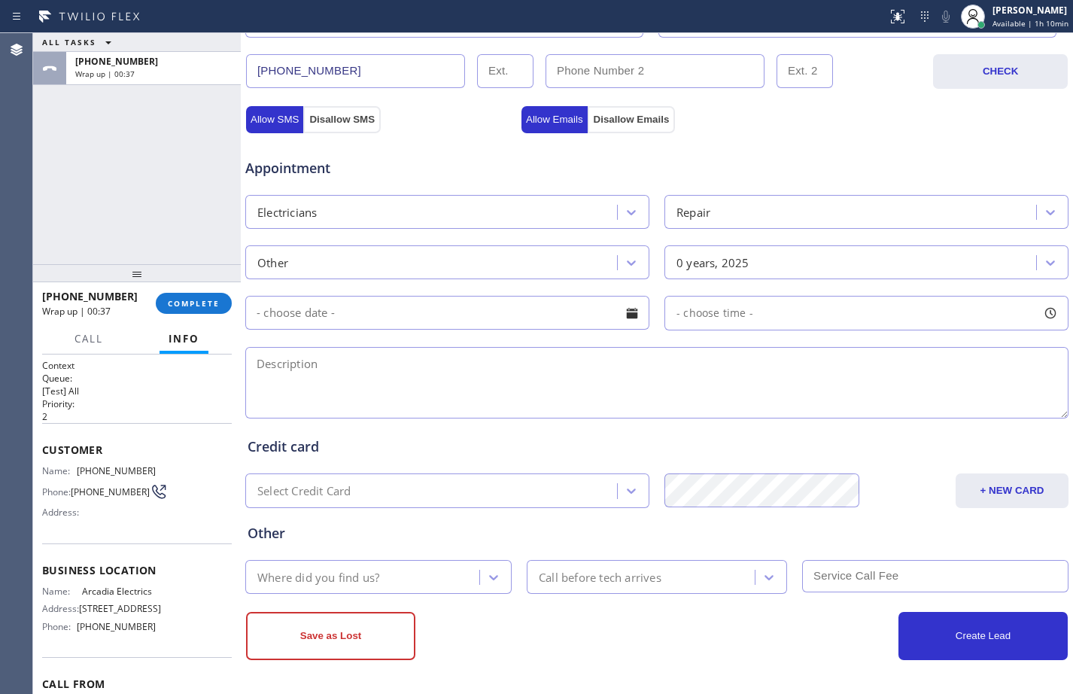
click at [448, 307] on input "text" at bounding box center [447, 313] width 404 height 34
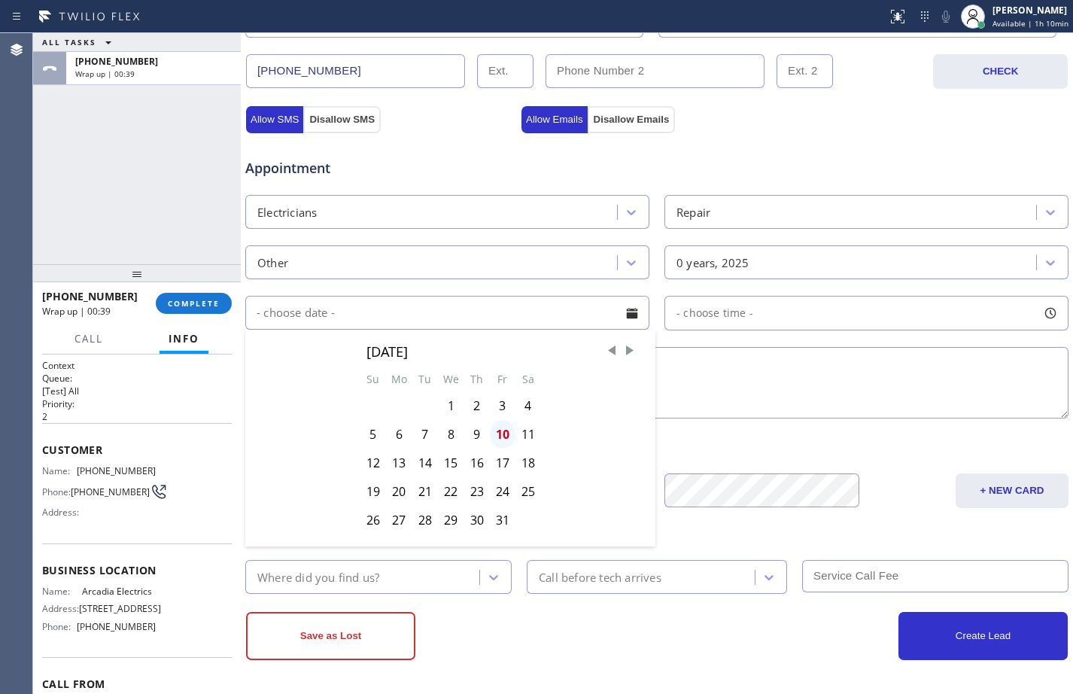
click at [505, 435] on div "10" at bounding box center [503, 434] width 26 height 29
type input "[DATE]"
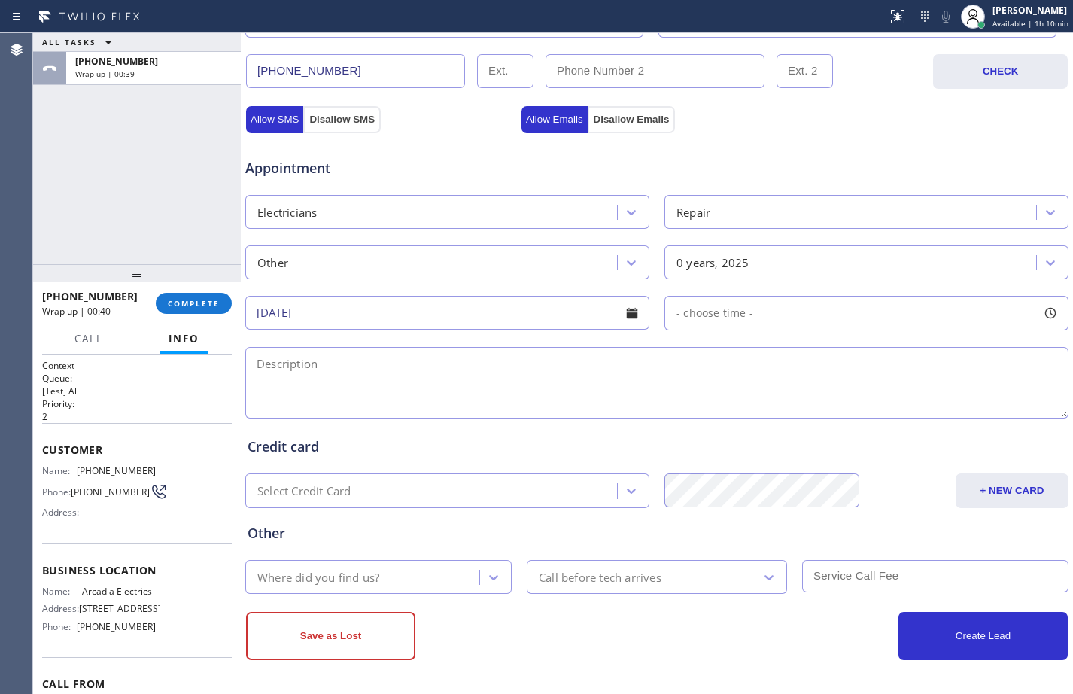
click at [806, 299] on div "- choose time -" at bounding box center [866, 313] width 404 height 35
drag, startPoint x: 672, startPoint y: 399, endPoint x: 844, endPoint y: 402, distance: 172.3
click at [844, 402] on div at bounding box center [853, 405] width 18 height 32
drag, startPoint x: 672, startPoint y: 407, endPoint x: 755, endPoint y: 416, distance: 84.0
click at [757, 416] on div at bounding box center [766, 405] width 18 height 32
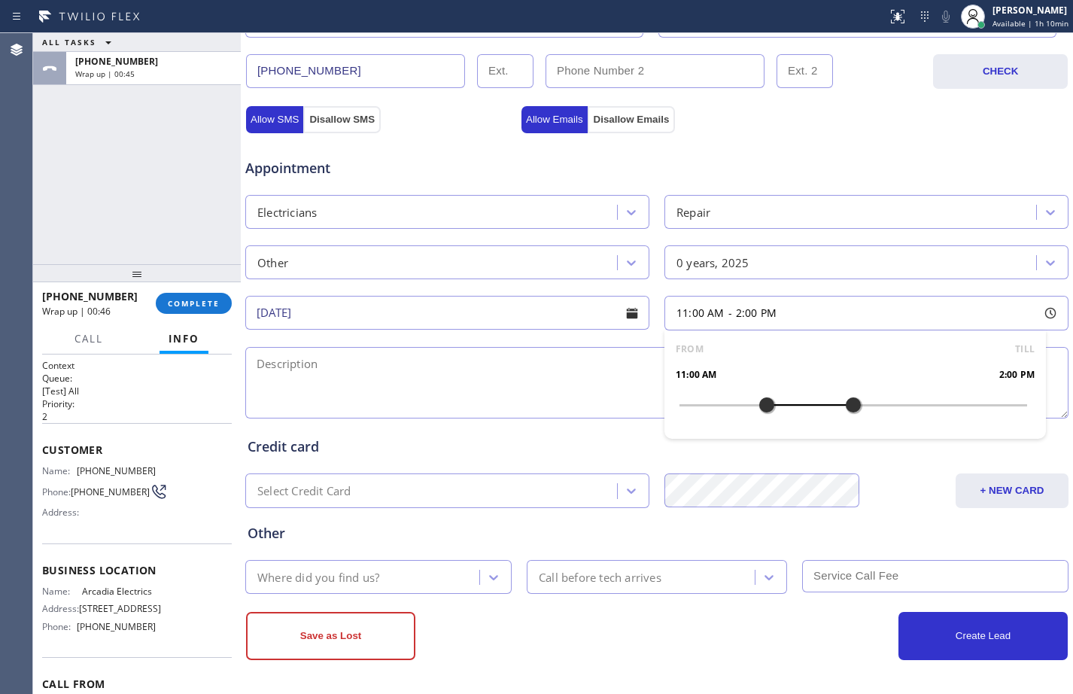
click at [536, 369] on textarea at bounding box center [656, 382] width 823 height 71
drag, startPoint x: 558, startPoint y: 388, endPoint x: 537, endPoint y: 379, distance: 22.9
click at [558, 388] on textarea "11-2/$60/" at bounding box center [656, 382] width 823 height 71
paste textarea "just blew a fuse to my kitchen for my refrigerator and for my microwave/there's…"
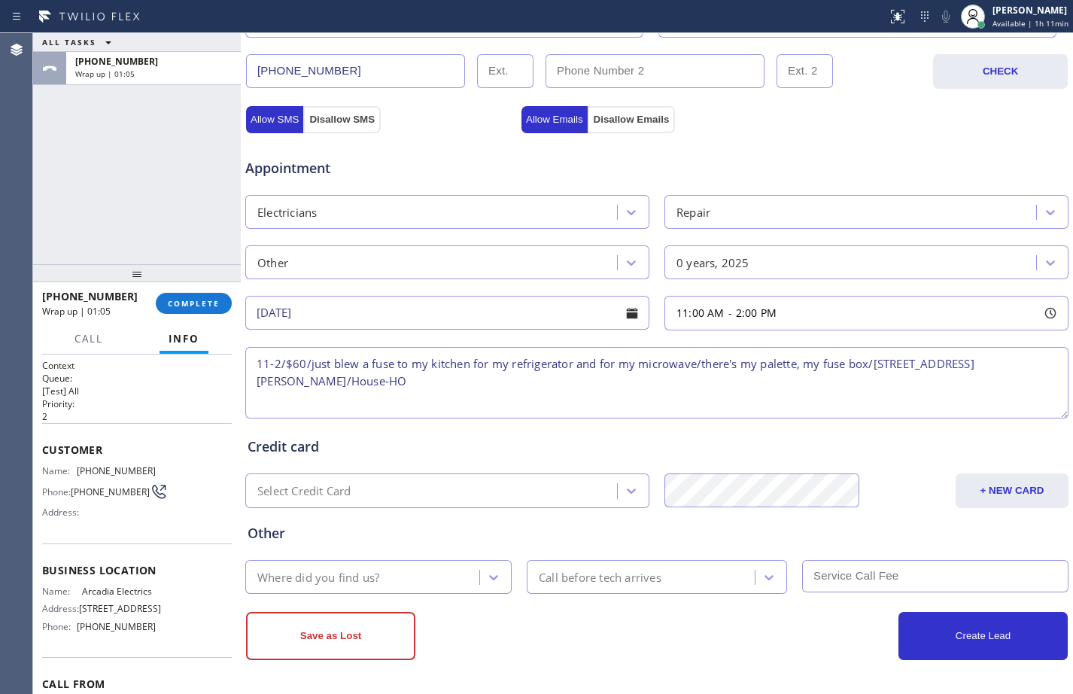
drag, startPoint x: 876, startPoint y: 371, endPoint x: 293, endPoint y: 384, distance: 583.9
click at [293, 384] on textarea "11-2/$60/just blew a fuse to my kitchen for my refrigerator and for my microwav…" at bounding box center [656, 382] width 823 height 71
click at [982, 371] on textarea "11-2/$60/just blew a fuse to my kitchen for my refrigerator and for my microwav…" at bounding box center [656, 382] width 823 height 71
paste textarea "[STREET_ADDRESS][PERSON_NAME]"
click at [539, 375] on textarea "11-2/$60/just blew a fuse to my kitchen for my refrigerator and for my microwav…" at bounding box center [656, 382] width 823 height 71
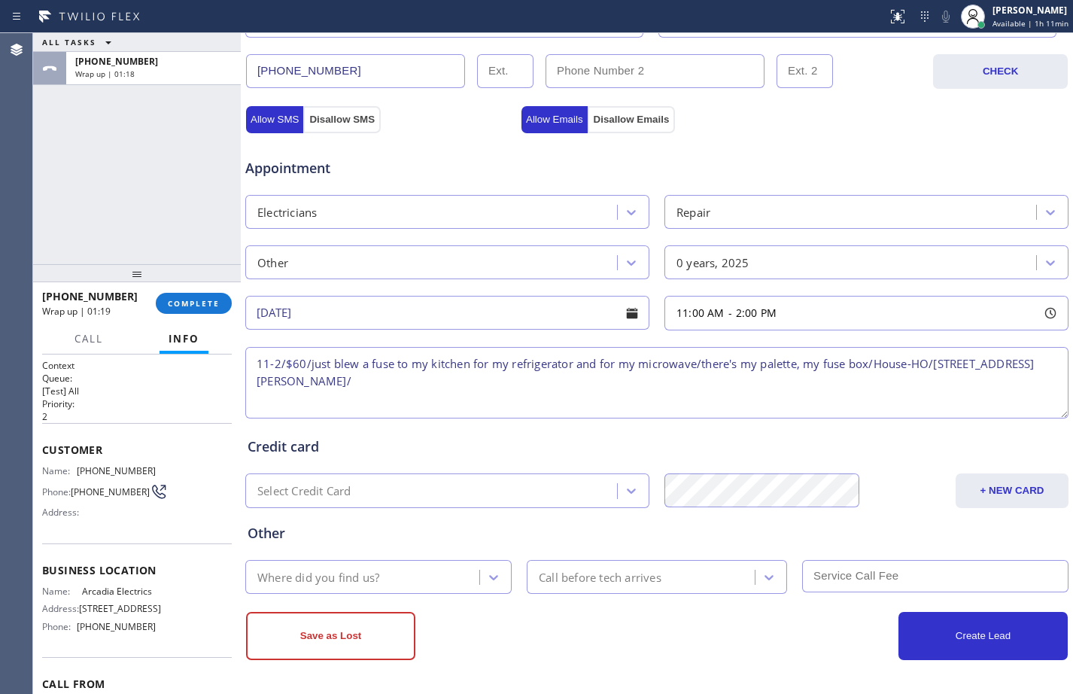
paste textarea "Arcadia Electrics"
paste textarea "Please call customer 30 minutes prior to arrival"
type textarea "11-2/$60/just blew a fuse to my kitchen for my refrigerator and for my microwav…"
click at [395, 575] on div "Where did you find us?" at bounding box center [364, 576] width 229 height 26
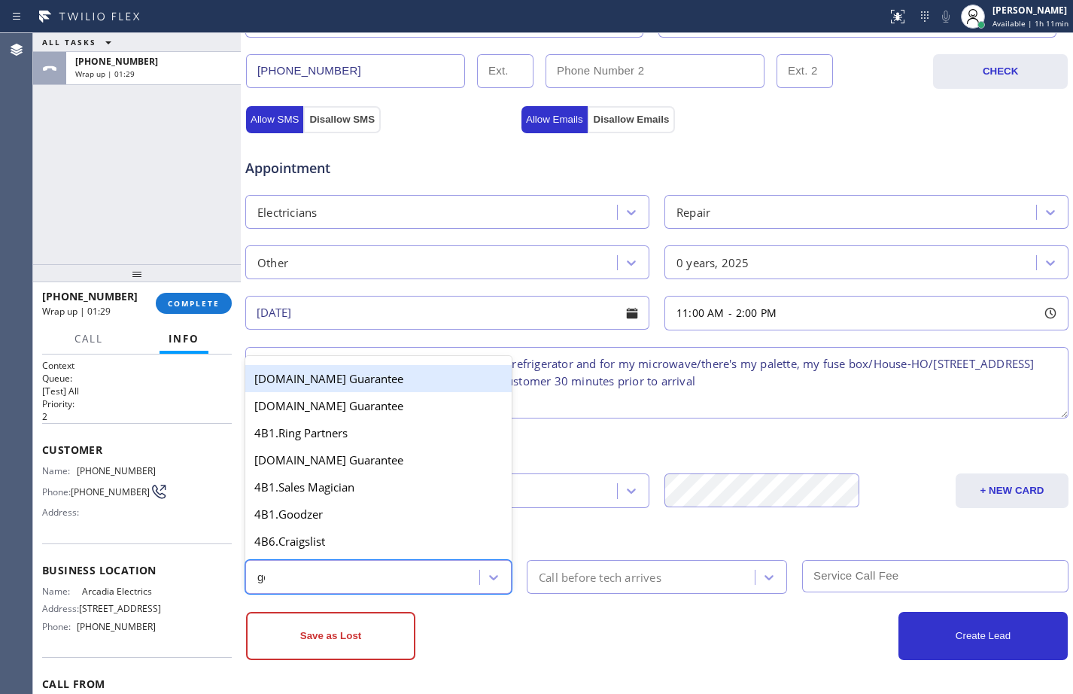
type input "goo"
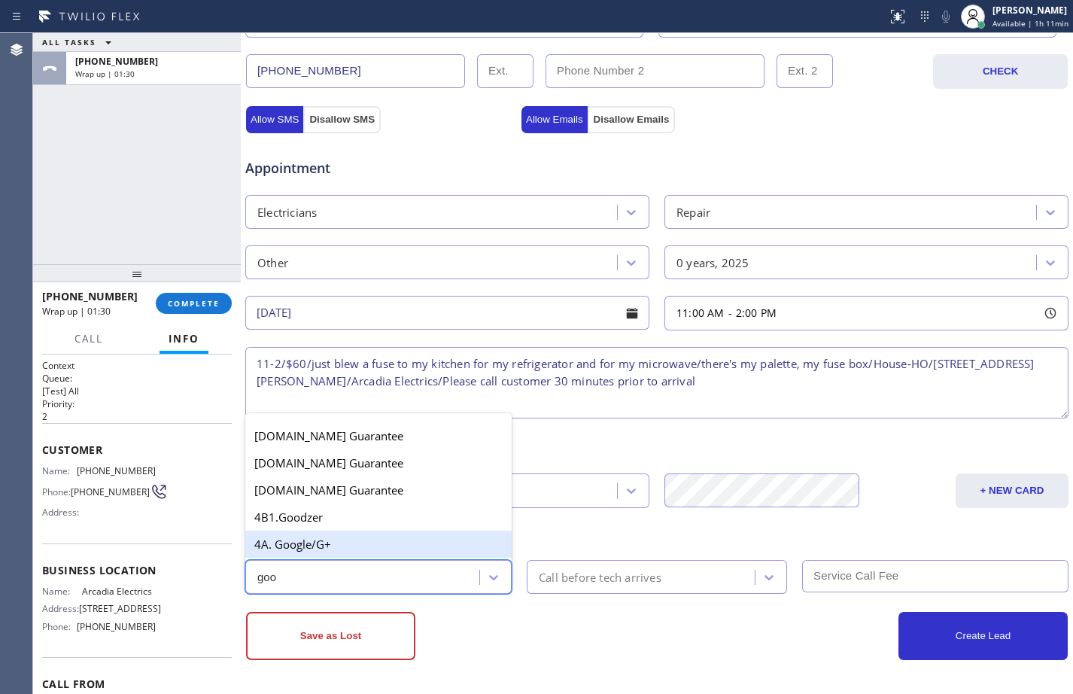
click at [348, 538] on div "4A. Google/G+" at bounding box center [378, 543] width 266 height 27
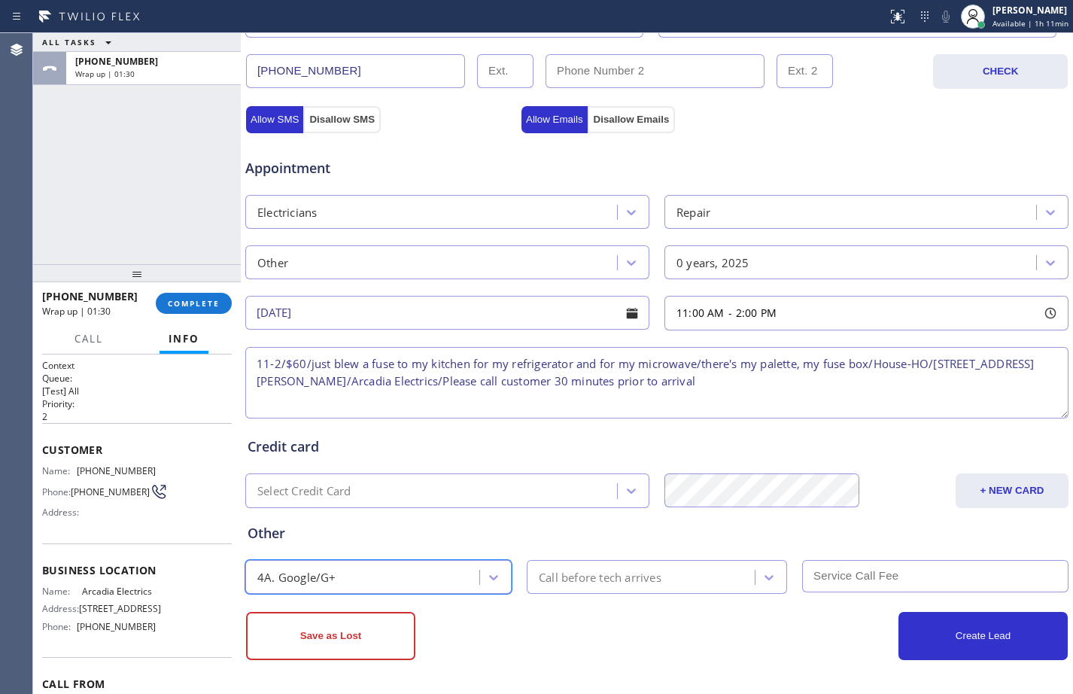
click at [584, 570] on div "Call before tech arrives" at bounding box center [600, 576] width 123 height 17
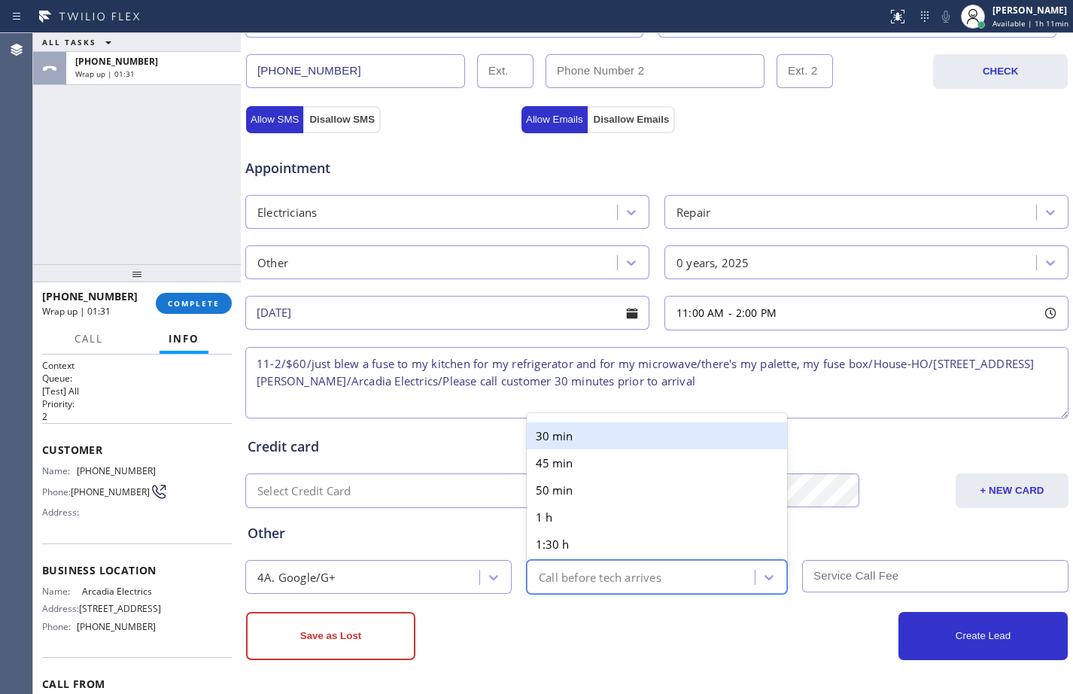
click at [571, 439] on div "30 min" at bounding box center [657, 435] width 260 height 27
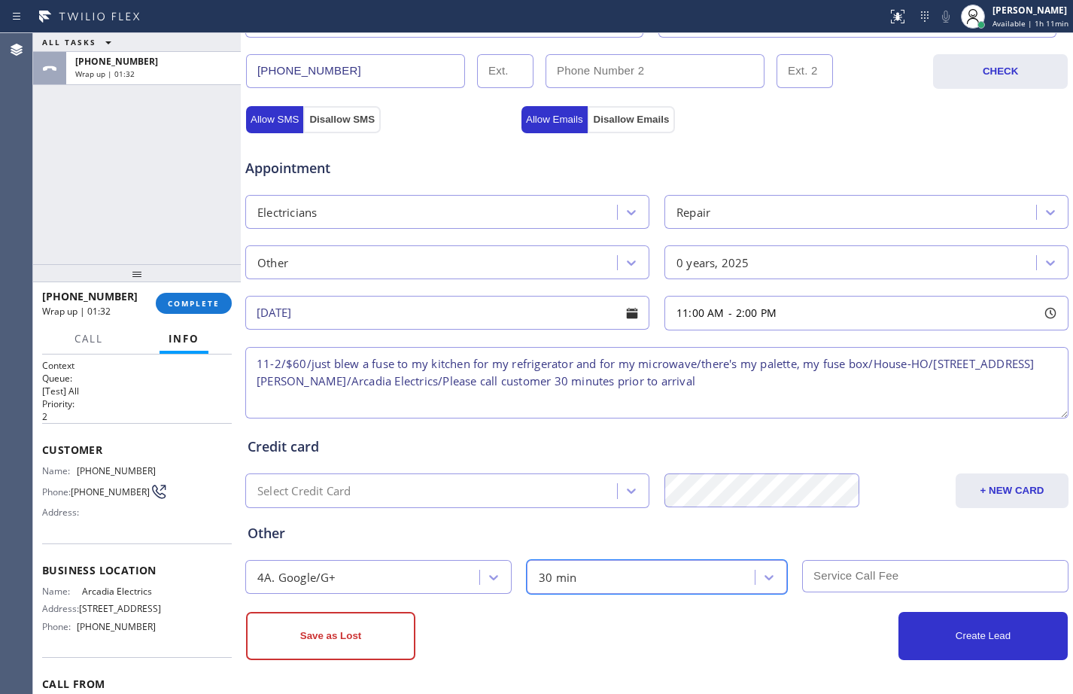
click at [841, 580] on input "text" at bounding box center [935, 576] width 266 height 32
type input "60"
click at [272, 384] on textarea "11-2/$60/just blew a fuse to my kitchen for my refrigerator and for my microwav…" at bounding box center [656, 382] width 823 height 71
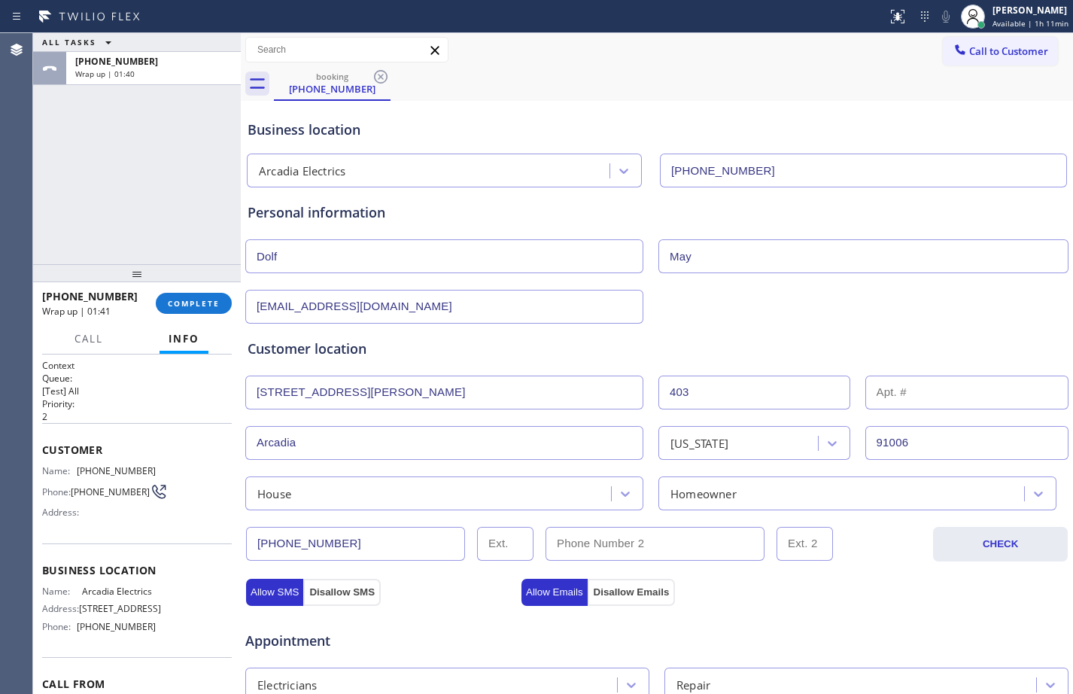
scroll to position [472, 0]
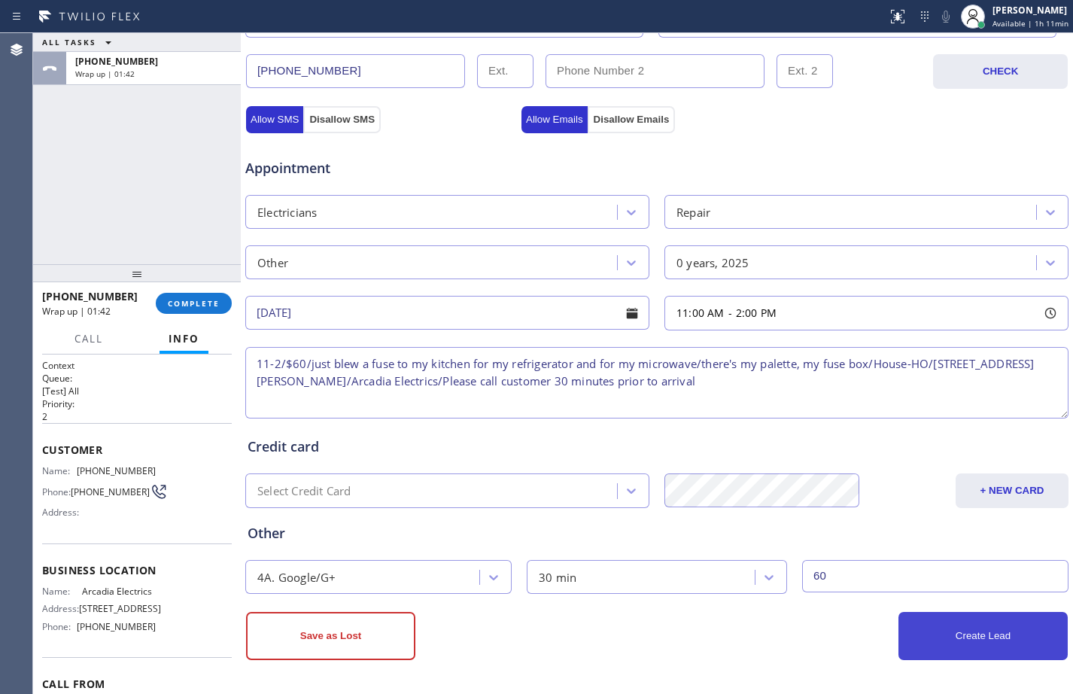
type textarea "11-2/$60/just blew a fuse to my kitchen for my refrigerator and for my microwav…"
click at [935, 639] on button "Create Lead" at bounding box center [982, 636] width 169 height 48
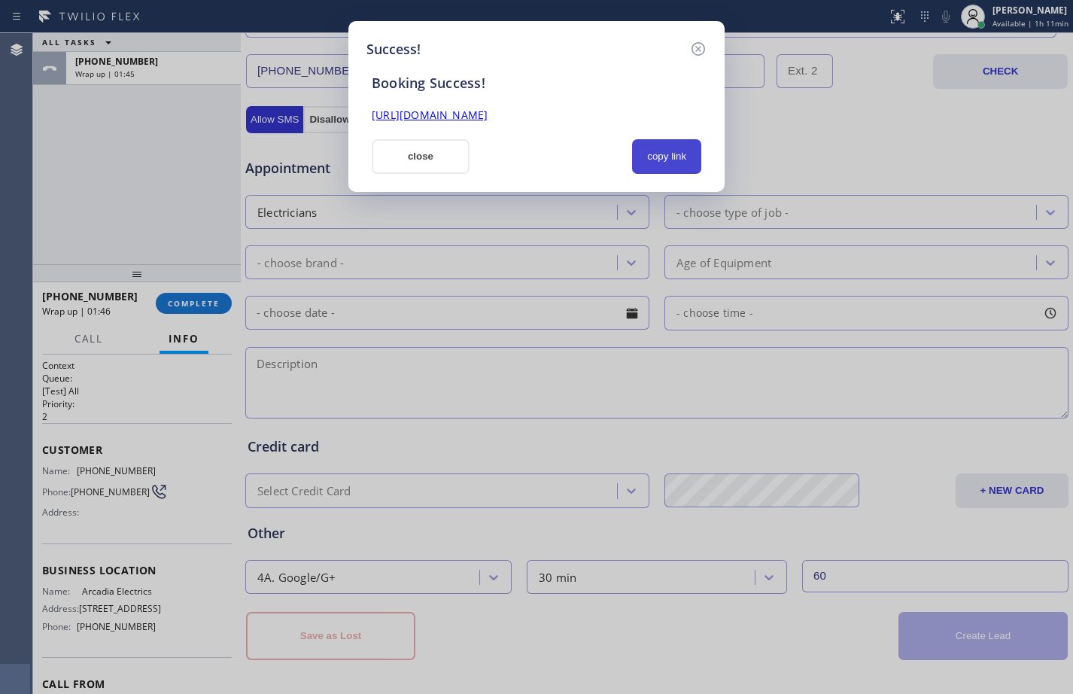
click at [659, 156] on button "copy link" at bounding box center [666, 156] width 69 height 35
click at [487, 111] on link "[URL][DOMAIN_NAME]" at bounding box center [430, 115] width 116 height 14
click at [437, 158] on button "close" at bounding box center [421, 156] width 98 height 35
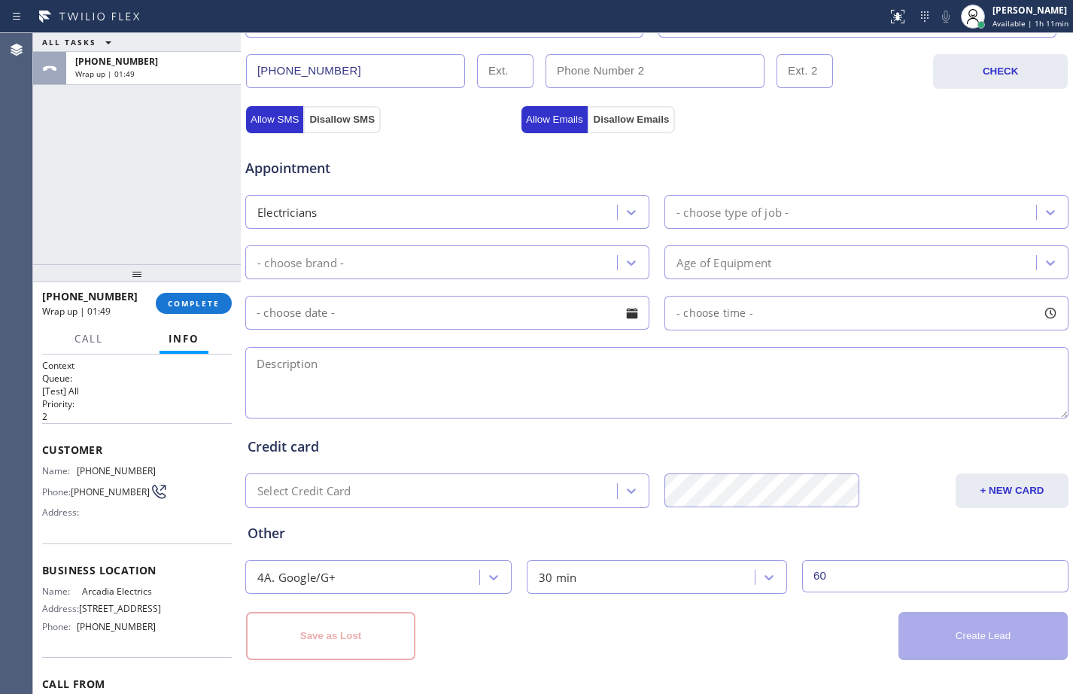
click at [197, 317] on div "[PHONE_NUMBER] Wrap up | 01:49 COMPLETE" at bounding box center [137, 303] width 190 height 39
click at [203, 305] on span "COMPLETE" at bounding box center [194, 303] width 52 height 11
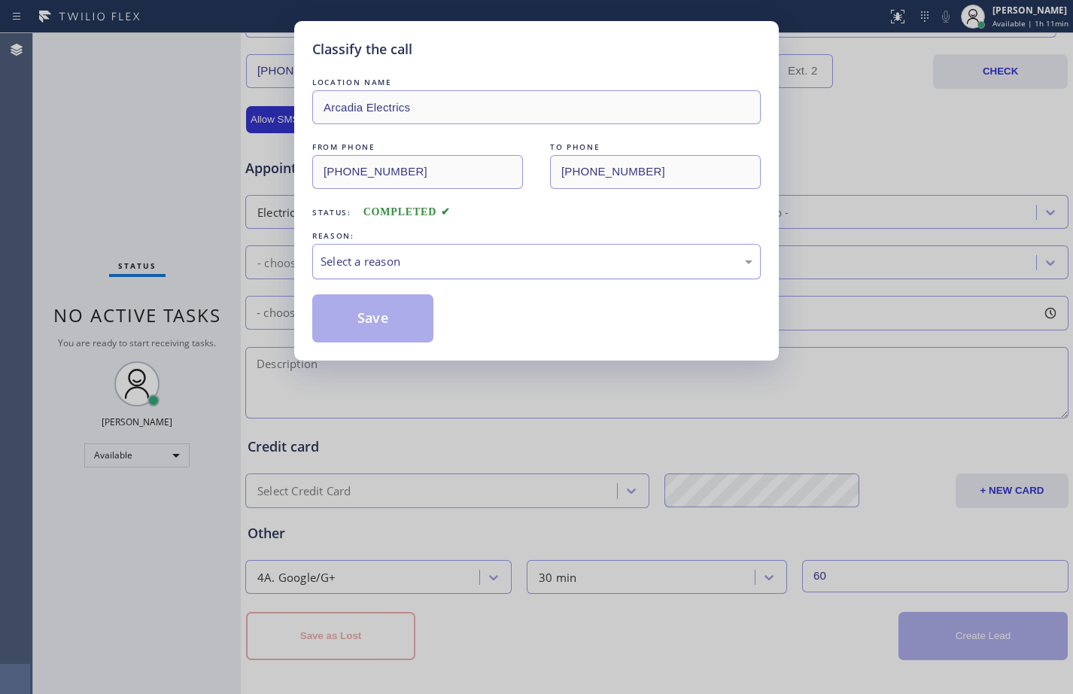
click at [535, 269] on div "Select a reason" at bounding box center [536, 261] width 432 height 17
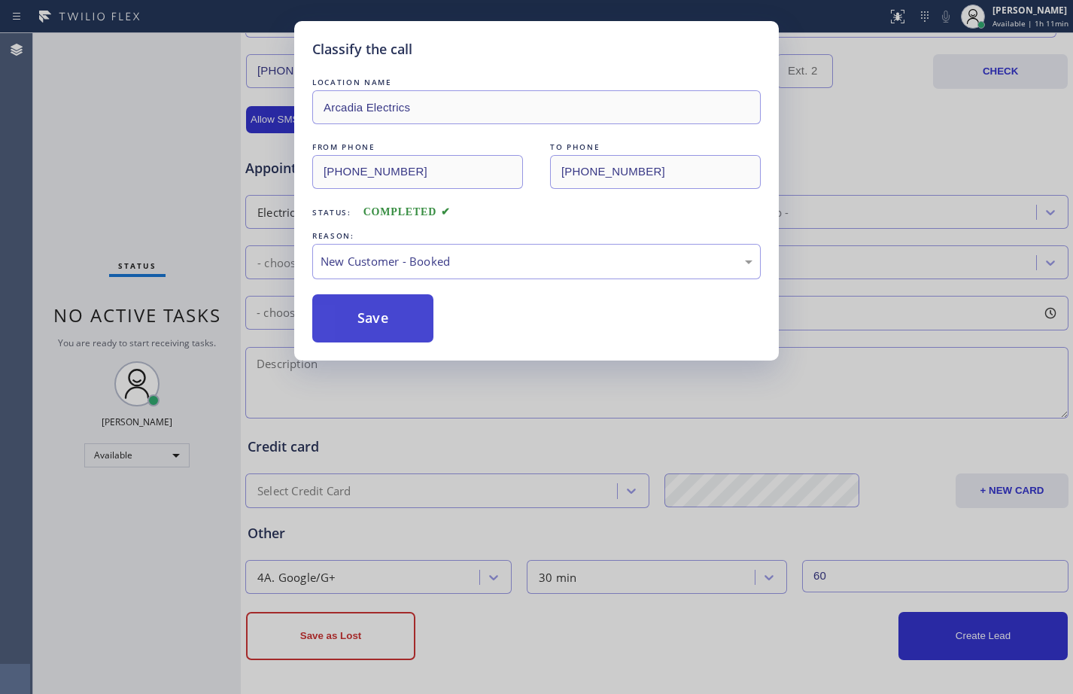
click at [378, 328] on button "Save" at bounding box center [372, 318] width 121 height 48
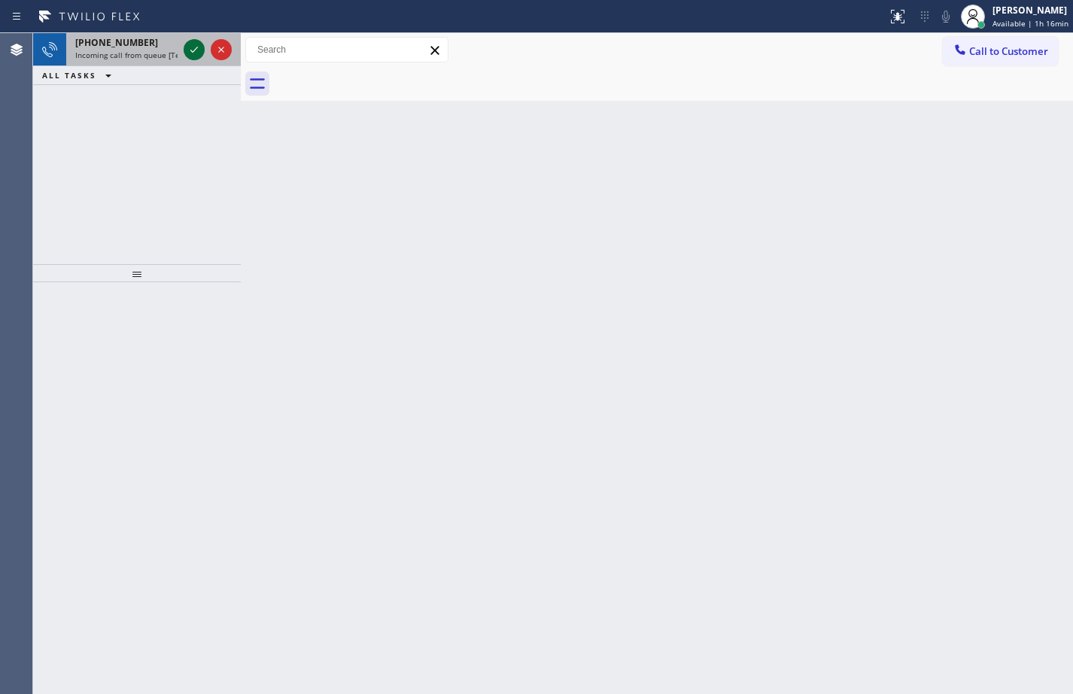
click at [196, 53] on icon at bounding box center [194, 50] width 18 height 18
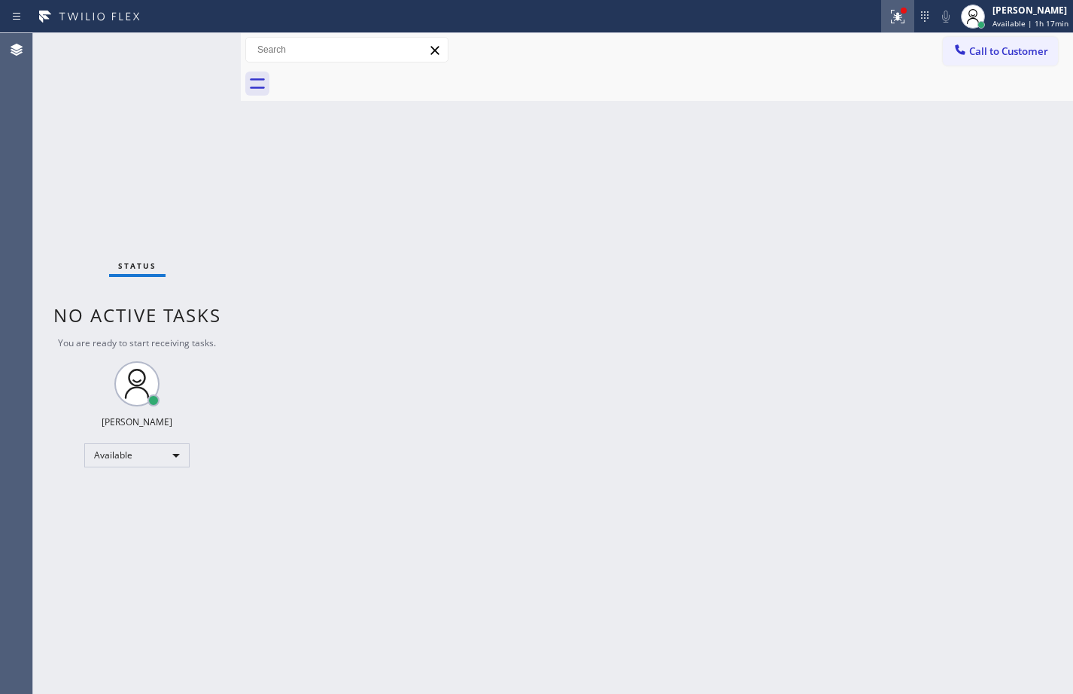
click at [899, 23] on div at bounding box center [897, 17] width 33 height 18
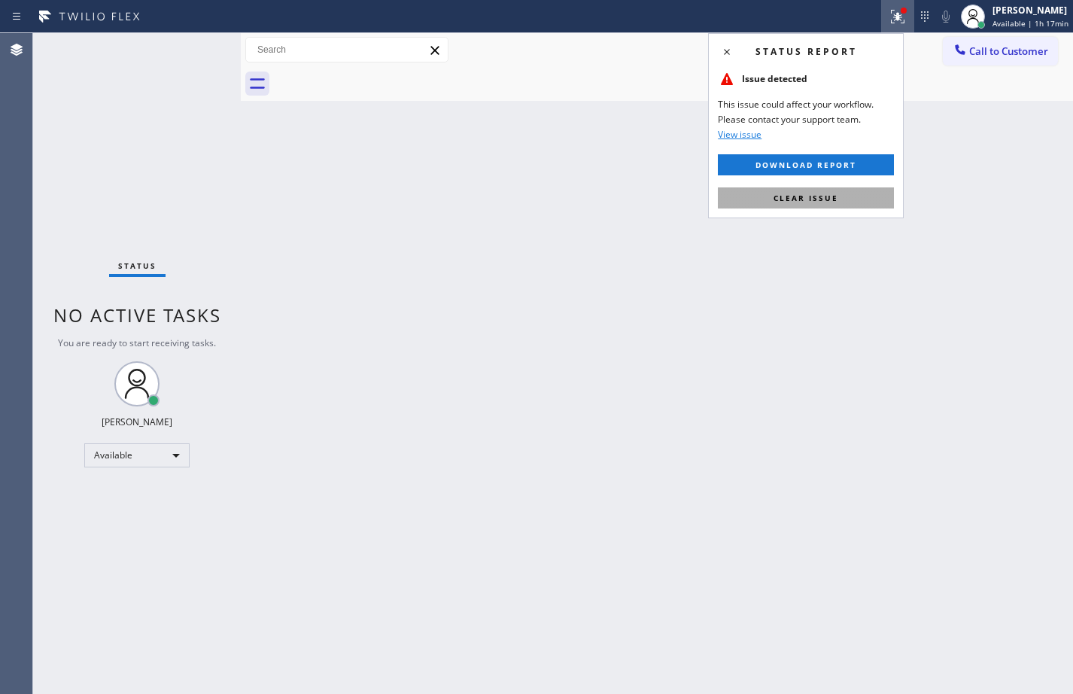
click at [797, 204] on button "Clear issue" at bounding box center [806, 197] width 176 height 21
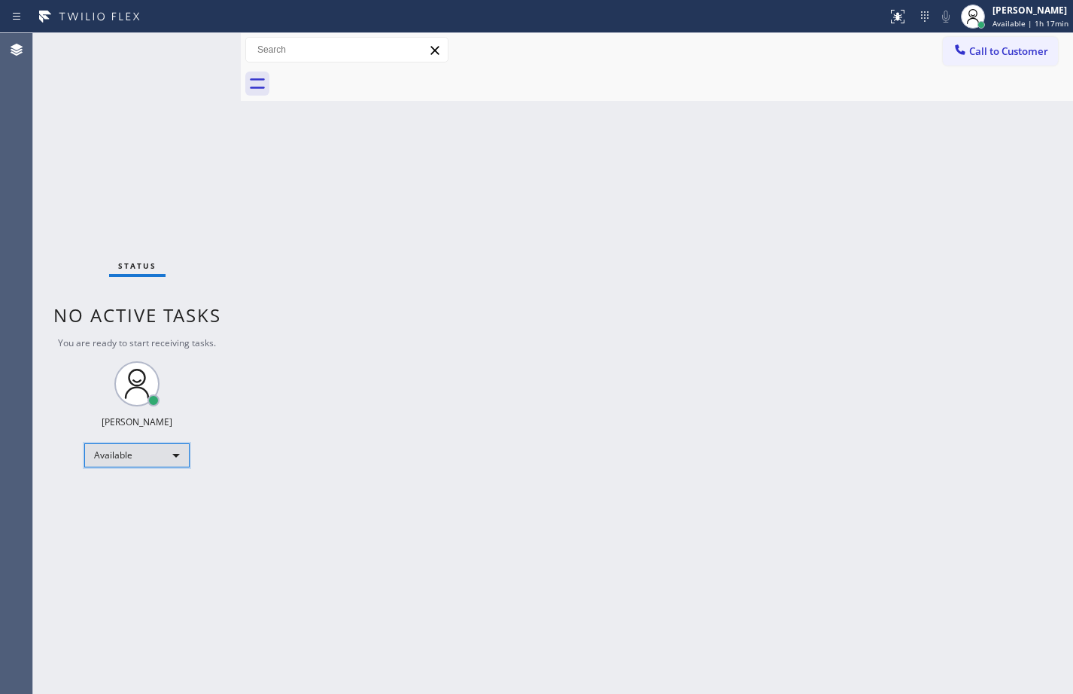
click at [161, 444] on div "Available" at bounding box center [136, 455] width 105 height 24
click at [154, 534] on li "Break" at bounding box center [136, 533] width 102 height 18
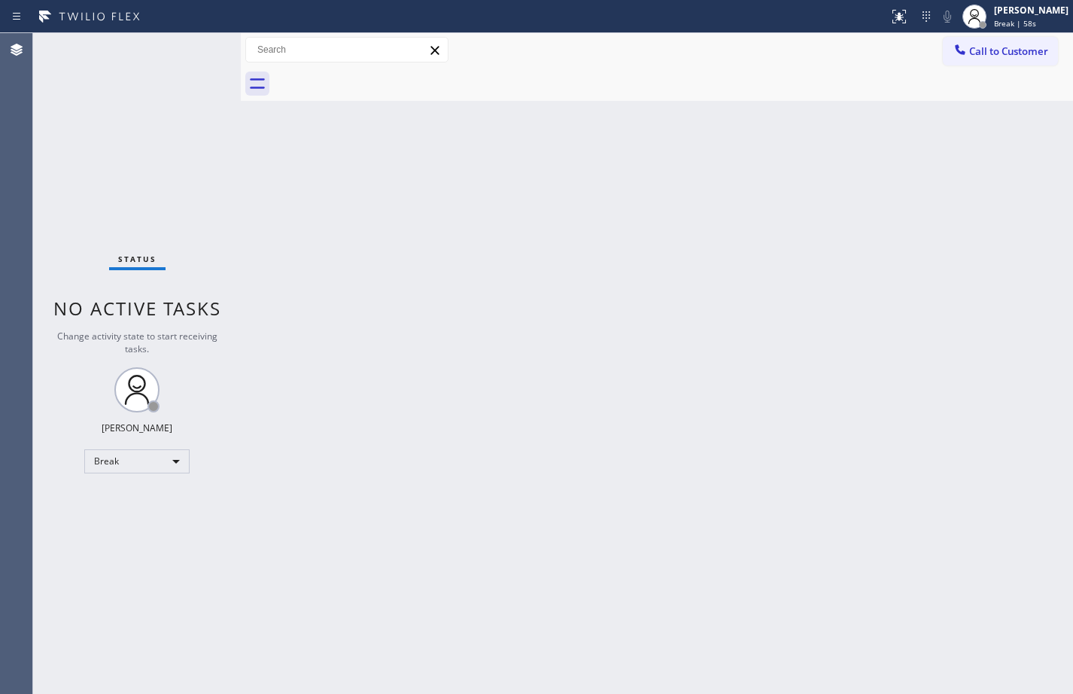
click at [193, 189] on div "Status No active tasks Change activity state to start receiving tasks. [PERSON_…" at bounding box center [137, 363] width 208 height 660
click at [148, 465] on div "Break" at bounding box center [136, 461] width 105 height 24
click at [158, 509] on li "Available" at bounding box center [136, 501] width 102 height 18
click at [208, 244] on div "Status No active tasks You are ready to start receiving tasks. [PERSON_NAME] Av…" at bounding box center [137, 363] width 208 height 660
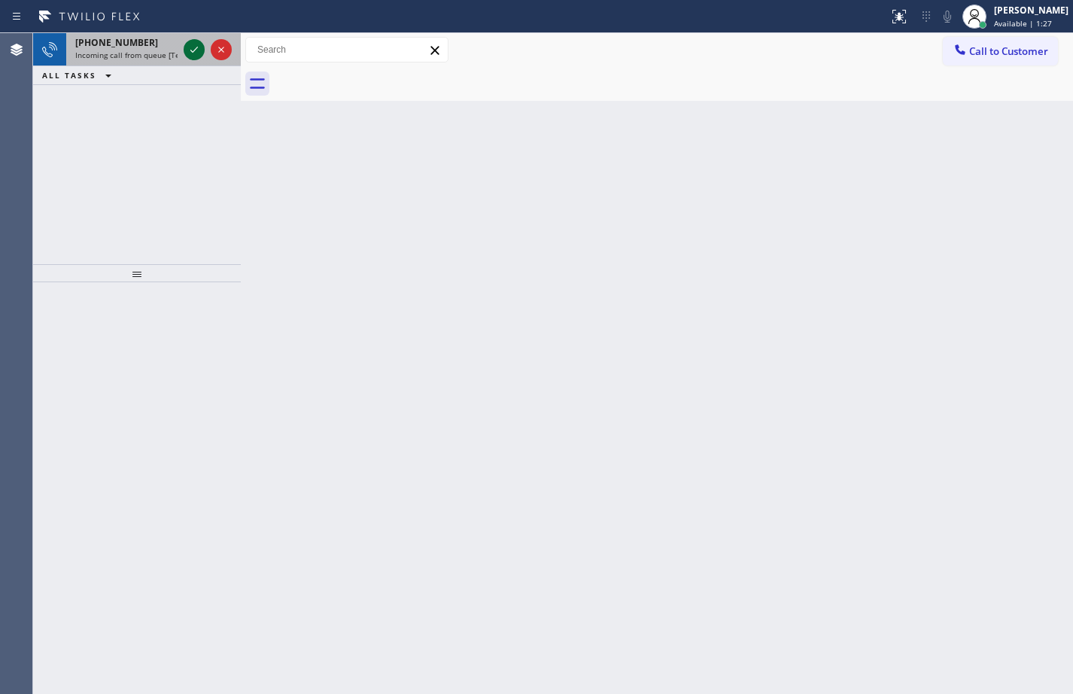
click at [198, 53] on icon at bounding box center [194, 50] width 18 height 18
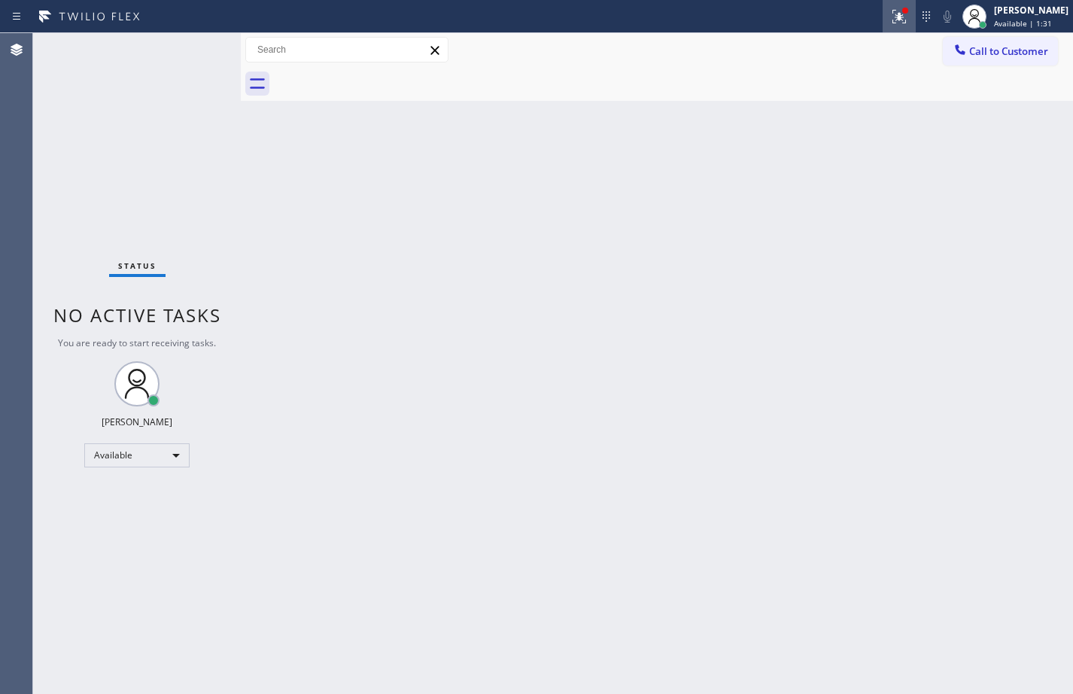
click at [901, 27] on button at bounding box center [898, 16] width 33 height 33
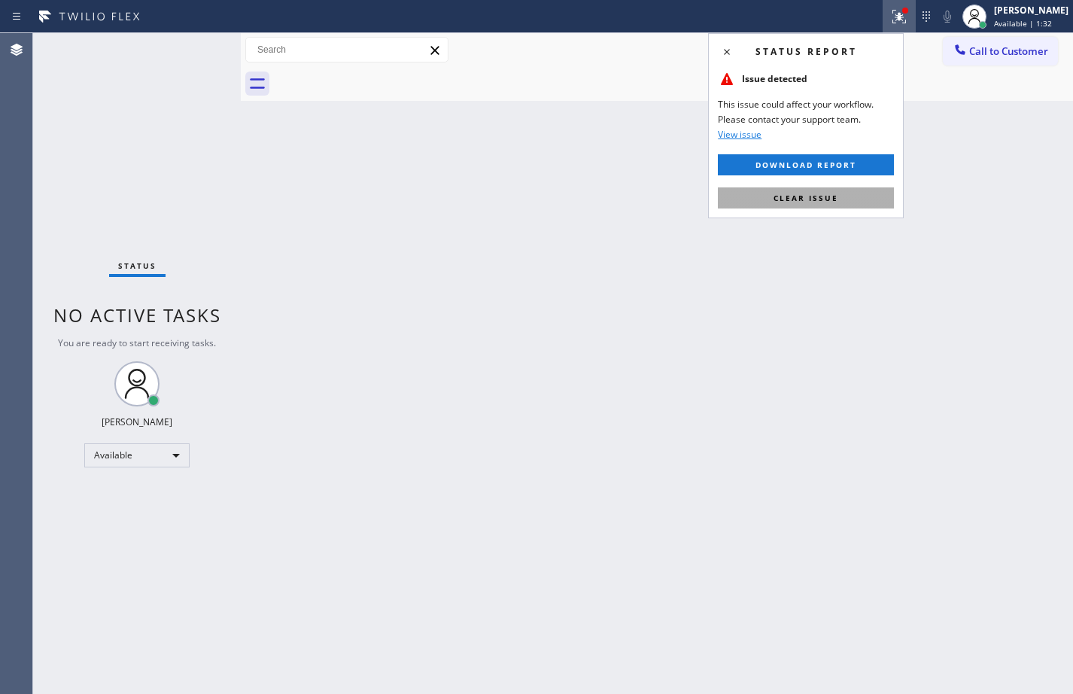
click at [791, 199] on span "Clear issue" at bounding box center [805, 198] width 65 height 11
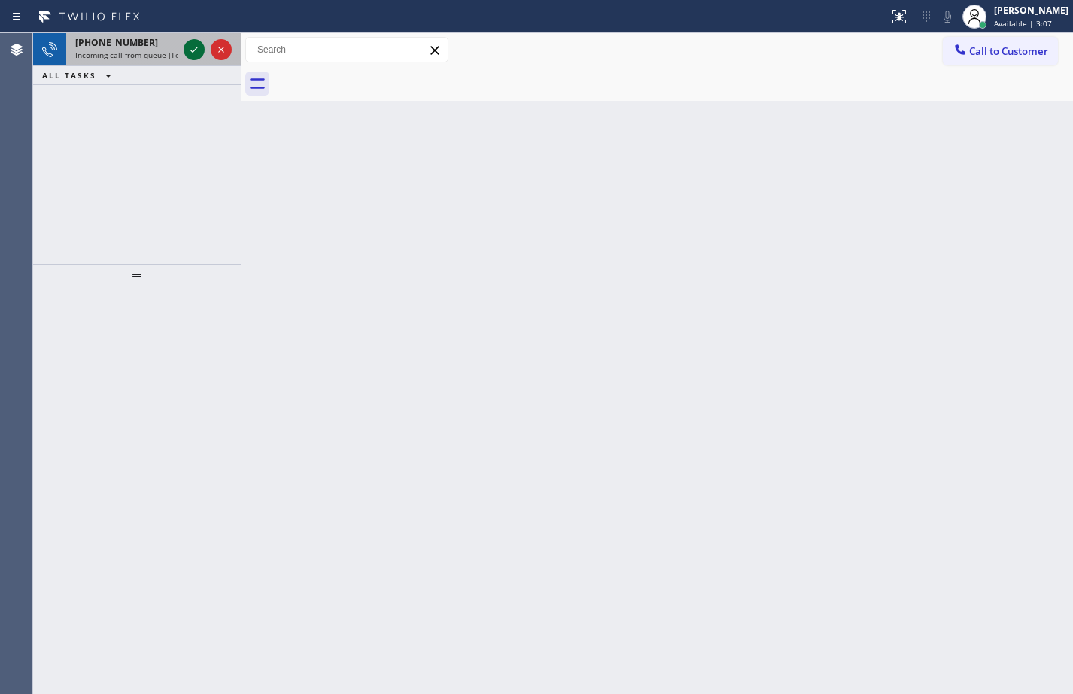
click at [191, 47] on icon at bounding box center [194, 50] width 18 height 18
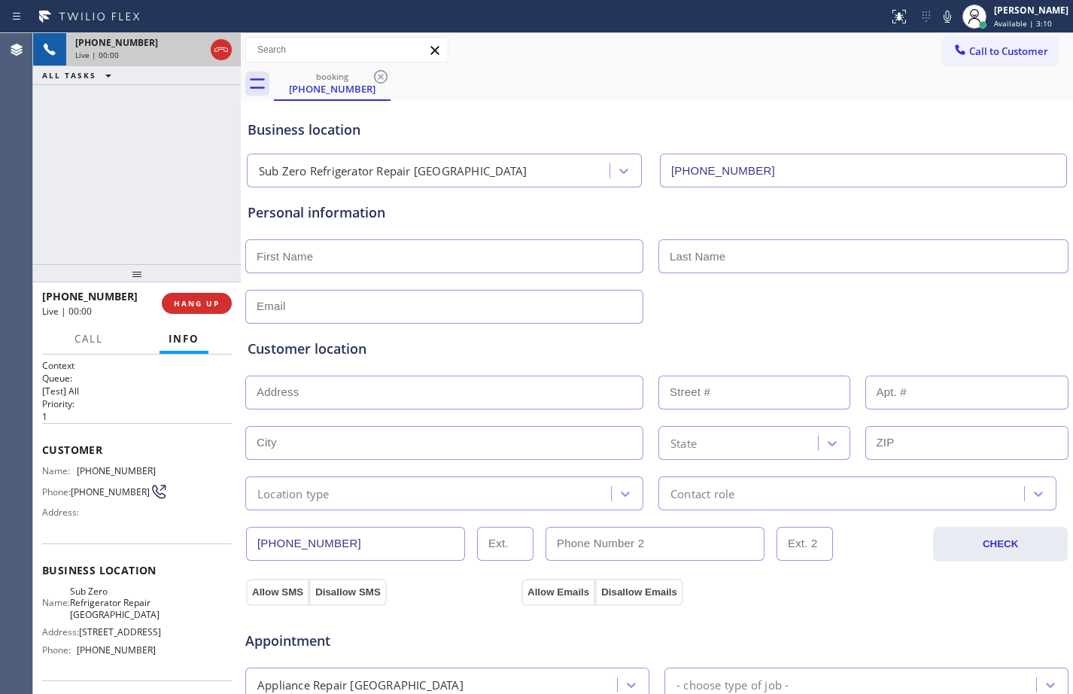
type input "[PHONE_NUMBER]"
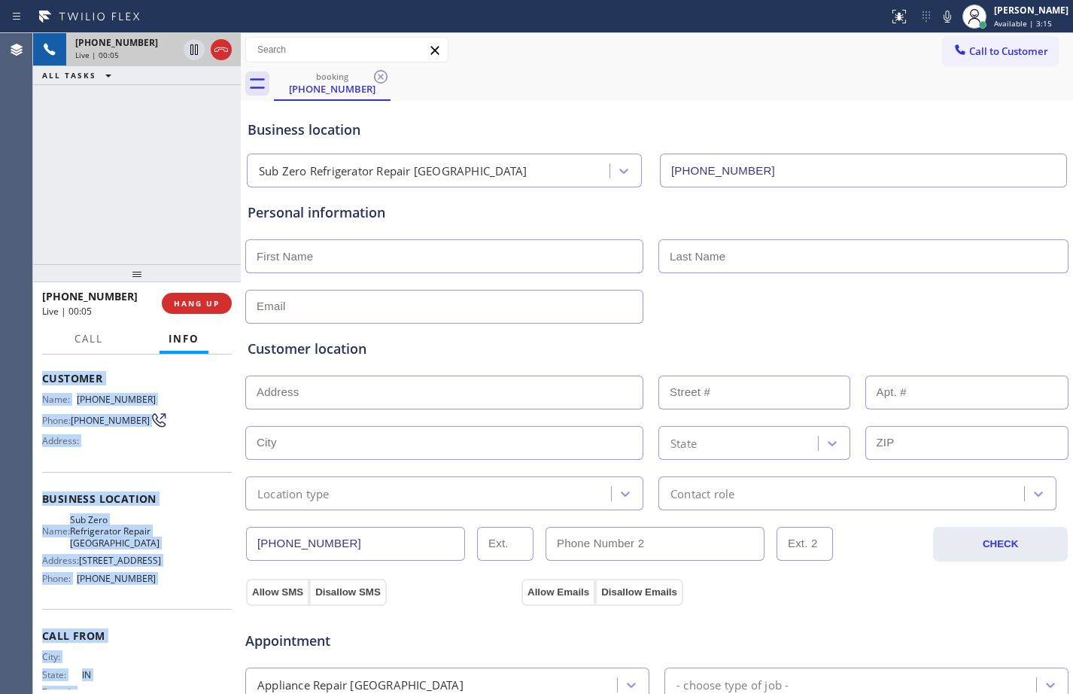
scroll to position [122, 0]
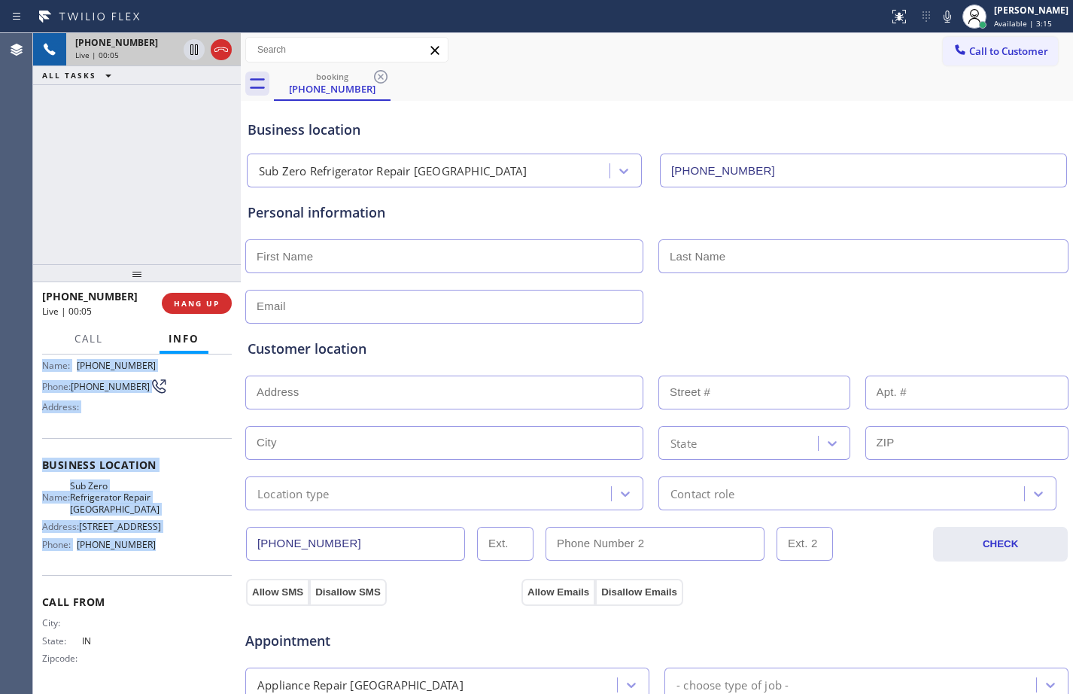
drag, startPoint x: 41, startPoint y: 445, endPoint x: 159, endPoint y: 566, distance: 169.2
click at [159, 566] on div "Context Queue: [Test] All Priority: 1 Customer Name: [PHONE_NUMBER] Phone: [PHO…" at bounding box center [137, 523] width 208 height 339
copy div "Customer Name: [PHONE_NUMBER] Phone: [PHONE_NUMBER] Address: Business location …"
drag, startPoint x: 198, startPoint y: 51, endPoint x: 308, endPoint y: 70, distance: 111.4
click at [198, 51] on icon at bounding box center [194, 49] width 8 height 11
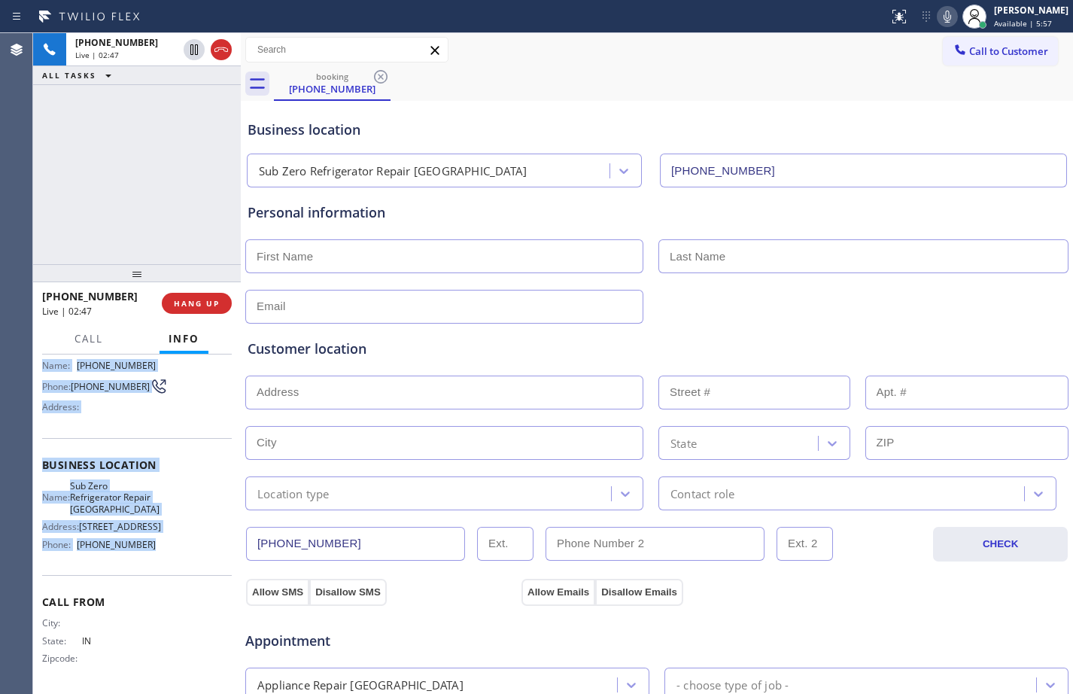
click at [940, 19] on icon at bounding box center [947, 17] width 18 height 18
click at [169, 180] on div "[PHONE_NUMBER] Live | 04:08 ALL TASKS ALL TASKS ACTIVE TASKS TASKS IN WRAP UP" at bounding box center [137, 148] width 208 height 231
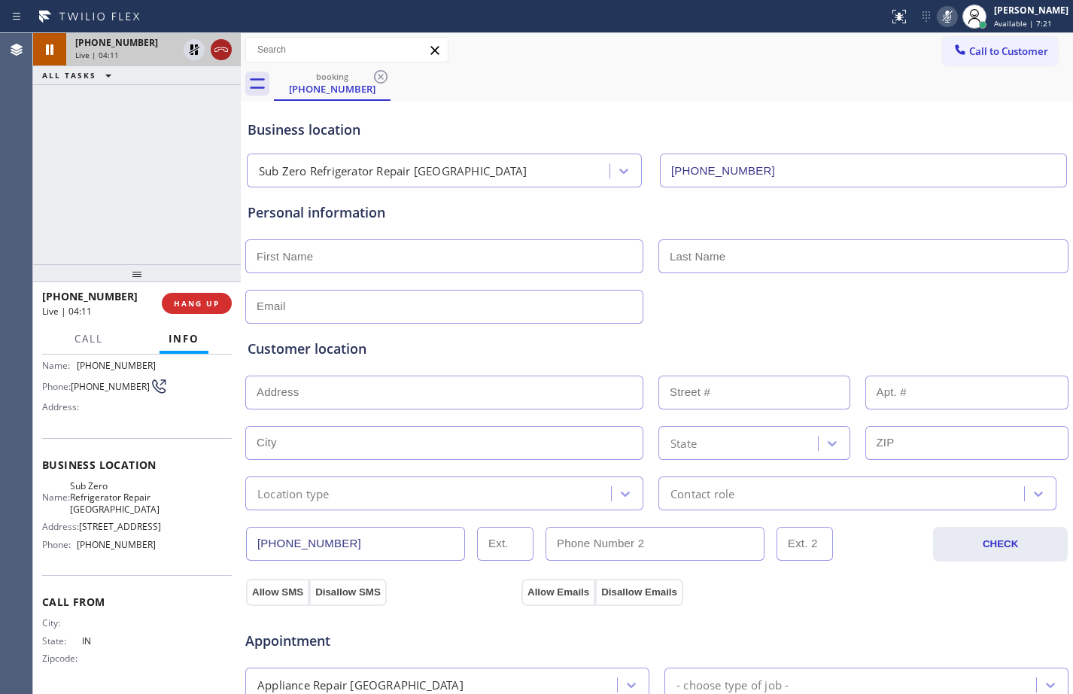
drag, startPoint x: 196, startPoint y: 46, endPoint x: 221, endPoint y: 39, distance: 26.5
click at [196, 46] on icon at bounding box center [194, 49] width 11 height 11
click at [938, 15] on icon at bounding box center [947, 17] width 18 height 18
click at [181, 308] on span "HANG UP" at bounding box center [197, 303] width 46 height 11
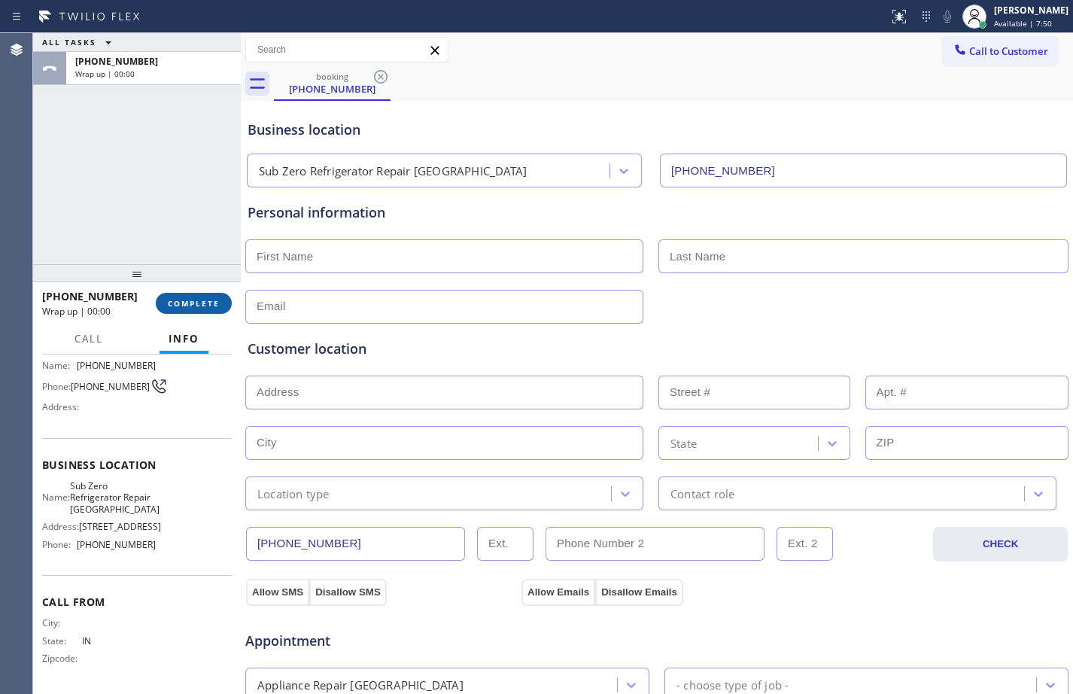
click at [187, 305] on span "COMPLETE" at bounding box center [194, 303] width 52 height 11
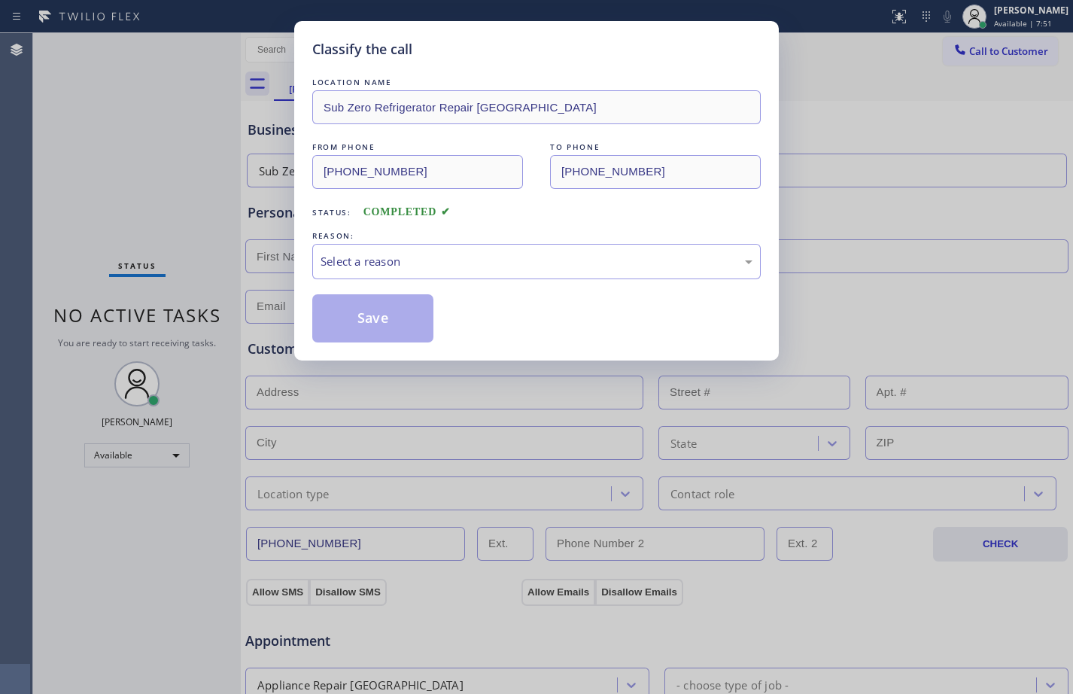
click at [506, 280] on div "LOCATION NAME Sub Zero Refrigerator Repair [GEOGRAPHIC_DATA] FROM PHONE [PHONE_…" at bounding box center [536, 208] width 448 height 268
click at [743, 271] on div "Select a reason" at bounding box center [536, 261] width 448 height 35
click at [379, 331] on button "Save" at bounding box center [372, 318] width 121 height 48
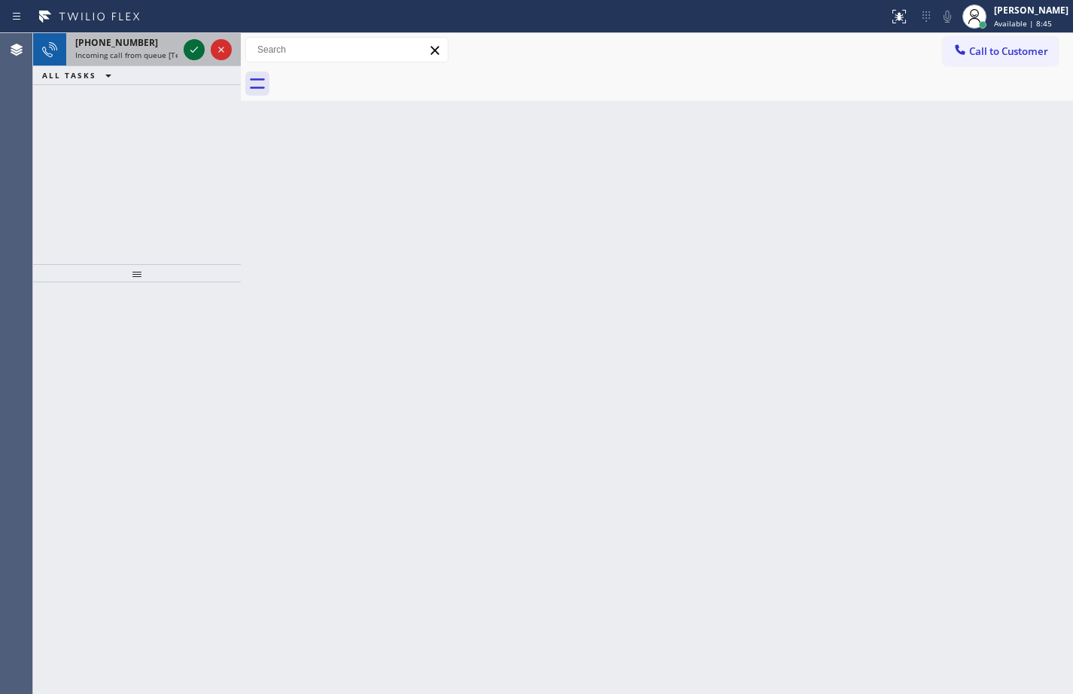
click at [193, 51] on icon at bounding box center [194, 50] width 8 height 6
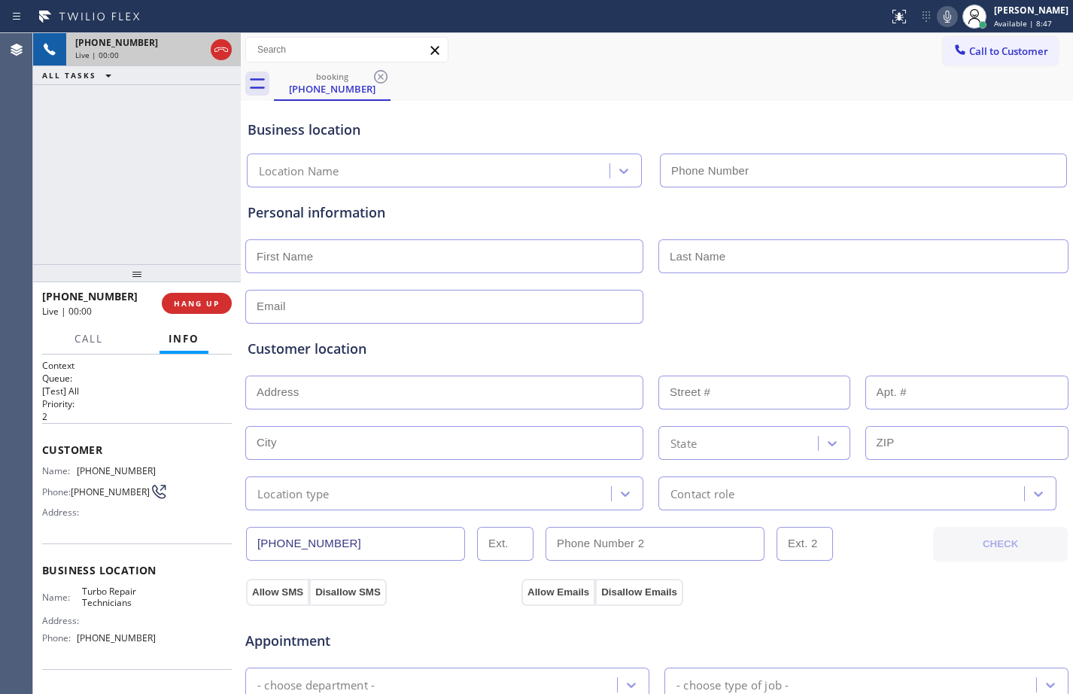
type input "[PHONE_NUMBER]"
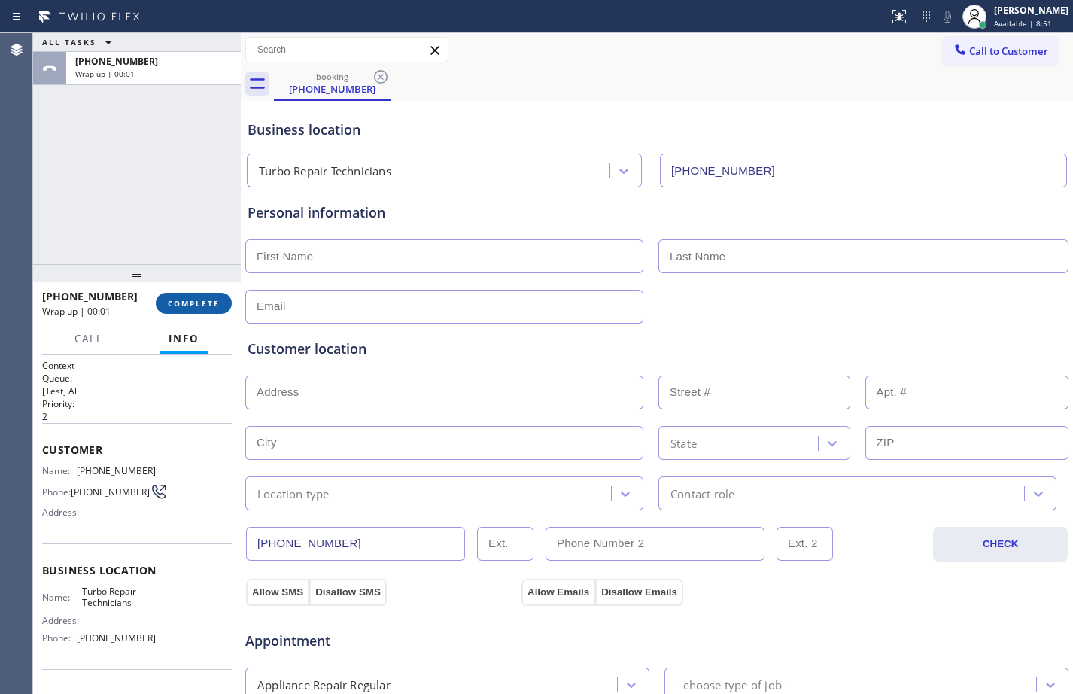
click at [202, 311] on button "COMPLETE" at bounding box center [194, 303] width 76 height 21
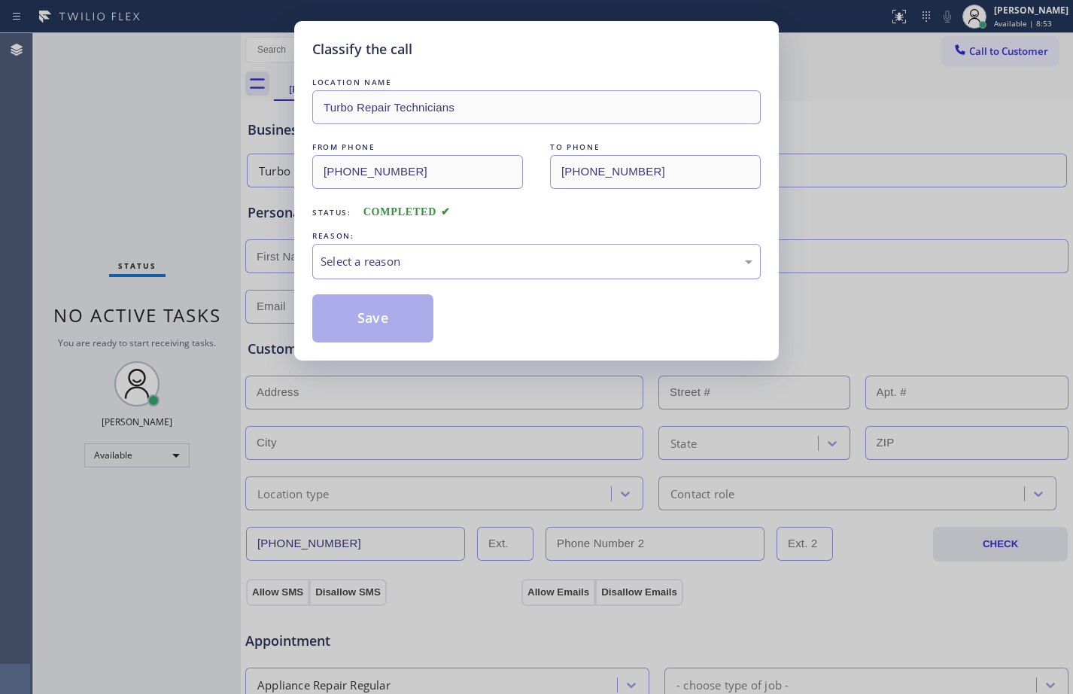
click at [392, 247] on div "Select a reason" at bounding box center [536, 261] width 448 height 35
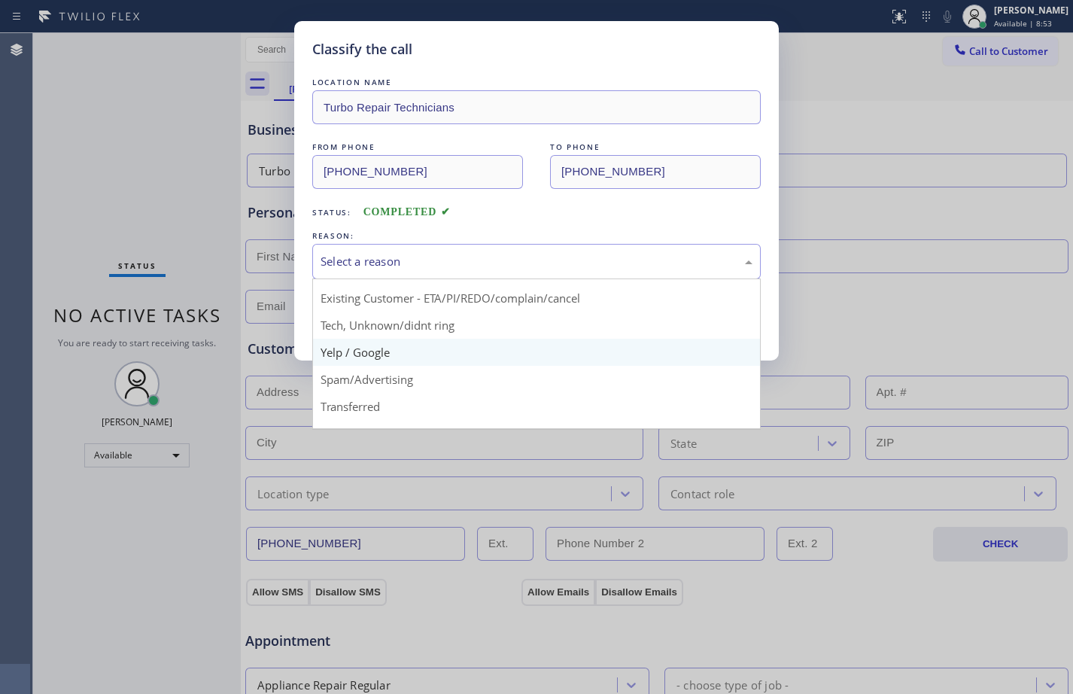
scroll to position [95, 0]
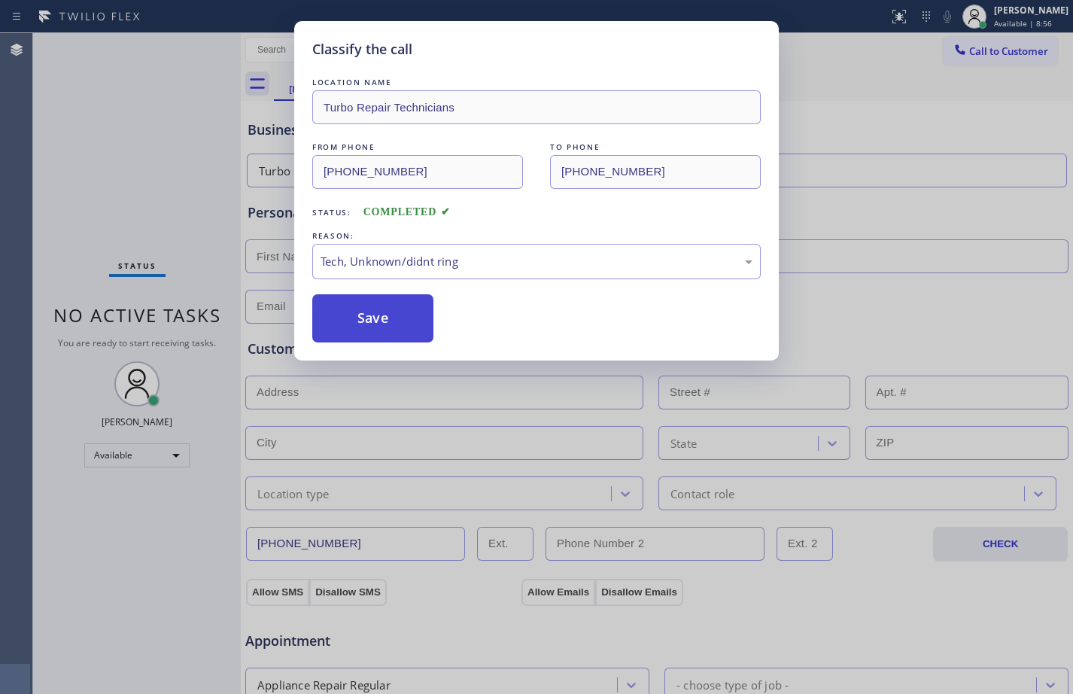
click at [374, 311] on button "Save" at bounding box center [372, 318] width 121 height 48
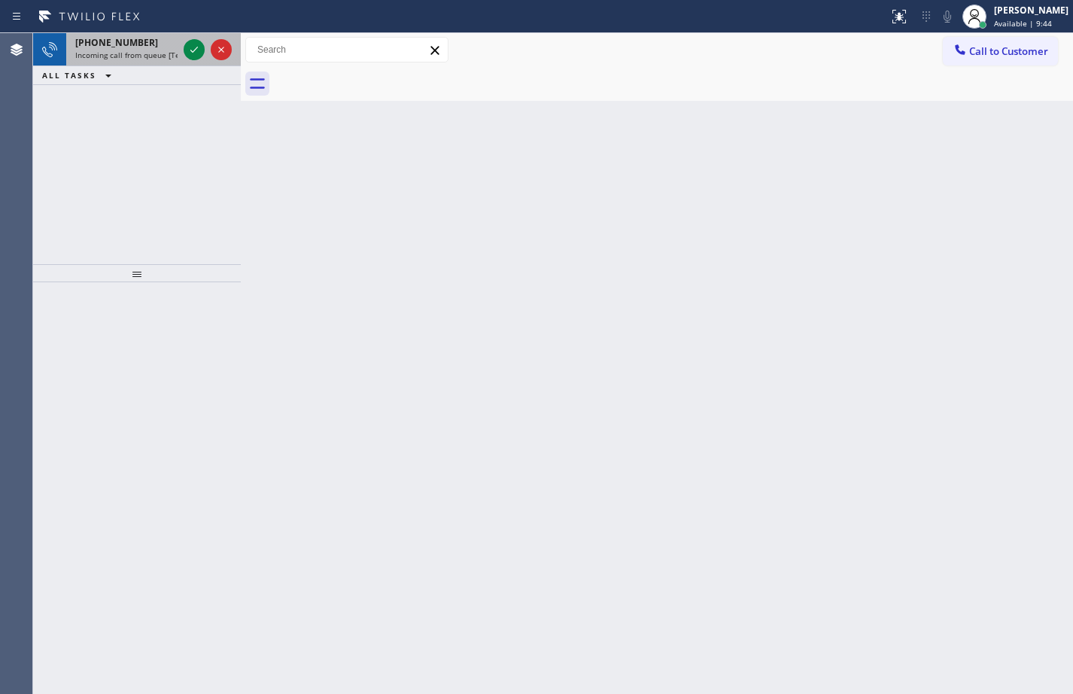
click at [171, 39] on div "[PHONE_NUMBER]" at bounding box center [126, 42] width 102 height 13
click at [197, 40] on button at bounding box center [194, 49] width 21 height 21
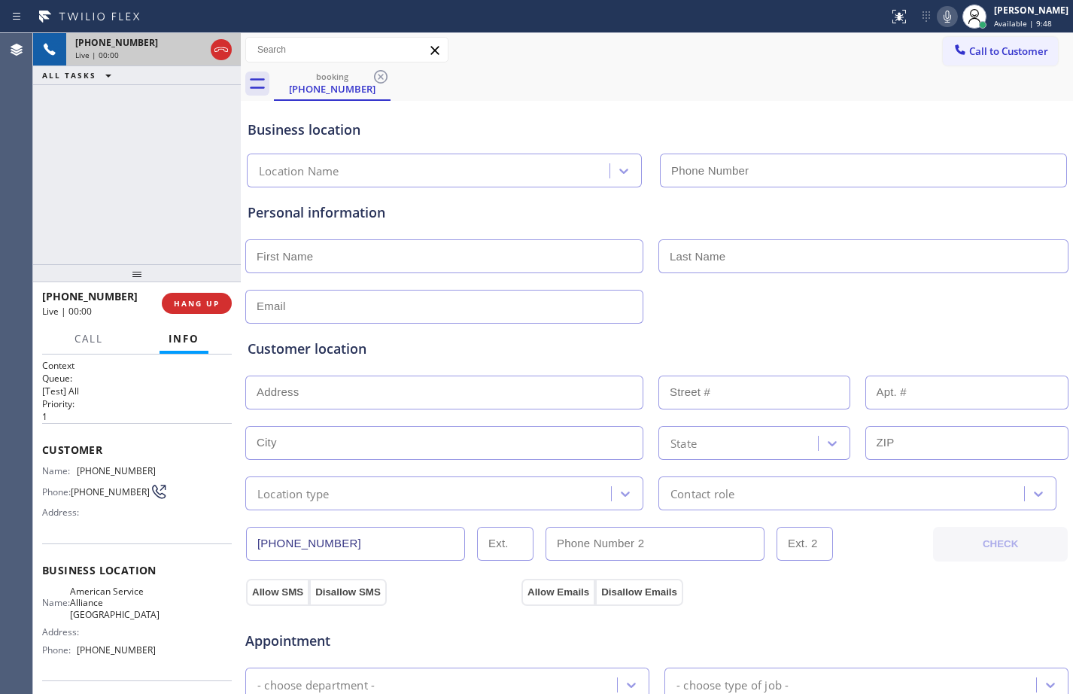
type input "[PHONE_NUMBER]"
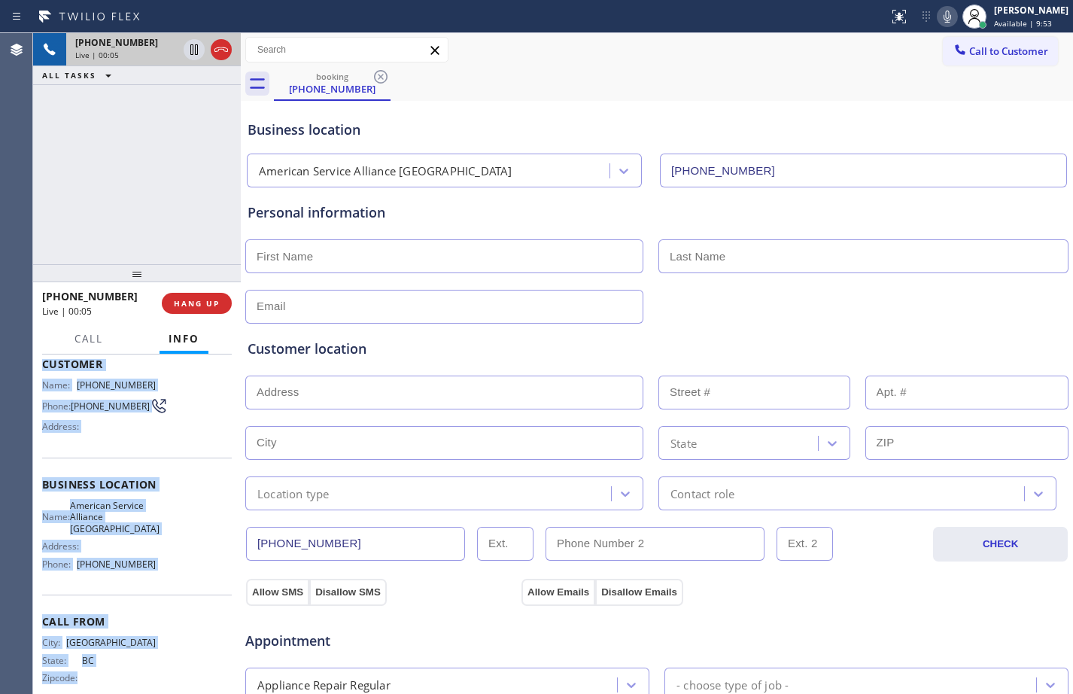
scroll to position [111, 0]
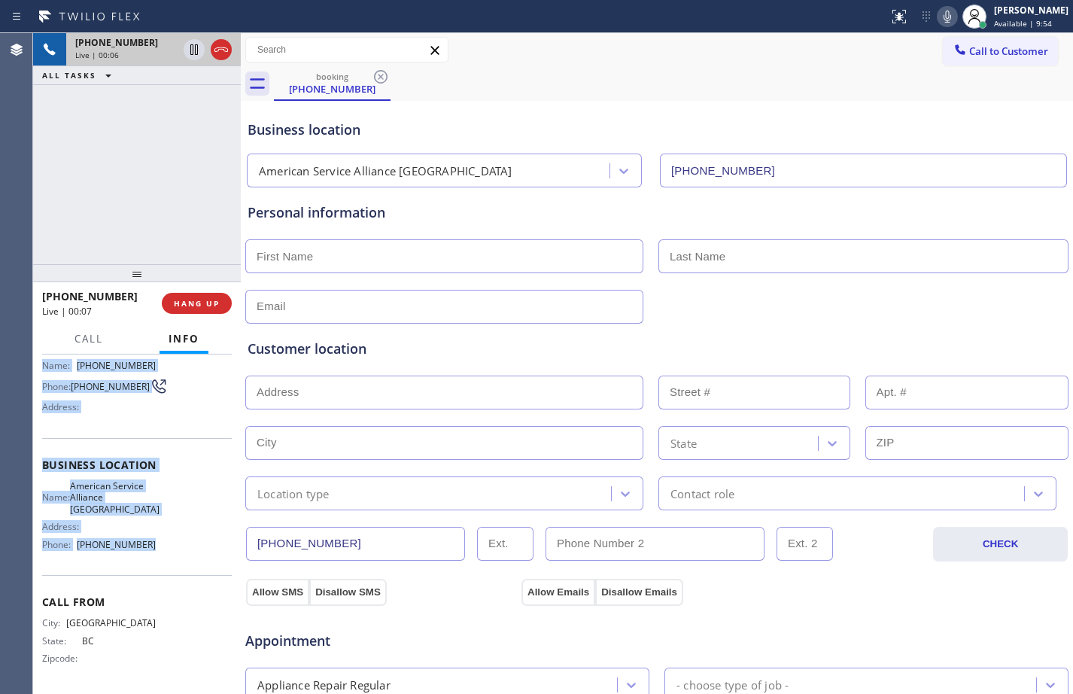
drag, startPoint x: 40, startPoint y: 451, endPoint x: 193, endPoint y: 548, distance: 180.5
click at [193, 548] on div "Context Queue: [Test] All Priority: 1 Customer Name: [PHONE_NUMBER] Phone: [PHO…" at bounding box center [137, 523] width 208 height 339
copy div "Customer Name: [PHONE_NUMBER] Phone: [PHONE_NUMBER] Address: Business location …"
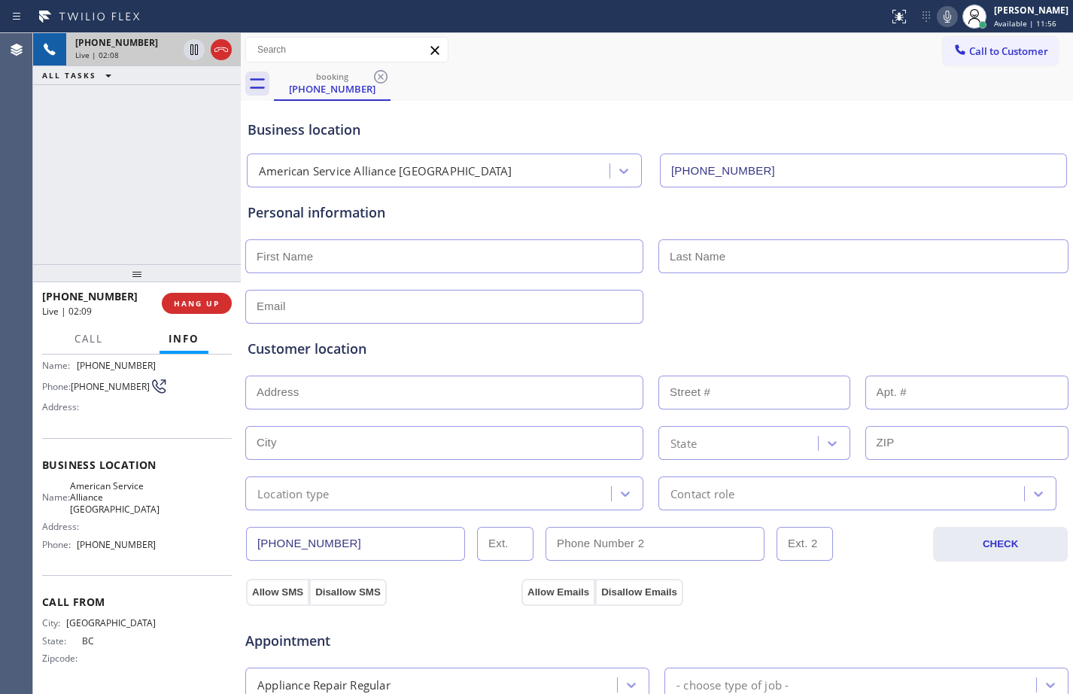
click at [172, 209] on div "[PHONE_NUMBER] Live | 02:08 ALL TASKS ALL TASKS ACTIVE TASKS TASKS IN WRAP UP" at bounding box center [137, 148] width 208 height 231
click at [195, 52] on icon at bounding box center [194, 49] width 8 height 11
click at [944, 24] on icon at bounding box center [947, 17] width 18 height 18
click at [193, 46] on icon at bounding box center [194, 49] width 11 height 11
click at [938, 13] on icon at bounding box center [947, 17] width 18 height 18
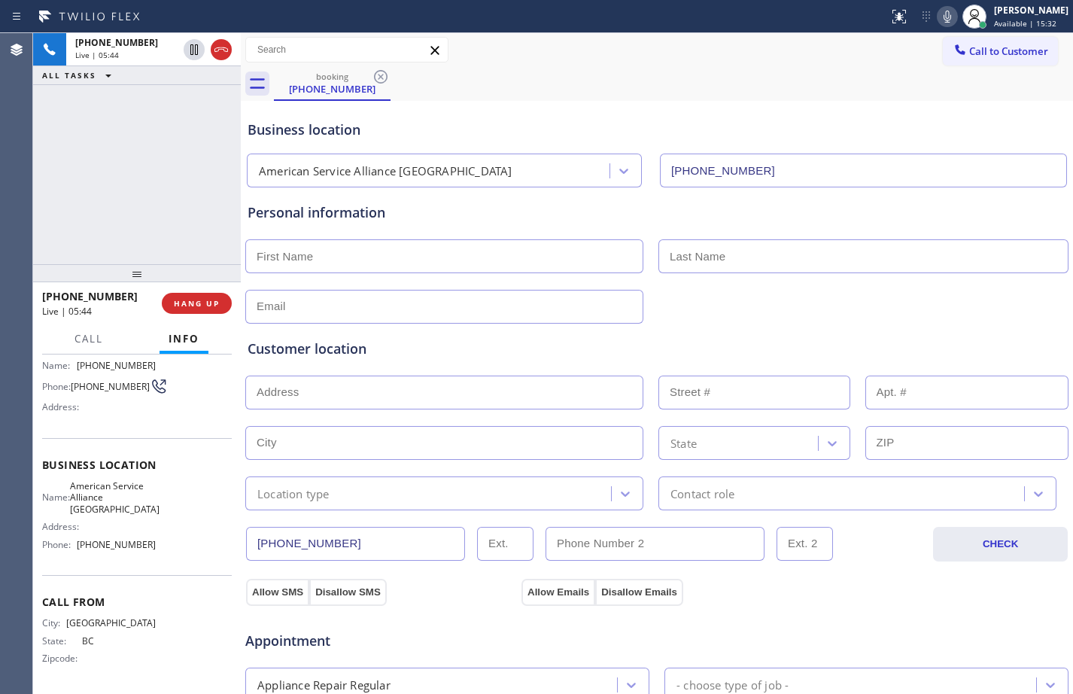
scroll to position [0, 0]
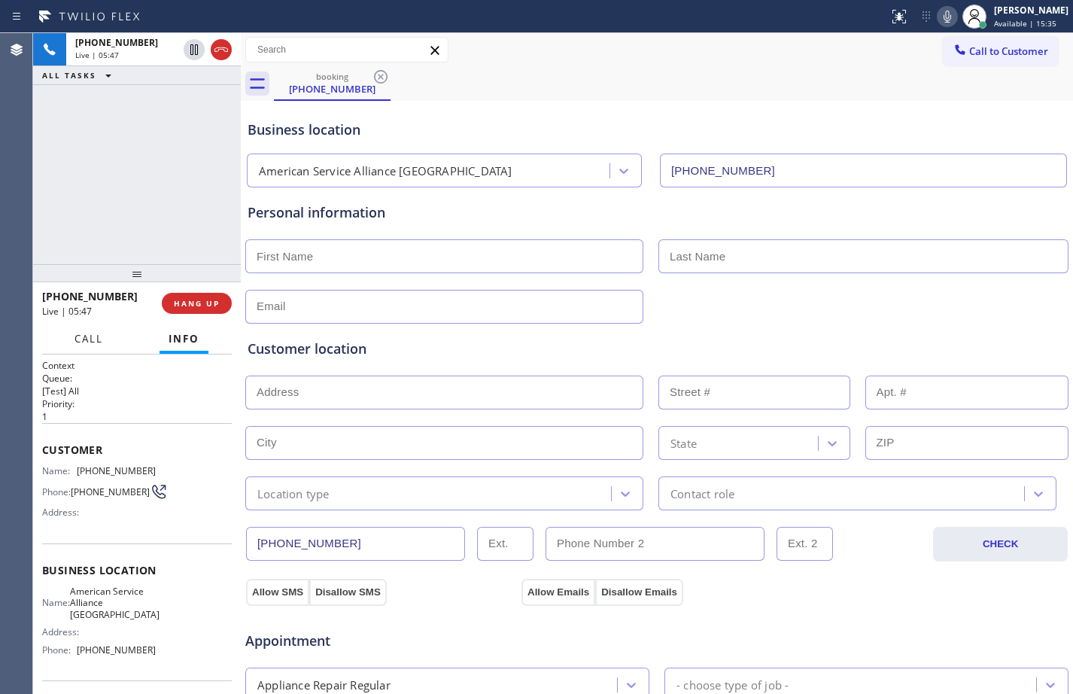
click at [101, 340] on span "Call" at bounding box center [88, 339] width 29 height 14
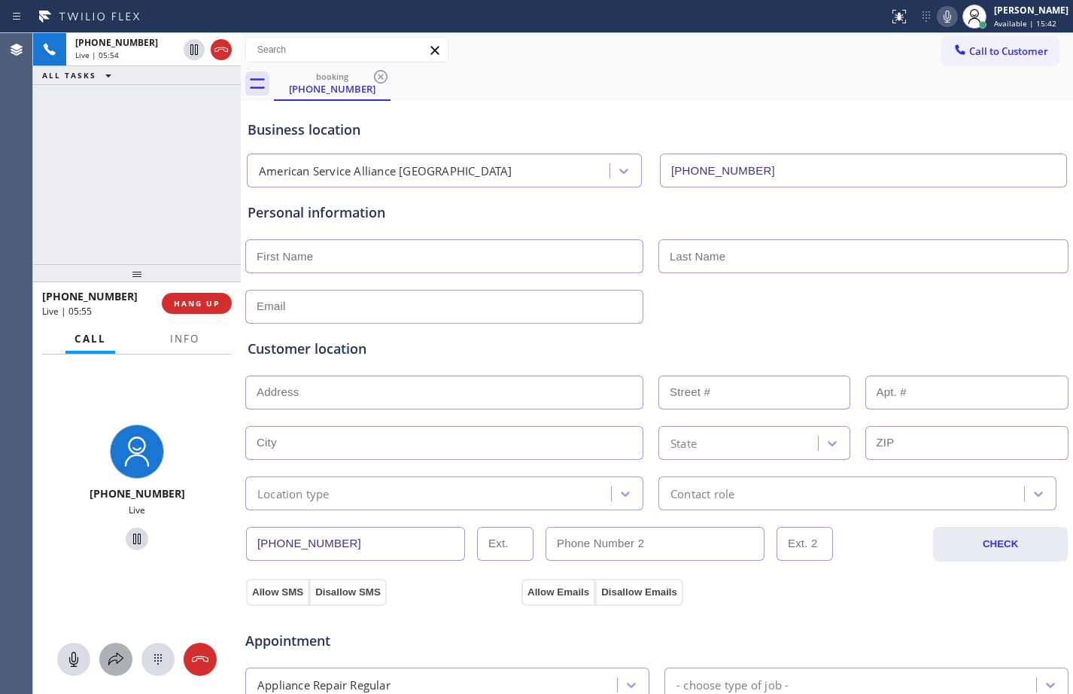
click at [114, 662] on icon at bounding box center [116, 659] width 18 height 18
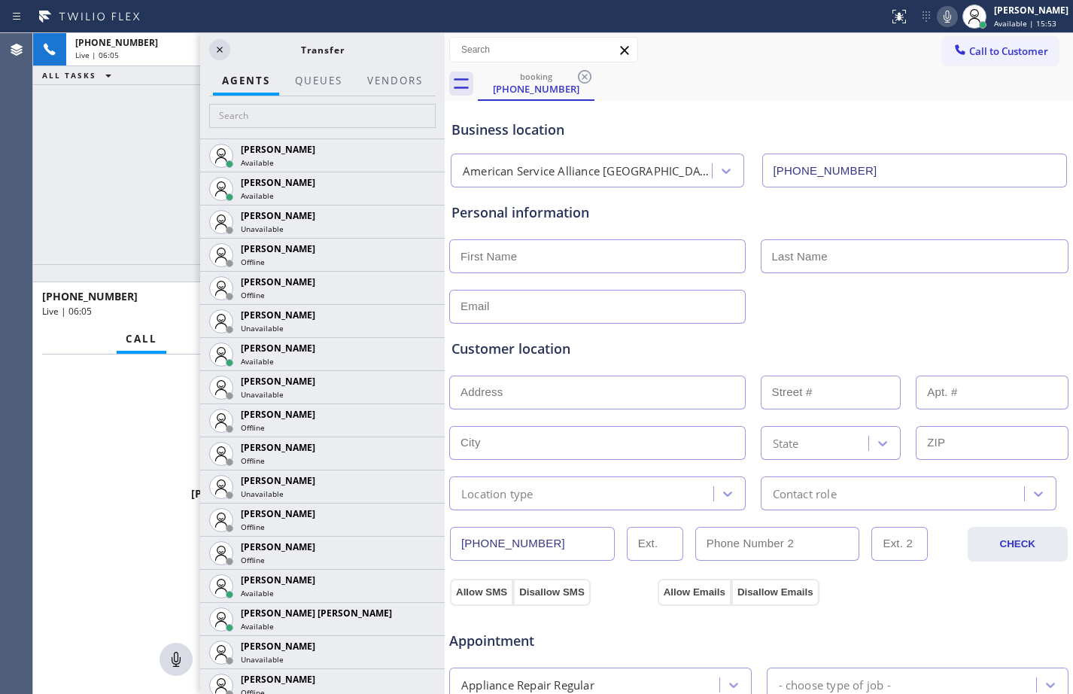
drag, startPoint x: 241, startPoint y: 98, endPoint x: 445, endPoint y: 191, distance: 224.2
click at [445, 191] on div at bounding box center [445, 363] width 0 height 660
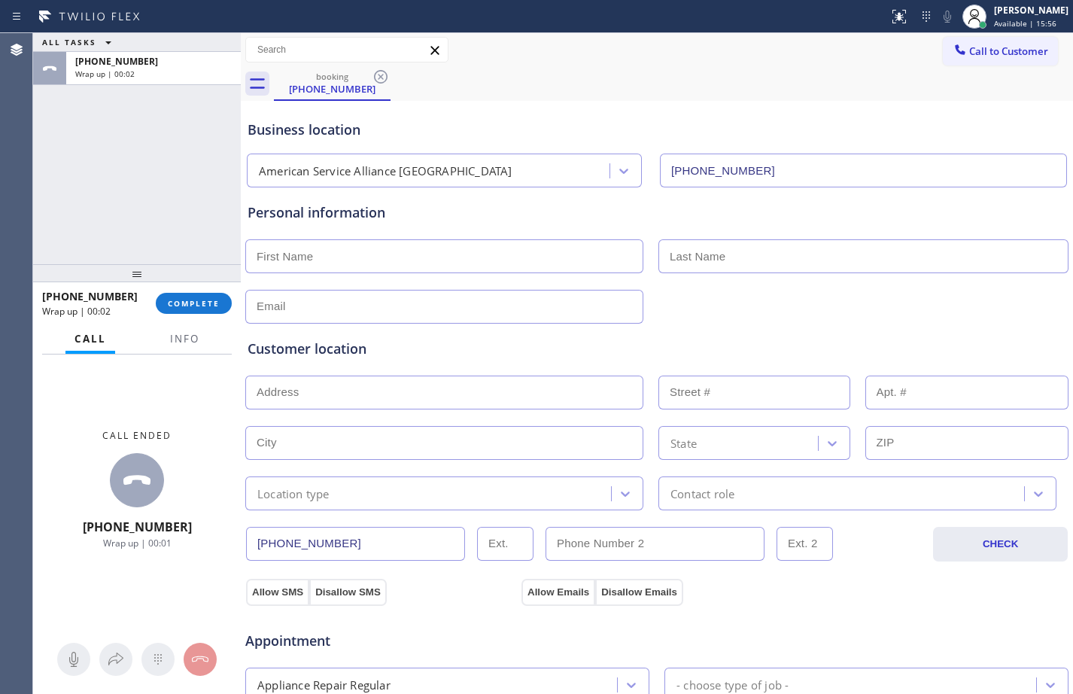
drag, startPoint x: 448, startPoint y: 99, endPoint x: 123, endPoint y: 121, distance: 325.0
click at [123, 121] on div "ALL TASKS ALL TASKS ACTIVE TASKS TASKS IN WRAP UP [PHONE_NUMBER] Wrap up | 00:0…" at bounding box center [553, 363] width 1040 height 660
click at [179, 305] on span "COMPLETE" at bounding box center [194, 303] width 52 height 11
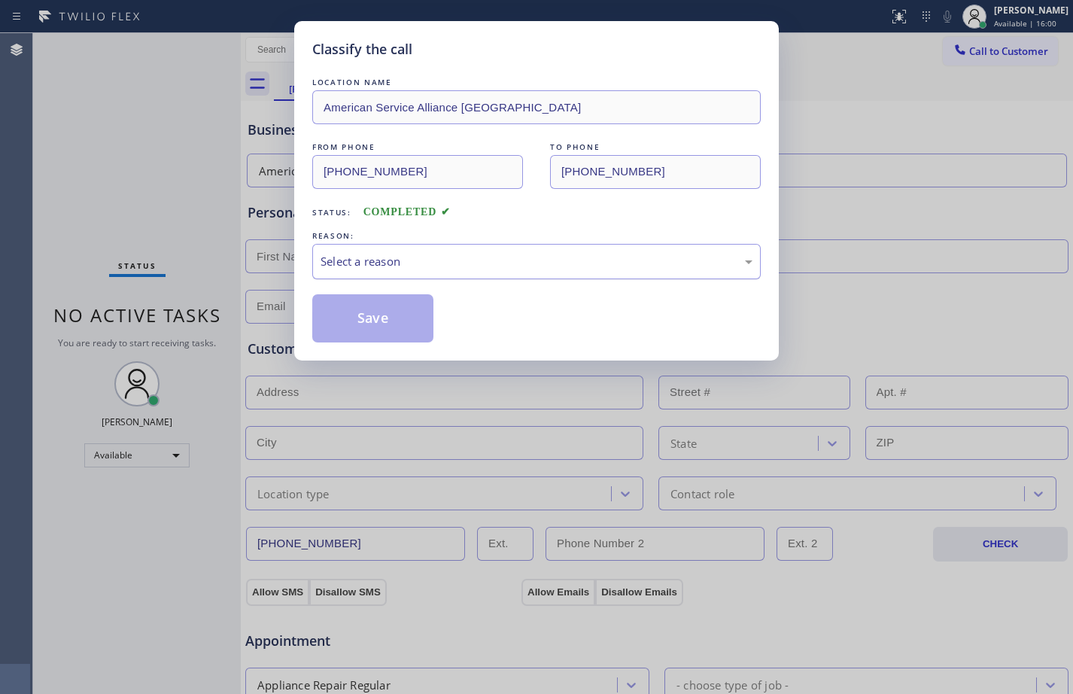
click at [748, 257] on div "Select a reason" at bounding box center [536, 261] width 432 height 17
click at [380, 329] on button "Save" at bounding box center [372, 318] width 121 height 48
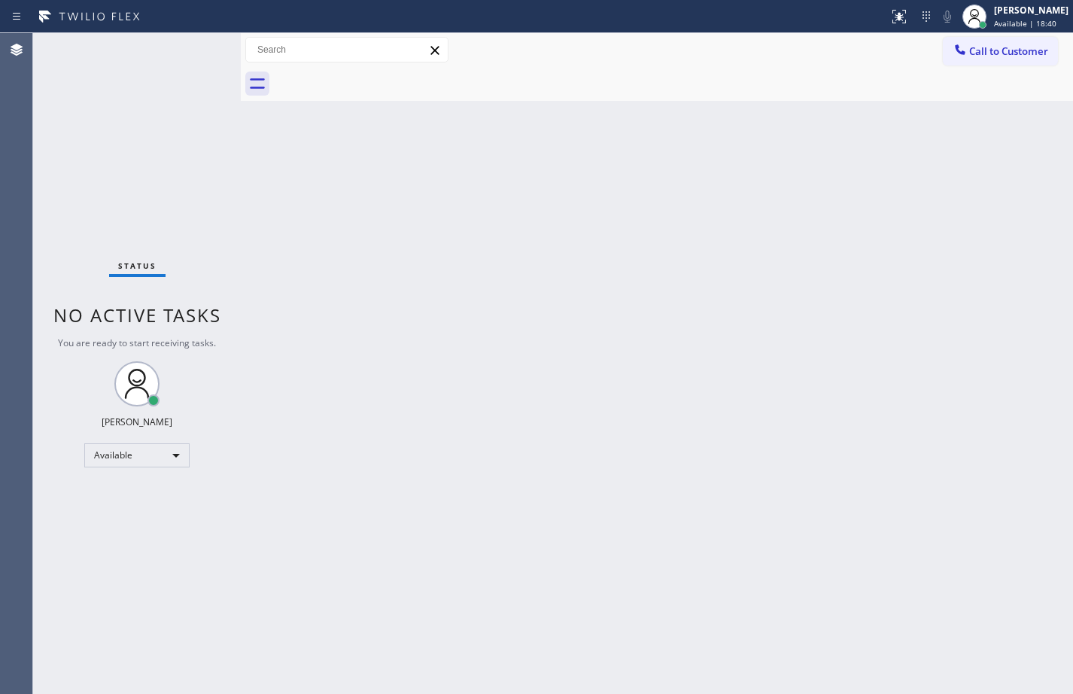
drag, startPoint x: 706, startPoint y: 287, endPoint x: 669, endPoint y: 47, distance: 242.7
click at [704, 291] on div "Back to Dashboard Change Sender ID Customers Technicians Select a contact Outbo…" at bounding box center [657, 363] width 832 height 660
click at [266, 152] on div "Back to Dashboard Change Sender ID Customers Technicians Select a contact Outbo…" at bounding box center [657, 363] width 832 height 660
click at [634, 466] on div "Back to Dashboard Change Sender ID Customers Technicians Select a contact Outbo…" at bounding box center [657, 363] width 832 height 660
click at [204, 221] on div "Status No active tasks You are ready to start receiving tasks. [PERSON_NAME] Av…" at bounding box center [137, 363] width 208 height 660
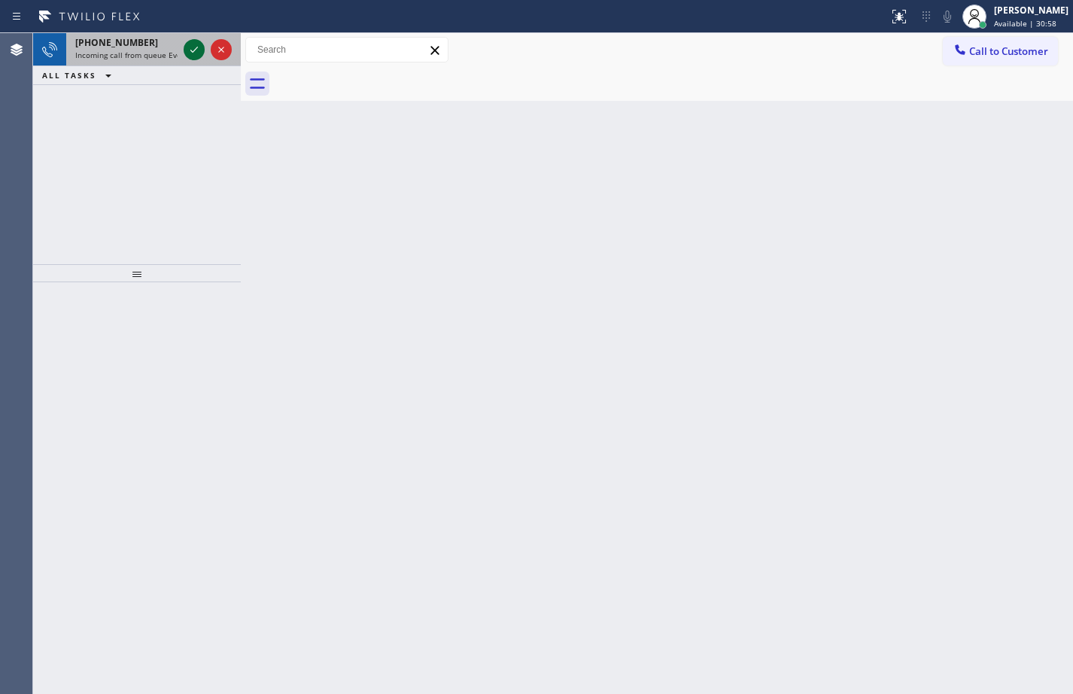
click at [196, 51] on icon at bounding box center [194, 50] width 18 height 18
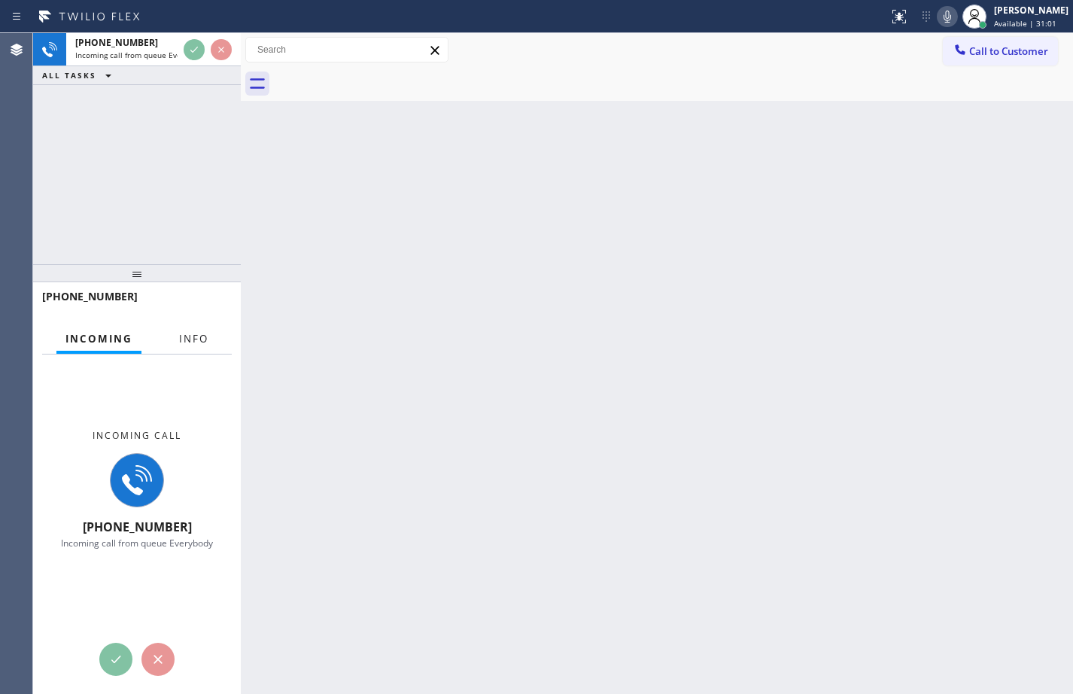
click at [205, 334] on span "Info" at bounding box center [193, 339] width 29 height 14
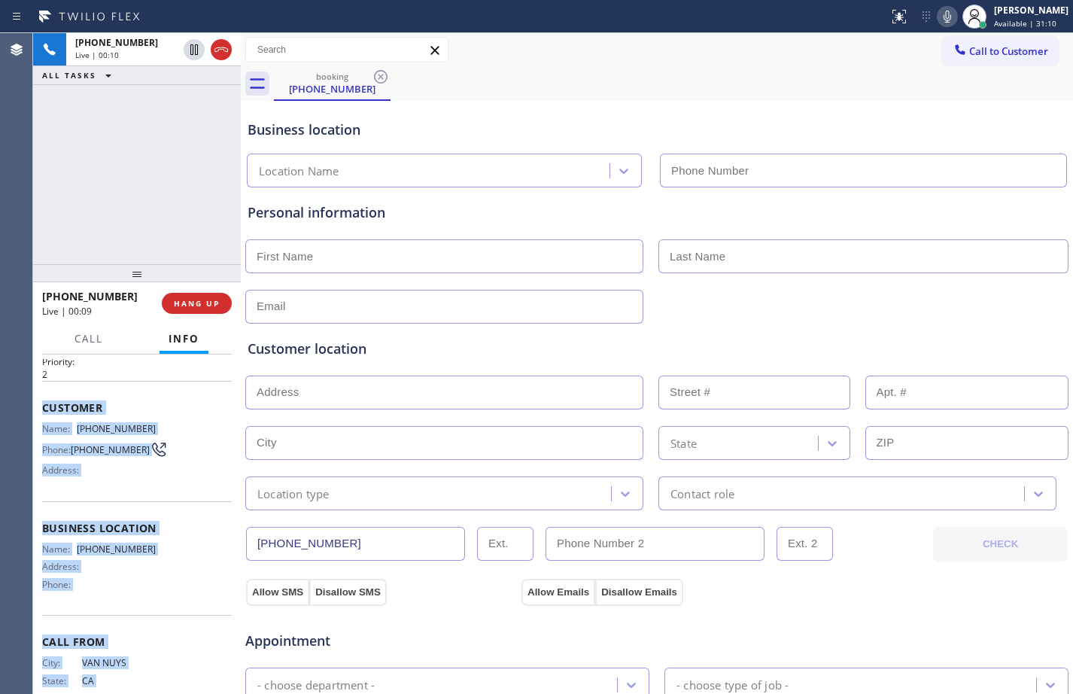
scroll to position [87, 0]
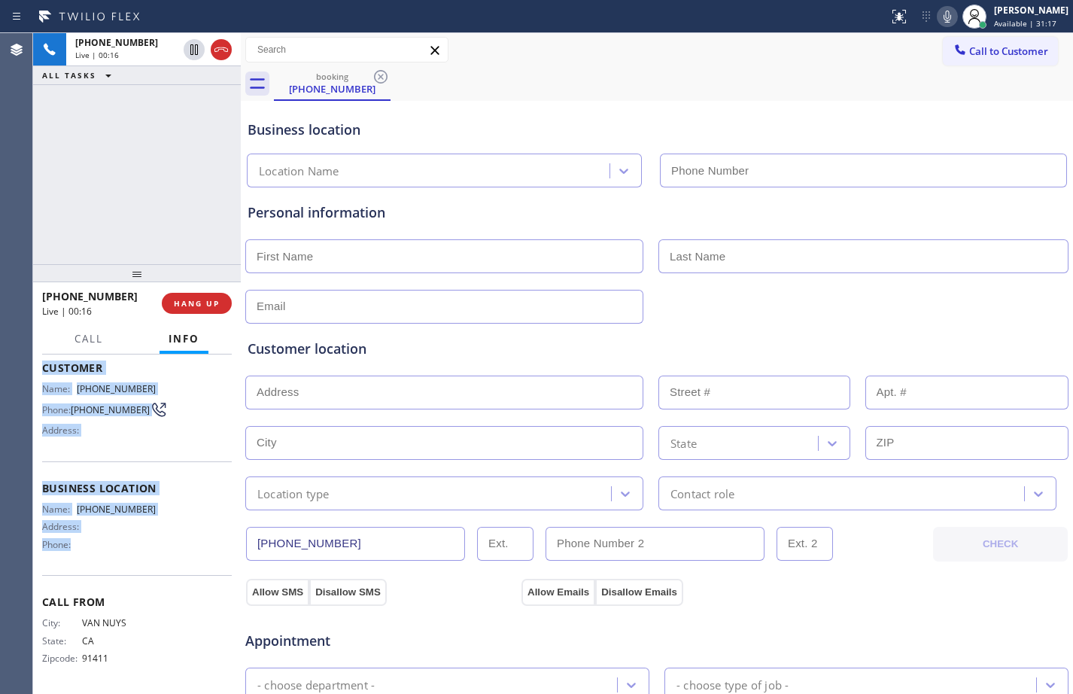
drag, startPoint x: 36, startPoint y: 442, endPoint x: 166, endPoint y: 548, distance: 167.9
click at [166, 548] on div "Context Queue: Everybody Priority: 2 Customer Name: [PHONE_NUMBER] Phone: [PHON…" at bounding box center [137, 523] width 208 height 339
click at [155, 488] on span "Business location" at bounding box center [137, 488] width 190 height 14
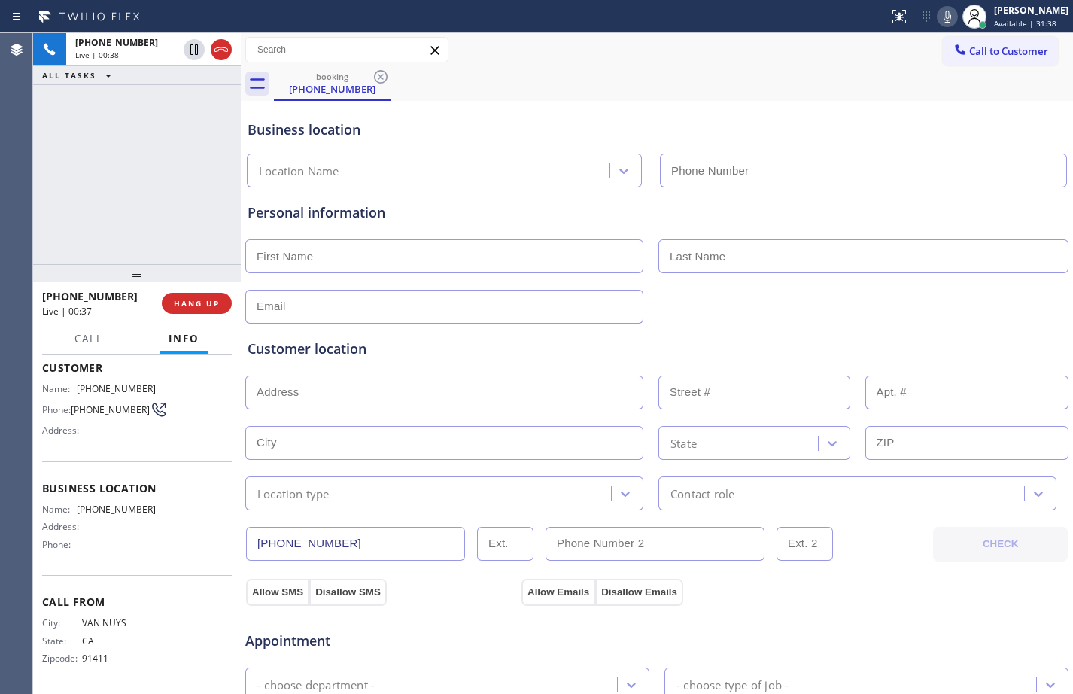
drag, startPoint x: 195, startPoint y: 56, endPoint x: 345, endPoint y: 58, distance: 150.5
click at [195, 56] on icon at bounding box center [194, 50] width 18 height 18
click at [943, 14] on icon at bounding box center [947, 17] width 8 height 12
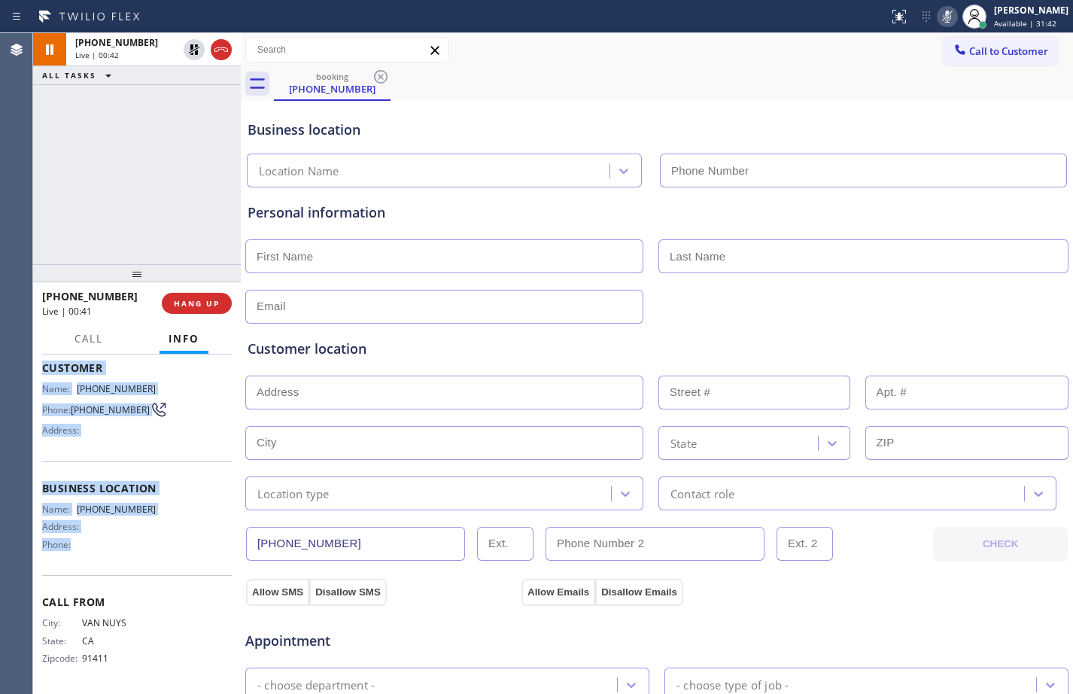
drag, startPoint x: 35, startPoint y: 361, endPoint x: 145, endPoint y: 548, distance: 216.5
click at [145, 548] on div "Context Queue: Everybody Priority: 2 Customer Name: [PHONE_NUMBER] Phone: [PHON…" at bounding box center [137, 523] width 208 height 339
click at [91, 337] on span "Call" at bounding box center [88, 339] width 29 height 14
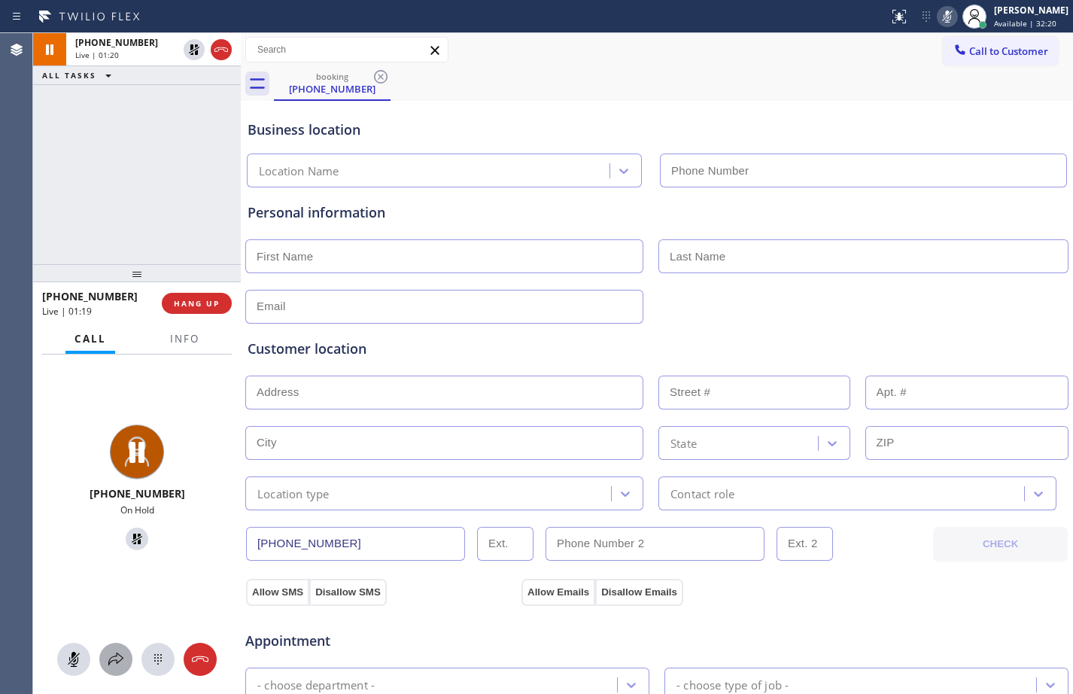
click at [121, 662] on icon at bounding box center [116, 659] width 18 height 18
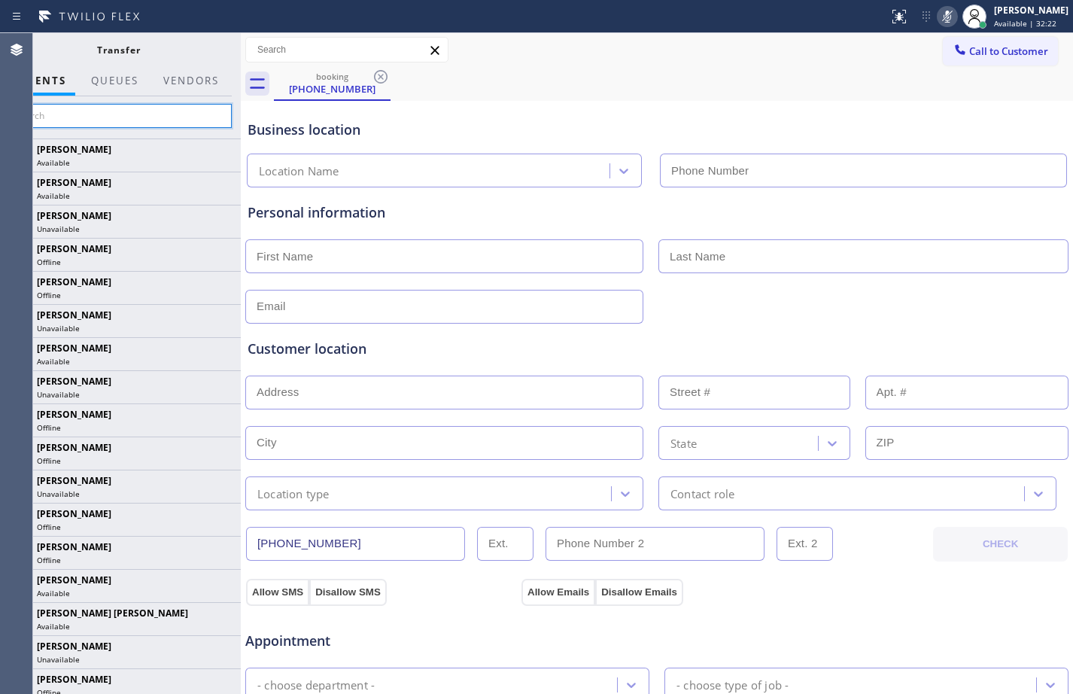
click at [158, 119] on input "text" at bounding box center [118, 116] width 226 height 24
type input "axel"
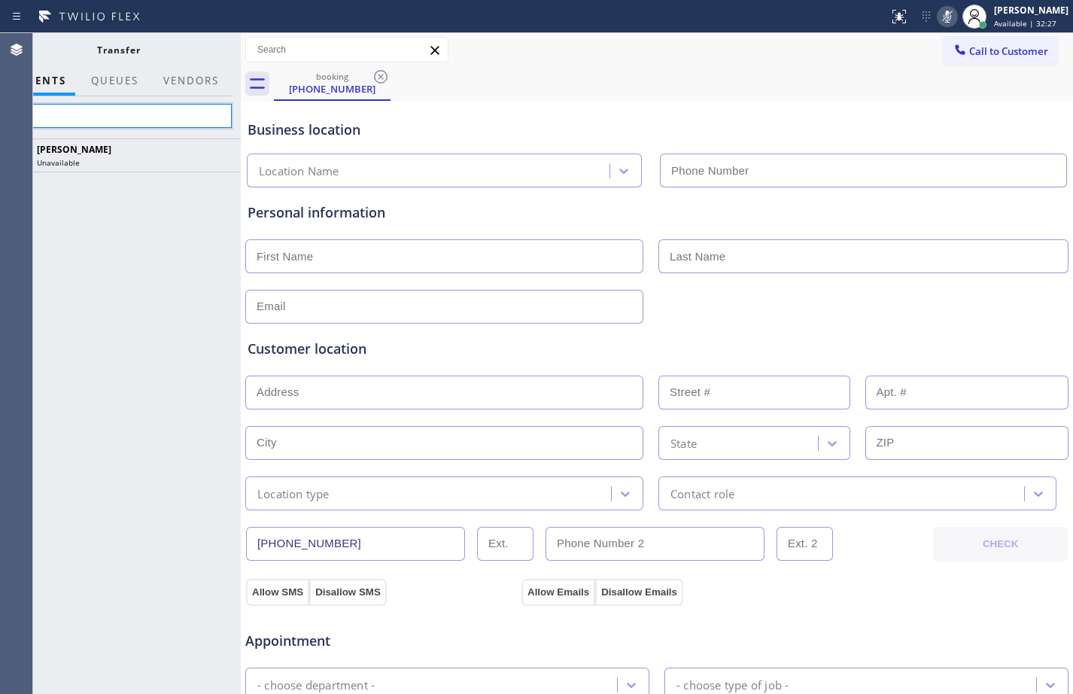
drag, startPoint x: 156, startPoint y: 109, endPoint x: -2, endPoint y: 113, distance: 158.0
click at [0, 113] on html "Status report No issues detected If you experience an issue, please download th…" at bounding box center [536, 347] width 1073 height 694
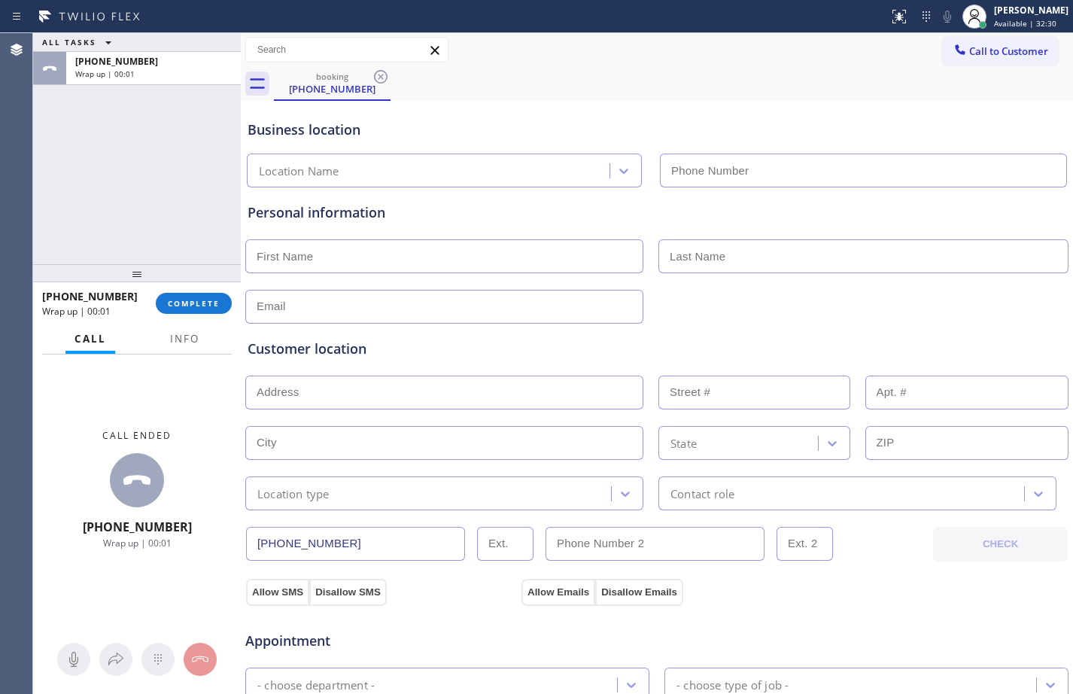
click at [208, 292] on div "[PHONE_NUMBER] Wrap up | 00:01 COMPLETE" at bounding box center [137, 303] width 190 height 39
click at [207, 299] on span "COMPLETE" at bounding box center [194, 303] width 52 height 11
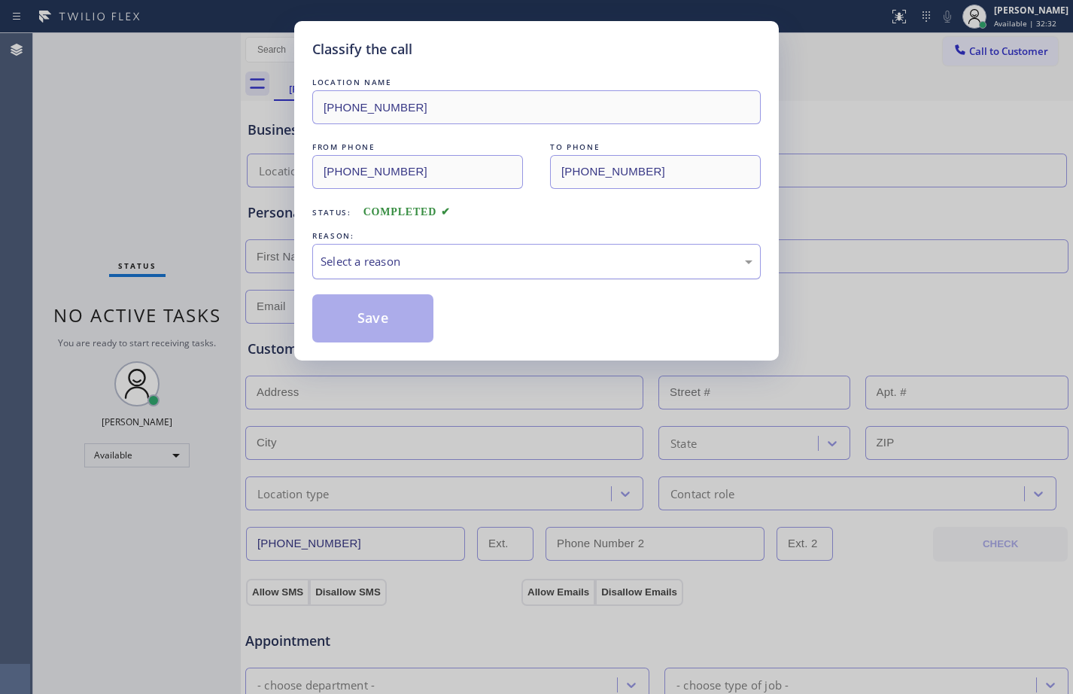
click at [468, 268] on div "Select a reason" at bounding box center [536, 261] width 432 height 17
click at [375, 319] on button "Save" at bounding box center [372, 318] width 121 height 48
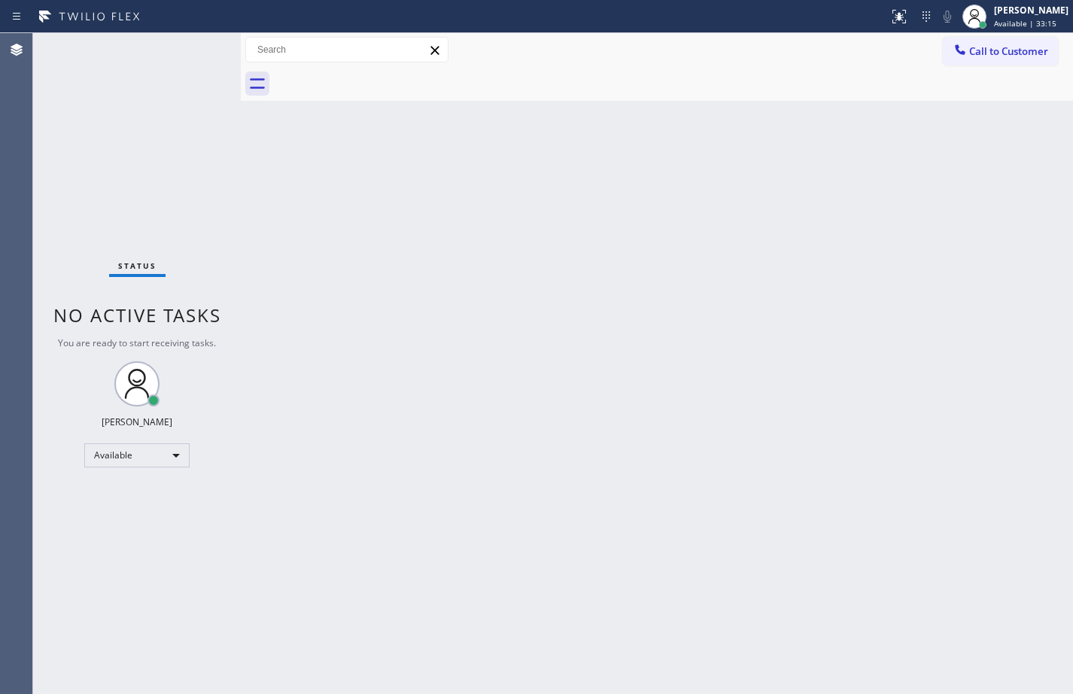
click at [172, 162] on div "Status No active tasks You are ready to start receiving tasks. [PERSON_NAME] Av…" at bounding box center [137, 363] width 208 height 660
click at [202, 208] on div "Status No active tasks You are ready to start receiving tasks. [PERSON_NAME] Av…" at bounding box center [137, 363] width 208 height 660
click at [548, 460] on div "Back to Dashboard Change Sender ID Customers Technicians Select a contact Outbo…" at bounding box center [657, 363] width 832 height 660
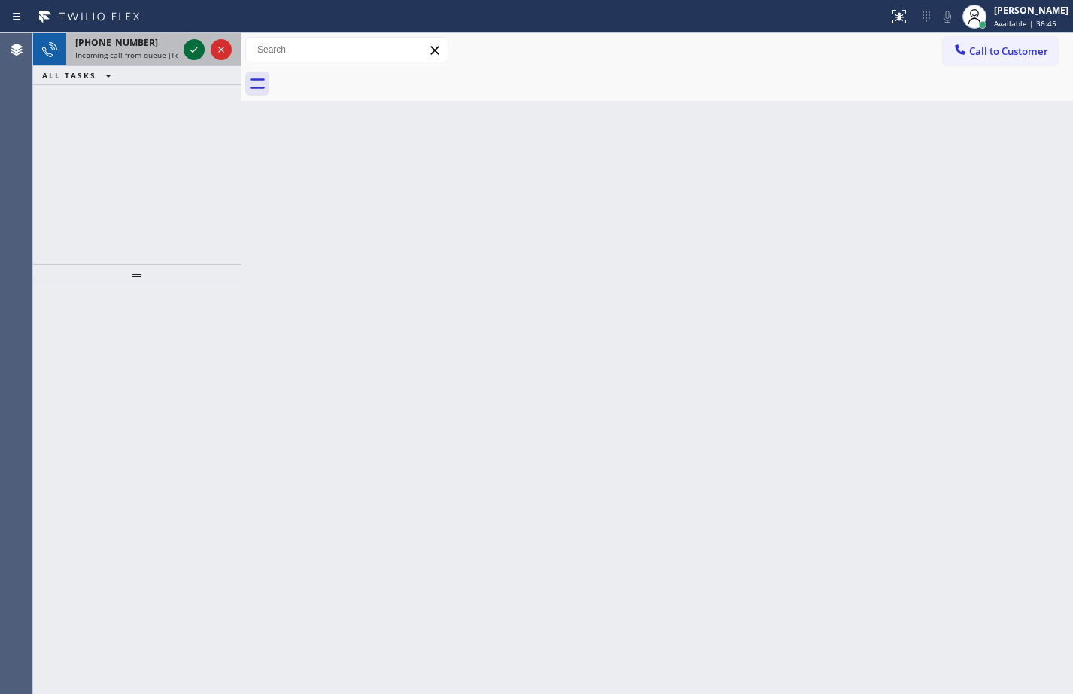
click at [192, 52] on icon at bounding box center [194, 50] width 8 height 6
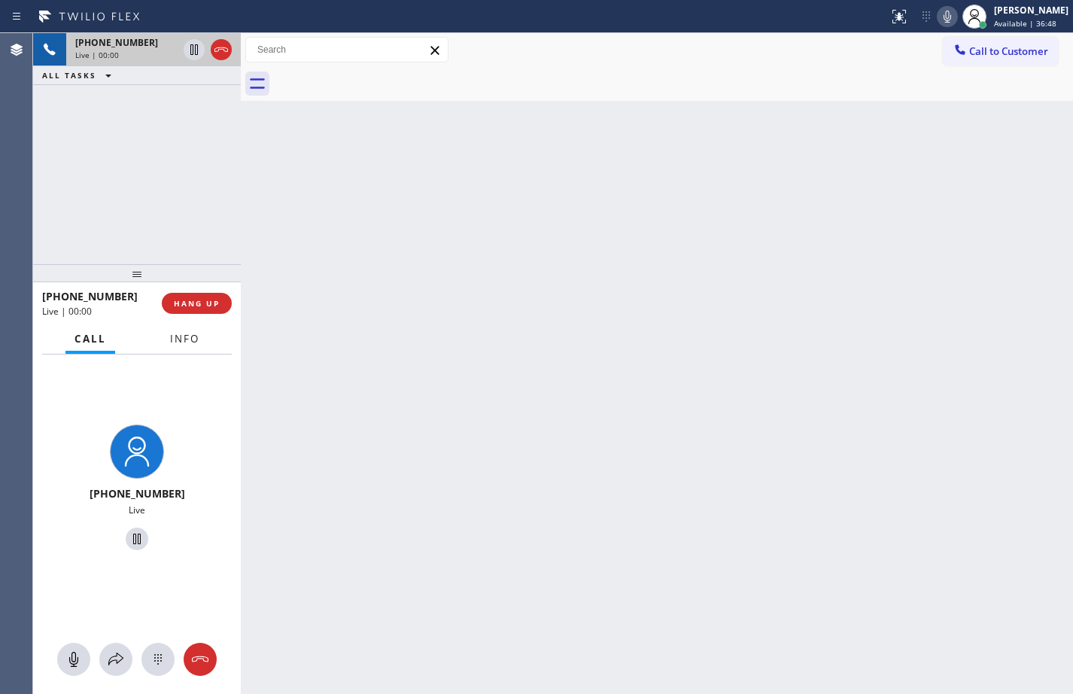
click at [184, 345] on span "Info" at bounding box center [184, 339] width 29 height 14
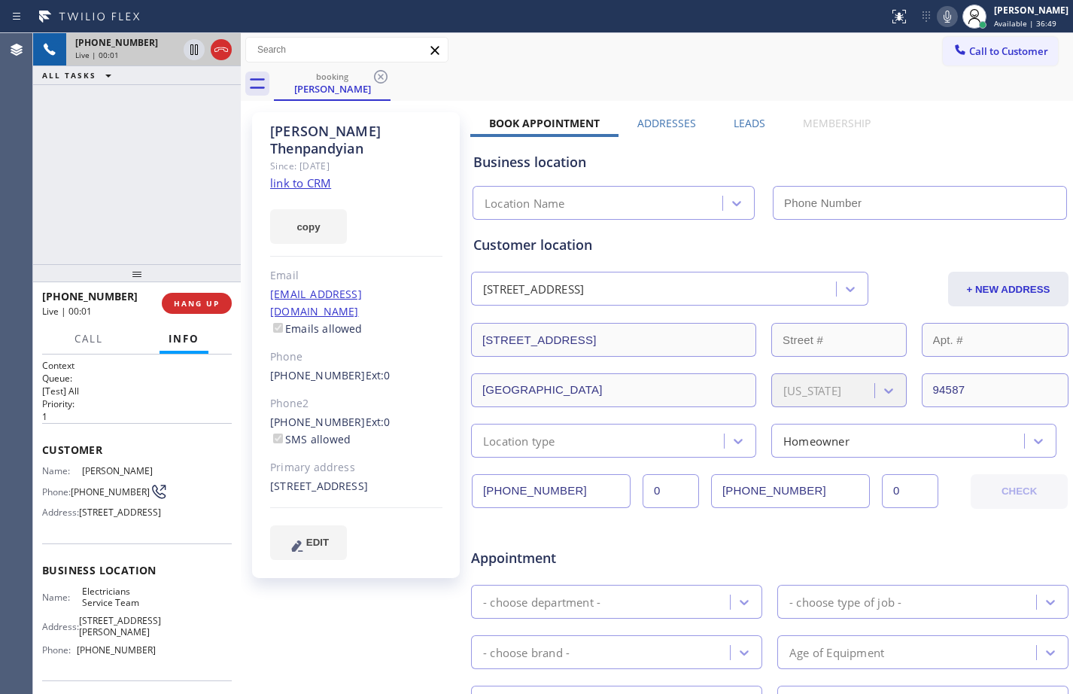
type input "[PHONE_NUMBER]"
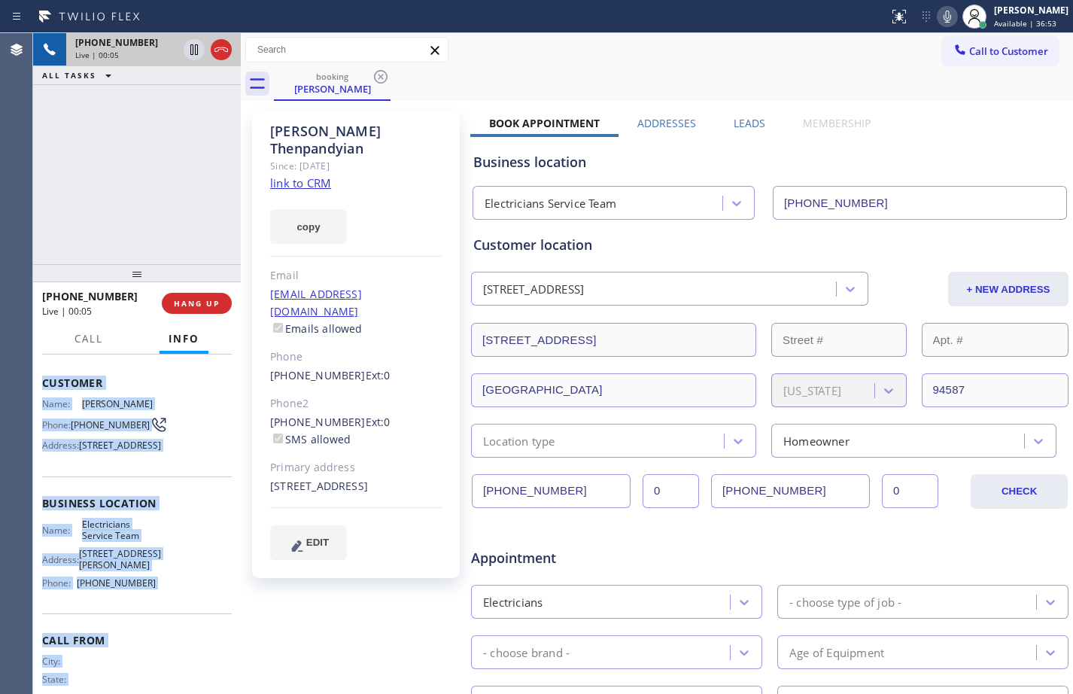
scroll to position [145, 0]
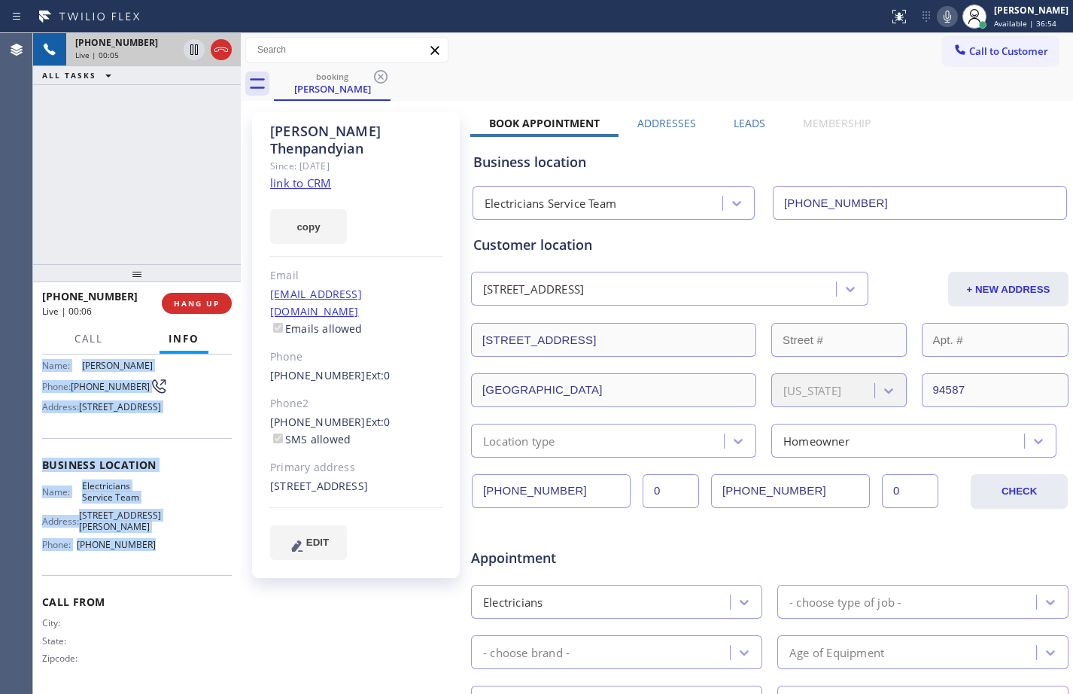
drag, startPoint x: 40, startPoint y: 450, endPoint x: 164, endPoint y: 563, distance: 167.7
click at [164, 563] on div "Context Queue: [Test] All Priority: 1 Customer Name: [PERSON_NAME] Thenpandyian…" at bounding box center [137, 523] width 208 height 339
click at [291, 175] on link "link to CRM" at bounding box center [300, 182] width 61 height 15
click at [195, 50] on icon at bounding box center [194, 49] width 8 height 11
click at [938, 17] on icon at bounding box center [947, 17] width 18 height 18
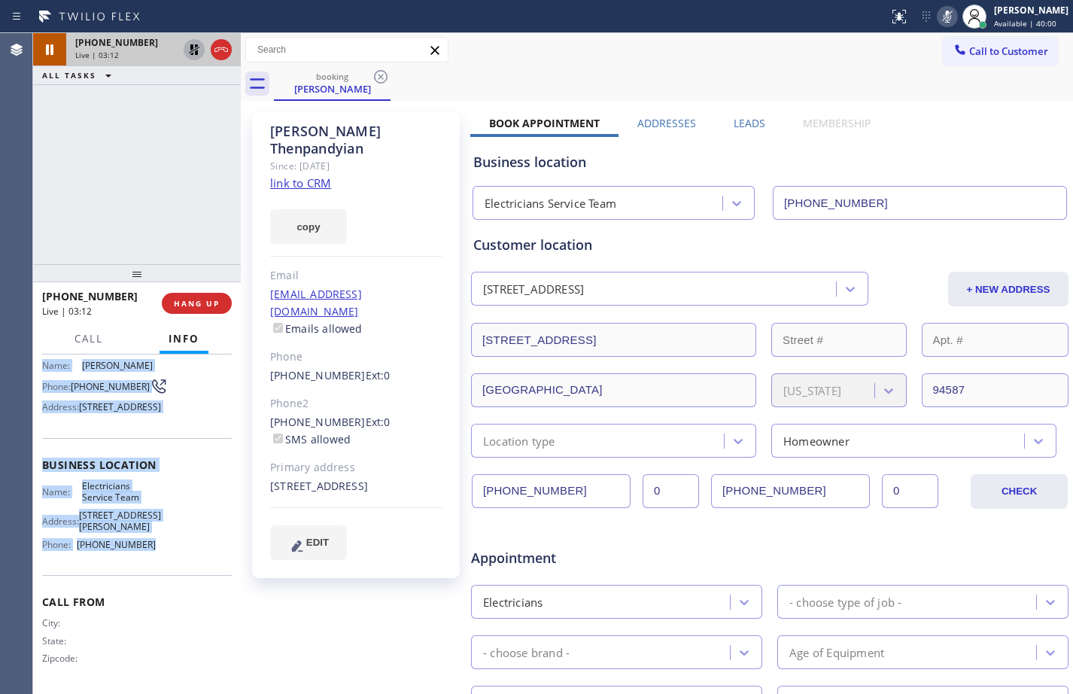
click at [189, 48] on icon at bounding box center [194, 50] width 18 height 18
click at [938, 14] on icon at bounding box center [947, 17] width 18 height 18
click at [193, 50] on icon at bounding box center [194, 49] width 8 height 11
click at [939, 14] on icon at bounding box center [947, 17] width 18 height 18
click at [116, 186] on div "[PHONE_NUMBER] Live | 06:22 ALL TASKS ALL TASKS ACTIVE TASKS TASKS IN WRAP UP" at bounding box center [137, 148] width 208 height 231
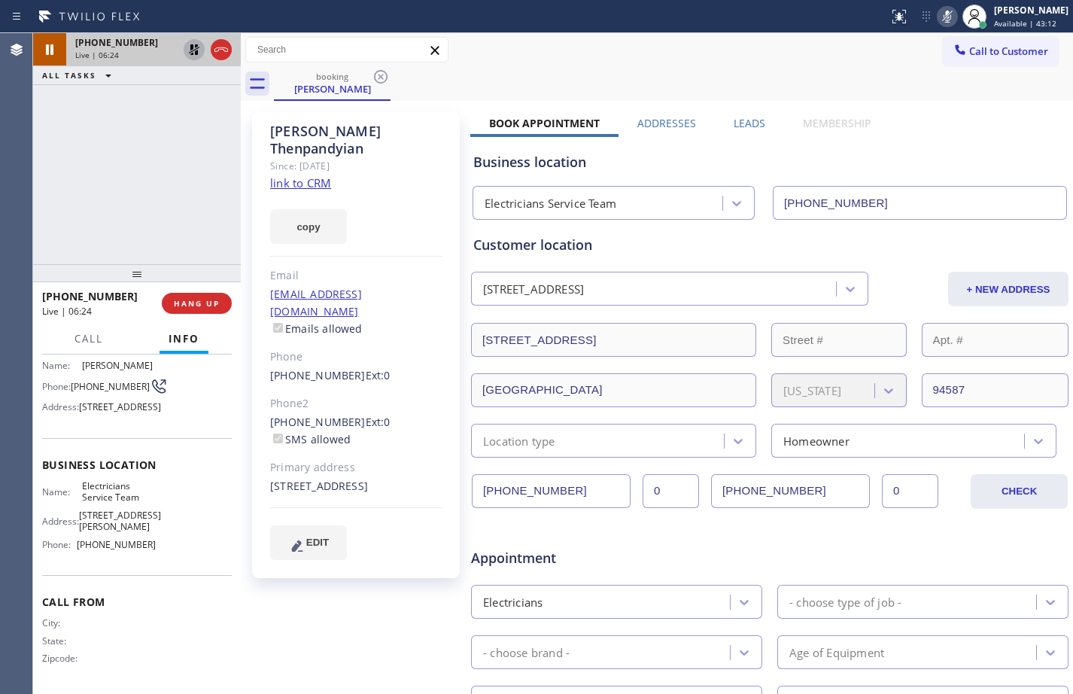
click at [190, 51] on icon at bounding box center [194, 50] width 18 height 18
click at [938, 19] on icon at bounding box center [947, 17] width 18 height 18
click at [201, 297] on button "HANG UP" at bounding box center [197, 303] width 70 height 21
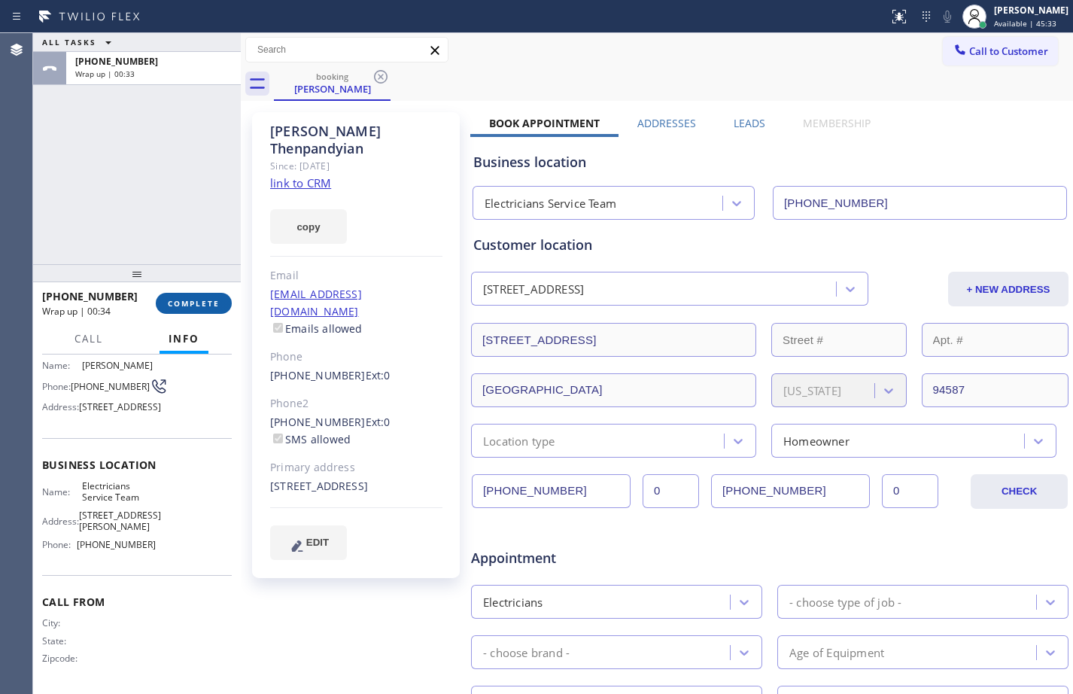
click at [187, 311] on button "COMPLETE" at bounding box center [194, 303] width 76 height 21
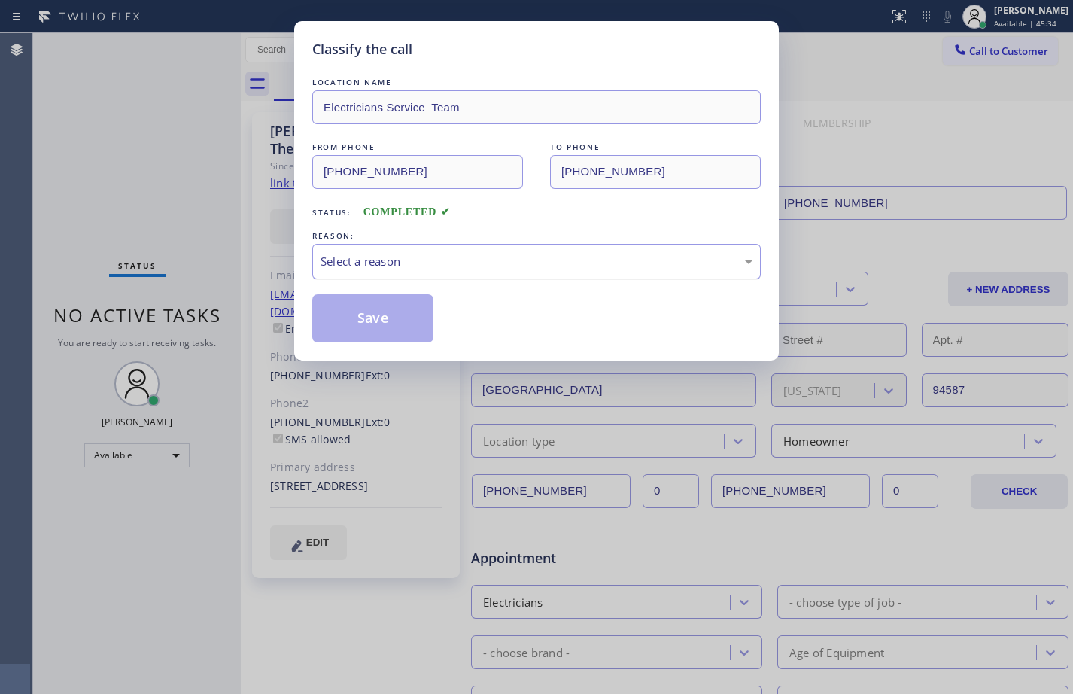
click at [462, 273] on div "Select a reason" at bounding box center [536, 261] width 448 height 35
click at [378, 307] on button "Save" at bounding box center [372, 318] width 121 height 48
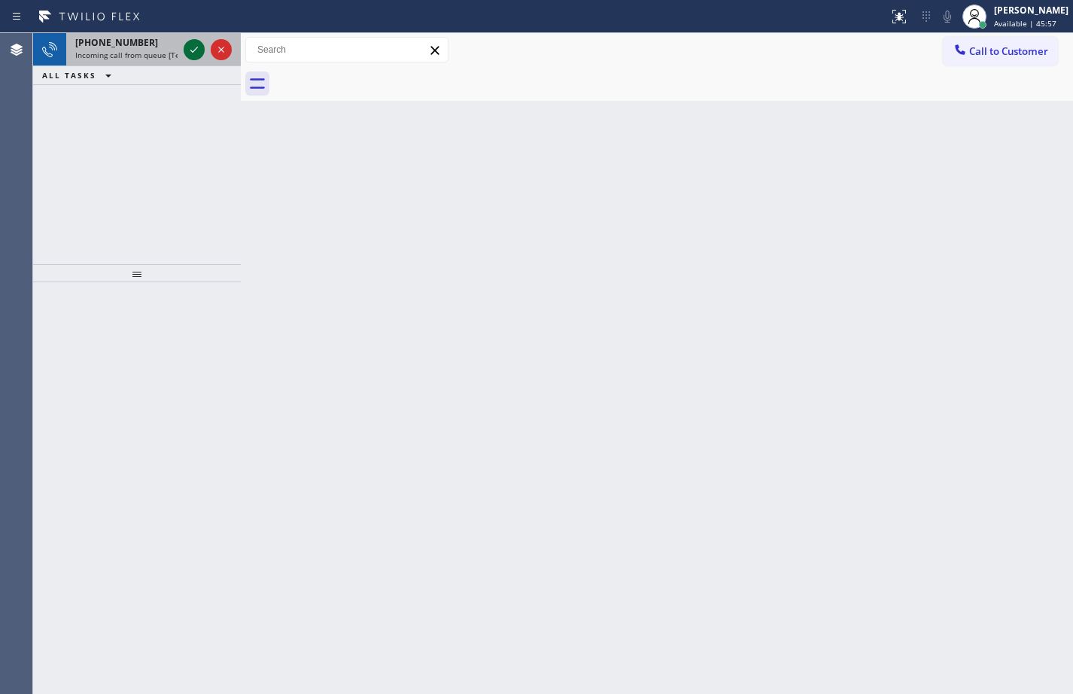
click at [193, 47] on icon at bounding box center [194, 50] width 18 height 18
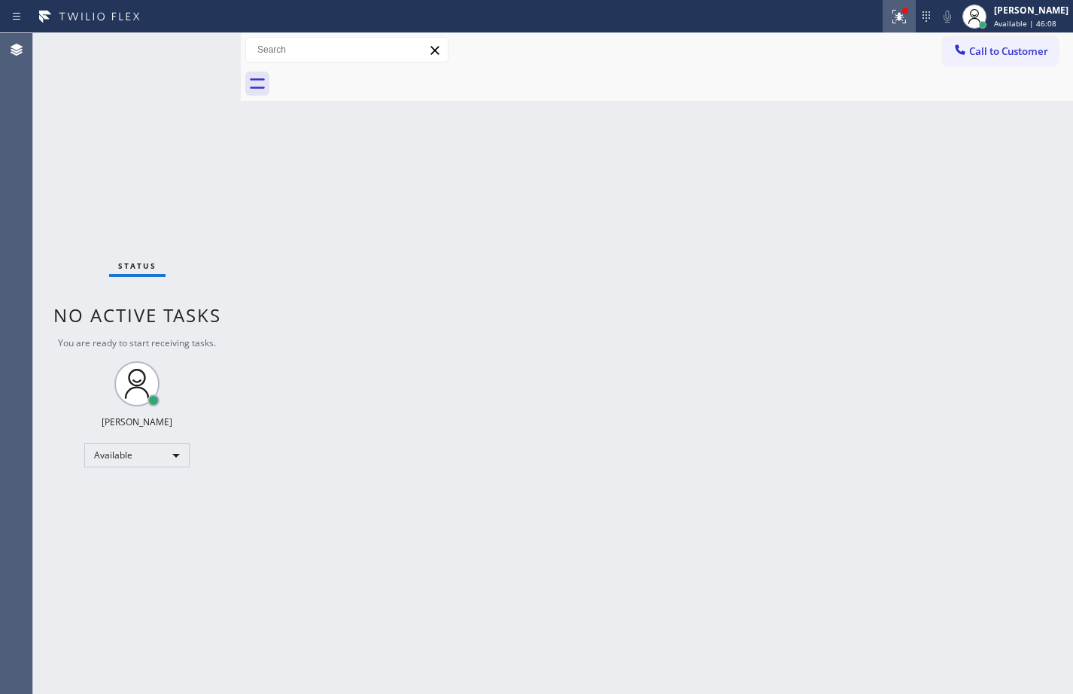
click at [894, 17] on icon at bounding box center [899, 17] width 18 height 18
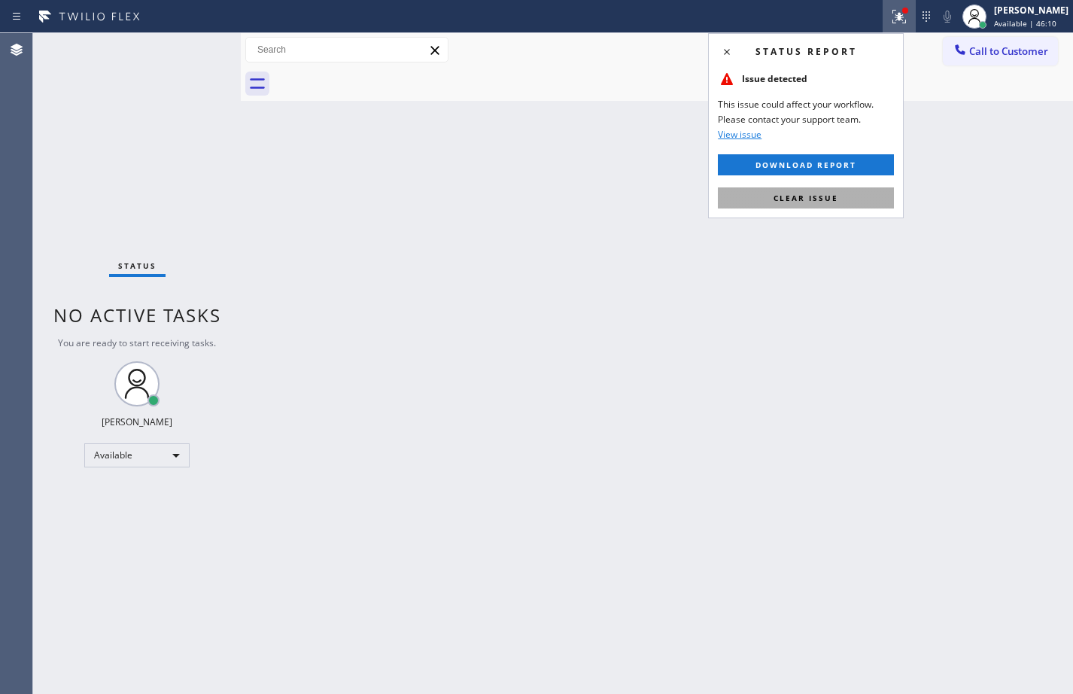
click at [796, 203] on button "Clear issue" at bounding box center [806, 197] width 176 height 21
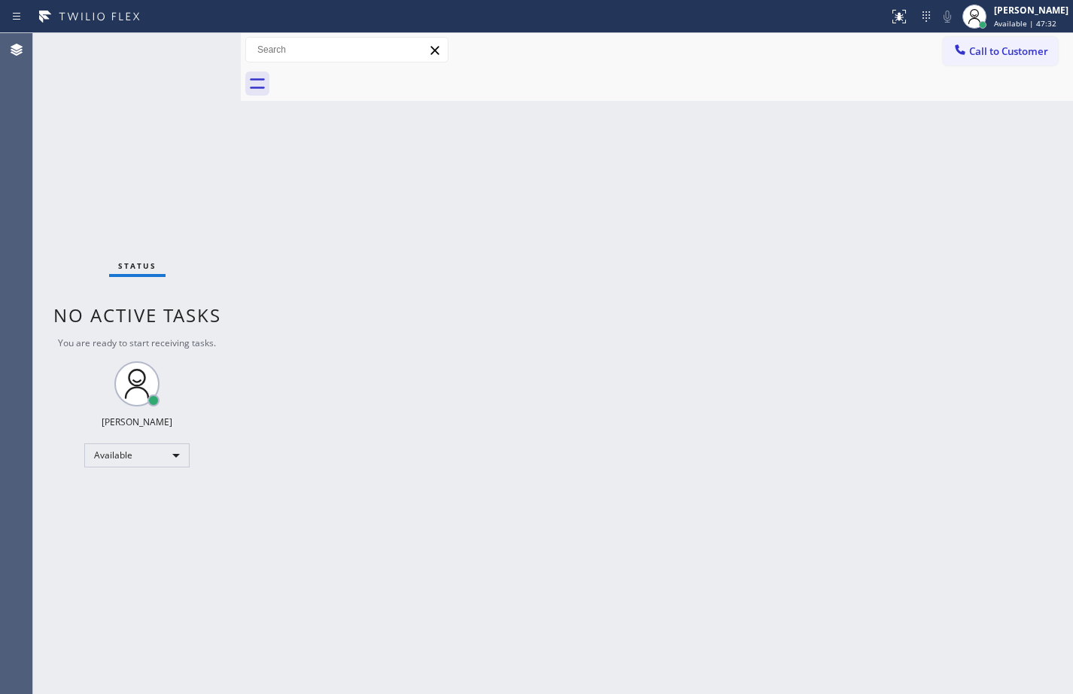
click at [230, 126] on div "Status No active tasks You are ready to start receiving tasks. [PERSON_NAME] Av…" at bounding box center [137, 363] width 208 height 660
click at [635, 302] on div "Back to Dashboard Change Sender ID Customers Technicians Select a contact Outbo…" at bounding box center [657, 363] width 832 height 660
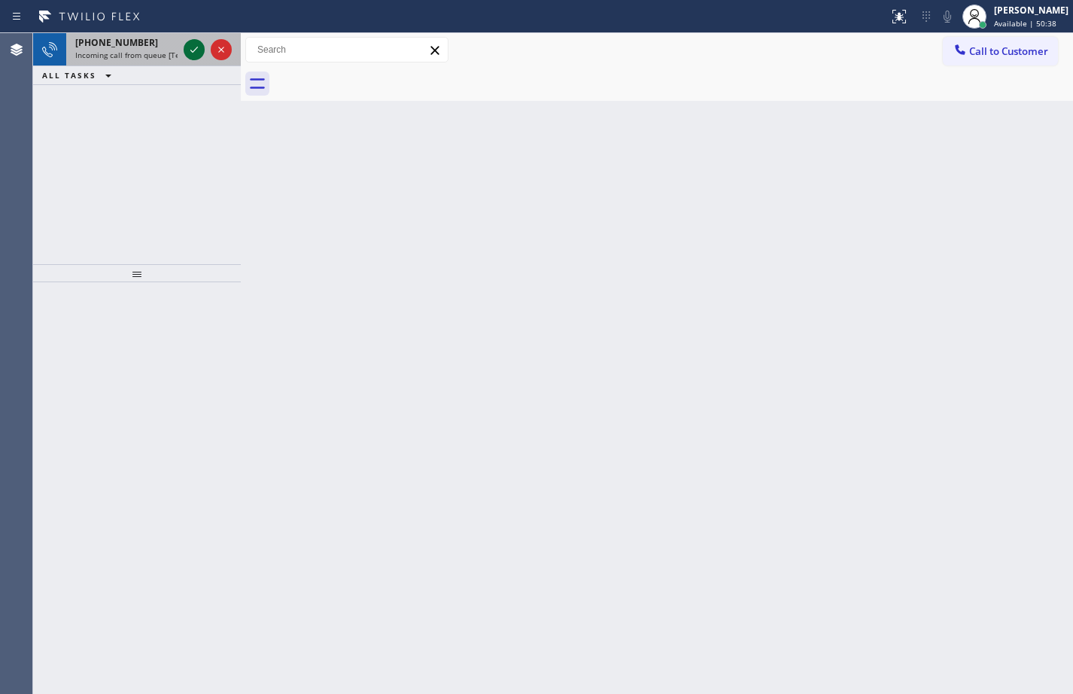
click at [196, 46] on icon at bounding box center [194, 50] width 18 height 18
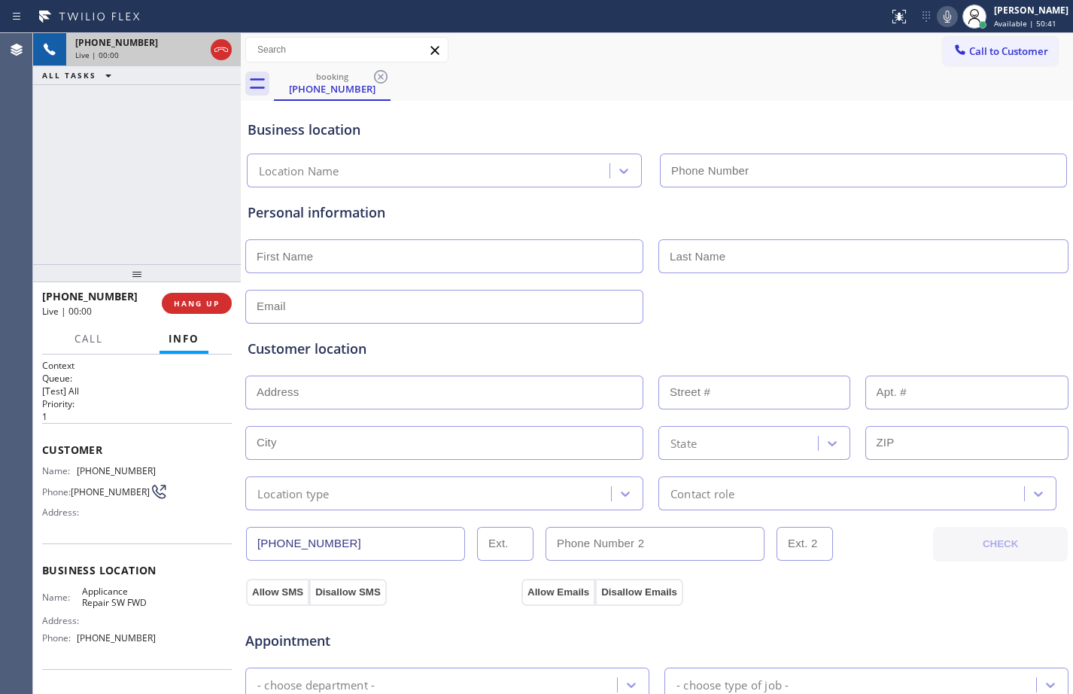
type input "[PHONE_NUMBER]"
click at [181, 308] on span "HANG UP" at bounding box center [197, 303] width 46 height 11
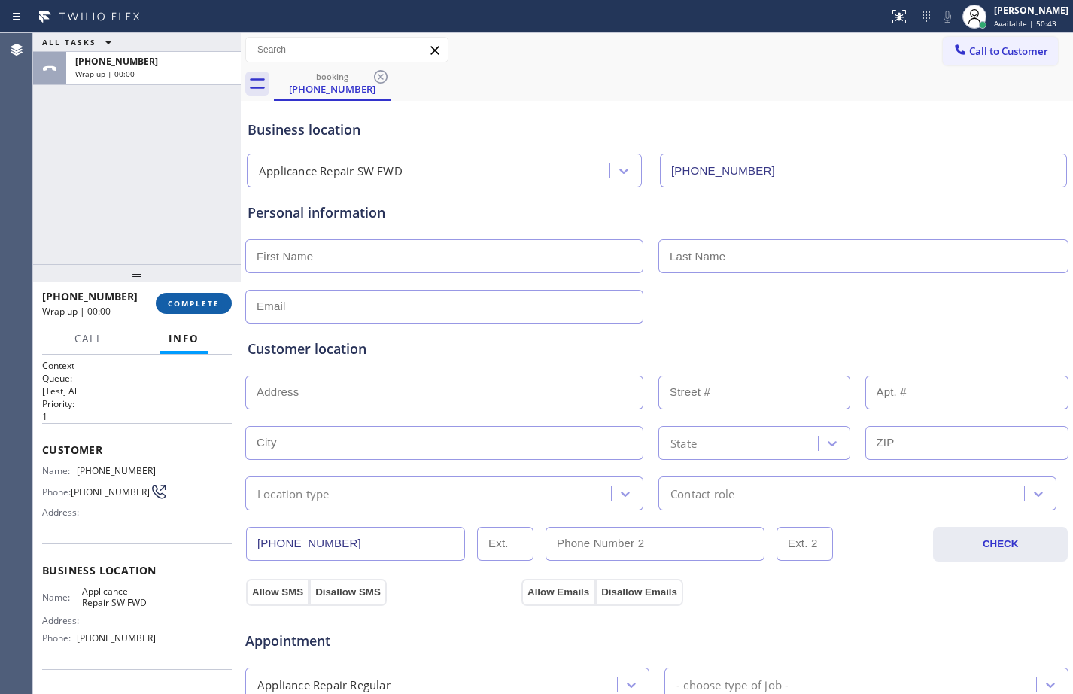
click at [182, 304] on span "COMPLETE" at bounding box center [194, 303] width 52 height 11
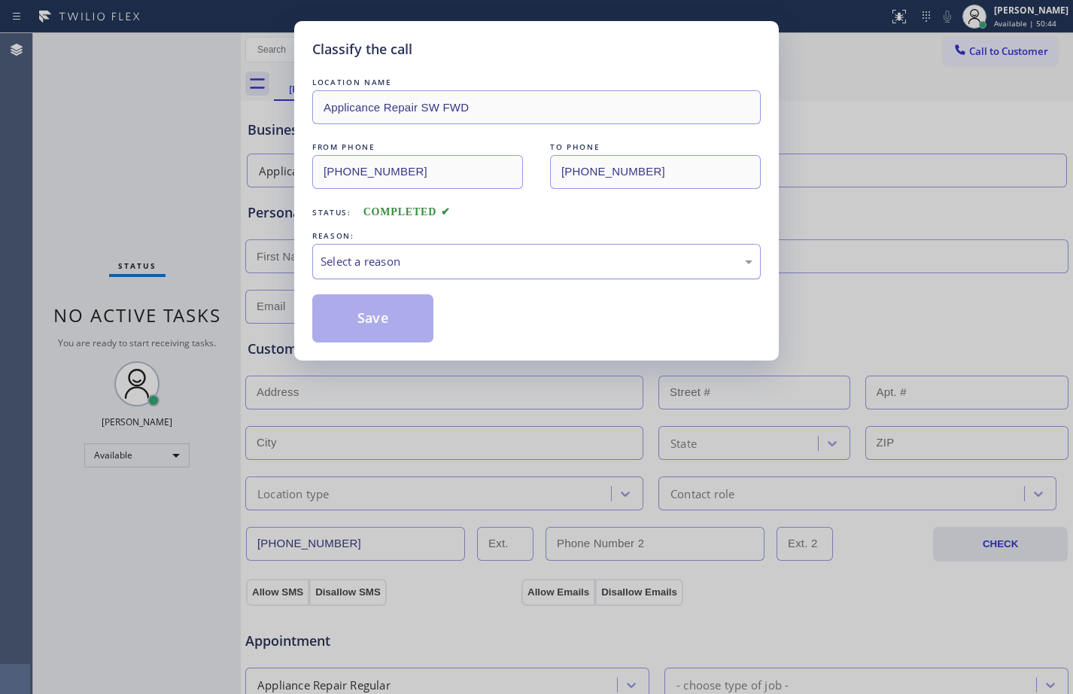
drag, startPoint x: 542, startPoint y: 251, endPoint x: 532, endPoint y: 258, distance: 11.9
click at [541, 252] on div "Select a reason" at bounding box center [536, 261] width 448 height 35
click at [351, 329] on button "Save" at bounding box center [372, 318] width 121 height 48
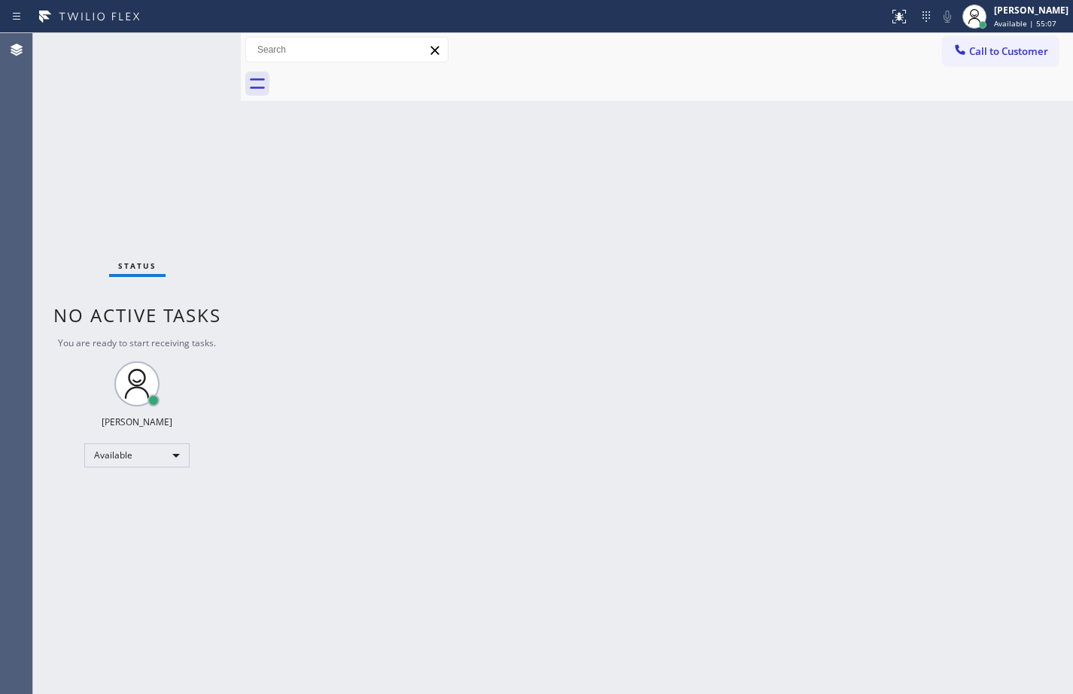
click at [257, 204] on div "Back to Dashboard Change Sender ID Customers Technicians Select a contact Outbo…" at bounding box center [657, 363] width 832 height 660
click at [223, 181] on div "Status No active tasks You are ready to start receiving tasks. [PERSON_NAME] Av…" at bounding box center [137, 363] width 208 height 660
click at [244, 199] on div "Back to Dashboard Change Sender ID Customers Technicians Select a contact Outbo…" at bounding box center [657, 363] width 832 height 660
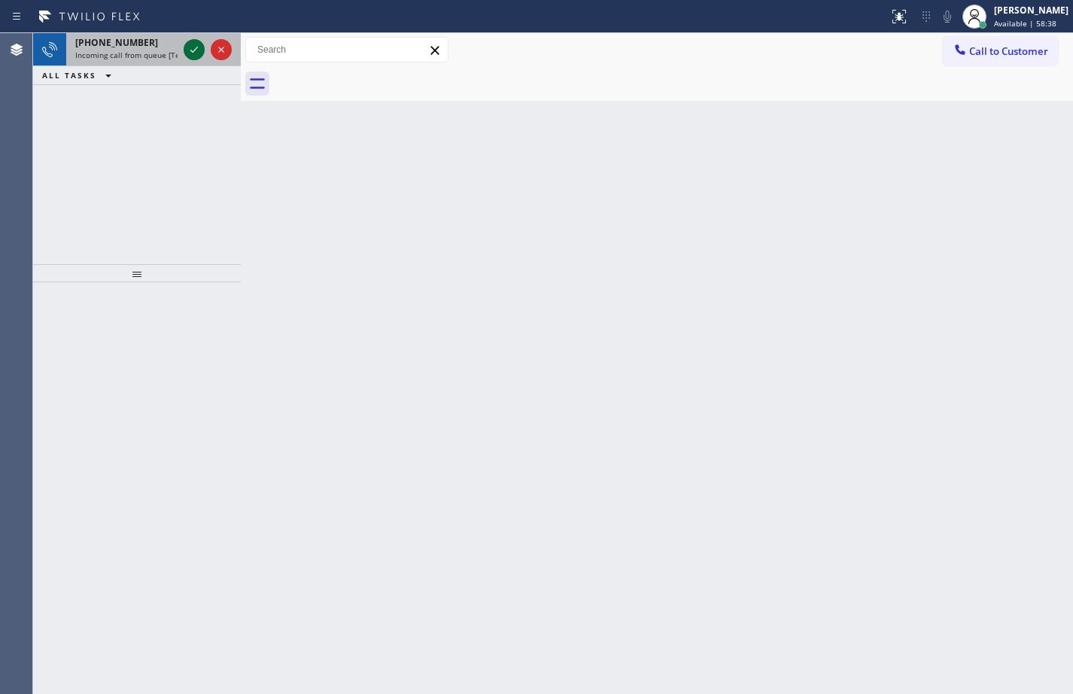
click at [193, 56] on icon at bounding box center [194, 50] width 18 height 18
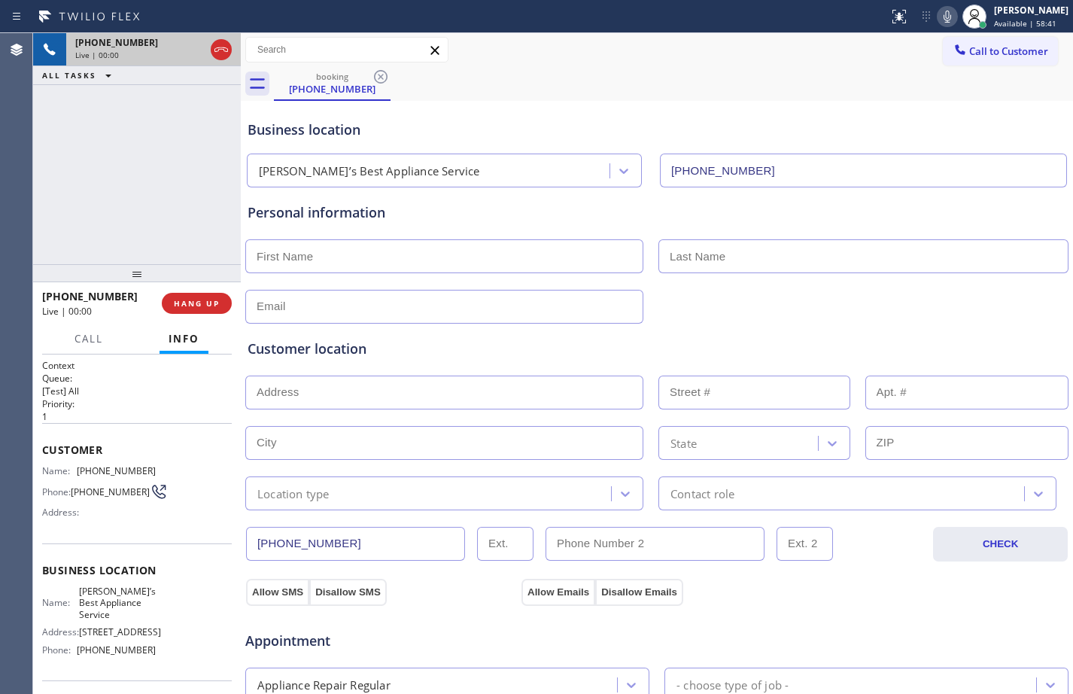
type input "[PHONE_NUMBER]"
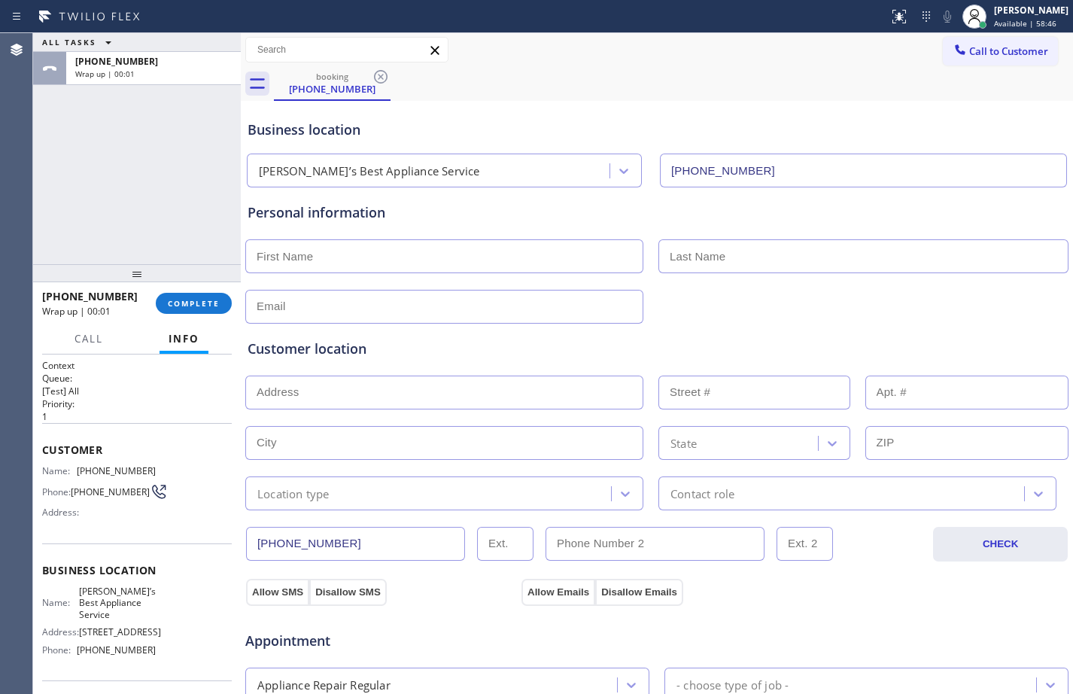
click at [180, 315] on div "[PHONE_NUMBER] Wrap up | 00:01 COMPLETE" at bounding box center [137, 303] width 190 height 39
click at [183, 310] on button "COMPLETE" at bounding box center [194, 303] width 76 height 21
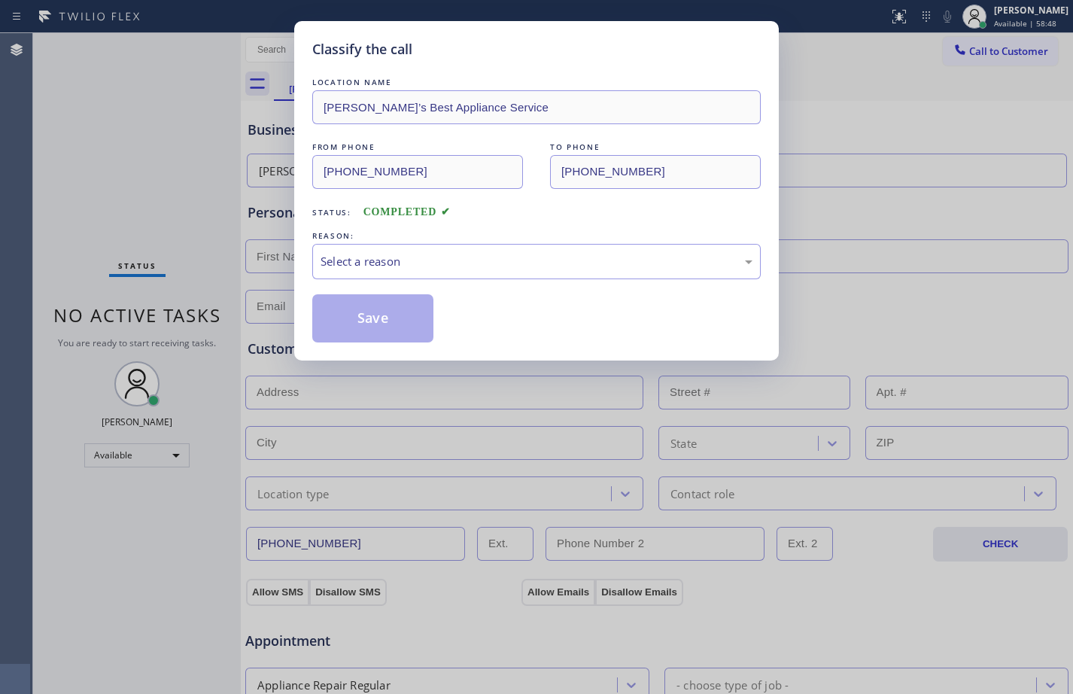
click at [472, 242] on div "REASON:" at bounding box center [536, 236] width 448 height 16
click at [475, 256] on div "Select a reason" at bounding box center [536, 261] width 432 height 17
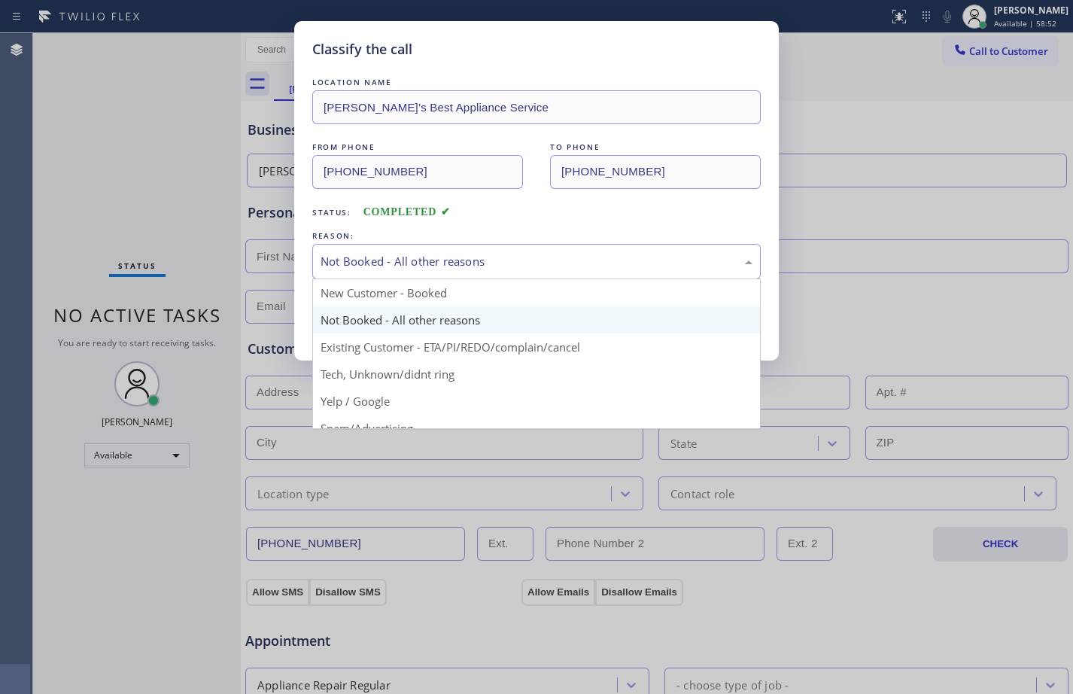
click at [429, 253] on div "Not Booked - All other reasons" at bounding box center [536, 261] width 432 height 17
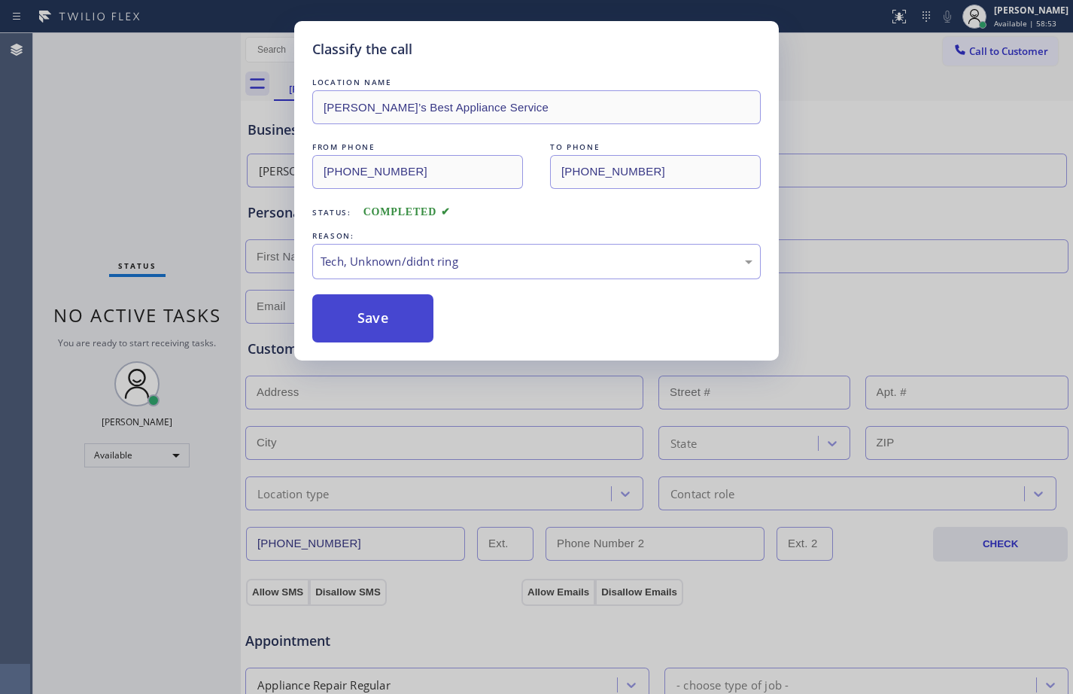
click at [408, 312] on button "Save" at bounding box center [372, 318] width 121 height 48
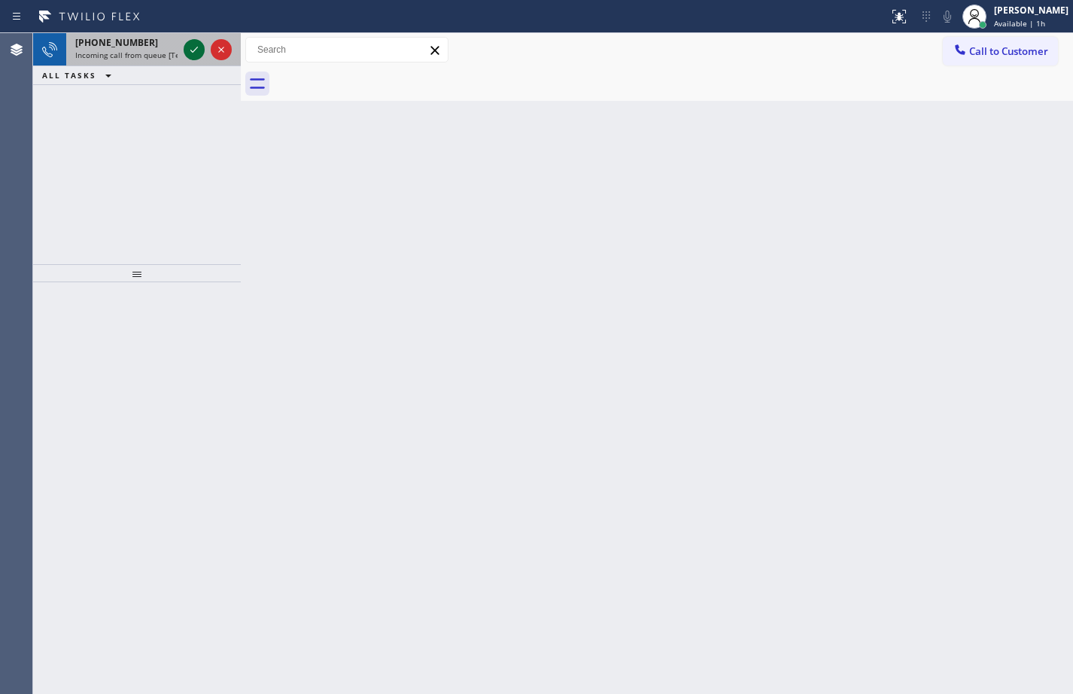
click at [194, 59] on button at bounding box center [194, 49] width 21 height 21
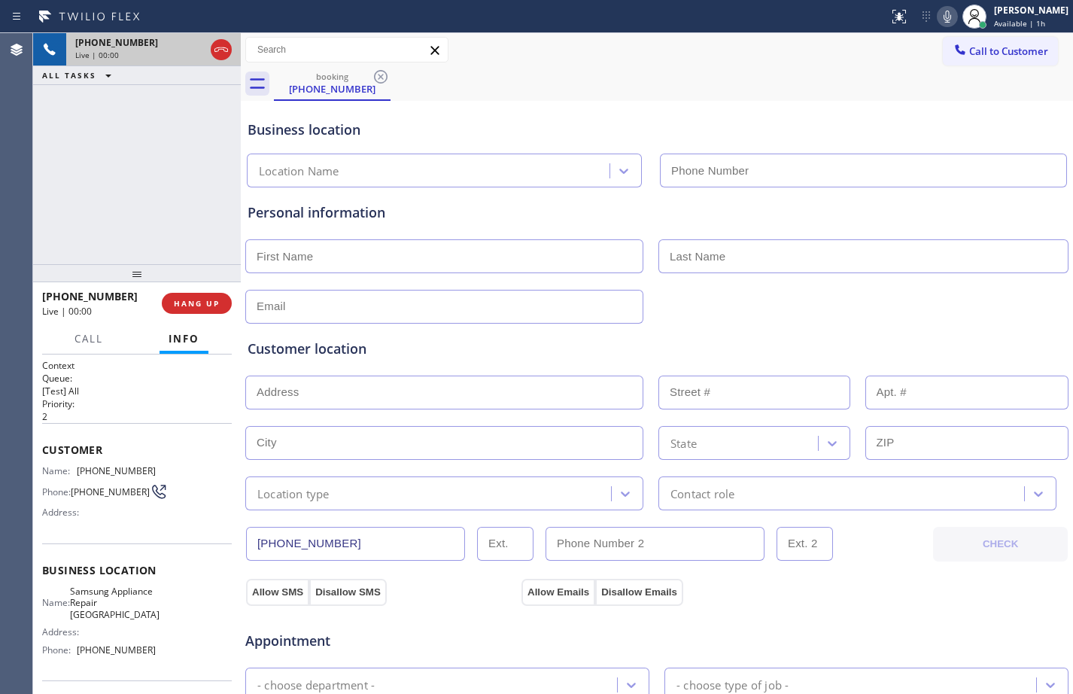
type input "[PHONE_NUMBER]"
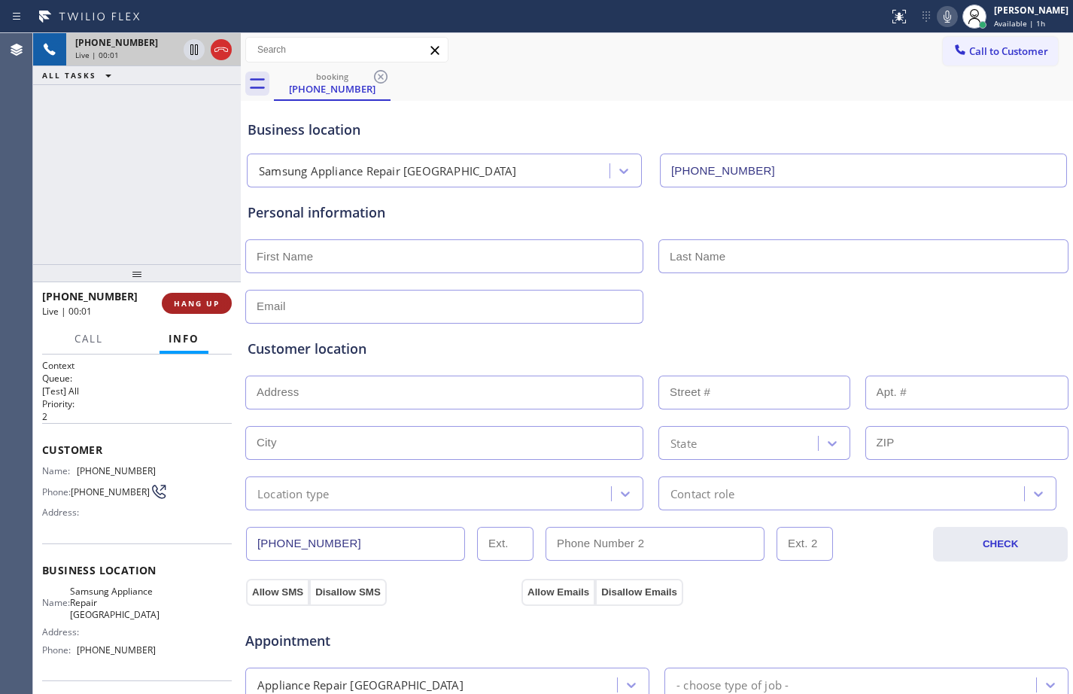
click at [200, 302] on span "HANG UP" at bounding box center [197, 303] width 46 height 11
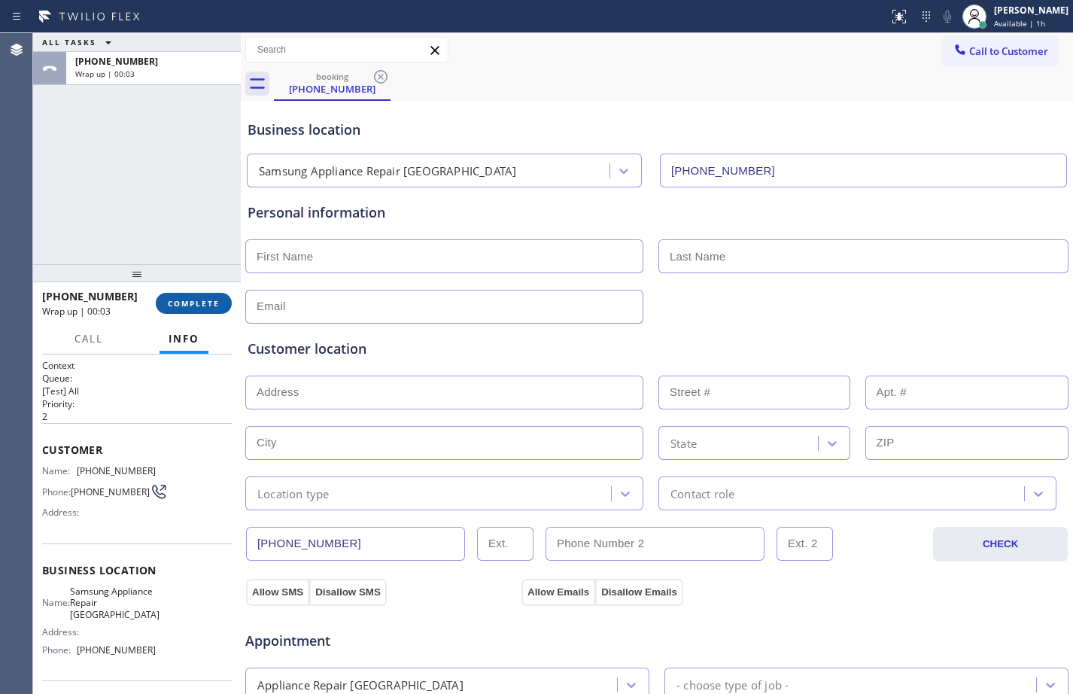
click at [193, 293] on button "COMPLETE" at bounding box center [194, 303] width 76 height 21
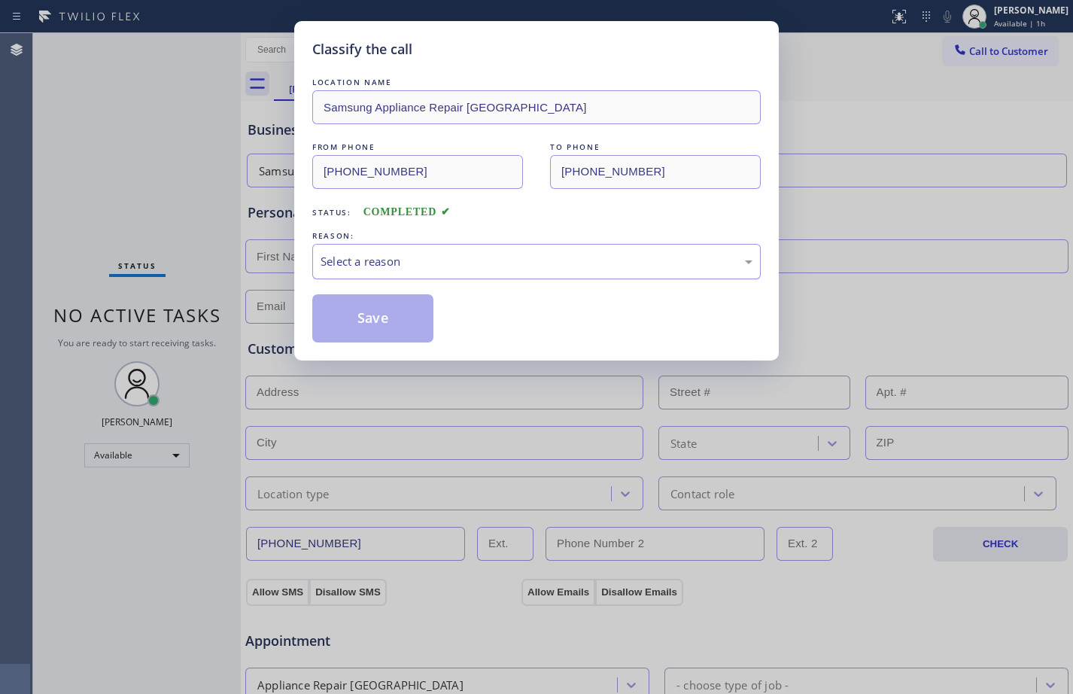
click at [657, 260] on div "Select a reason" at bounding box center [536, 261] width 432 height 17
click at [393, 323] on button "Save" at bounding box center [372, 318] width 121 height 48
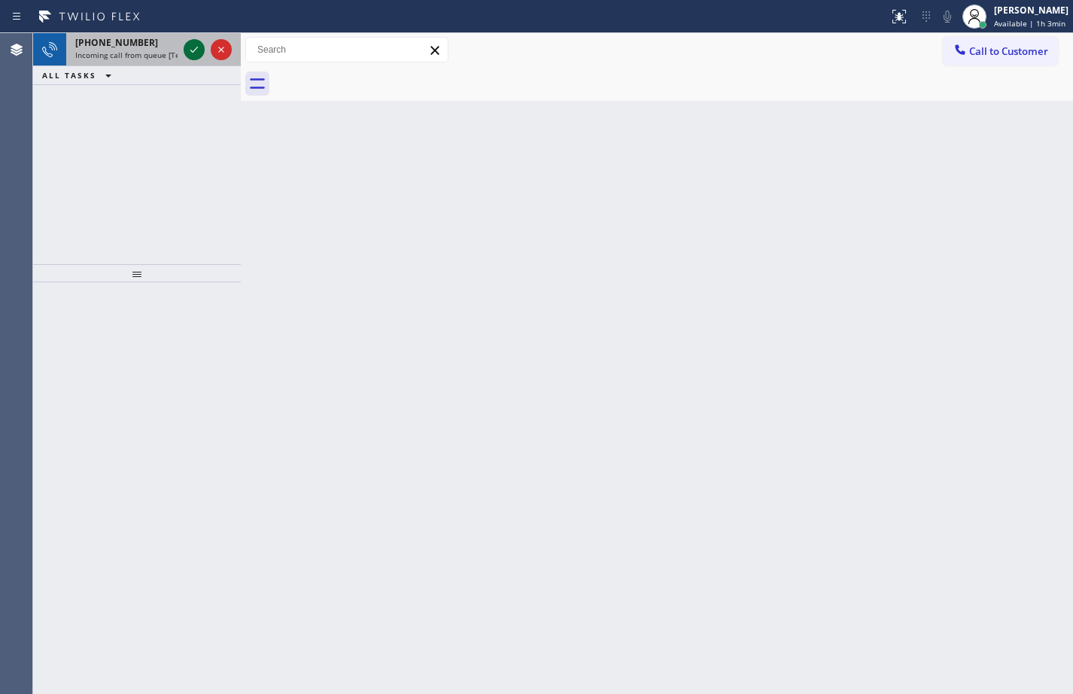
click at [200, 46] on icon at bounding box center [194, 50] width 18 height 18
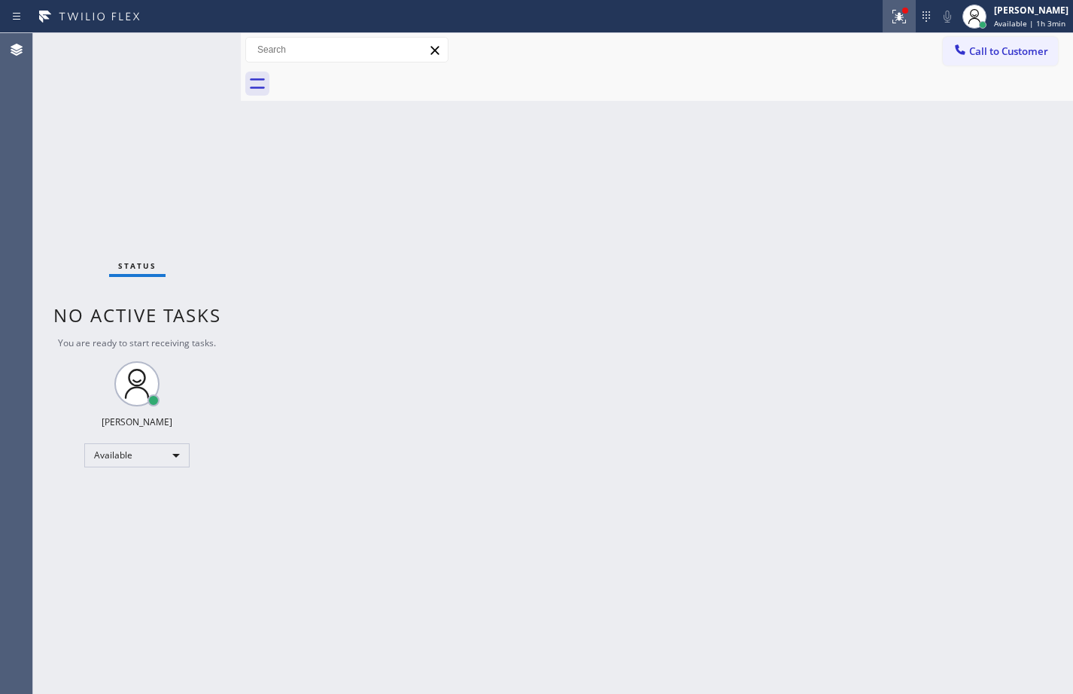
click at [882, 19] on div at bounding box center [898, 17] width 33 height 18
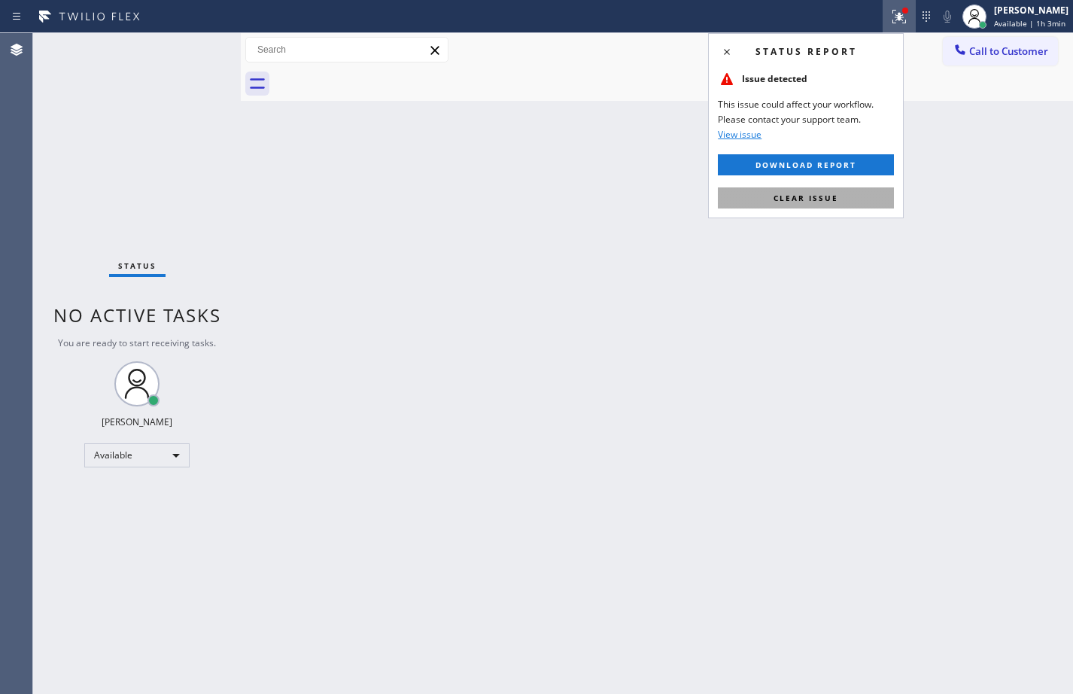
click at [779, 193] on span "Clear issue" at bounding box center [805, 198] width 65 height 11
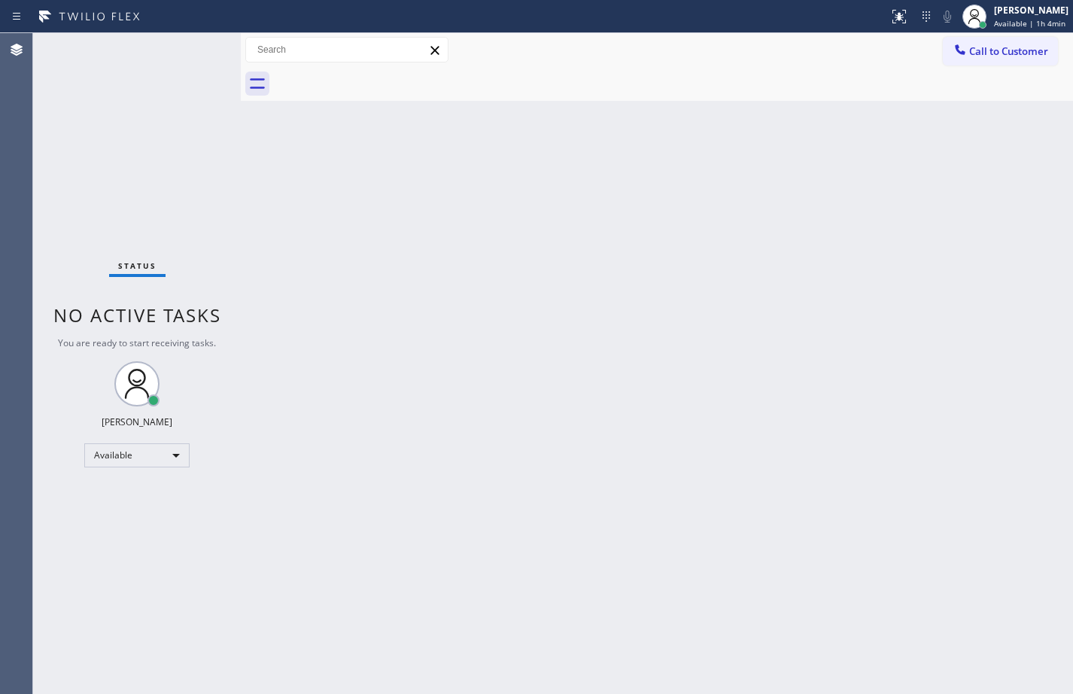
click at [223, 187] on div "Status No active tasks You are ready to start receiving tasks. [PERSON_NAME] Av…" at bounding box center [137, 363] width 208 height 660
click at [1050, 614] on div "Back to Dashboard Change Sender ID Customers Technicians Select a contact Outbo…" at bounding box center [657, 363] width 832 height 660
click at [193, 42] on div "Status No active tasks You are ready to start receiving tasks. [PERSON_NAME] Av…" at bounding box center [137, 363] width 208 height 660
click at [196, 52] on div "Status No active tasks You are ready to start receiving tasks. [PERSON_NAME] Av…" at bounding box center [137, 363] width 208 height 660
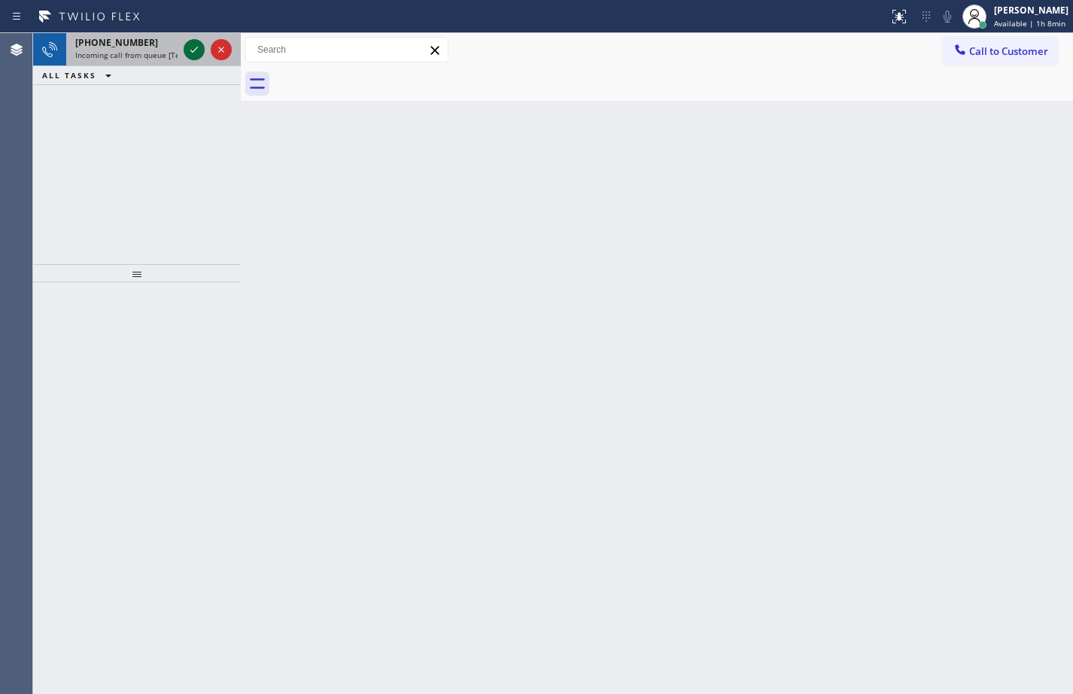
click at [198, 53] on icon at bounding box center [194, 50] width 18 height 18
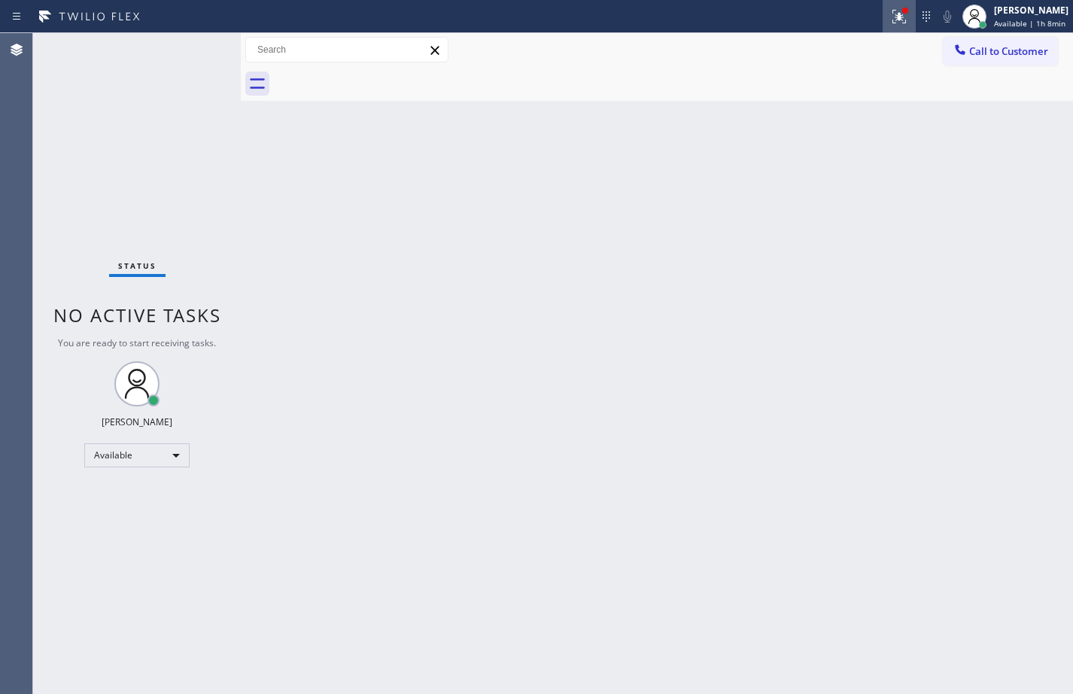
click at [893, 25] on icon at bounding box center [899, 17] width 18 height 18
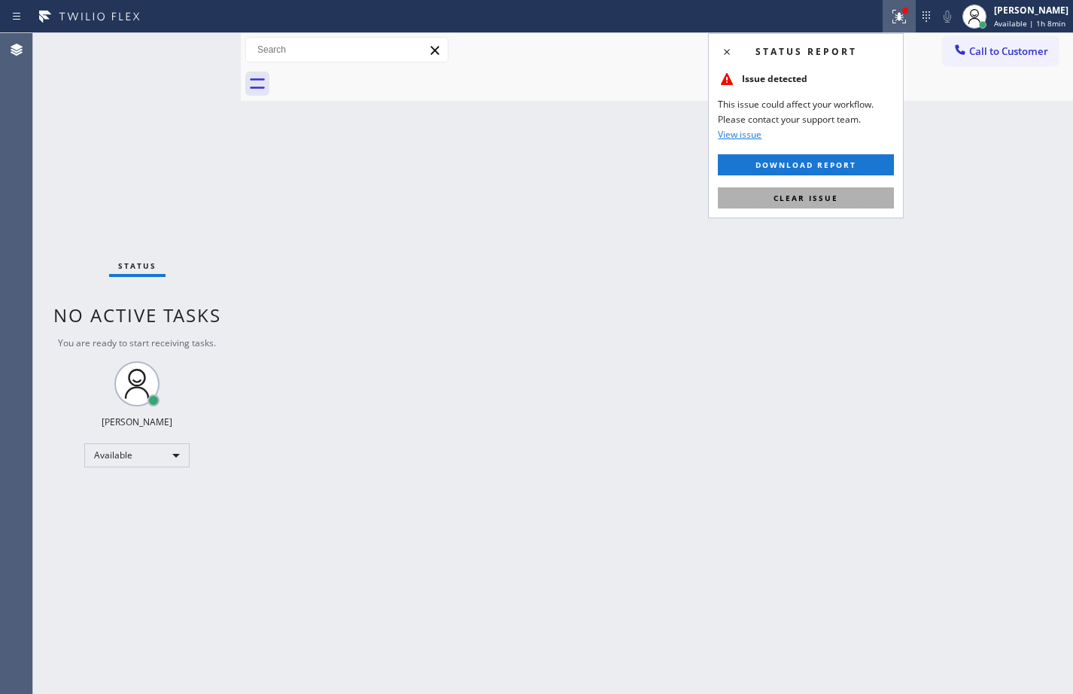
click at [841, 203] on button "Clear issue" at bounding box center [806, 197] width 176 height 21
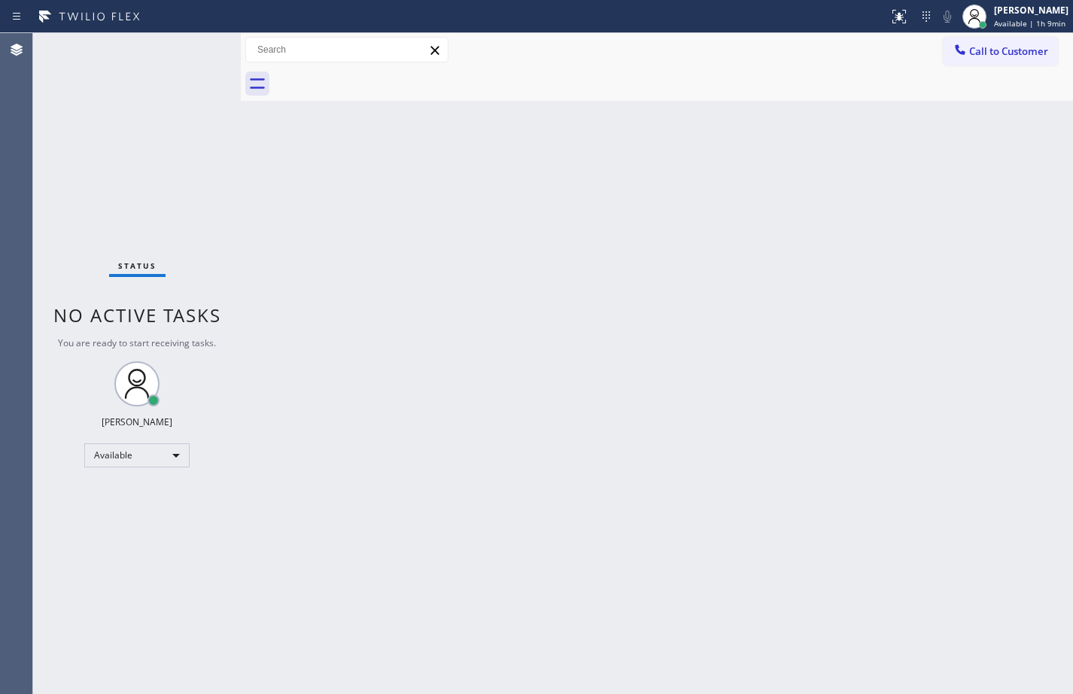
click at [193, 60] on div "Status No active tasks You are ready to start receiving tasks. [PERSON_NAME] Av…" at bounding box center [137, 363] width 208 height 660
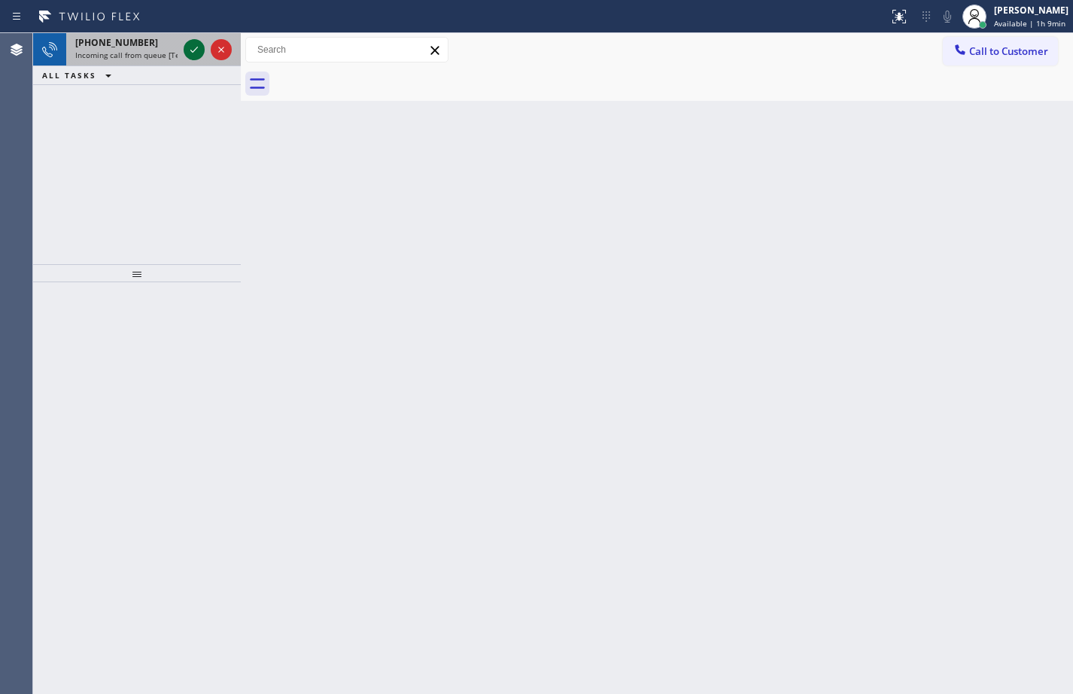
click at [193, 45] on icon at bounding box center [194, 50] width 18 height 18
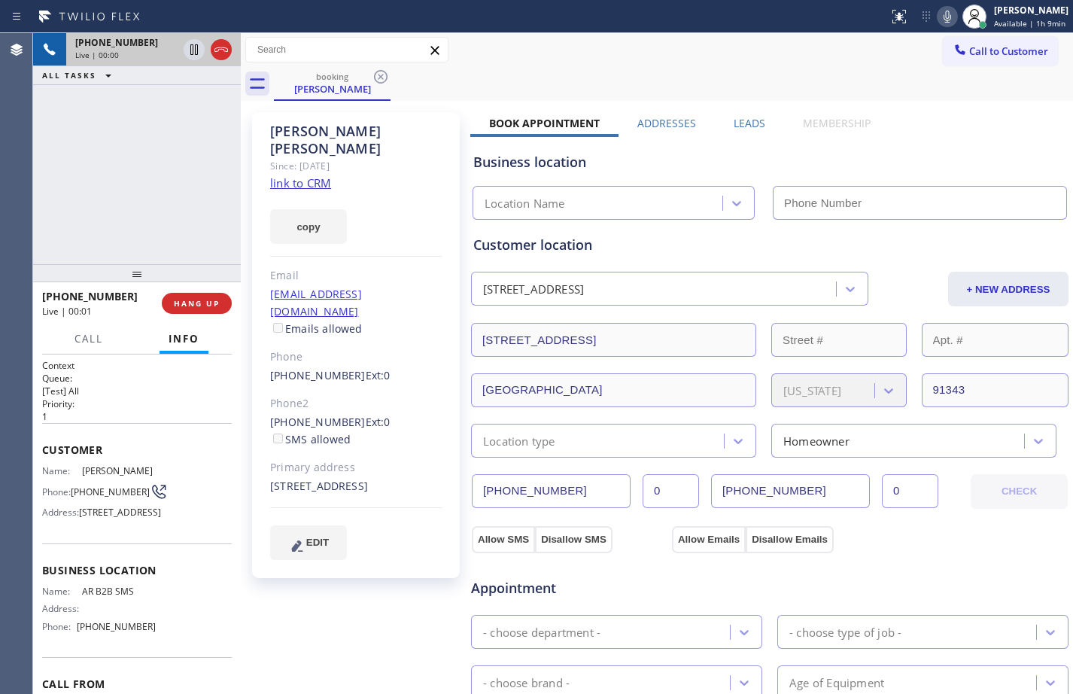
type input "[PHONE_NUMBER]"
click at [298, 175] on link "link to CRM" at bounding box center [300, 182] width 61 height 15
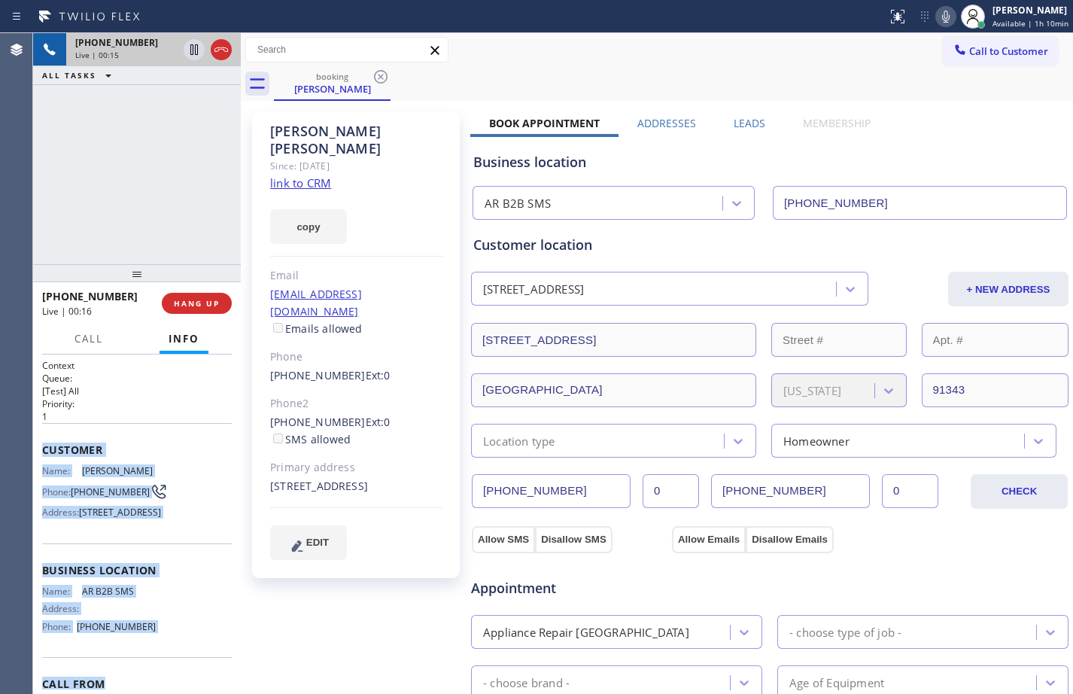
scroll to position [111, 0]
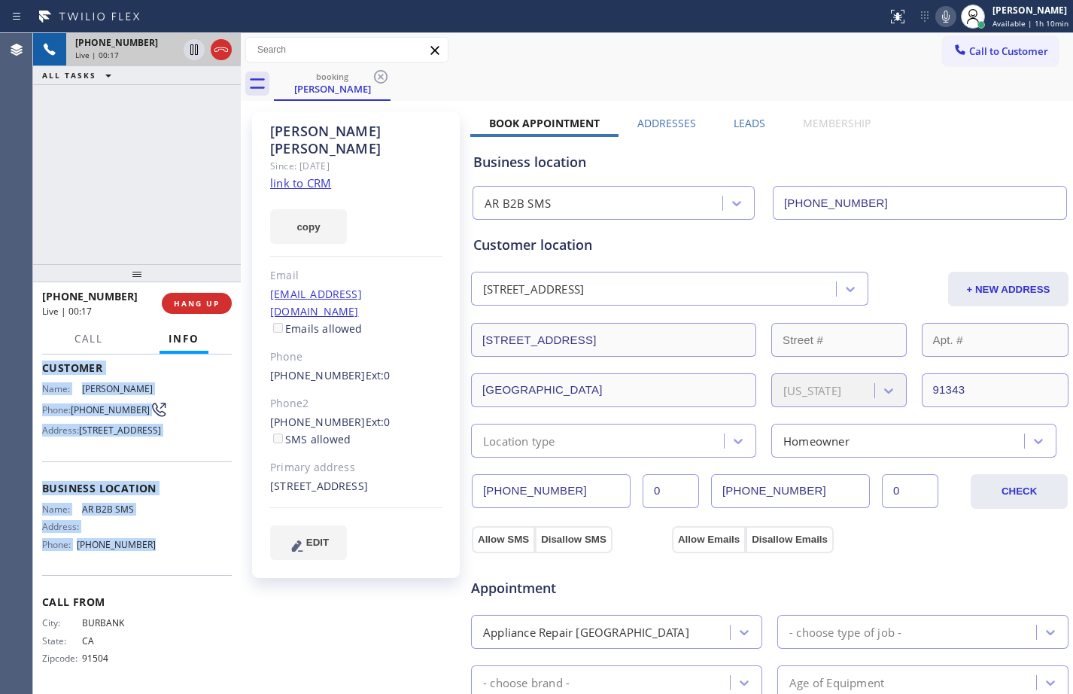
drag, startPoint x: 39, startPoint y: 447, endPoint x: 180, endPoint y: 560, distance: 180.3
click at [180, 560] on div "Context Queue: [Test] All Priority: 1 Customer Name: [PERSON_NAME] Phone: [PHON…" at bounding box center [137, 523] width 208 height 339
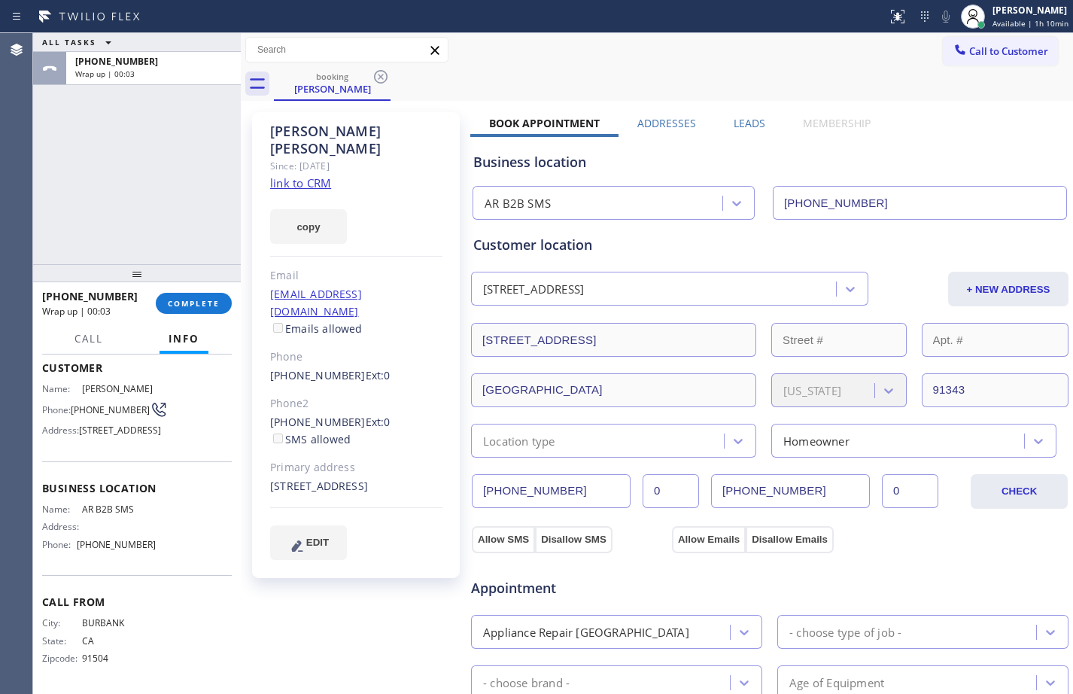
click at [166, 606] on span "Call From" at bounding box center [137, 601] width 190 height 14
click at [170, 309] on button "COMPLETE" at bounding box center [194, 303] width 76 height 21
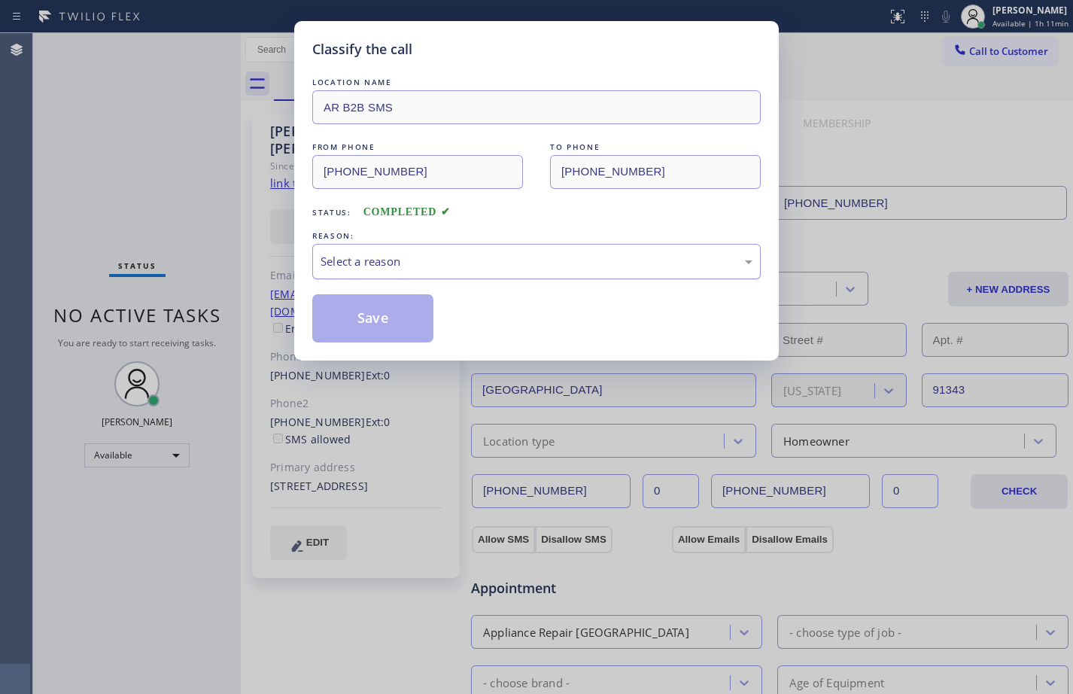
click at [466, 259] on div "Select a reason" at bounding box center [536, 261] width 432 height 17
click at [457, 247] on div "Tech, Unknown/didnt ring" at bounding box center [536, 261] width 448 height 35
click at [390, 320] on button "Save" at bounding box center [372, 318] width 121 height 48
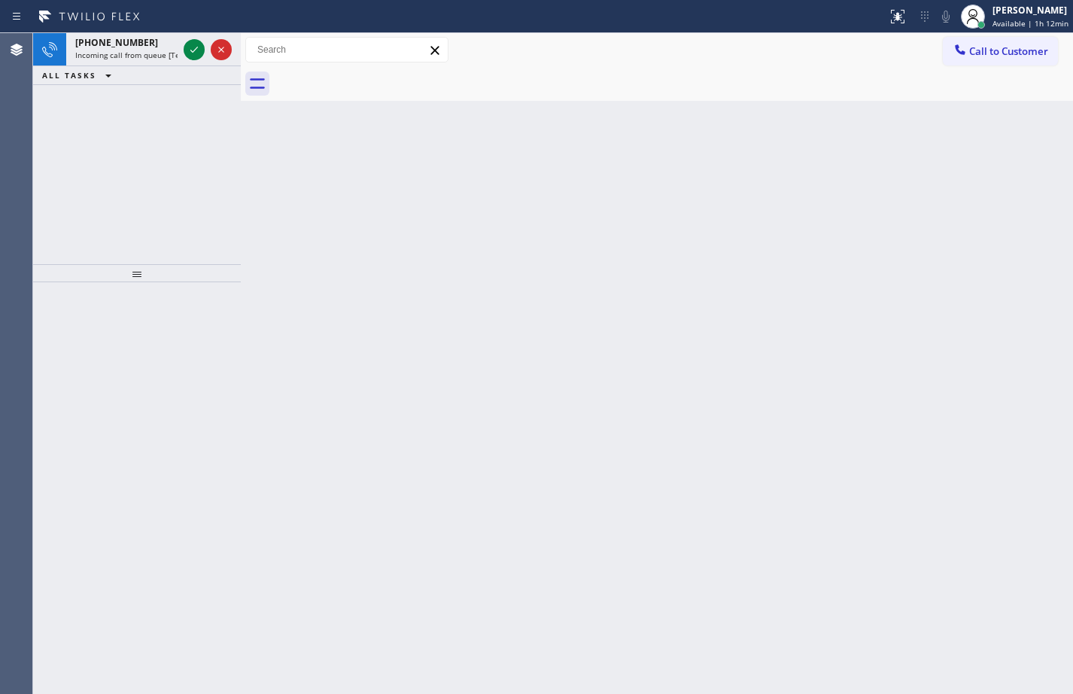
drag, startPoint x: 190, startPoint y: 48, endPoint x: 284, endPoint y: 68, distance: 96.0
click at [190, 49] on icon at bounding box center [194, 50] width 18 height 18
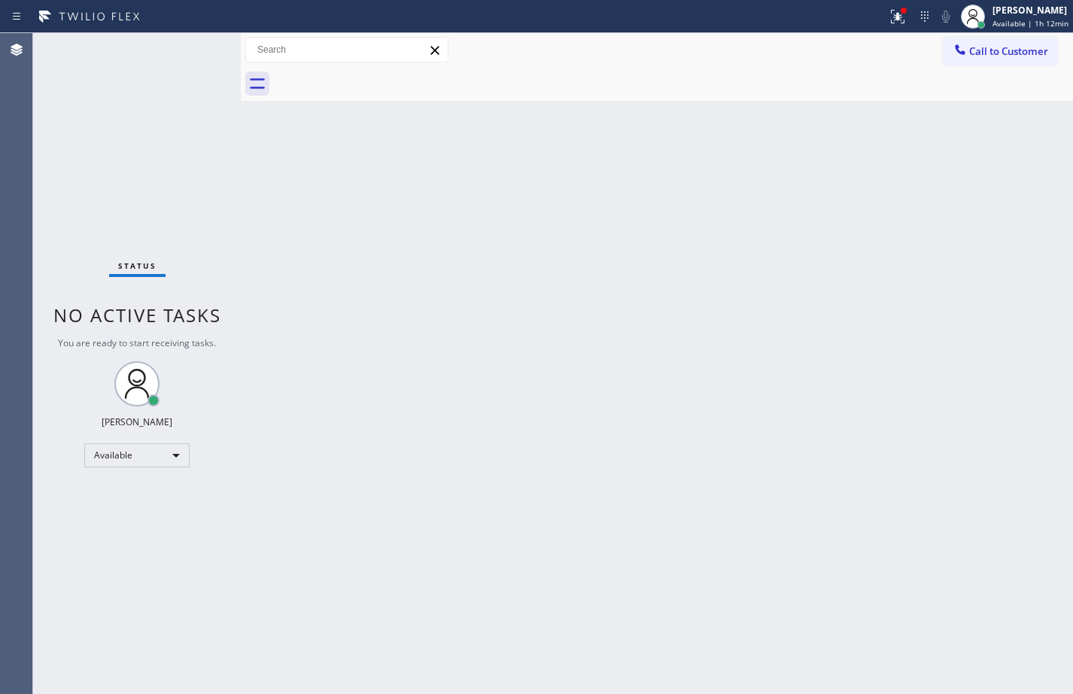
drag, startPoint x: 883, startPoint y: 11, endPoint x: 877, endPoint y: 37, distance: 26.3
click at [888, 11] on icon at bounding box center [897, 17] width 18 height 18
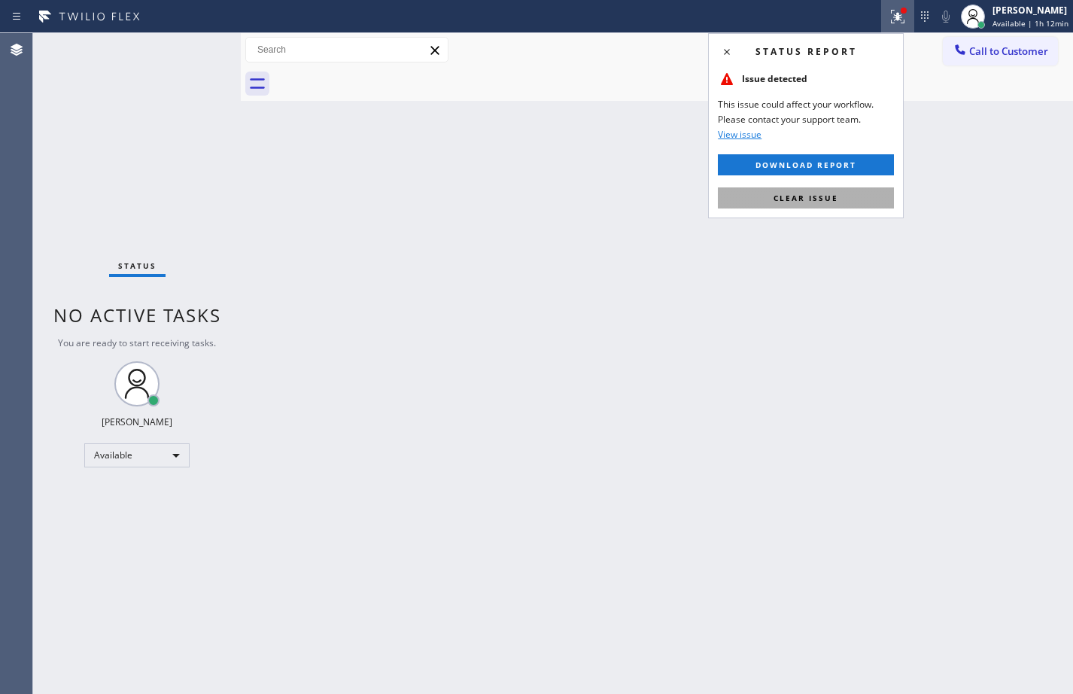
click at [794, 202] on span "Clear issue" at bounding box center [805, 198] width 65 height 11
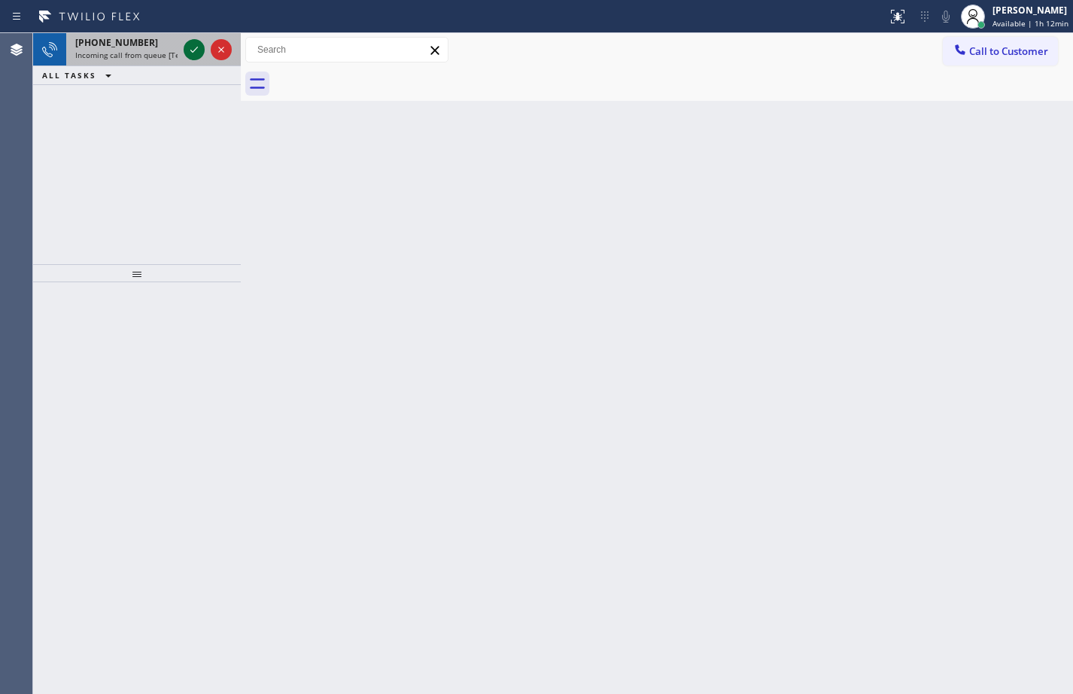
click at [197, 54] on icon at bounding box center [194, 50] width 18 height 18
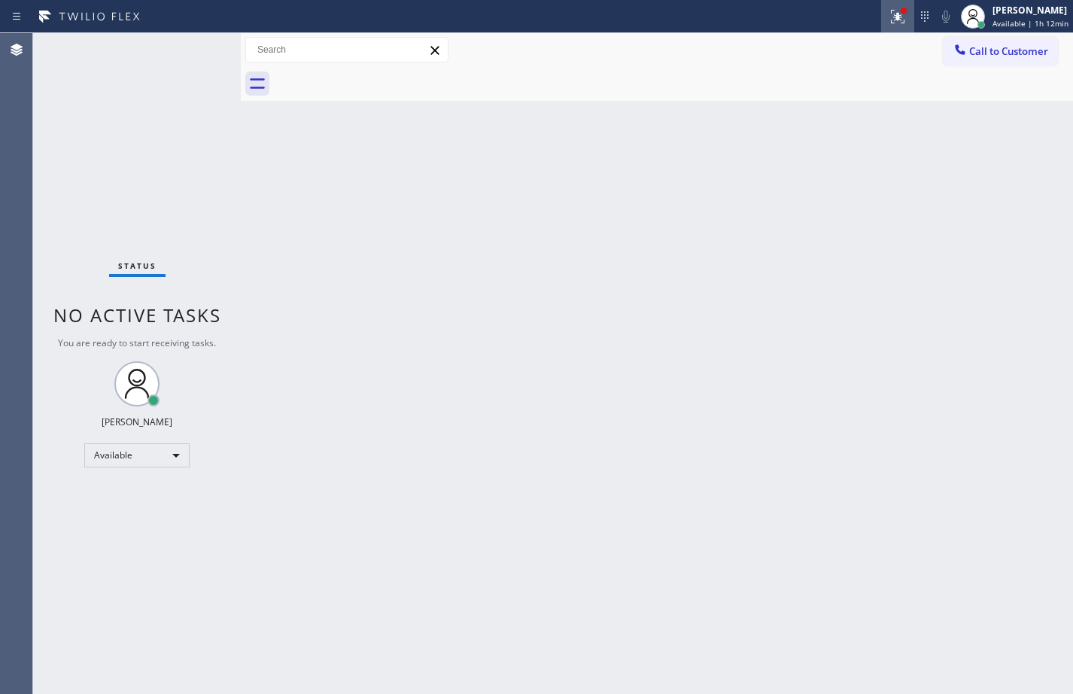
click at [891, 19] on icon at bounding box center [898, 17] width 14 height 14
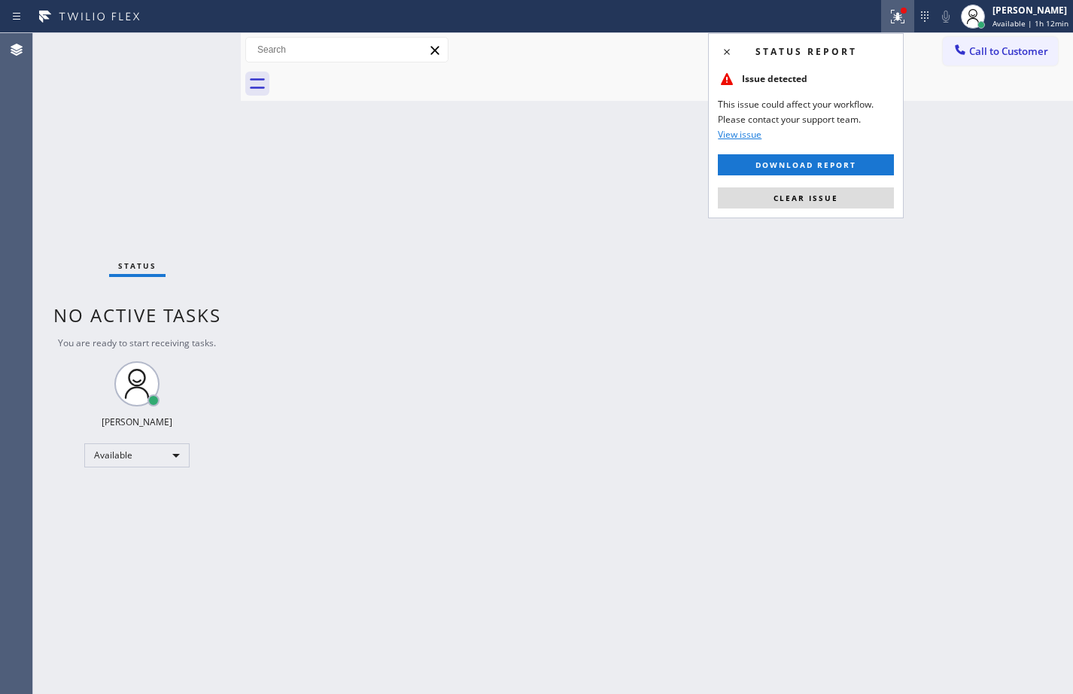
drag, startPoint x: 800, startPoint y: 205, endPoint x: 772, endPoint y: 227, distance: 36.0
click at [800, 206] on button "Clear issue" at bounding box center [806, 197] width 176 height 21
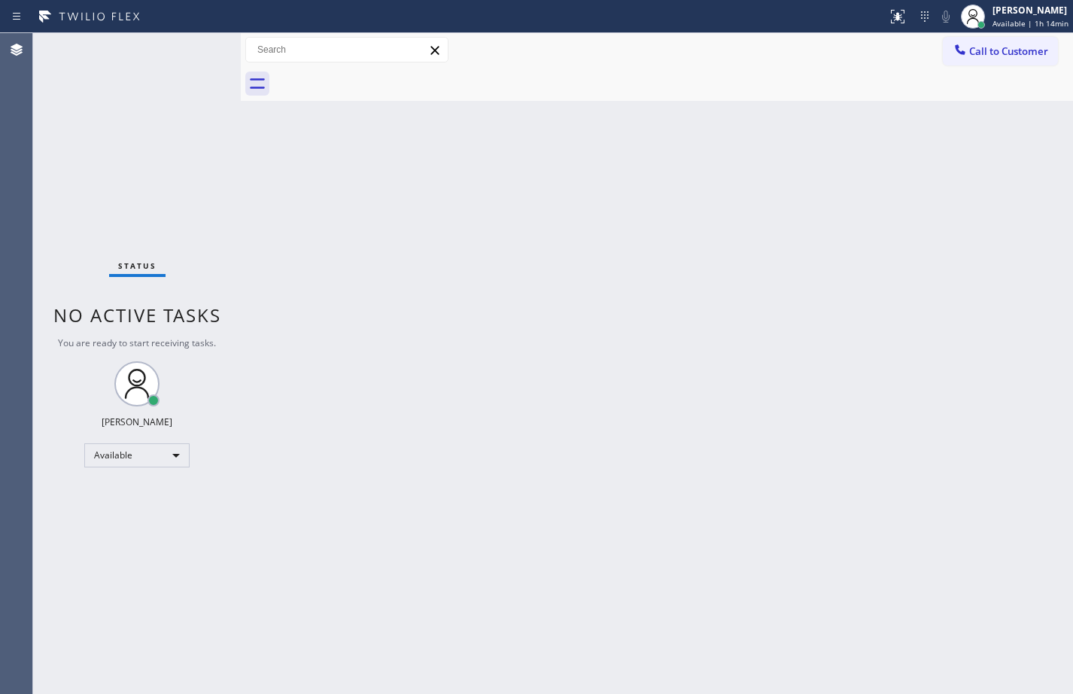
click at [523, 482] on div "Back to Dashboard Change Sender ID Customers Technicians Select a contact Outbo…" at bounding box center [657, 363] width 832 height 660
click at [691, 436] on div "Back to Dashboard Change Sender ID Customers Technicians Select a contact Outbo…" at bounding box center [657, 363] width 832 height 660
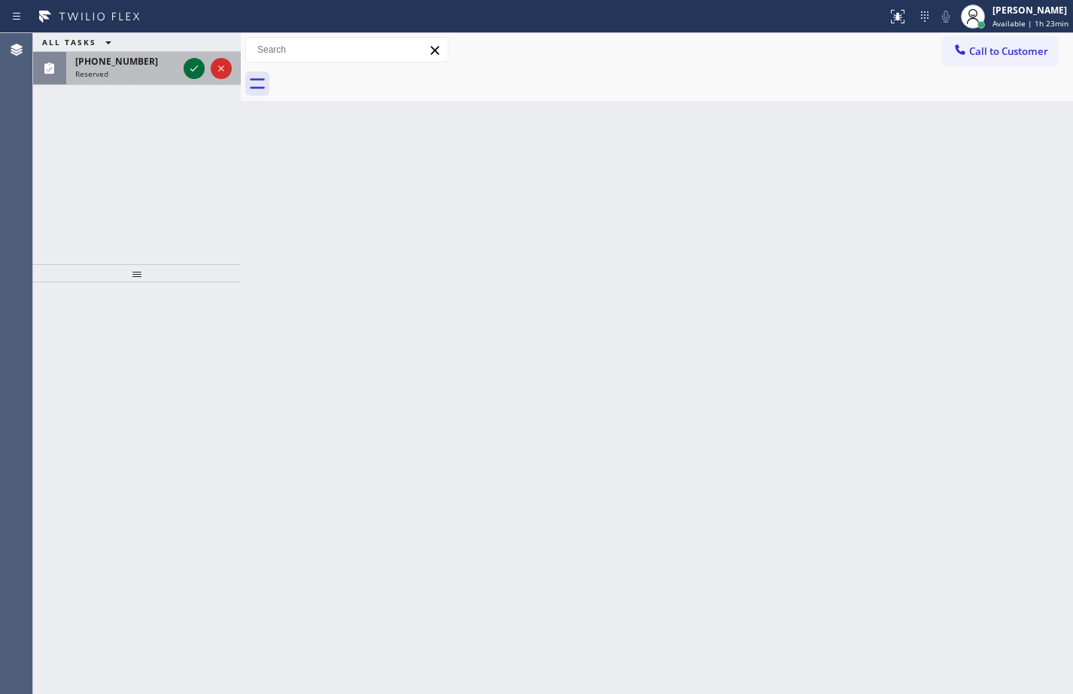
click at [192, 78] on button at bounding box center [194, 68] width 21 height 21
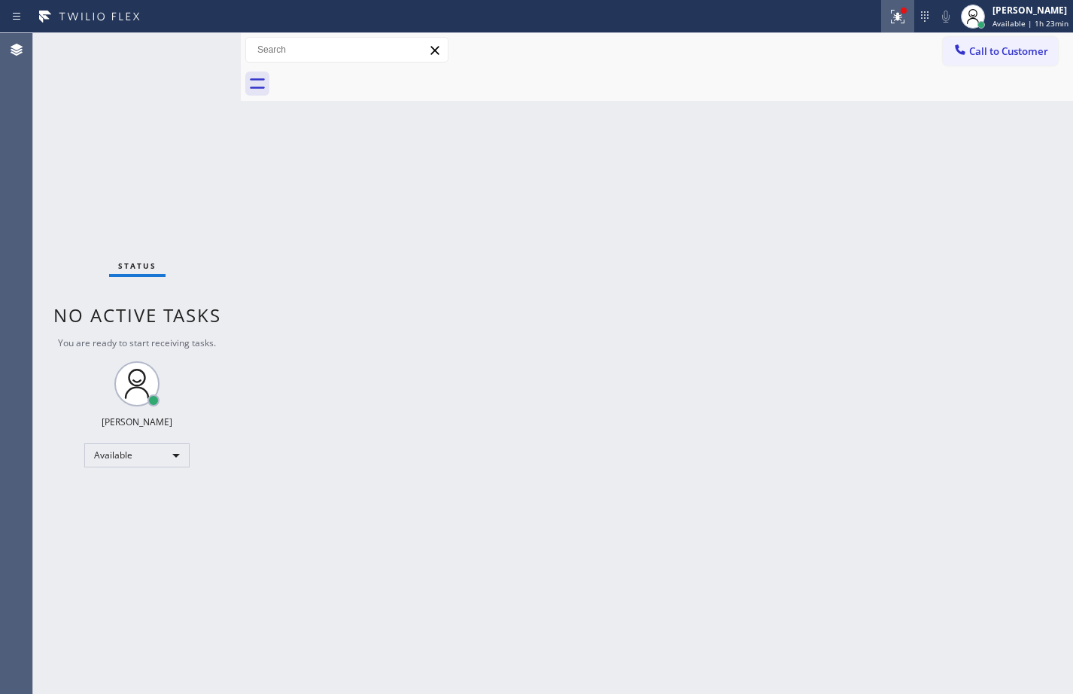
click at [883, 31] on button at bounding box center [897, 16] width 33 height 33
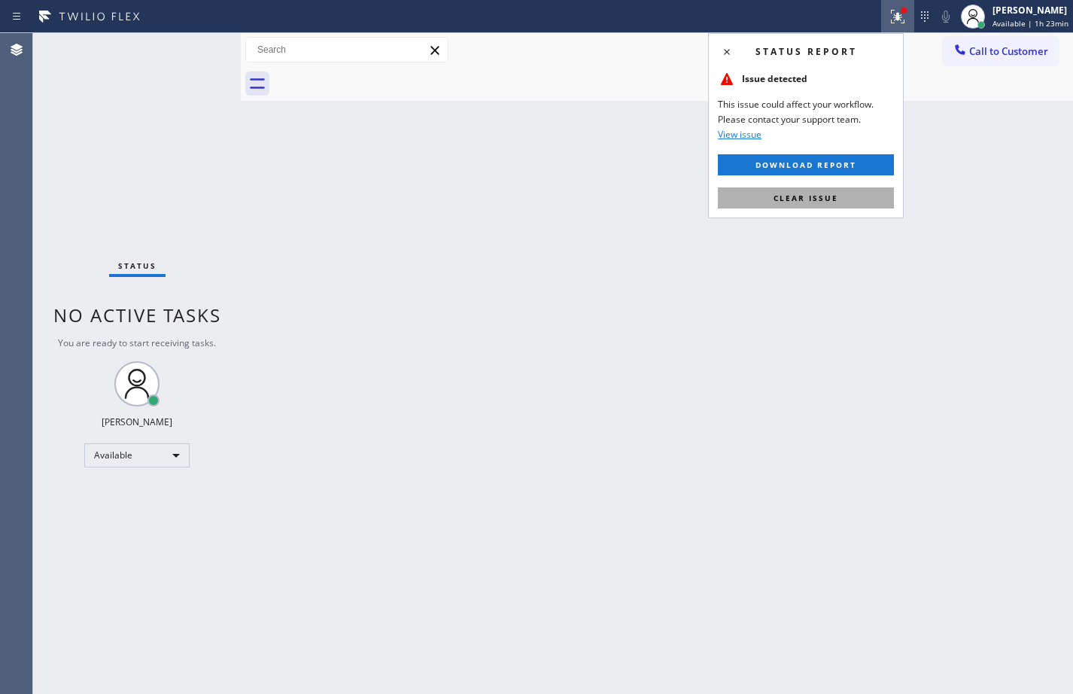
click at [822, 195] on span "Clear issue" at bounding box center [805, 198] width 65 height 11
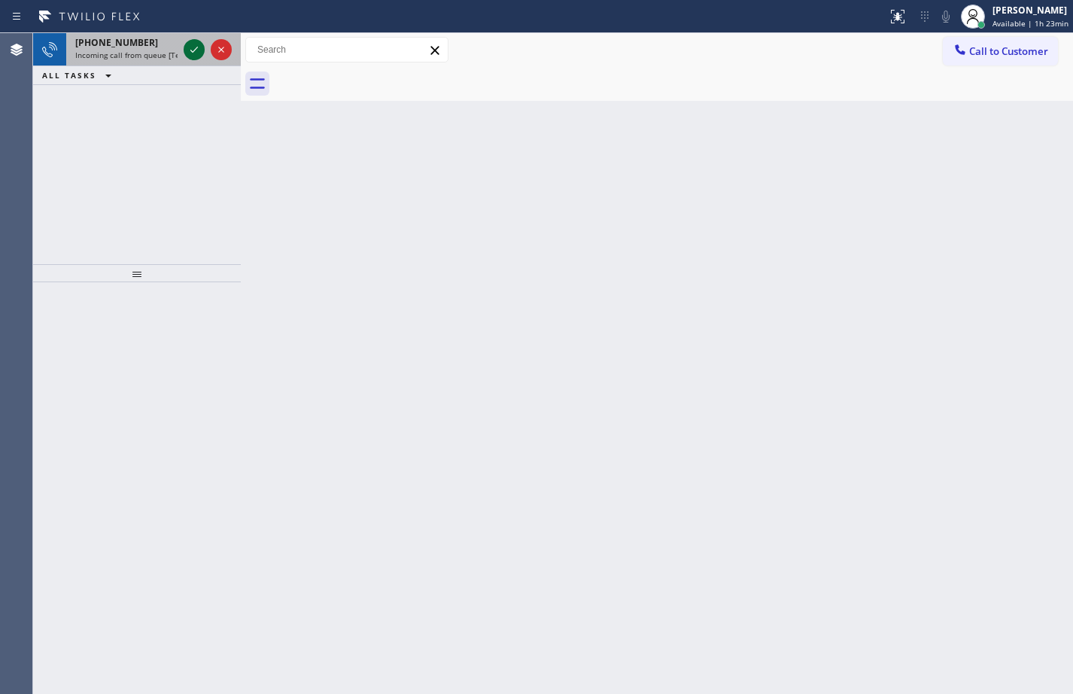
click at [187, 47] on icon at bounding box center [194, 50] width 18 height 18
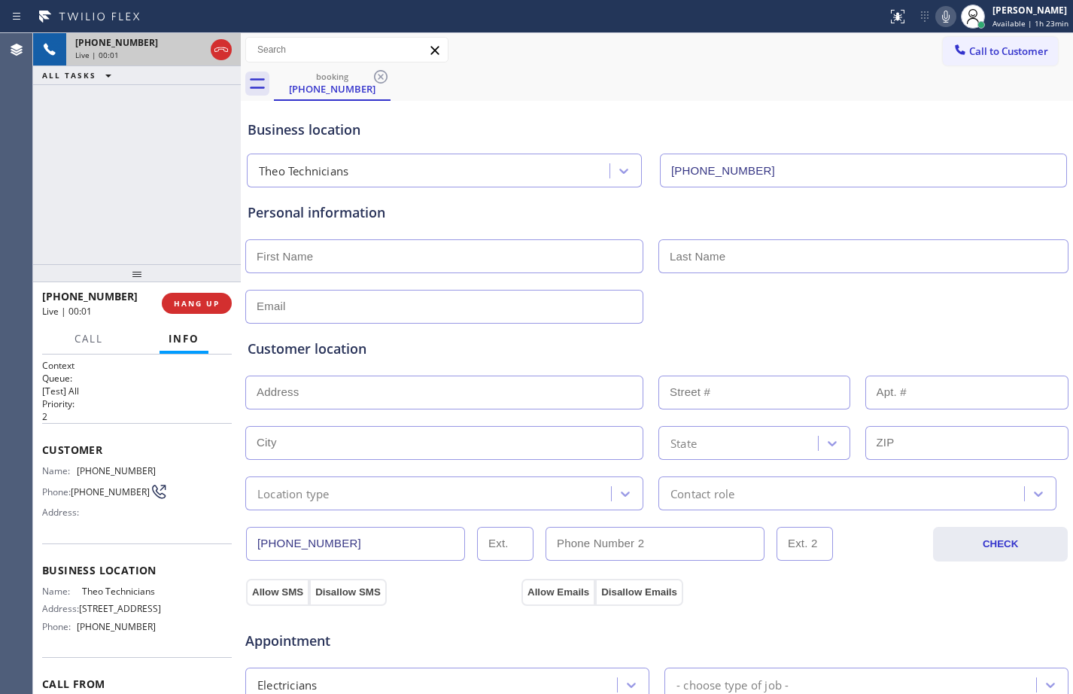
type input "[PHONE_NUMBER]"
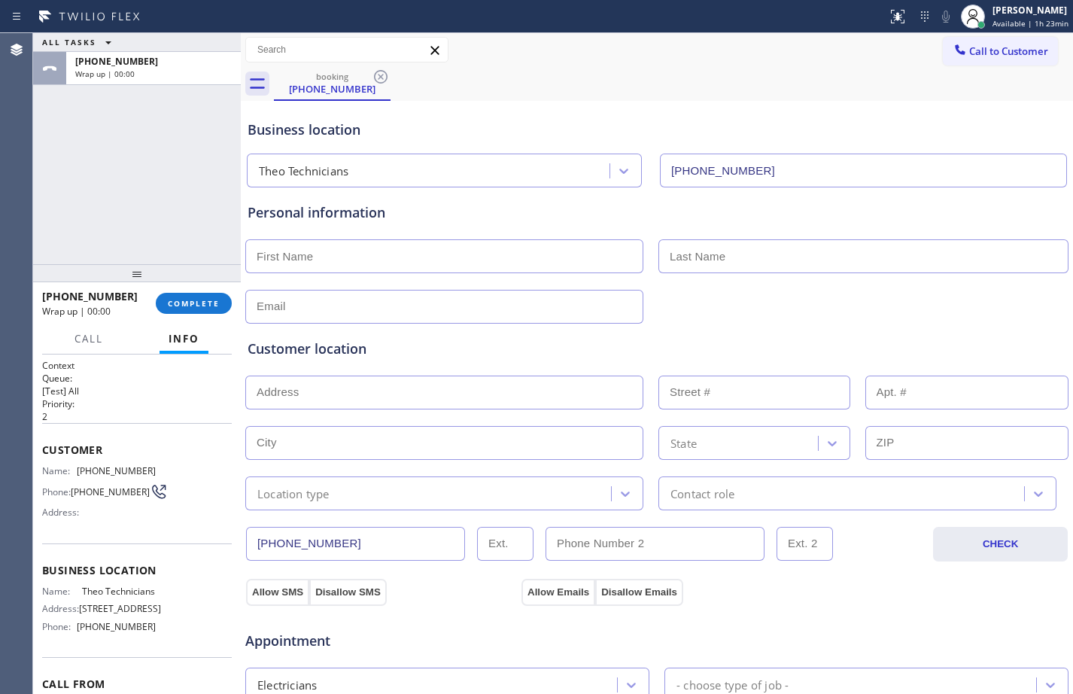
drag, startPoint x: 202, startPoint y: 300, endPoint x: 224, endPoint y: 318, distance: 28.9
click at [202, 300] on span "COMPLETE" at bounding box center [194, 303] width 52 height 11
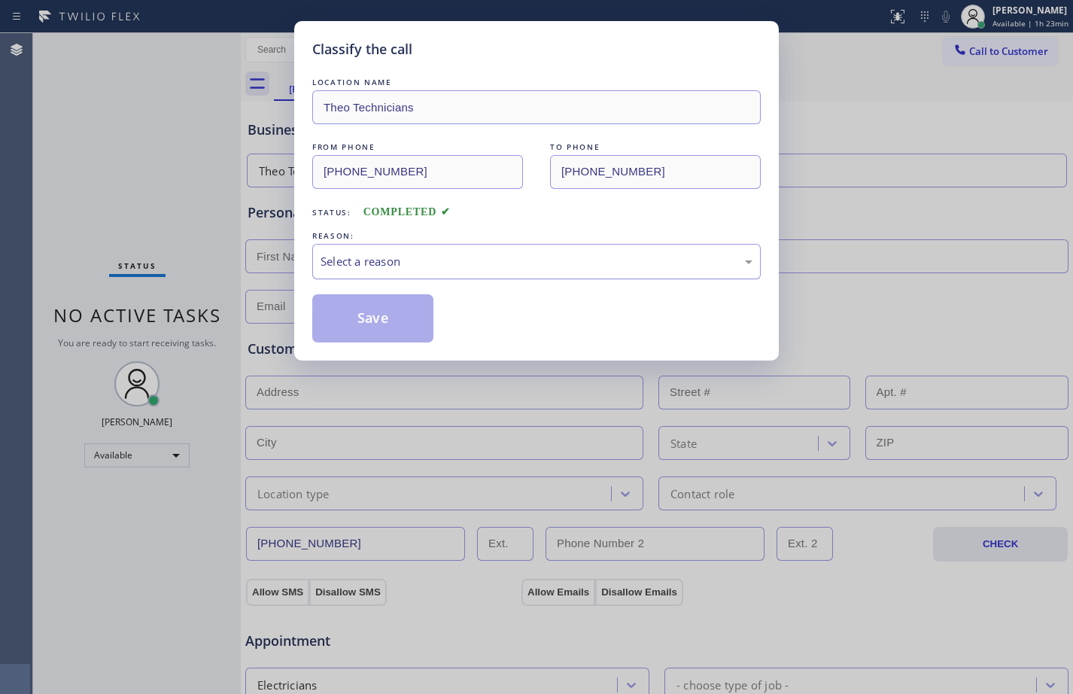
click at [458, 266] on div "Select a reason" at bounding box center [536, 261] width 432 height 17
click at [364, 326] on button "Save" at bounding box center [372, 318] width 121 height 48
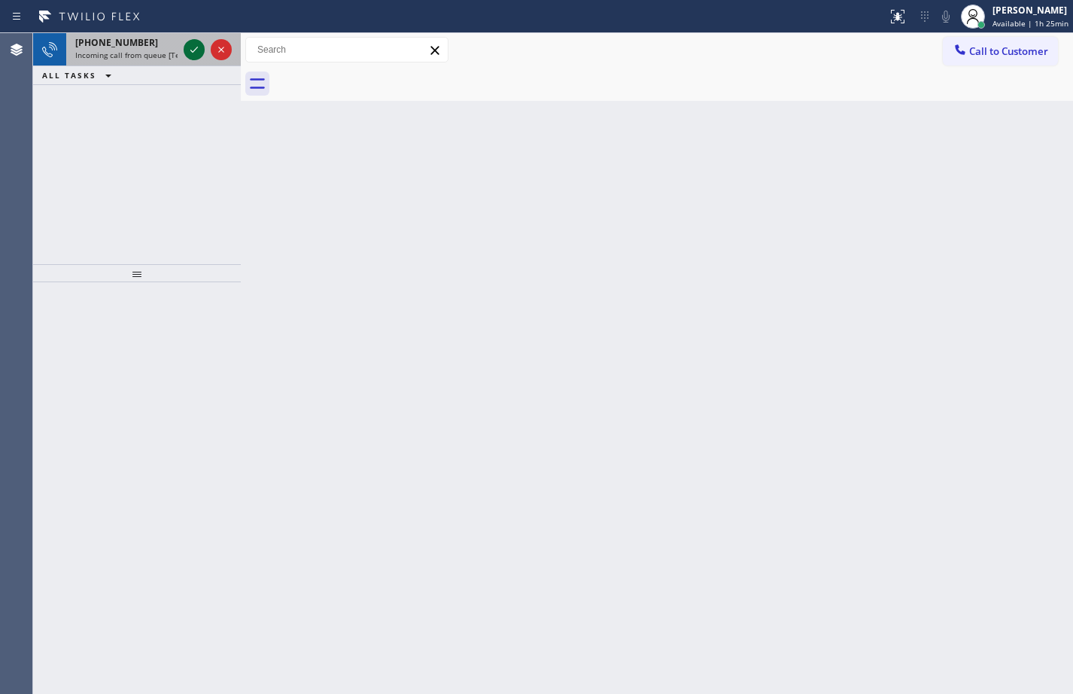
click at [188, 43] on icon at bounding box center [194, 50] width 18 height 18
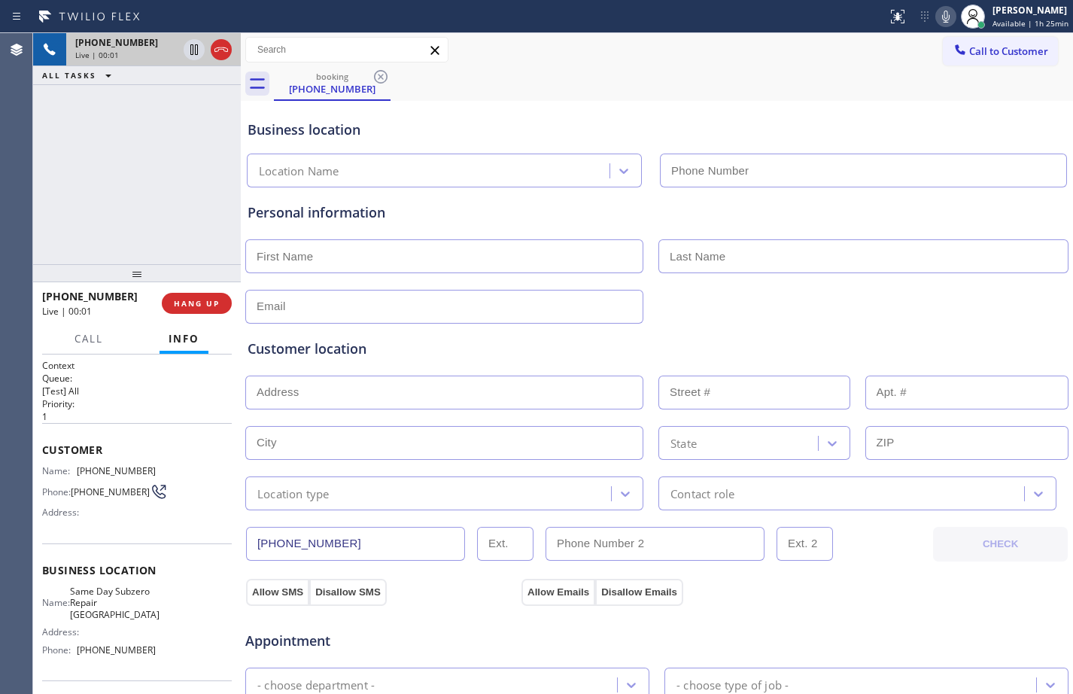
type input "[PHONE_NUMBER]"
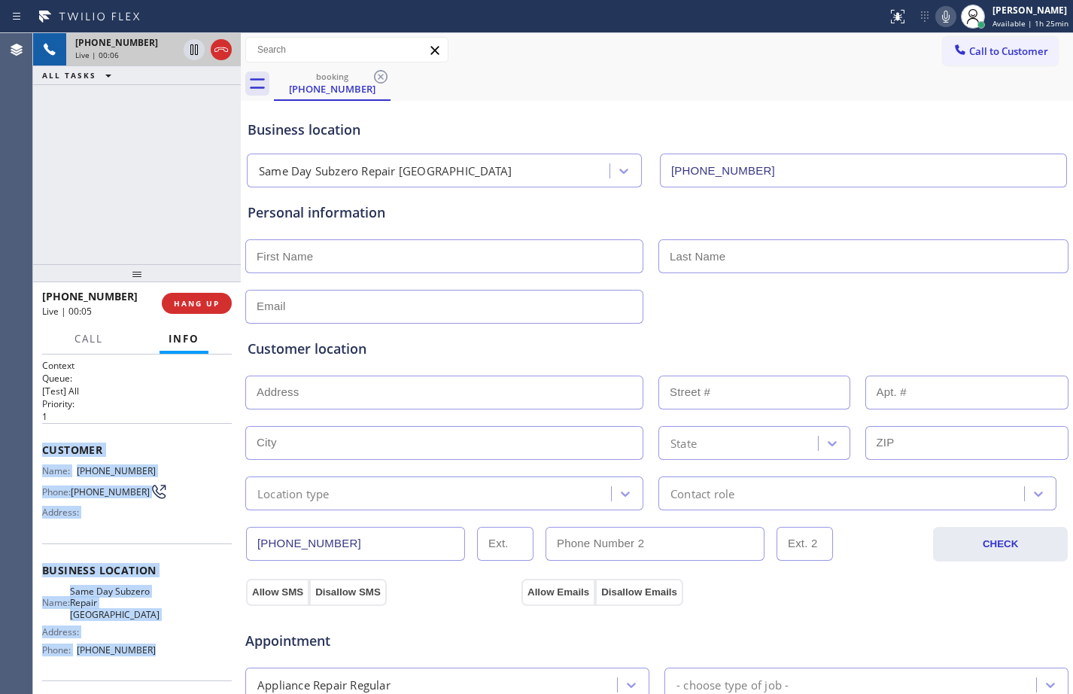
drag, startPoint x: 40, startPoint y: 453, endPoint x: 175, endPoint y: 667, distance: 253.6
click at [175, 667] on div "Context Queue: [Test] All Priority: 1 Customer Name: [PHONE_NUMBER] Phone: [PHO…" at bounding box center [137, 523] width 208 height 339
click at [189, 50] on icon at bounding box center [194, 50] width 18 height 18
click at [940, 20] on icon at bounding box center [946, 17] width 18 height 18
click at [190, 48] on icon at bounding box center [194, 49] width 11 height 11
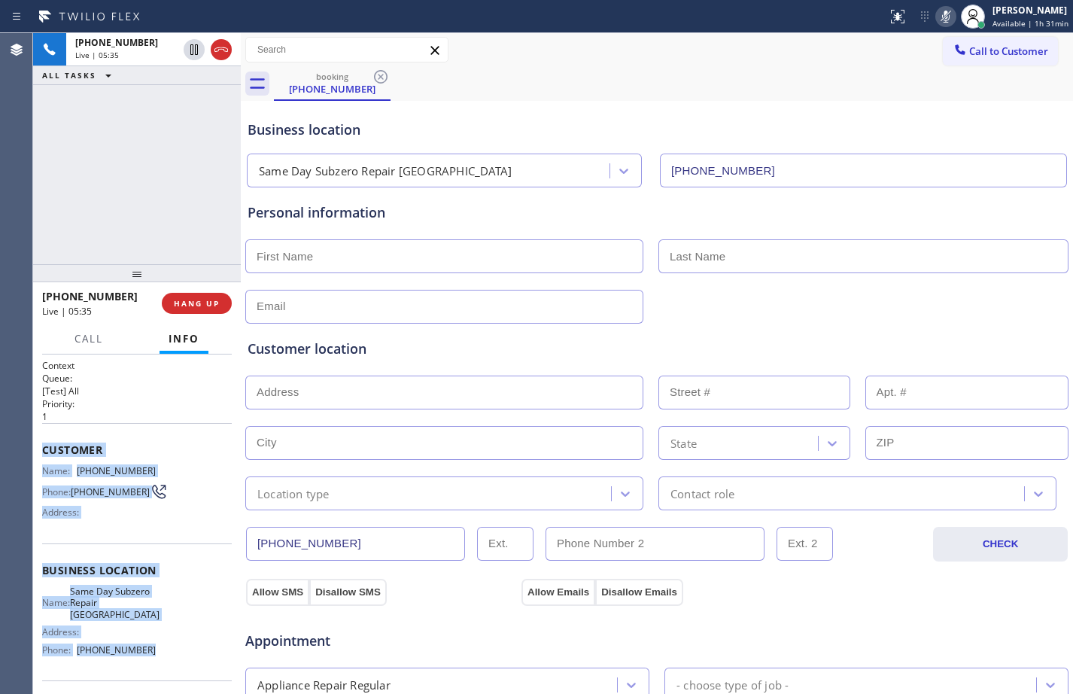
click at [937, 17] on icon at bounding box center [946, 17] width 18 height 18
click at [196, 57] on icon at bounding box center [194, 50] width 18 height 18
click at [942, 20] on icon at bounding box center [946, 17] width 8 height 12
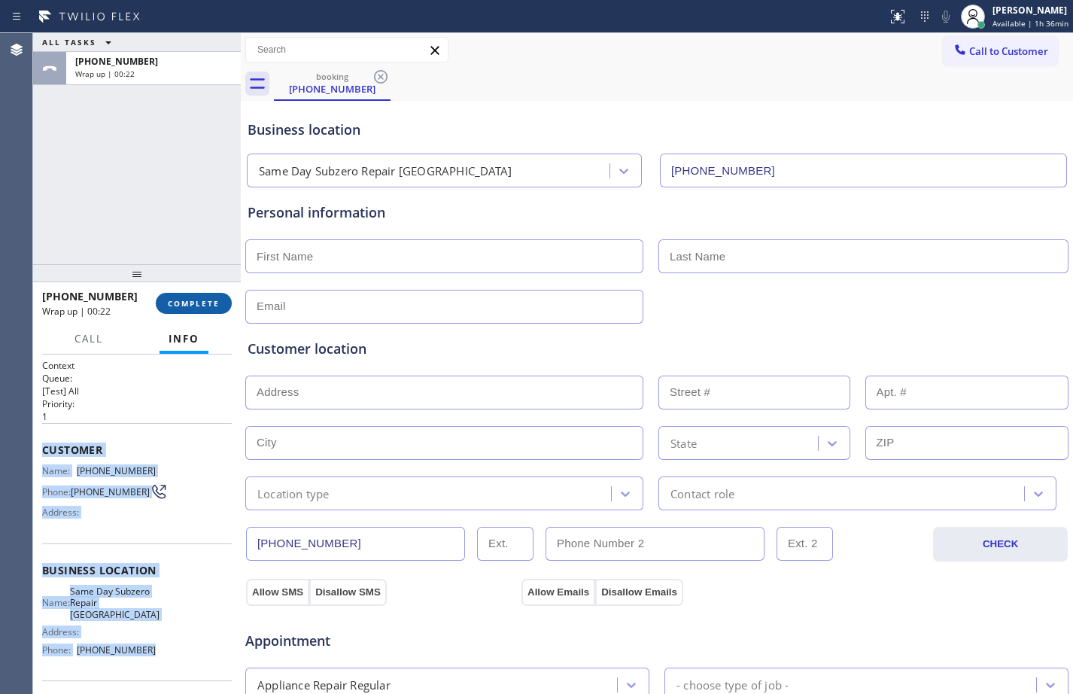
click at [205, 298] on span "COMPLETE" at bounding box center [194, 303] width 52 height 11
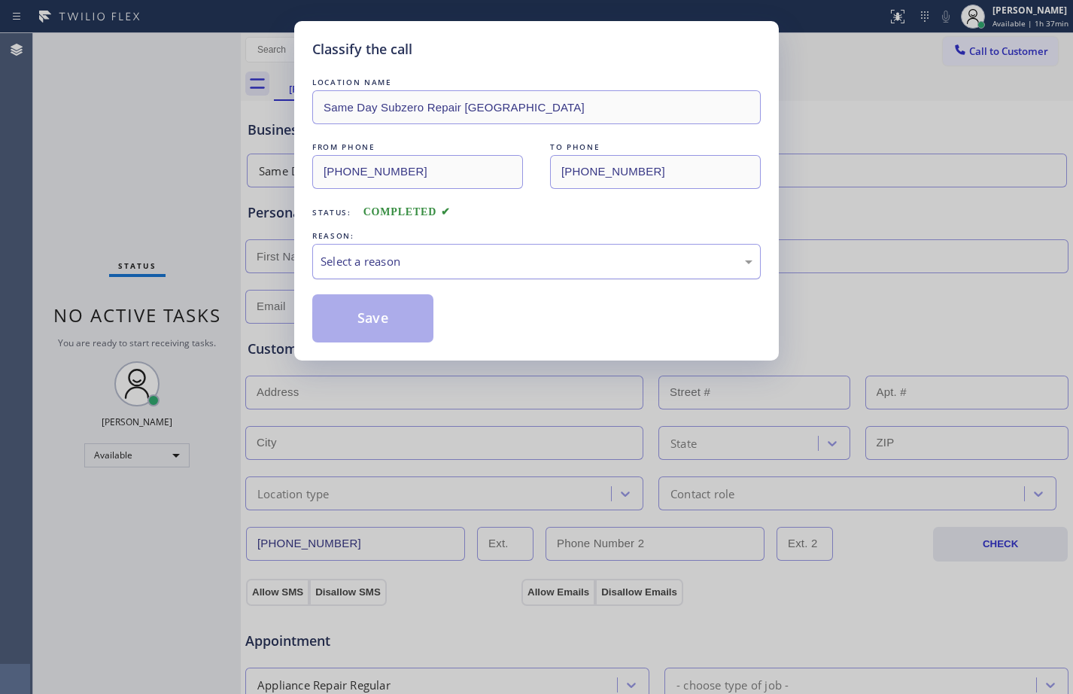
click at [376, 253] on div "Select a reason" at bounding box center [536, 261] width 432 height 17
click at [384, 312] on button "Save" at bounding box center [372, 318] width 121 height 48
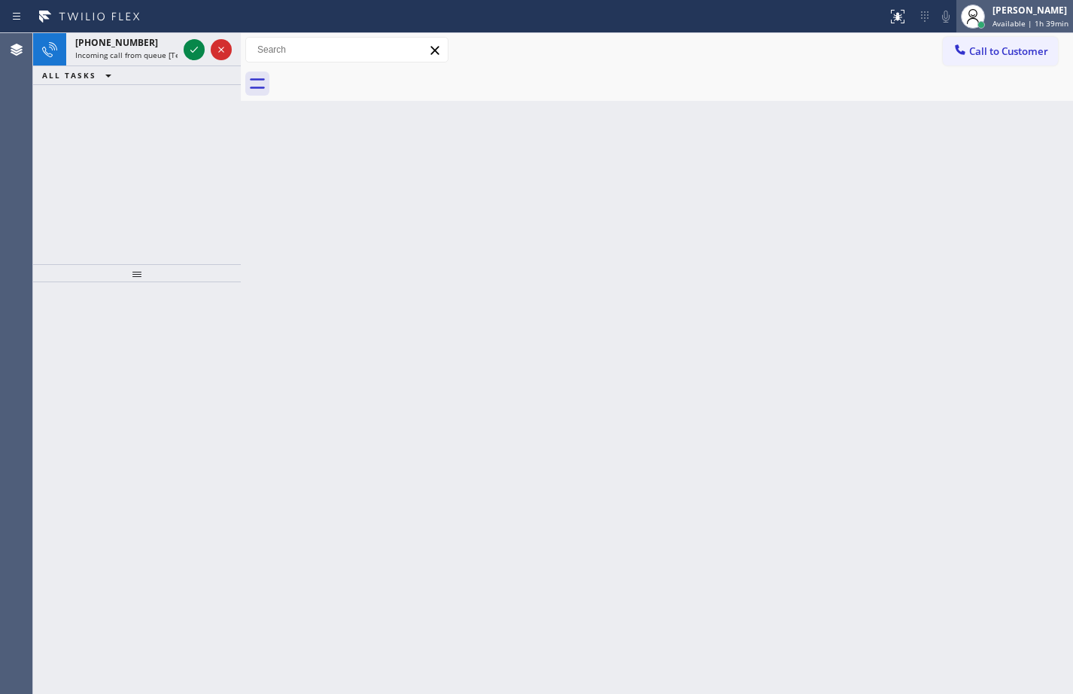
click at [1001, 15] on div "[PERSON_NAME]" at bounding box center [1030, 10] width 76 height 13
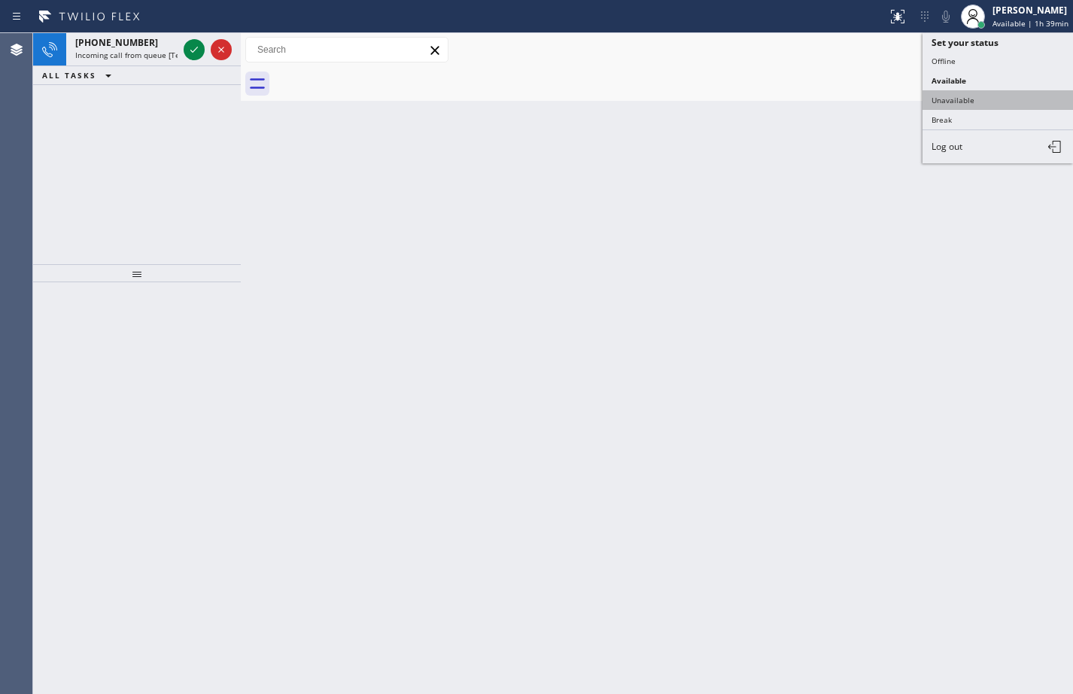
click at [965, 99] on button "Unavailable" at bounding box center [997, 100] width 150 height 20
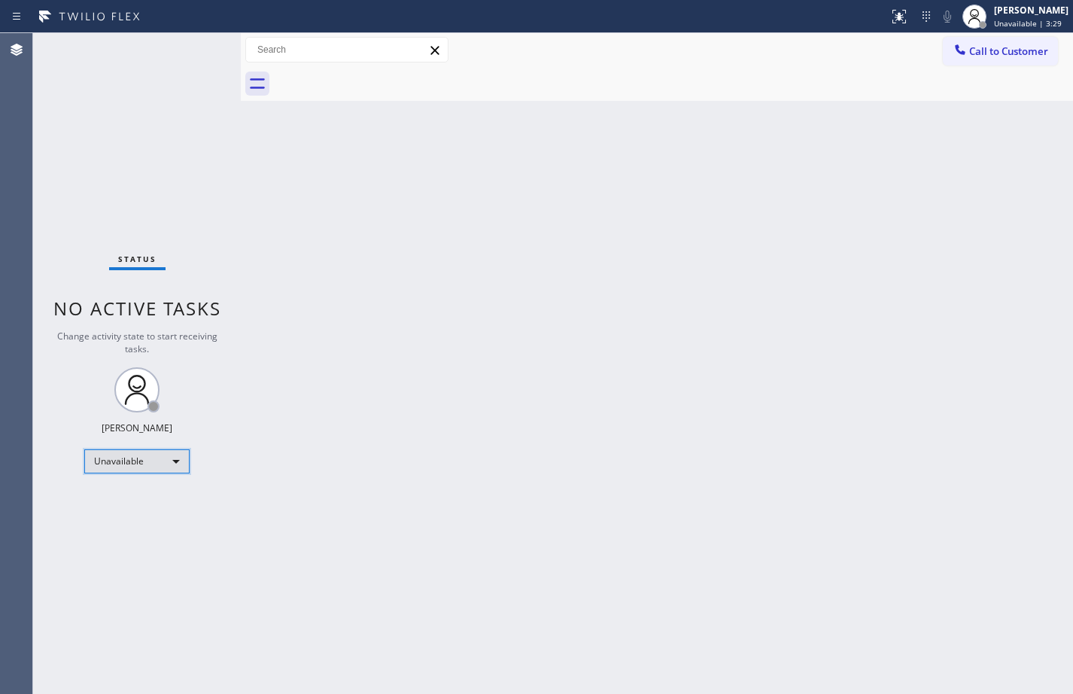
click at [153, 464] on div "Unavailable" at bounding box center [136, 461] width 105 height 24
click at [143, 498] on li "Available" at bounding box center [136, 501] width 102 height 18
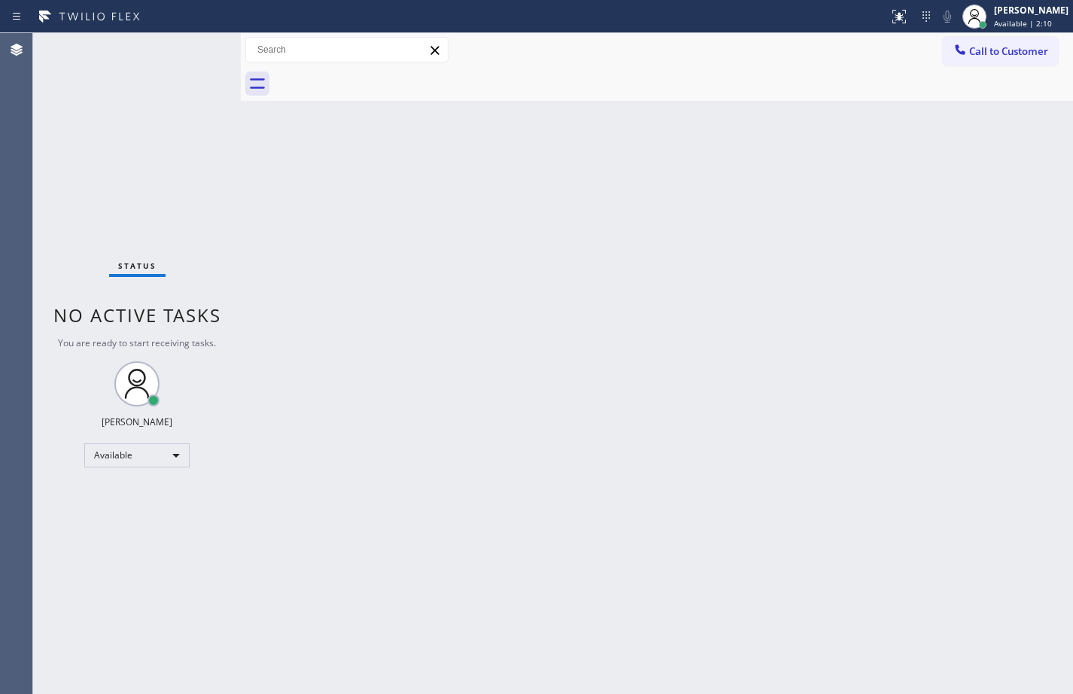
drag, startPoint x: 224, startPoint y: 254, endPoint x: 240, endPoint y: 271, distance: 22.9
click at [224, 254] on div "Status No active tasks You are ready to start receiving tasks. [PERSON_NAME] Av…" at bounding box center [137, 363] width 208 height 660
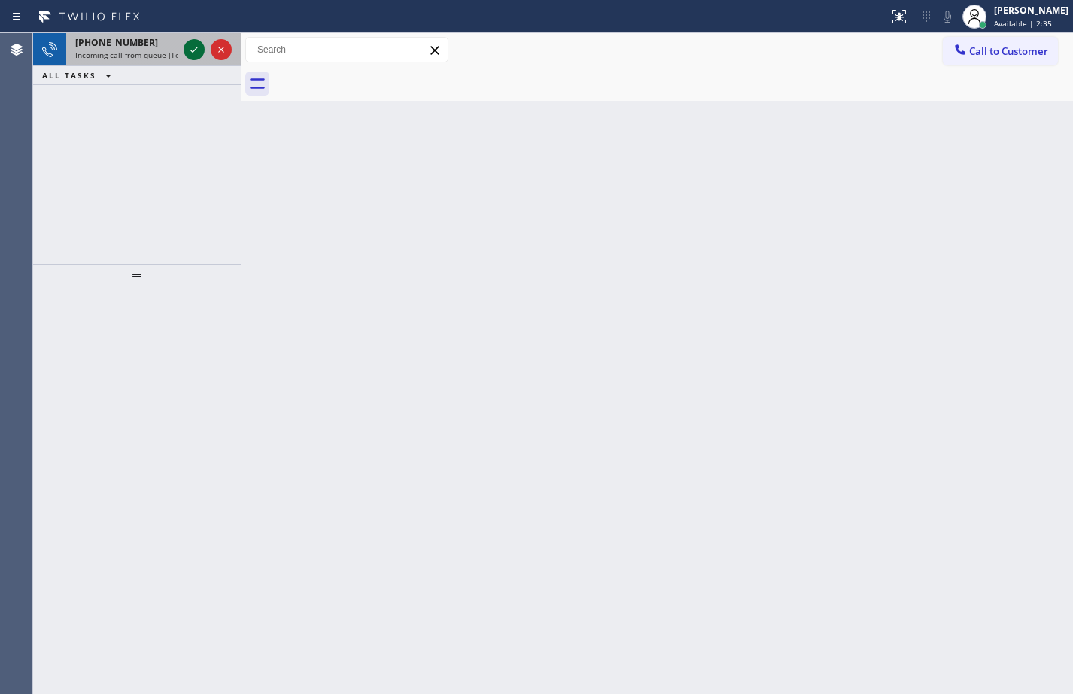
click at [193, 57] on icon at bounding box center [194, 50] width 18 height 18
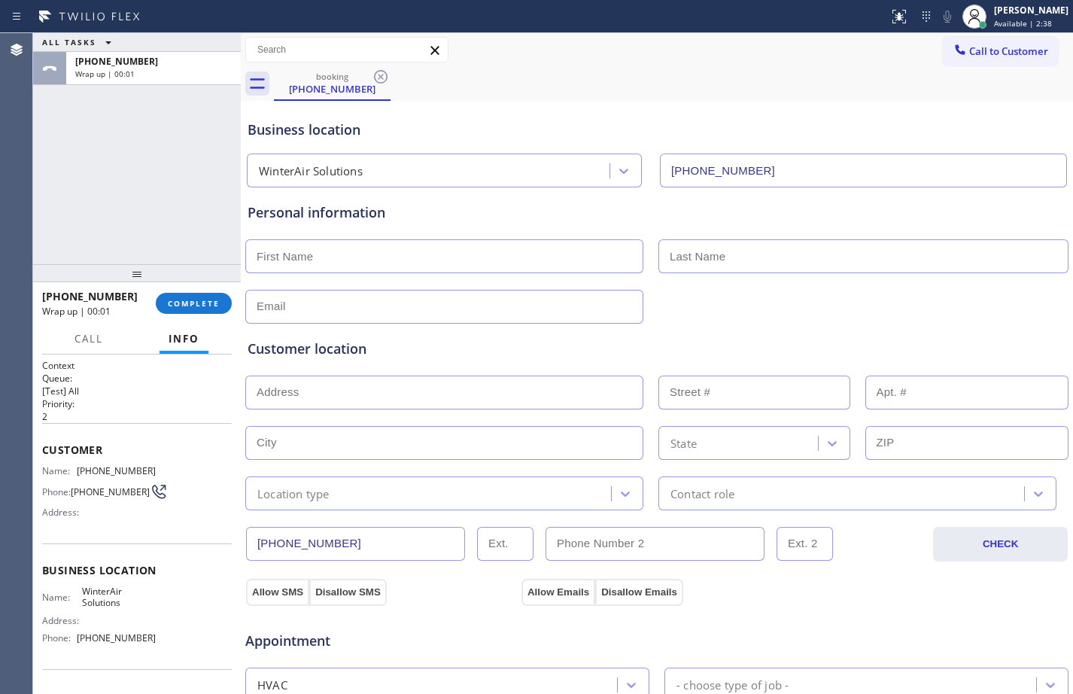
type input "(623) 263-2166"
click at [204, 292] on div "+18663501944 Wrap up | 00:02 COMPLETE" at bounding box center [137, 303] width 190 height 39
click at [202, 301] on span "COMPLETE" at bounding box center [194, 303] width 52 height 11
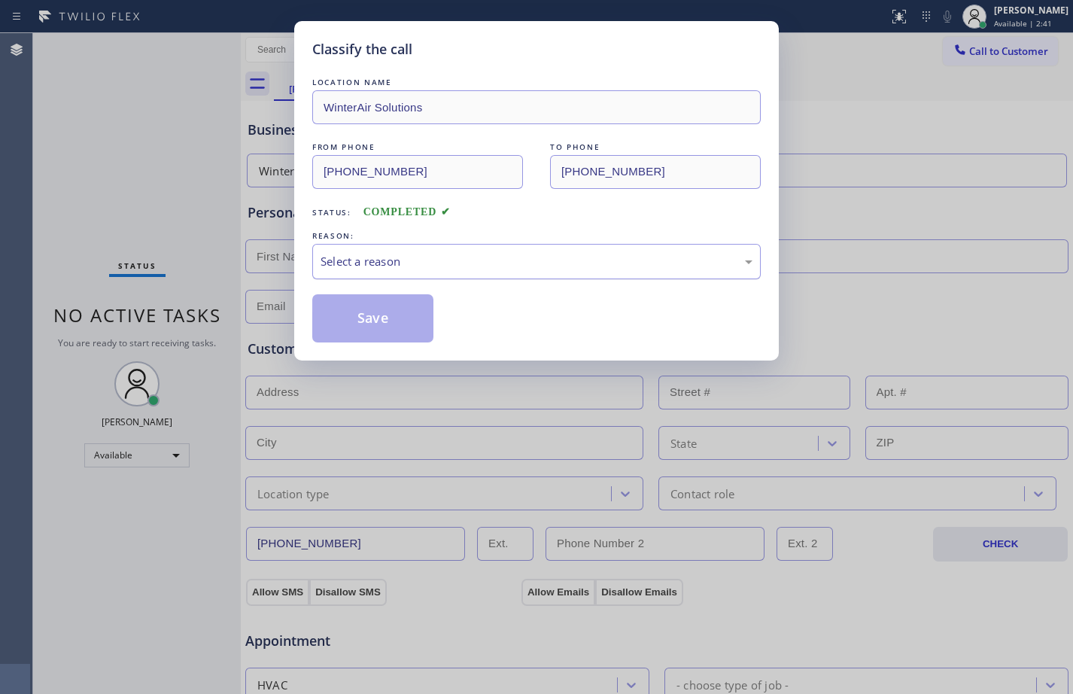
click at [525, 255] on div "Select a reason" at bounding box center [536, 261] width 432 height 17
click at [382, 322] on button "Save" at bounding box center [372, 318] width 121 height 48
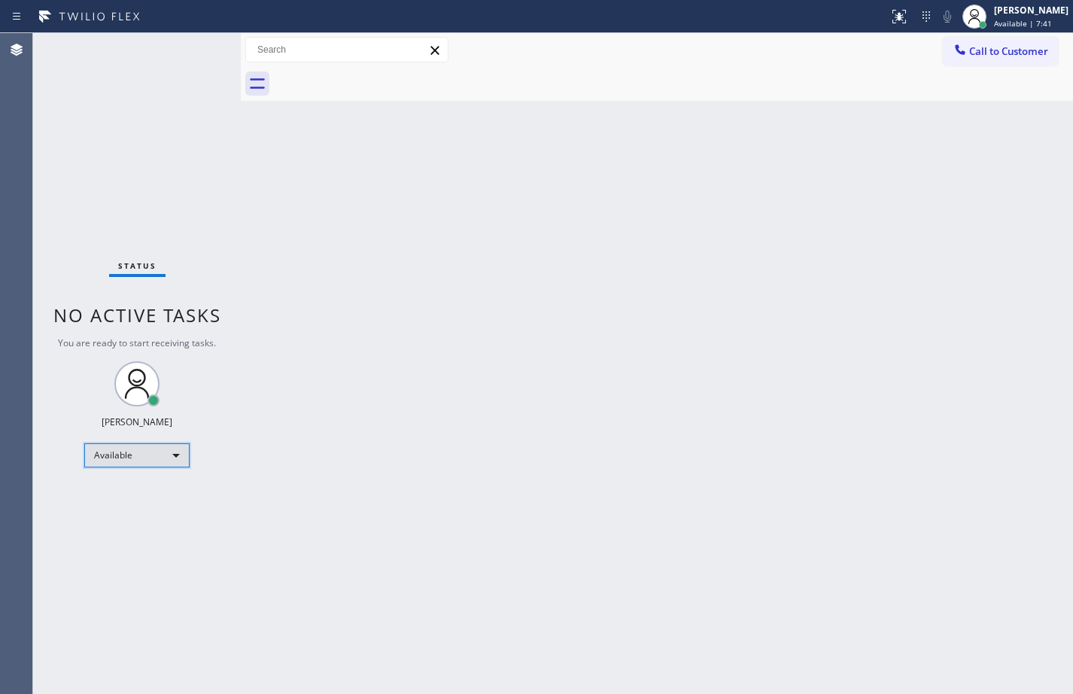
click at [156, 457] on div "Available" at bounding box center [136, 455] width 105 height 24
click at [143, 532] on li "Break" at bounding box center [136, 533] width 102 height 18
